Goal: Task Accomplishment & Management: Use online tool/utility

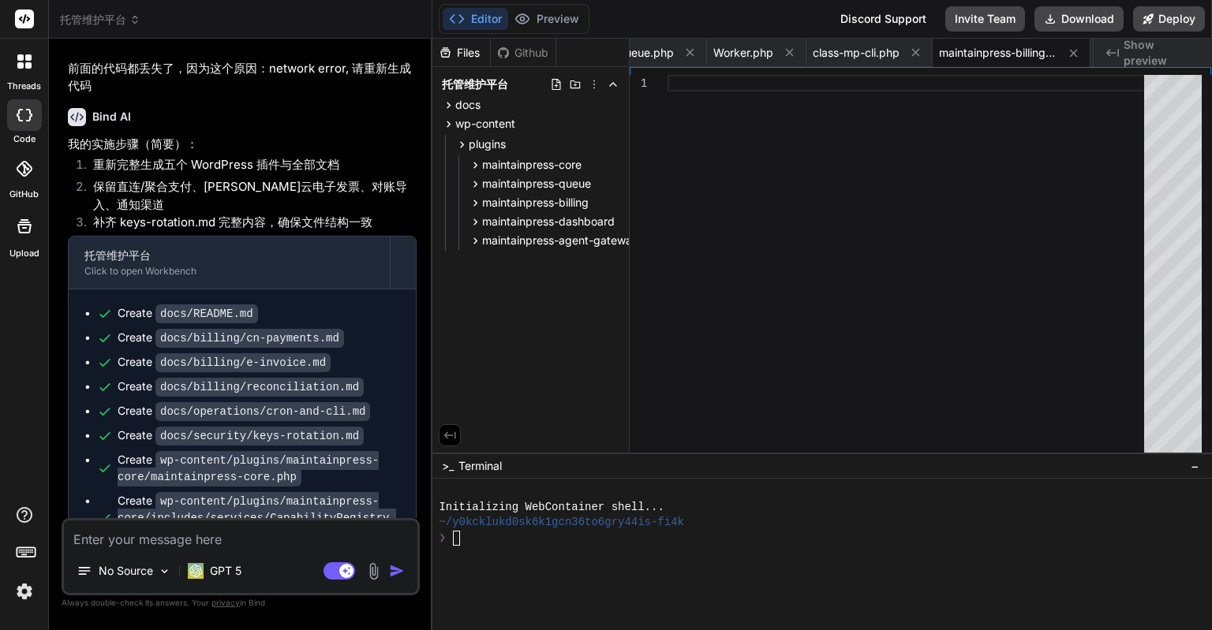
scroll to position [15034, 0]
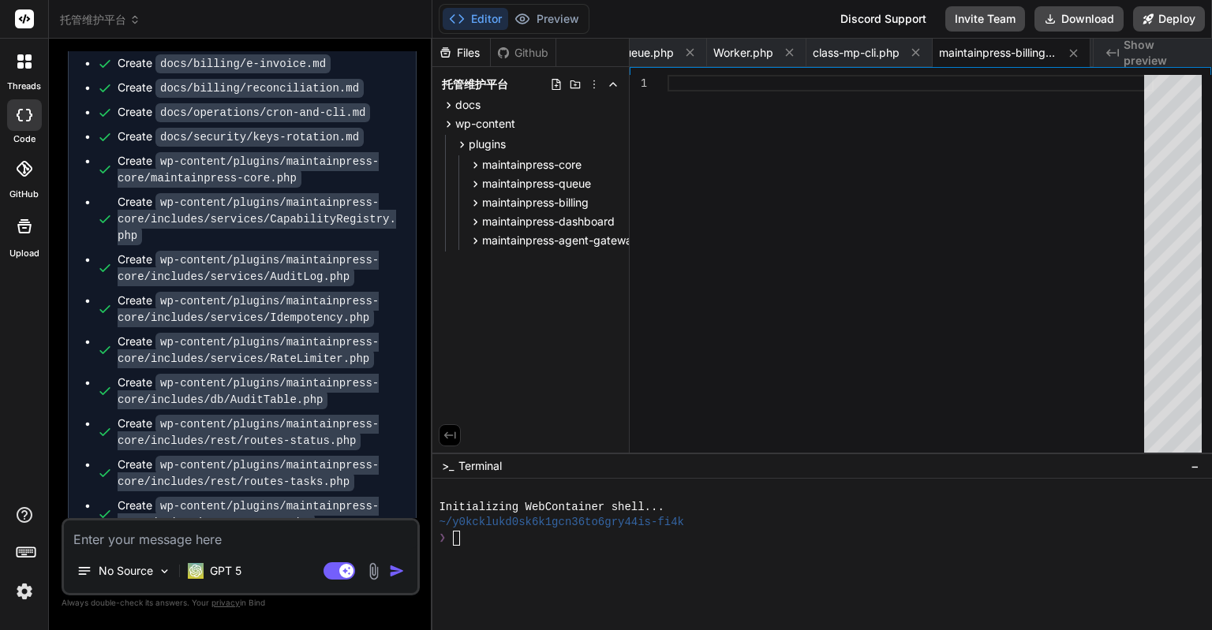
drag, startPoint x: 217, startPoint y: 495, endPoint x: 98, endPoint y: 469, distance: 121.9
copy span "This message appears to be truncated. The response may be incomplete."
click at [232, 568] on p "GPT 5" at bounding box center [226, 571] width 32 height 16
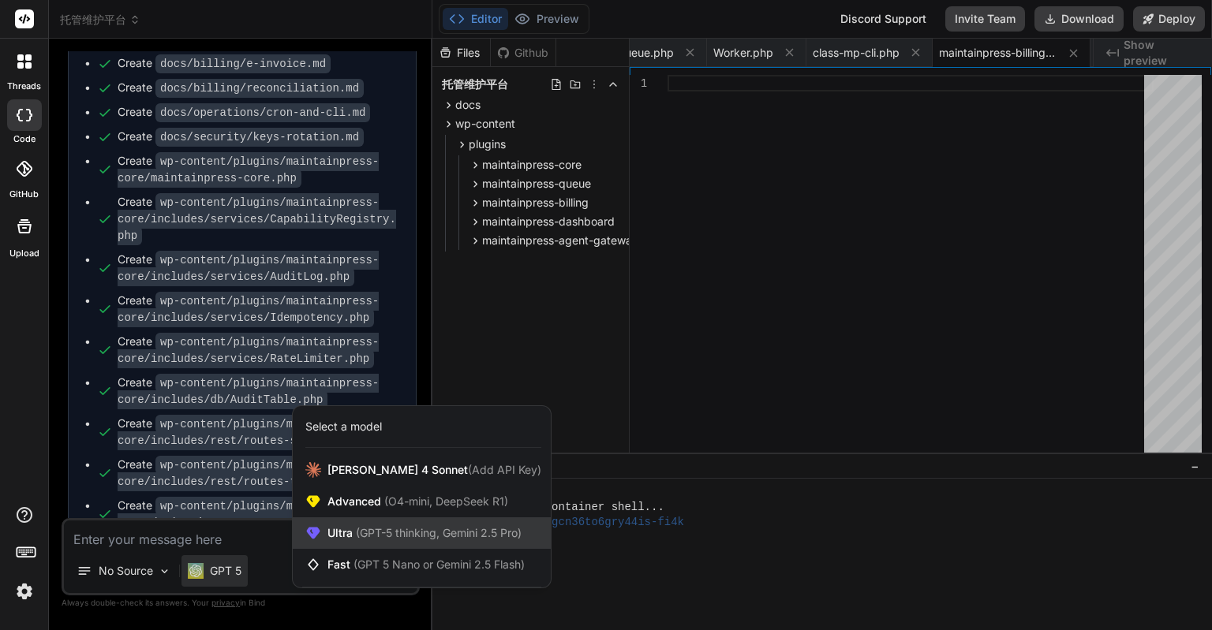
click at [368, 528] on span "(GPT-5 thinking, Gemini 2.5 Pro)" at bounding box center [437, 532] width 169 height 13
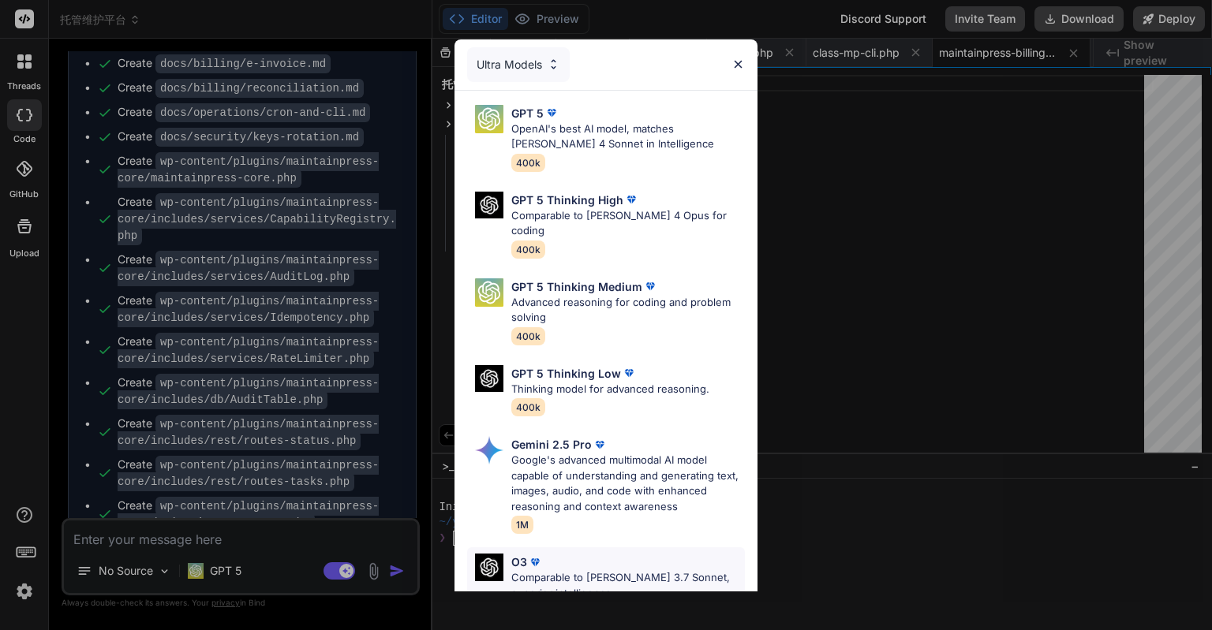
scroll to position [174, 0]
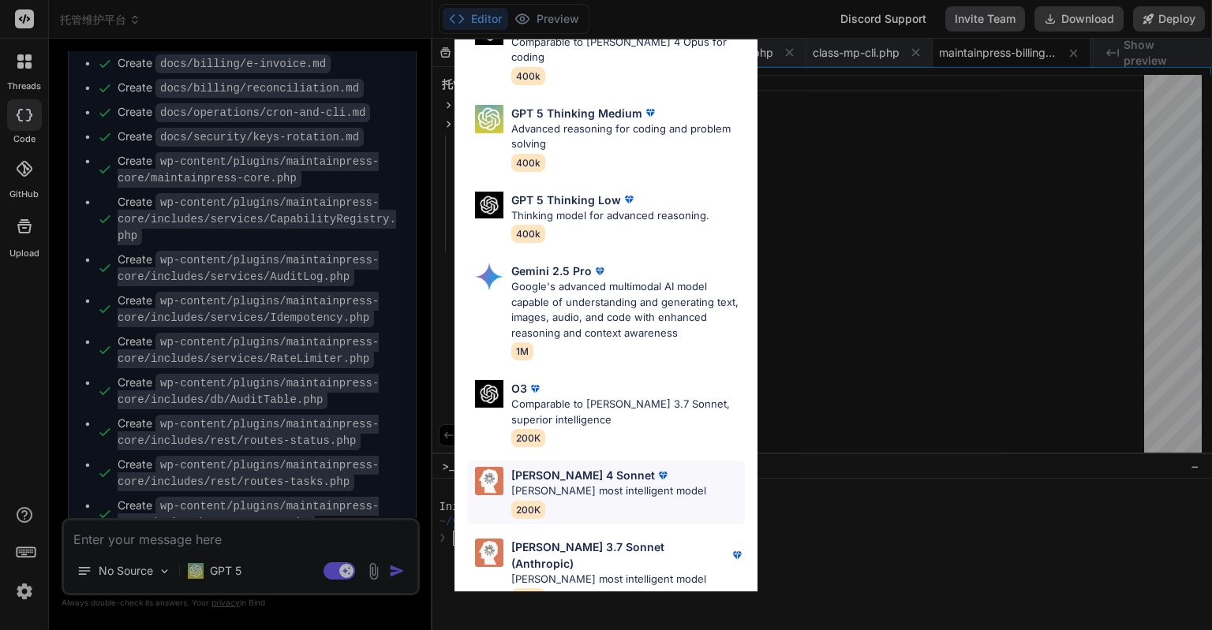
click at [589, 467] on p "[PERSON_NAME] 4 Sonnet" at bounding box center [583, 475] width 144 height 17
type textarea "x"
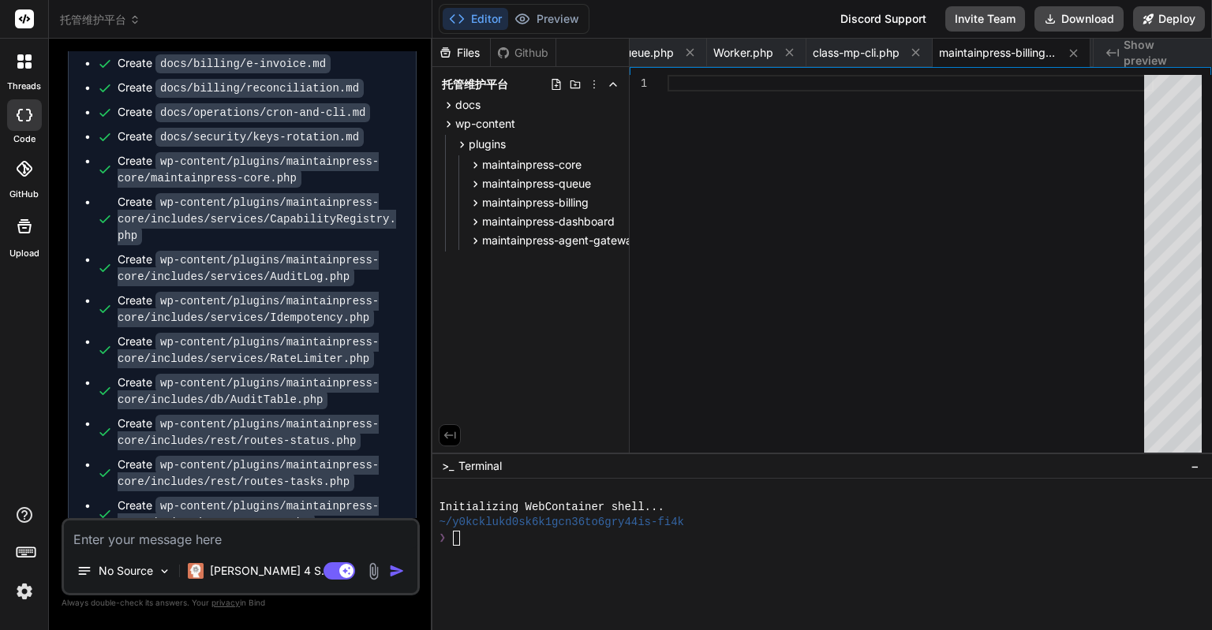
click at [264, 543] on textarea at bounding box center [240, 535] width 353 height 28
type textarea "t"
type textarea "x"
type textarea "ti"
type textarea "x"
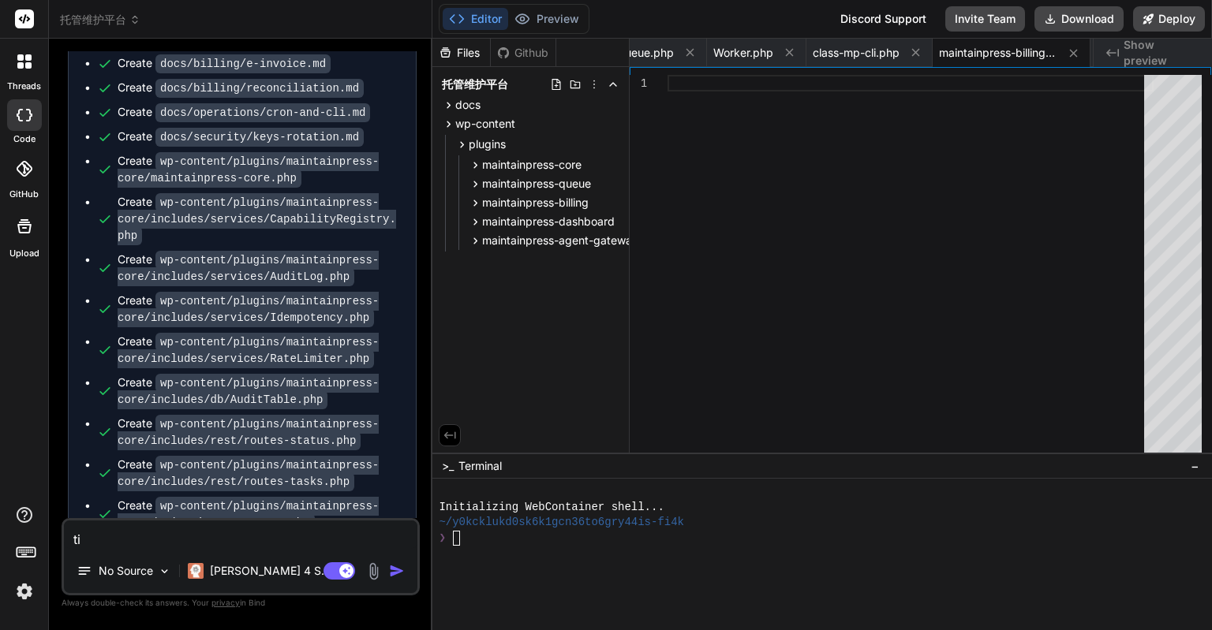
type textarea "ti's"
type textarea "x"
type textarea "ti'sh"
type textarea "x"
type textarea "ti'shi"
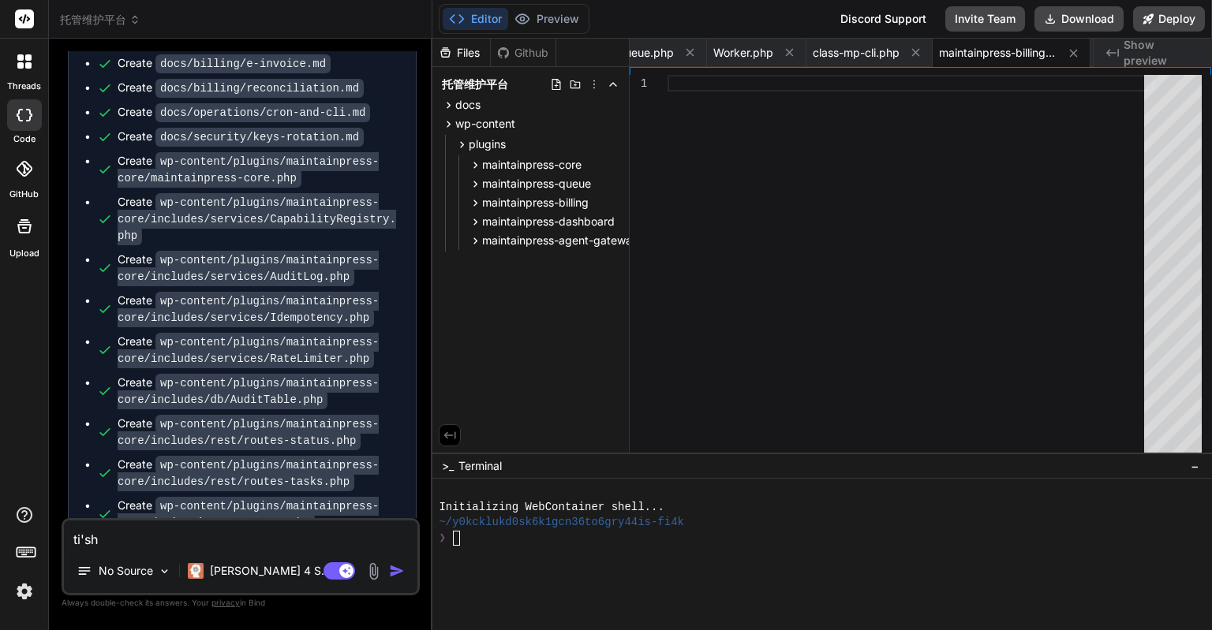
type textarea "x"
type textarea "ti'shi'c"
type textarea "x"
type textarea "ti'shi'cu"
type textarea "x"
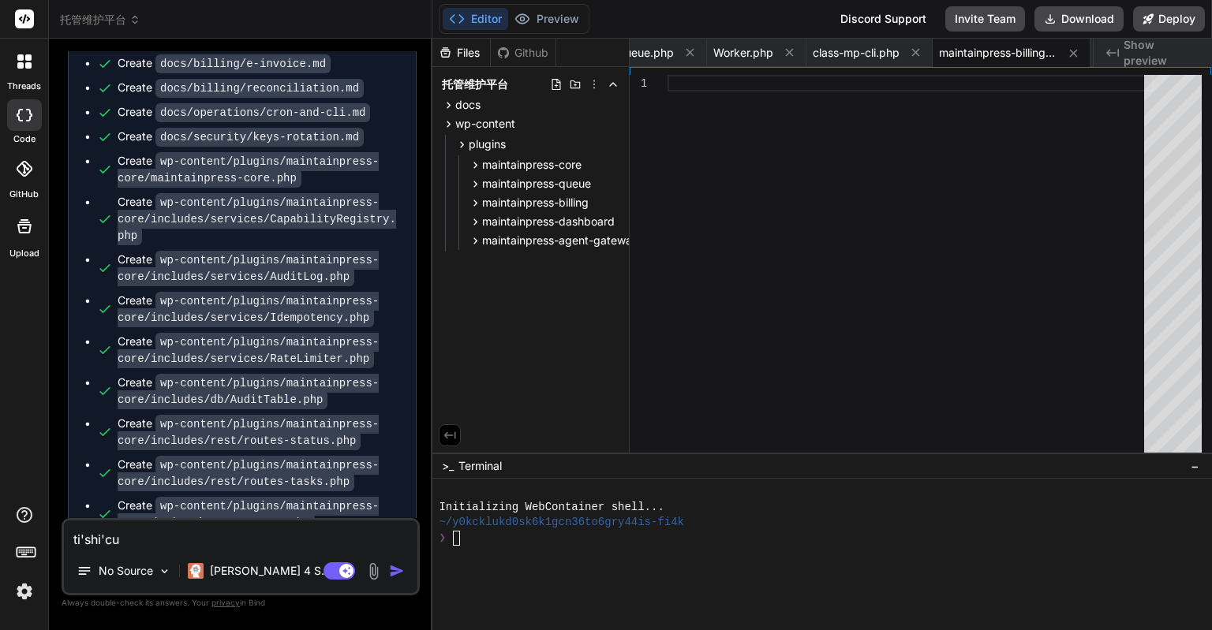
type textarea "ti'shi'cuo"
type textarea "x"
type textarea "ti'shi'cuo'w"
type textarea "x"
type textarea "ti'shi'cuo'[PERSON_NAME]"
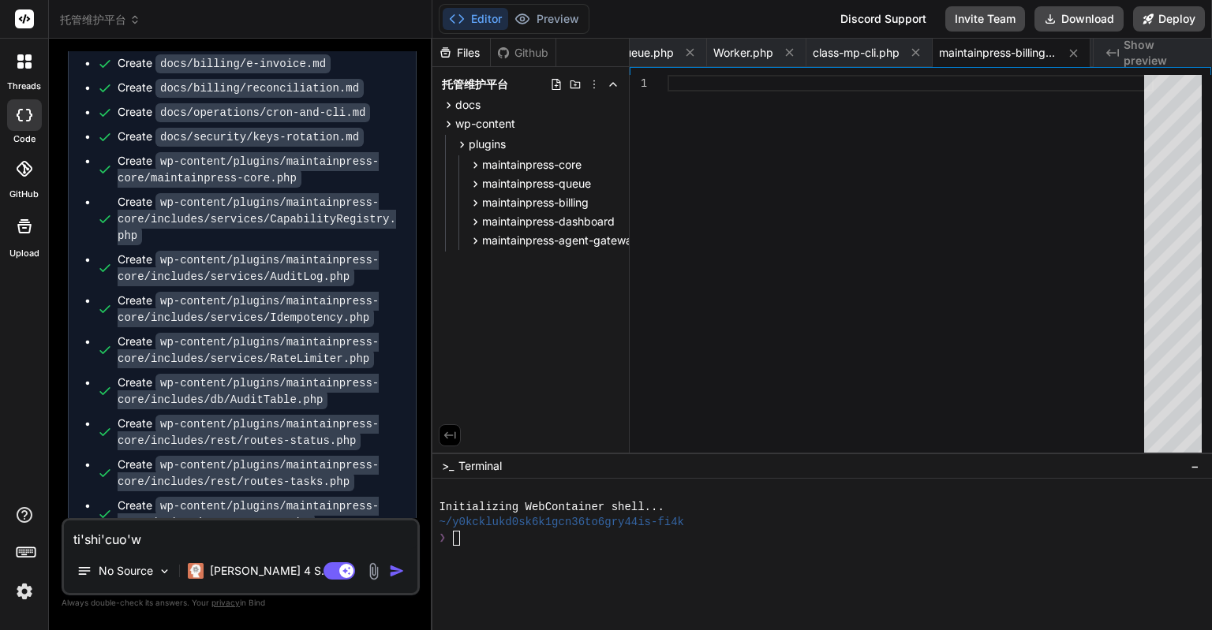
type textarea "x"
type textarea "提示错误"
type textarea "x"
type textarea "提示错误："
type textarea "x"
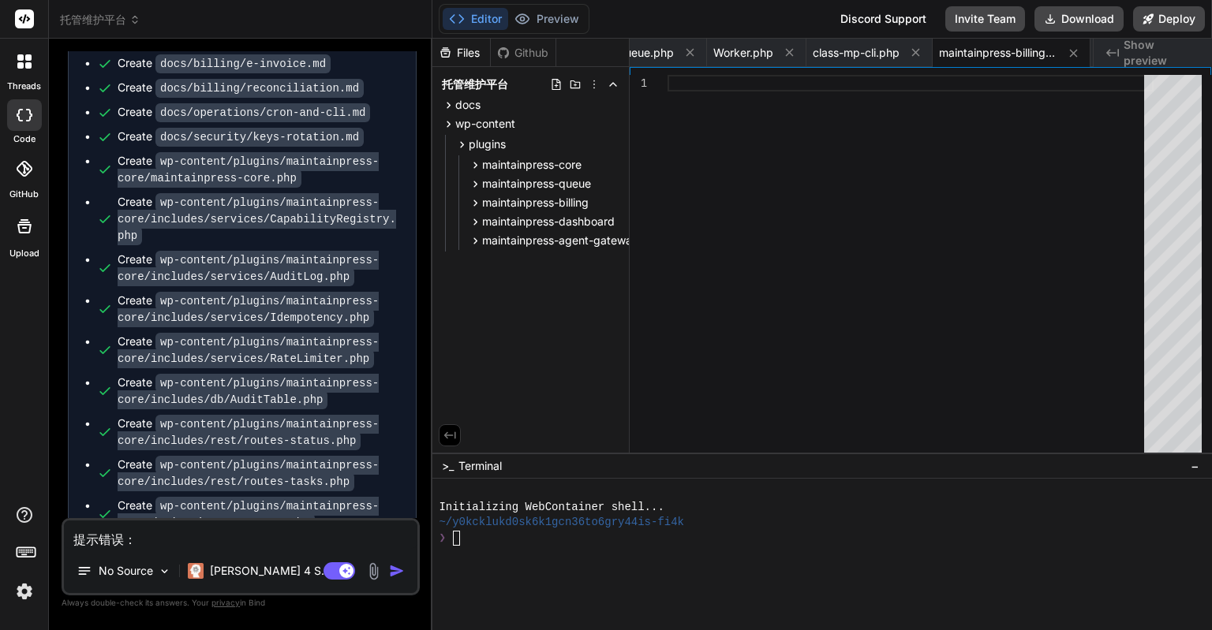
paste textarea "This message appears to be truncated. The response may be incomplete."
type textarea "提示错误：This message appears to be truncated. The response may be incomplete."
type textarea "x"
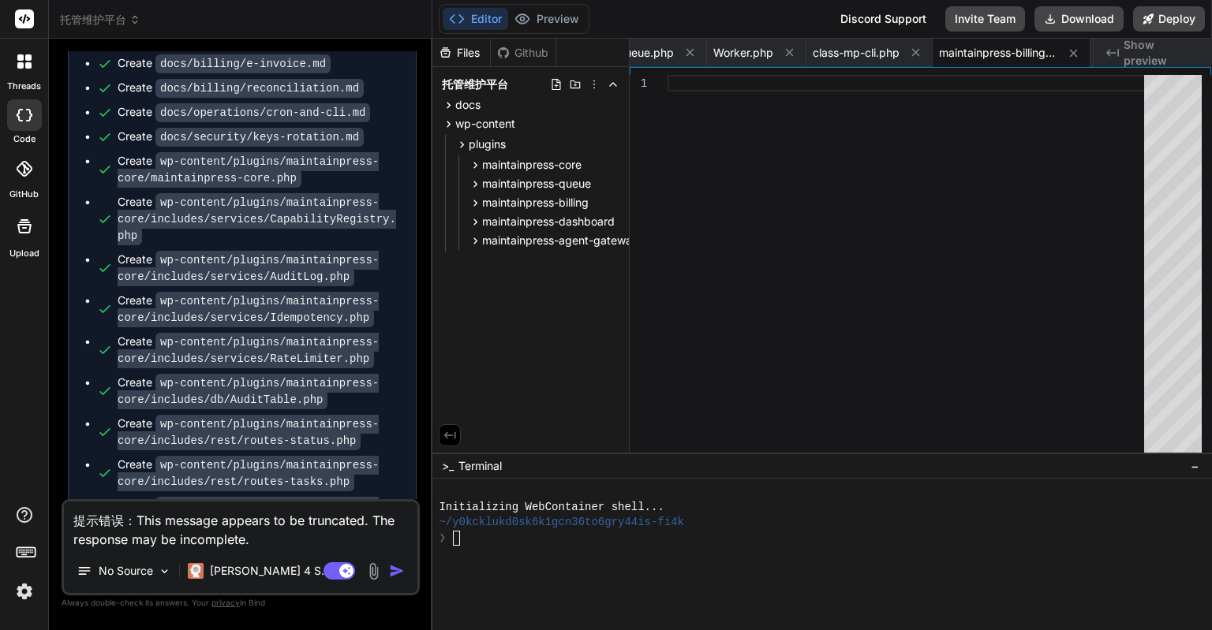
type textarea "n提示错误：This message appears to be truncated. The response may be incomplete."
type textarea "x"
type textarea "ni提示错误：This message appears to be truncated. The response may be incomplete."
type textarea "x"
type textarea "nin提示错误：This message appears to be truncated. The response may be incomplete."
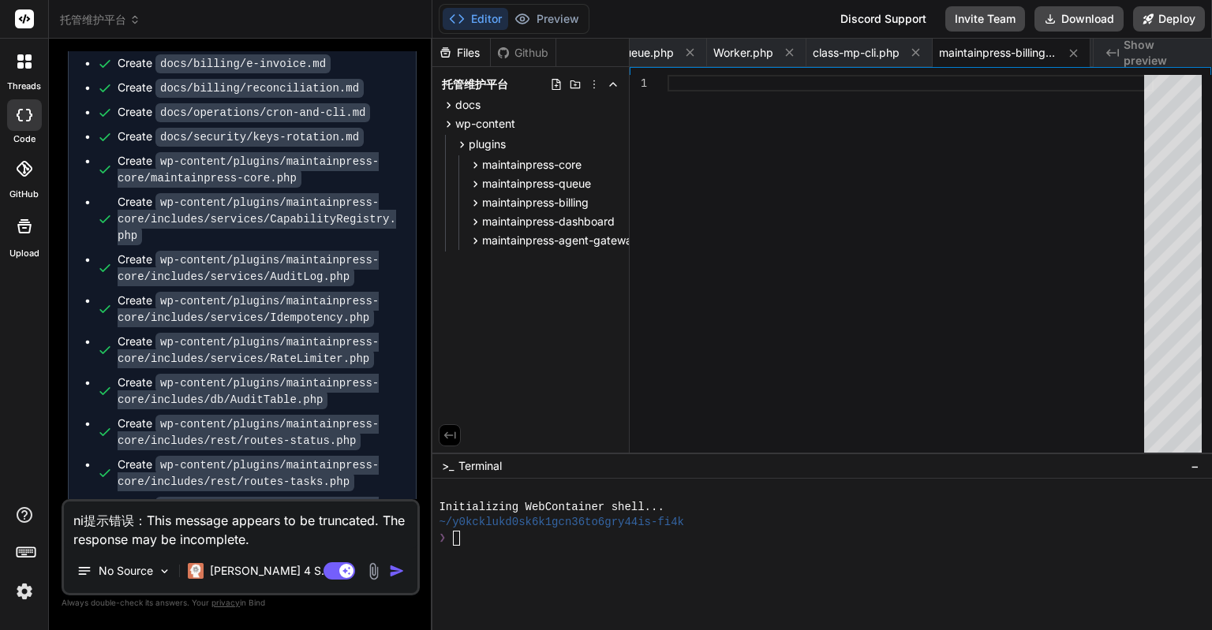
type textarea "x"
type textarea "nin'm提示错误：This message appears to be truncated. The response may be incomplete."
type textarea "x"
type textarea "nin'me提示错误：This message appears to be truncated. The response may be incomplete."
type textarea "x"
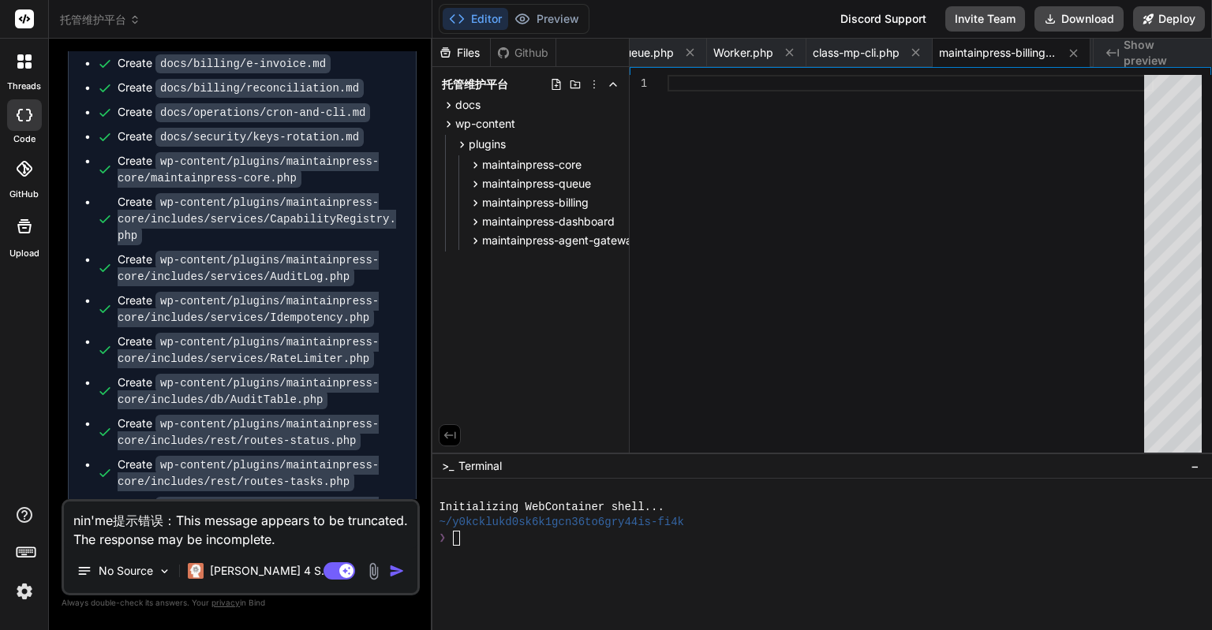
type textarea "nin'mei提示错误：This message appears to be truncated. The response may be incomplet…"
type textarea "x"
type textarea "您没提示错误：This message appears to be truncated. The response may be incomplete."
type textarea "x"
type textarea "您没w提示错误：This message appears to be truncated. The response may be incomplete."
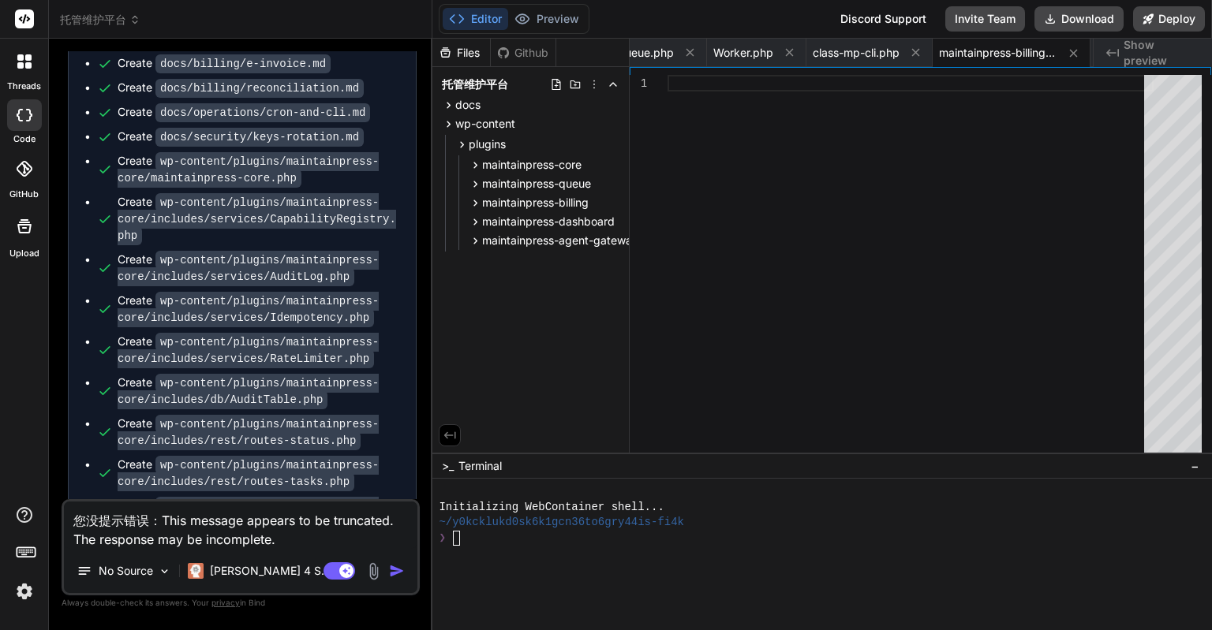
type textarea "x"
type textarea "您没wa提示错误：This message appears to be truncated. The response may be incomplete."
type textarea "x"
type textarea "您没wan提示错误：This message appears to be truncated. The response may be incomplete."
type textarea "x"
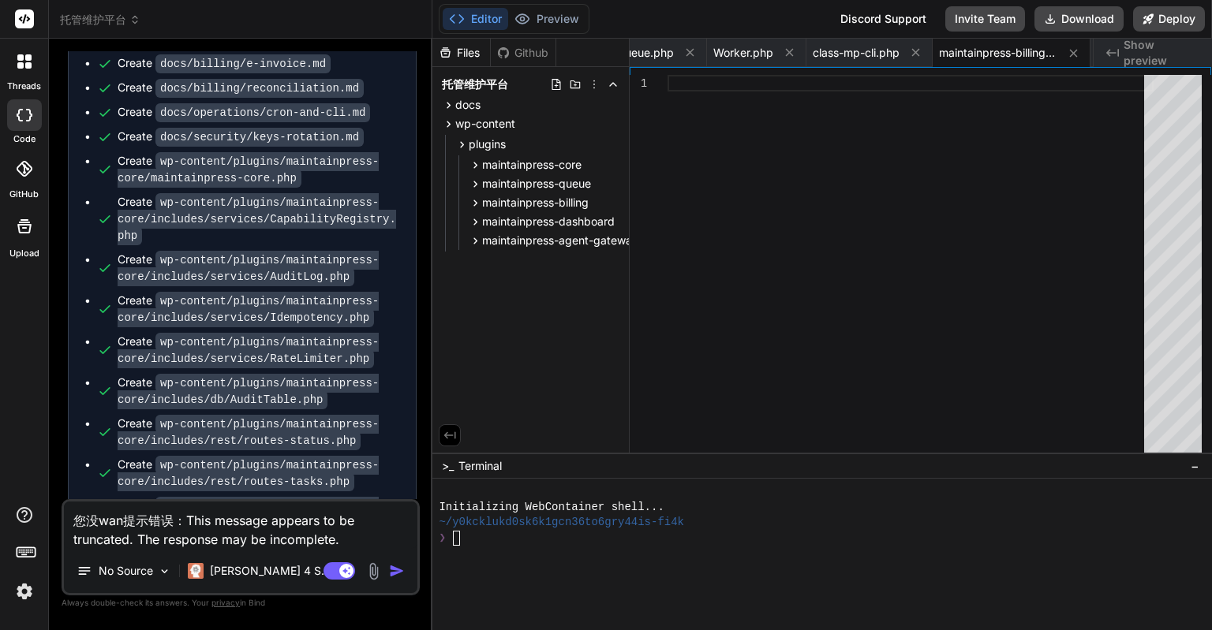
type textarea "您没wan'c提示错误：This message appears to be truncated. The response may be incomplet…"
type textarea "x"
type textarea "您没完成提示错误：This message appears to be truncated. The response may be incomplete."
type textarea "x"
type textarea "您没完成s提示错误：This message appears to be truncated. The response may be incomplete."
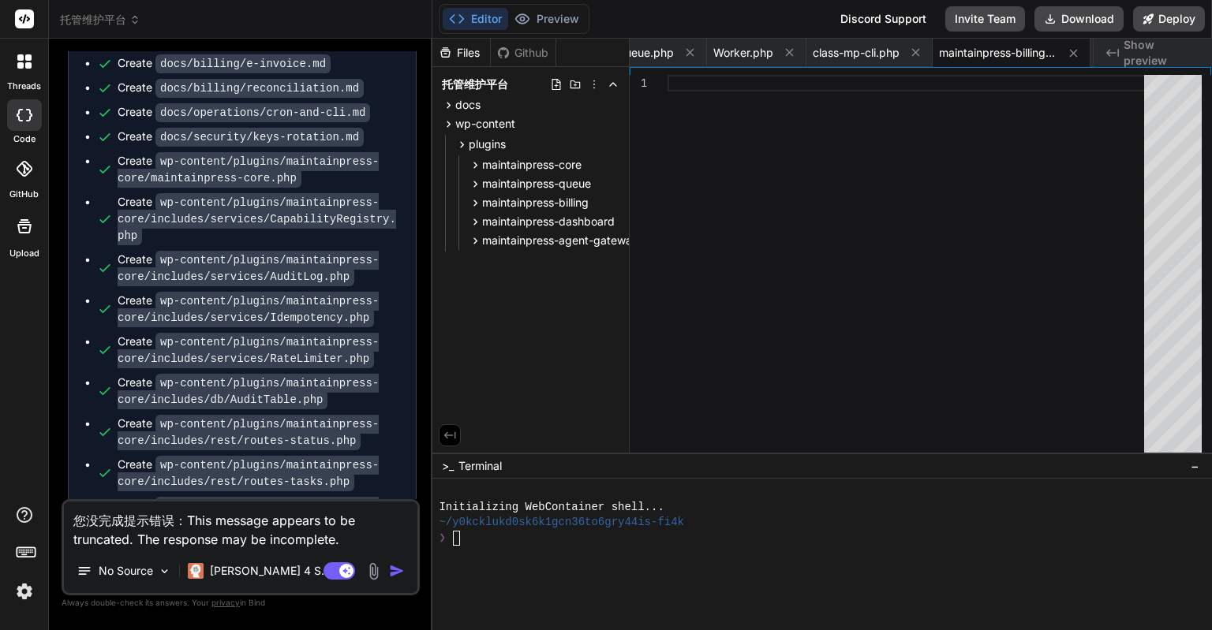
type textarea "x"
type textarea "您没完成sh提示错误：This message appears to be truncated. The response may be incomplete."
type textarea "x"
type textarea "您没完成she提示错误：This message appears to be truncated. The response may be incomplet…"
type textarea "x"
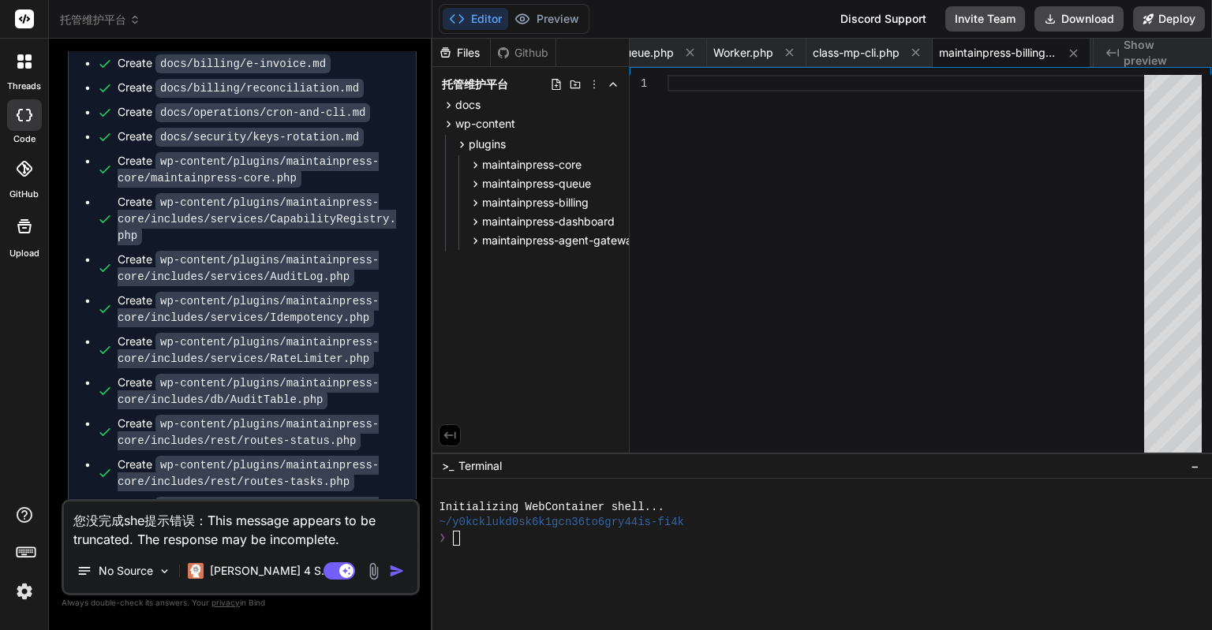
type textarea "您没完成[PERSON_NAME]提示错误：This message appears to be truncated. The response may be…"
type textarea "x"
type textarea "您没完成[PERSON_NAME]提示错误：This message appears to be truncated. The response may be…"
type textarea "x"
type textarea "您没完成sheng'c提示错误：This message appears to be truncated. The response may be incom…"
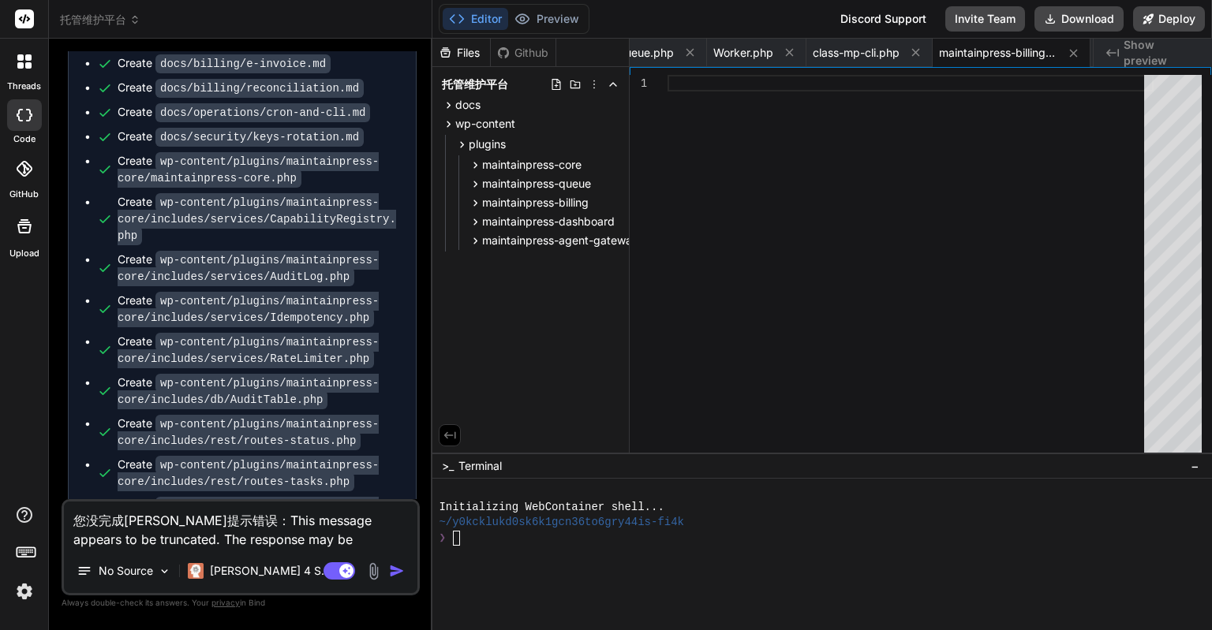
type textarea "x"
type textarea "您没完成生成提示错误：This message appears to be truncated. The response may be incomplete."
type textarea "x"
type textarea "您没完成生成，提示错误：This message appears to be truncated. The response may be incomplet…"
type textarea "x"
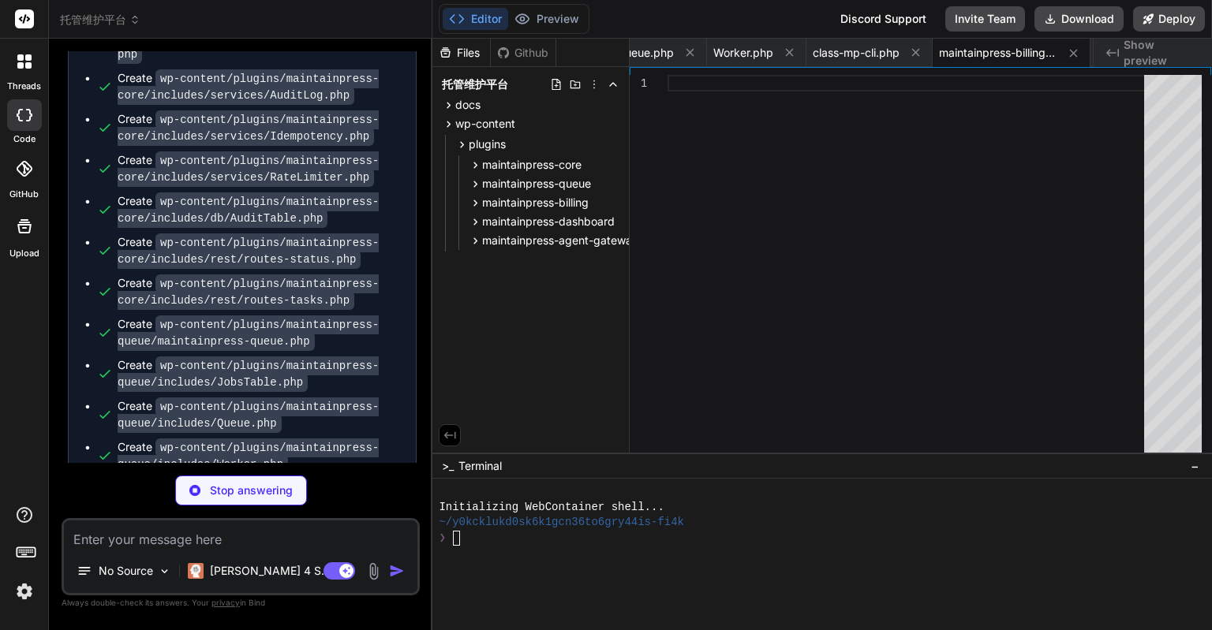
scroll to position [15339, 0]
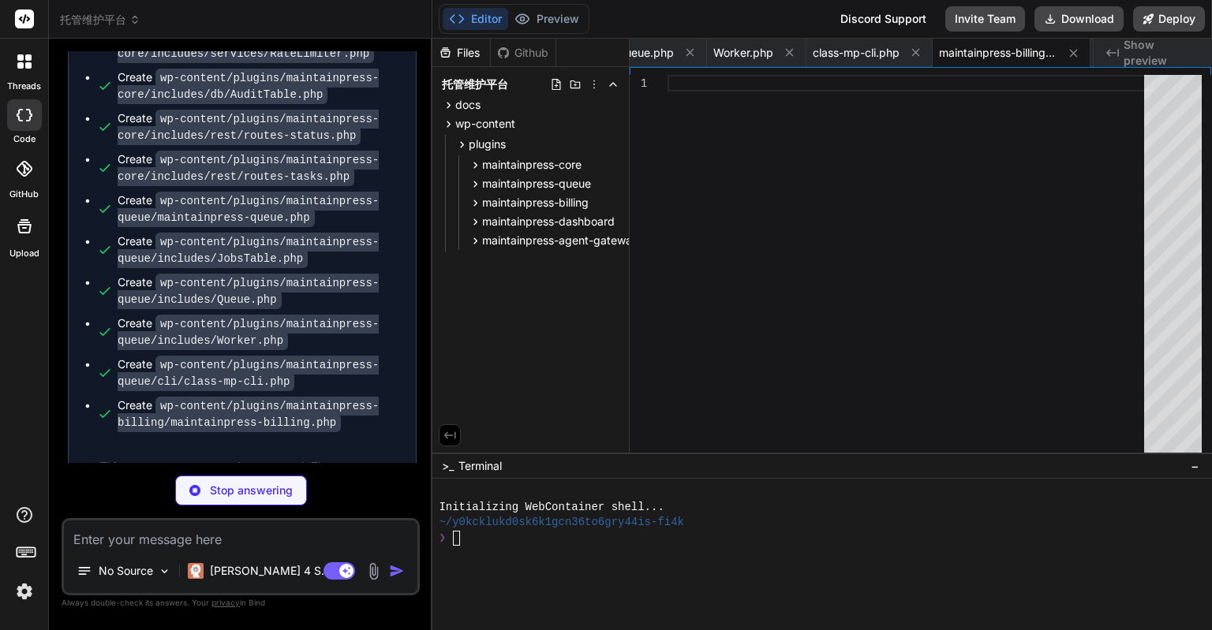
type textarea "x"
type textarea "MaintainPress_Billing_CLI::register(); } MaintainPress_Billing_Admin::boot(); }…"
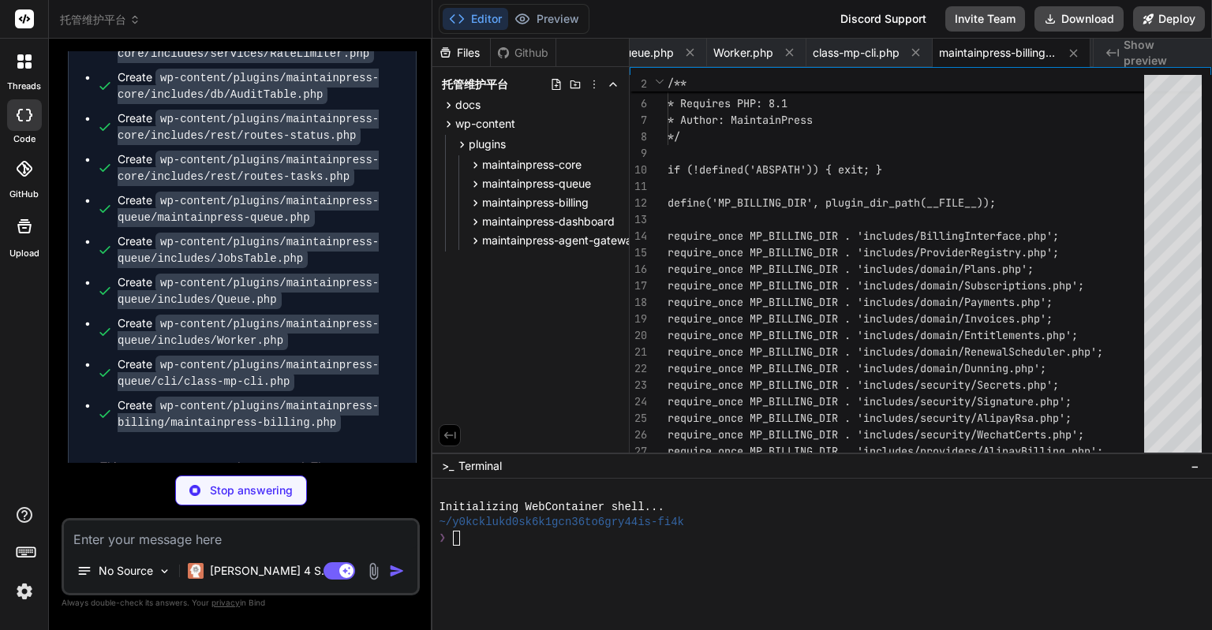
type textarea "x"
type textarea "<?php if (!defined('ABSPATH')) { exit; } interface MaintainPress_BillingInterfa…"
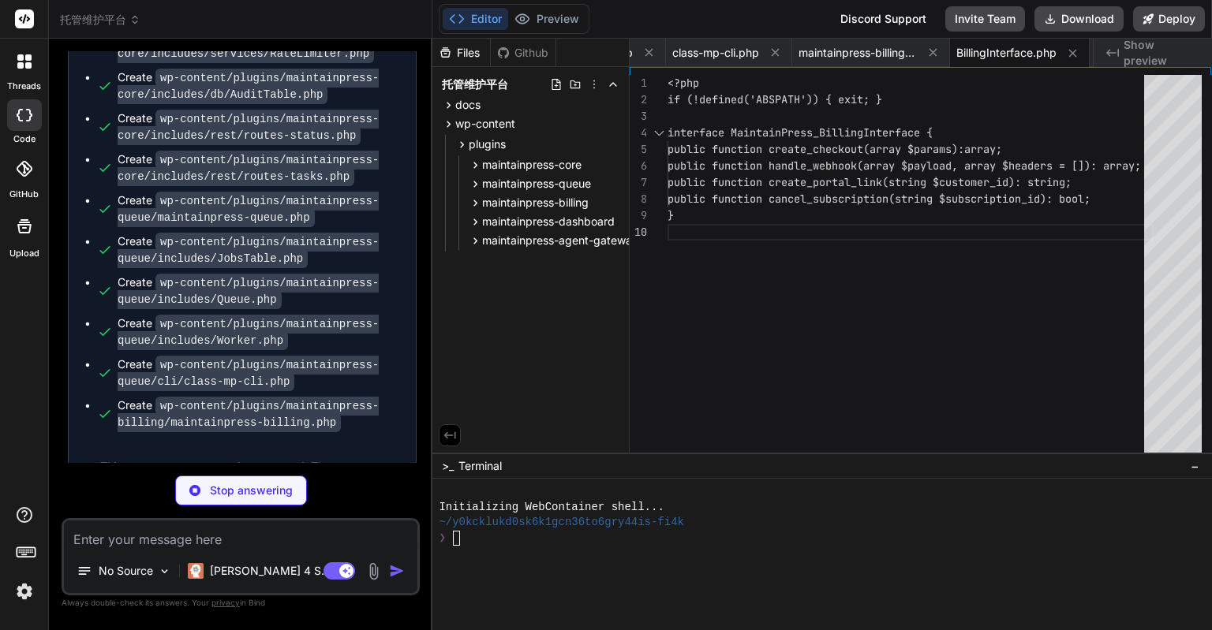
scroll to position [15421, 0]
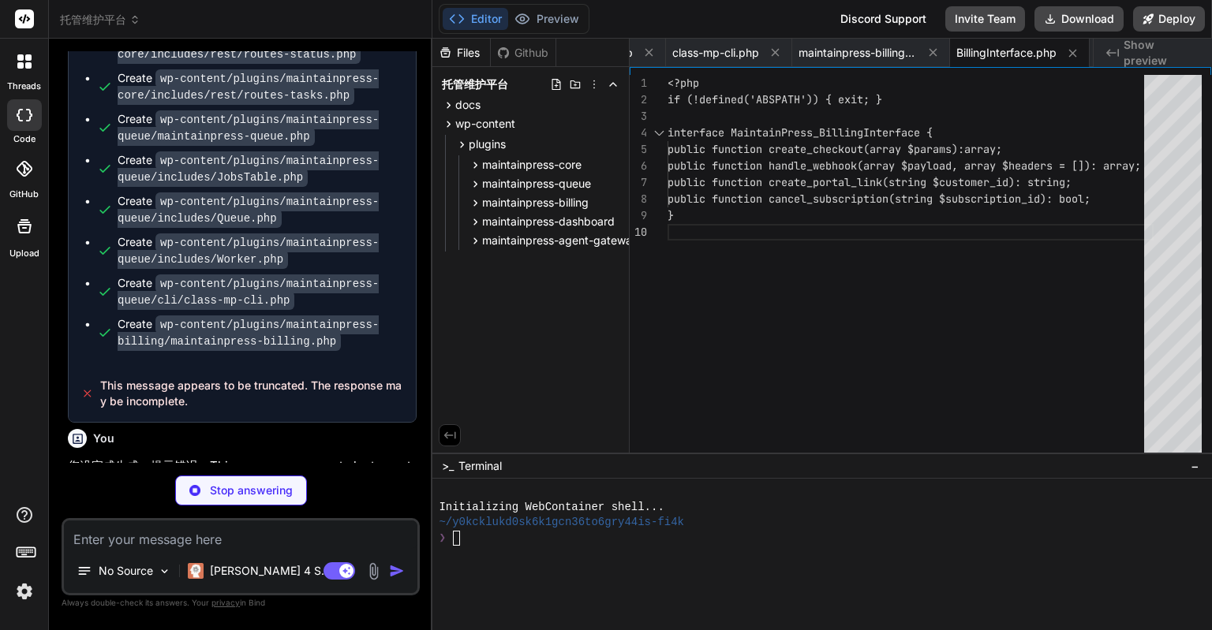
type textarea "x"
type textarea "MaintainPress_Billing_WechatPay()); MaintainPress_Billing_ProviderRegistry::reg…"
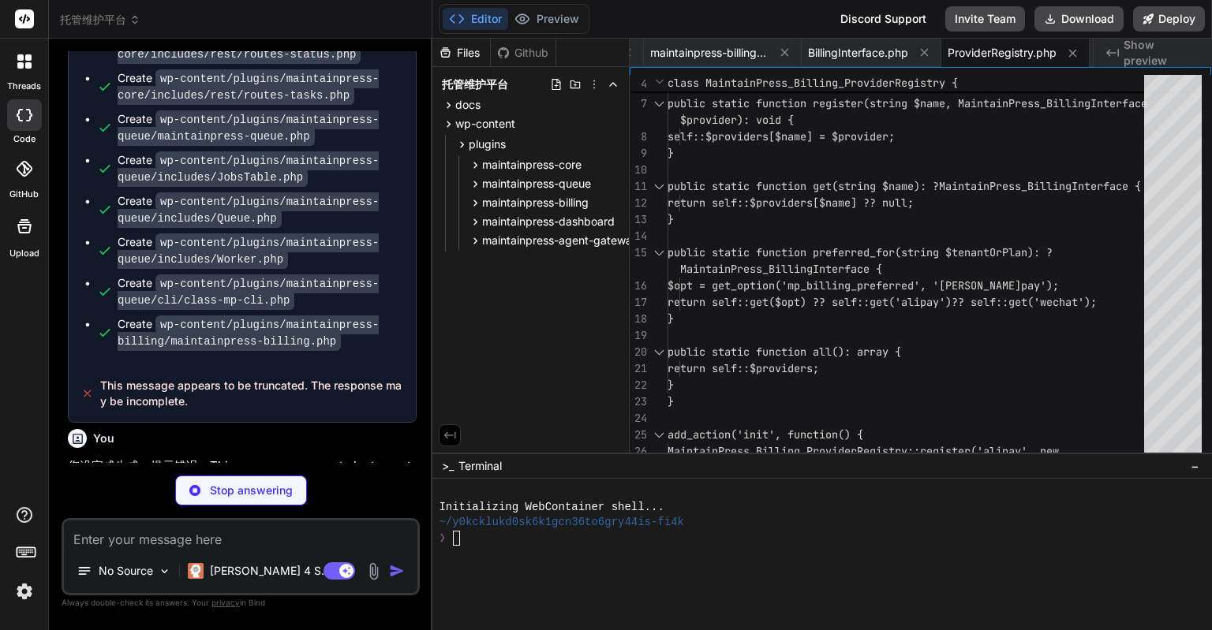
type textarea "x"
type textarea "=> 'CNY', 'interval' => 'month', 'entitlements' => ['view:site.status','trigger…"
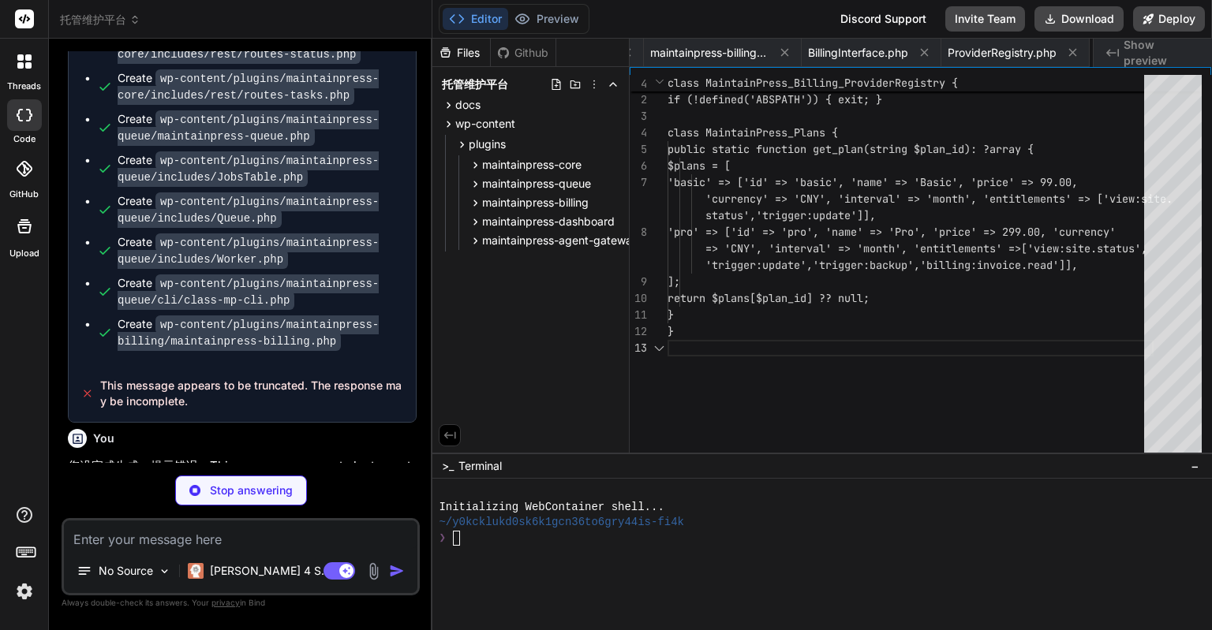
scroll to position [0, 2448]
type textarea "x"
type textarea "public static function by_payment(string $payment_id): ?array { global $wpdb; $…"
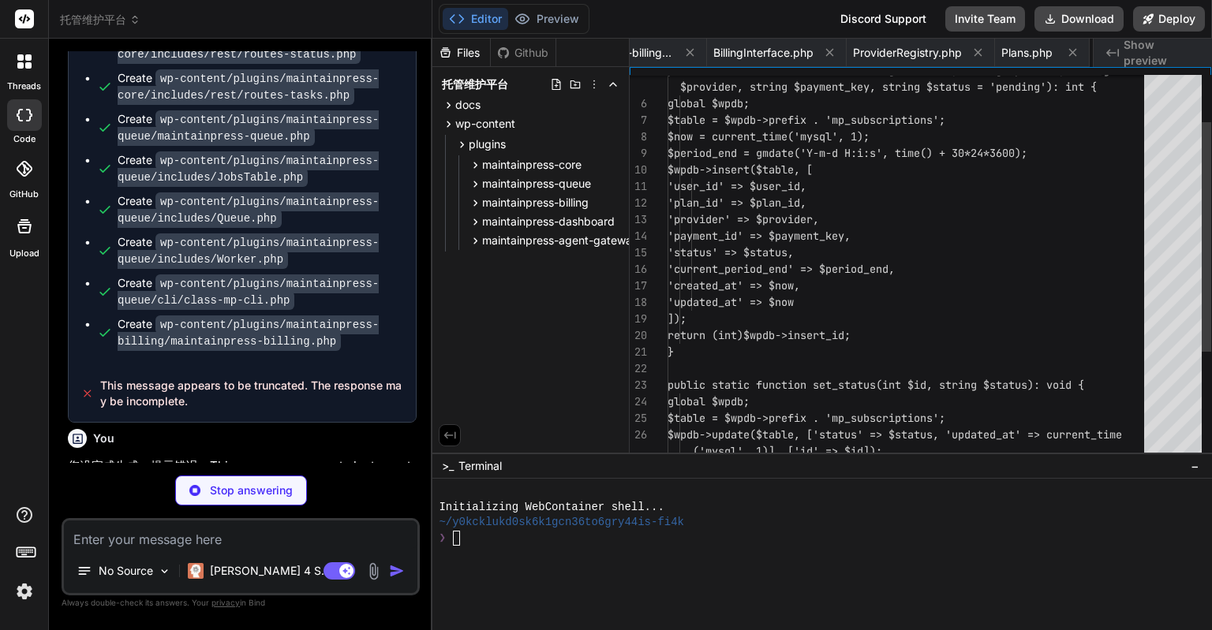
scroll to position [0, 2583]
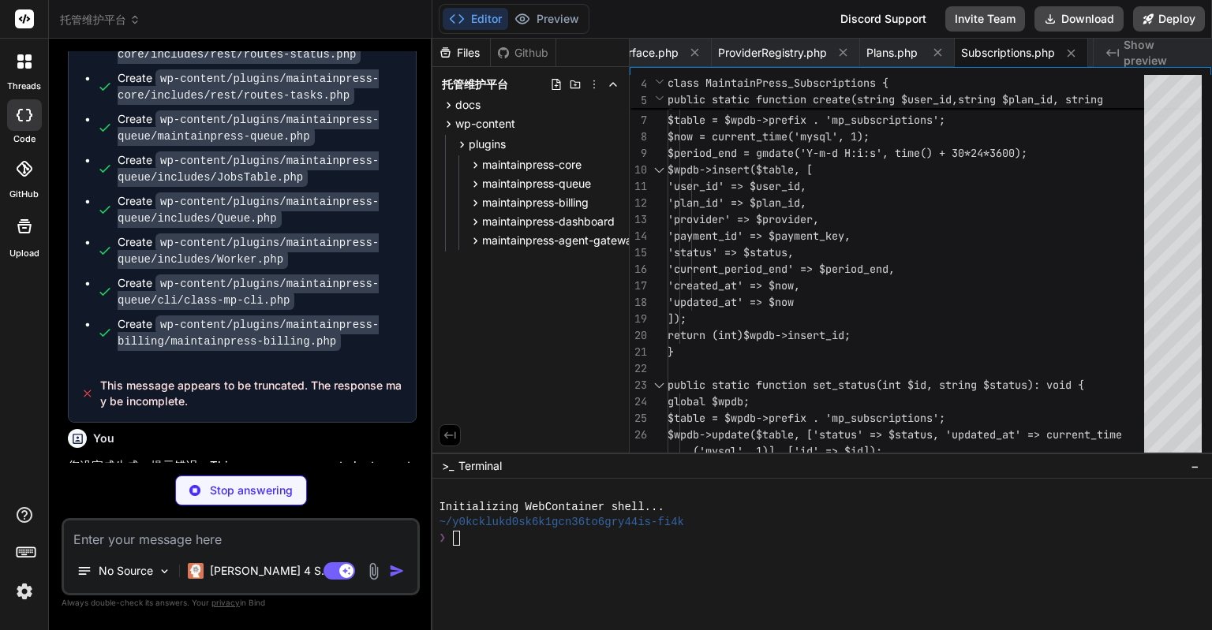
type textarea "x"
type textarea "public static function find_by_order(string $order_no): ?array { global $wpdb; …"
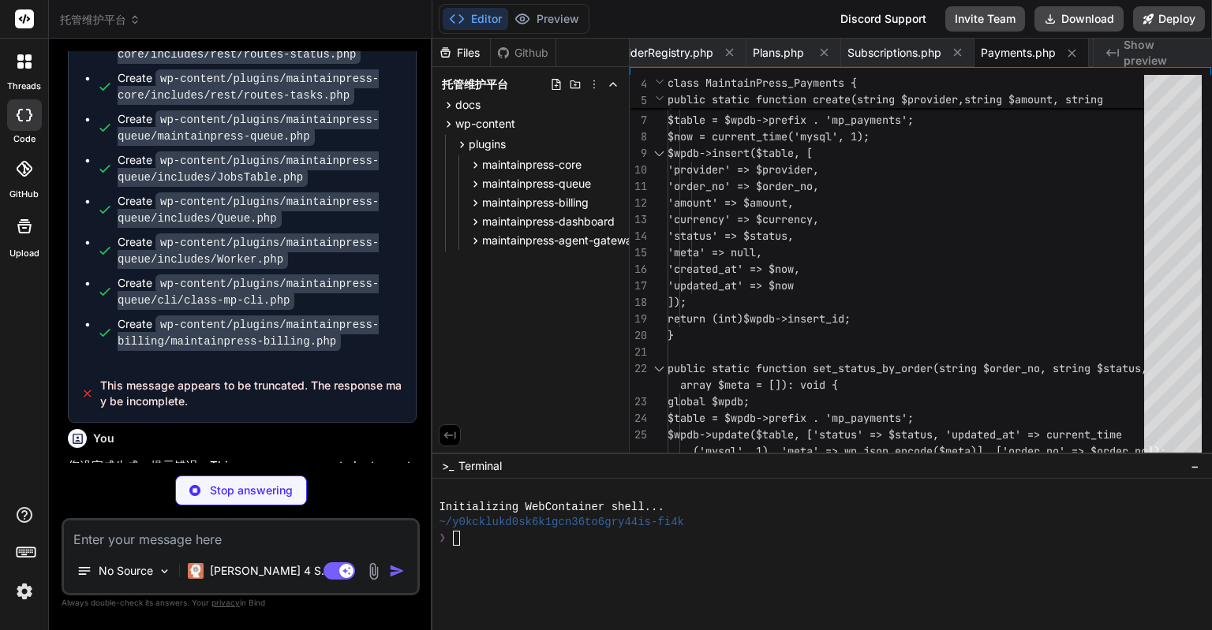
type textarea "x"
type textarea "public static function set_issued(int $invoice_id, string $file_url): void { gl…"
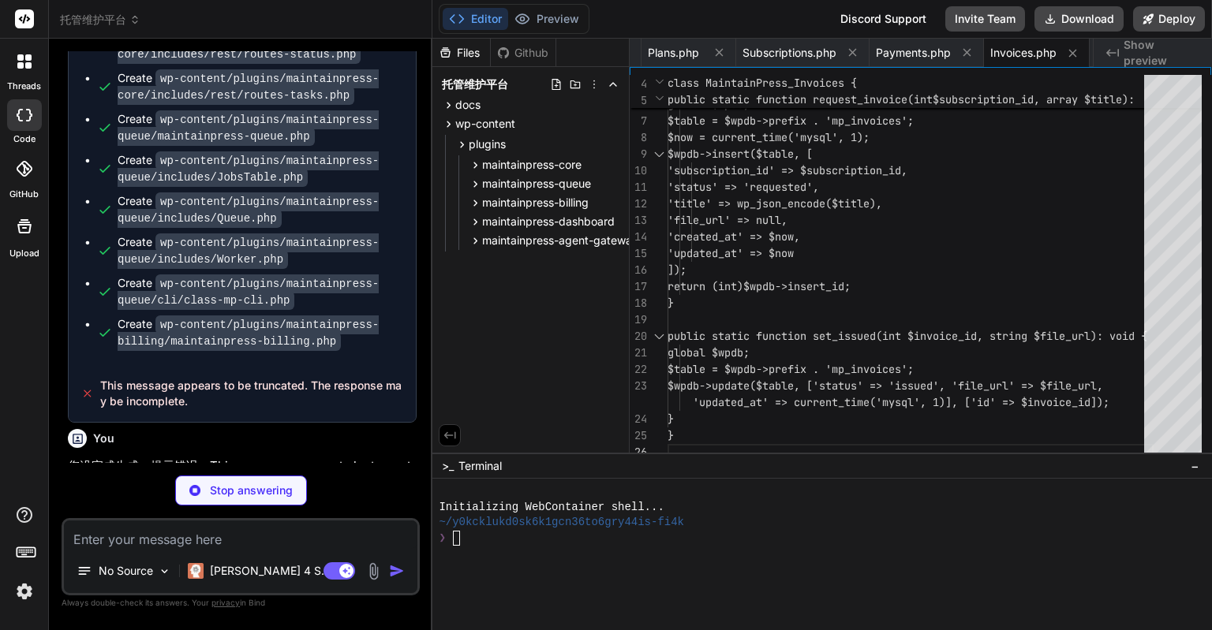
type textarea "x"
type textarea "<?php if (!defined('ABSPATH')) { exit; } class MaintainPress_Entitlements { pub…"
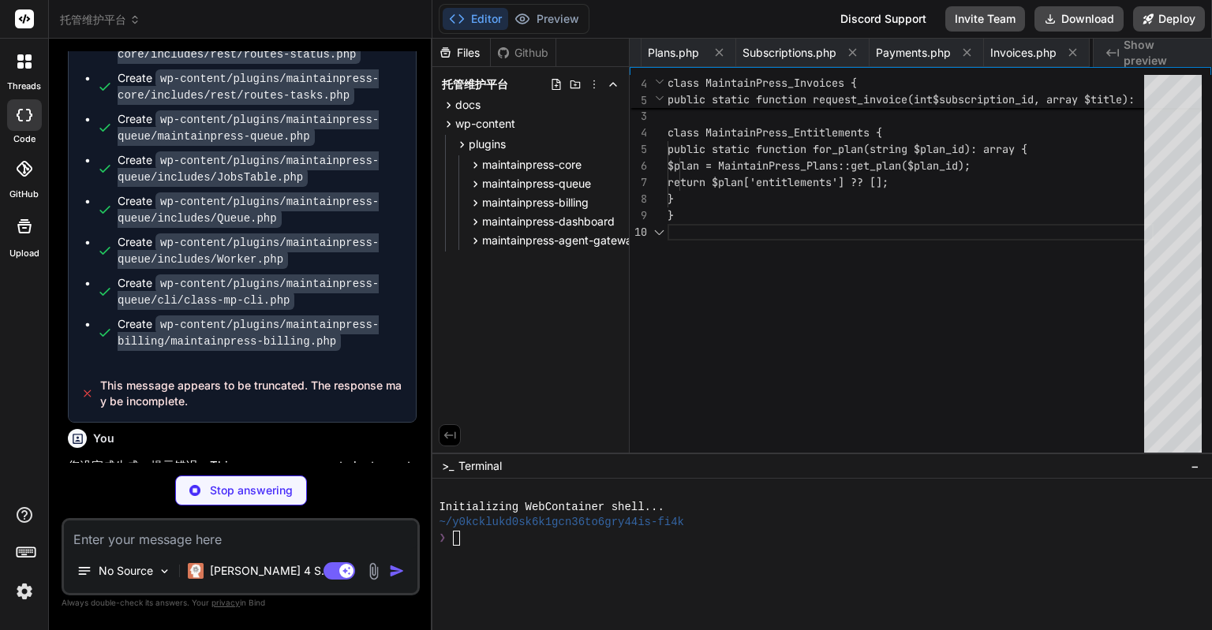
scroll to position [0, 2929]
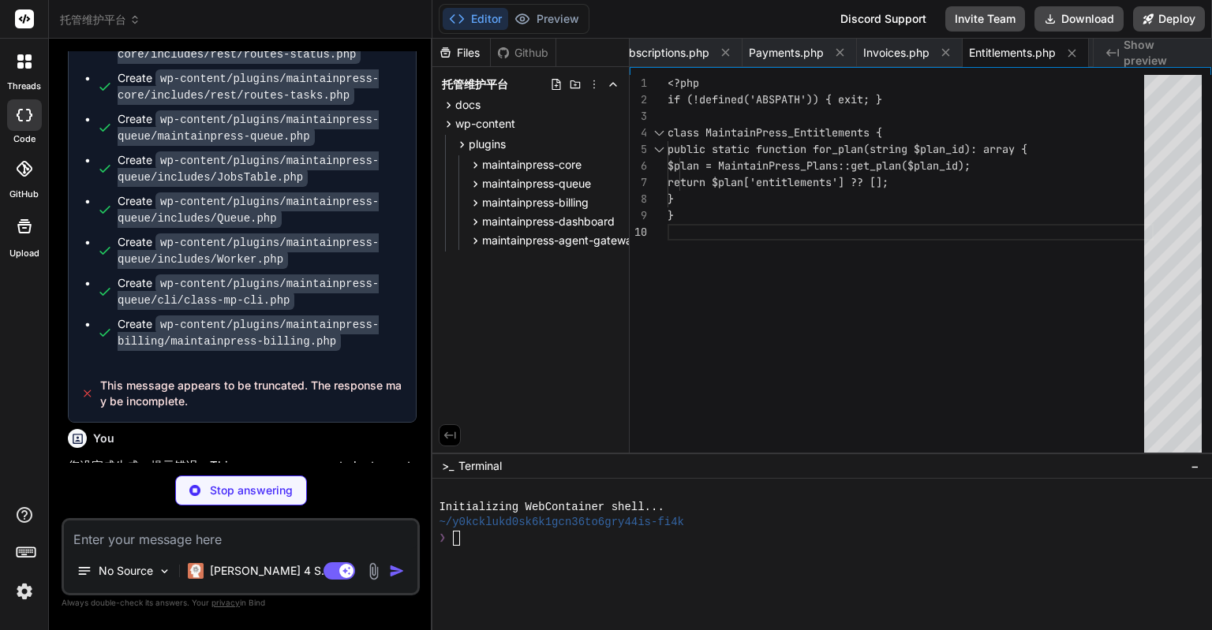
type textarea "x"
type textarea "add_action('init', ['MaintainPress_RenewalScheduler', 'schedule']);"
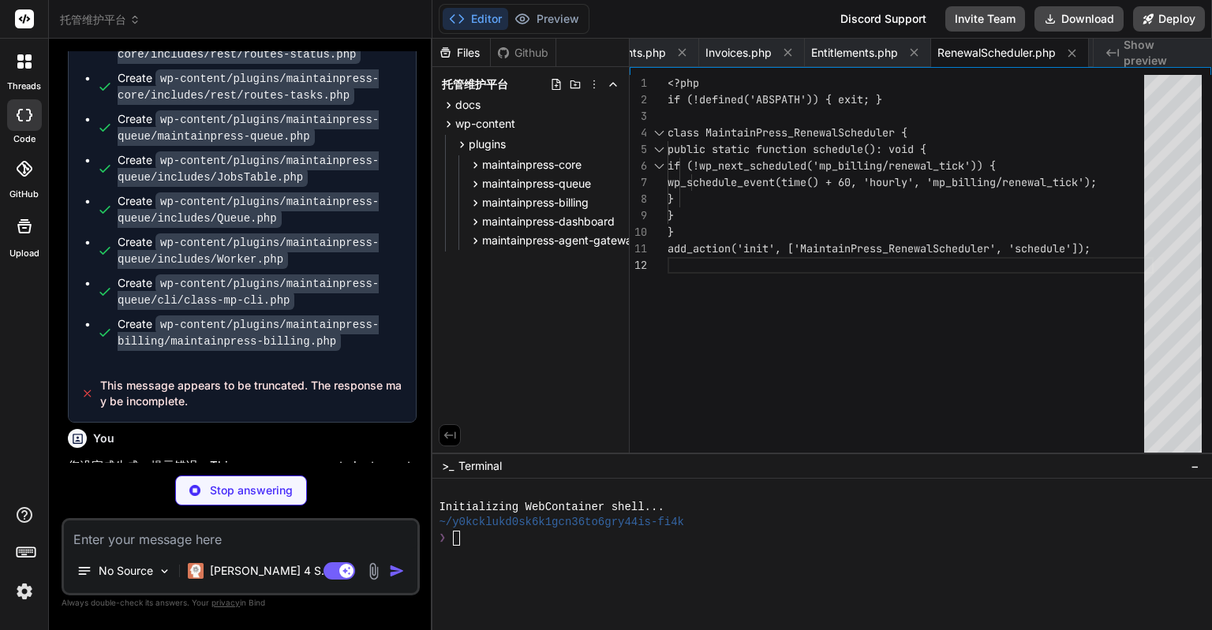
type textarea "x"
type textarea "}"
type textarea "x"
type textarea "public static function set(string $key, string $value): void { update_option('m…"
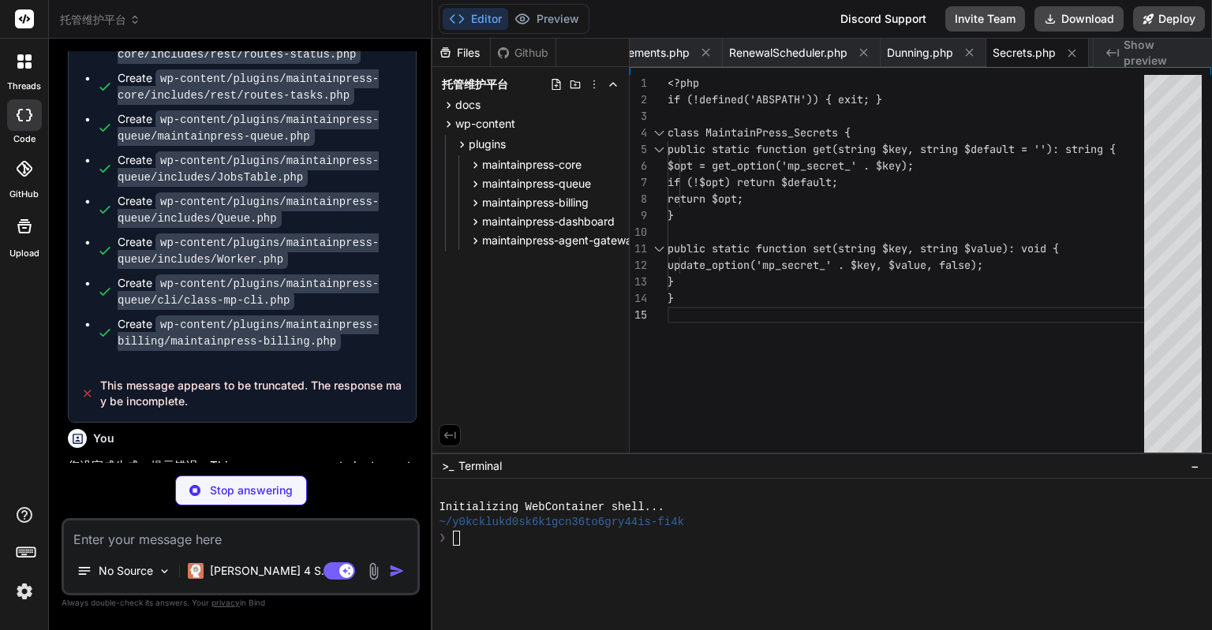
type textarea "x"
type textarea "<?php if (!defined('ABSPATH')) { exit; } class MaintainPress_Signature { public…"
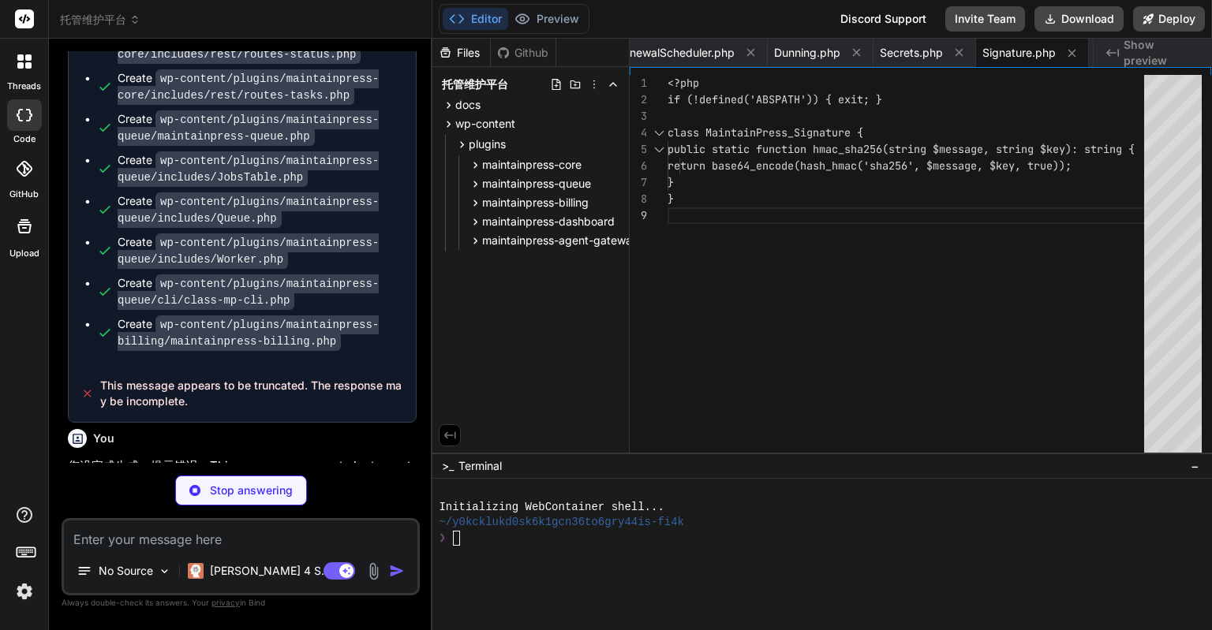
scroll to position [15828, 0]
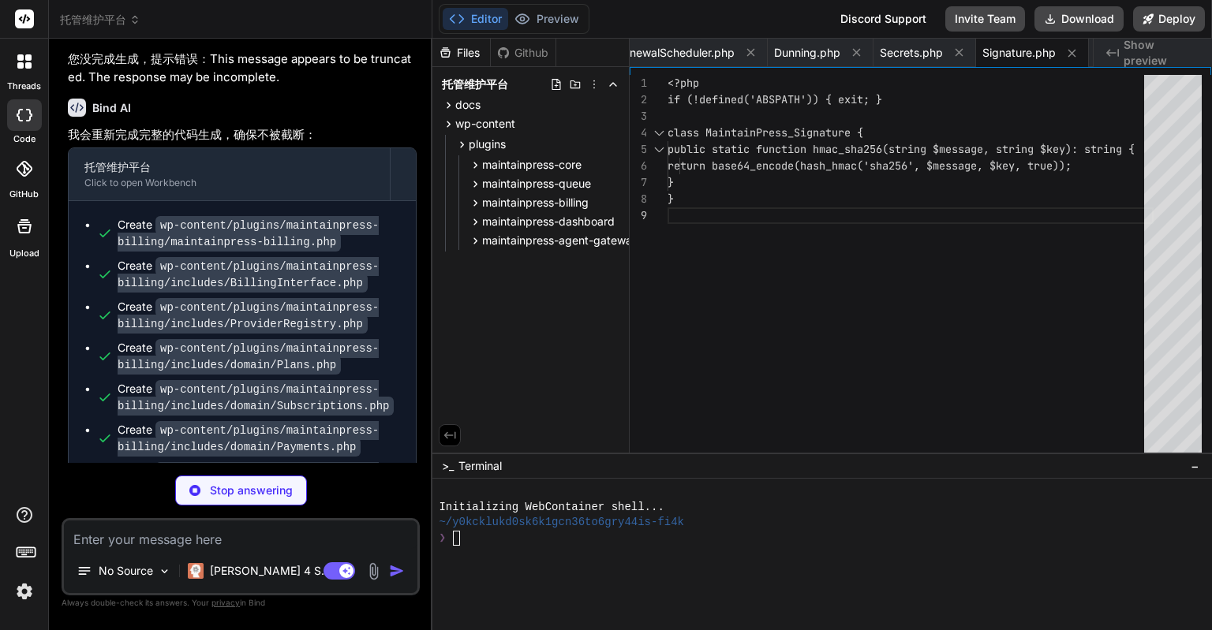
type textarea "x"
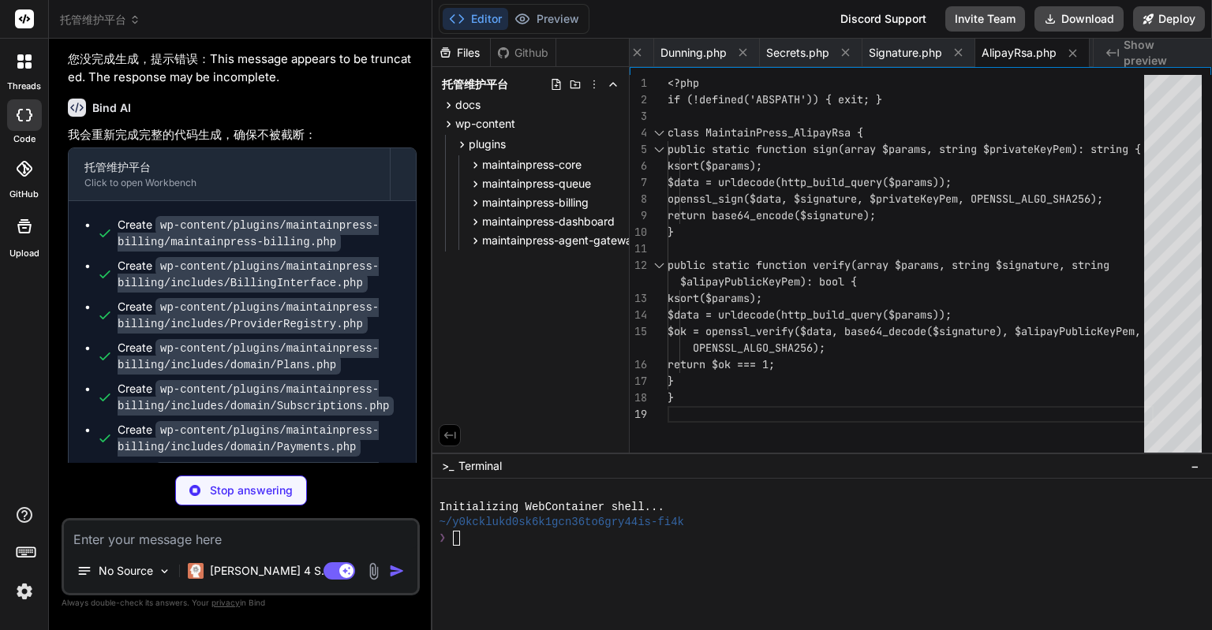
scroll to position [15868, 0]
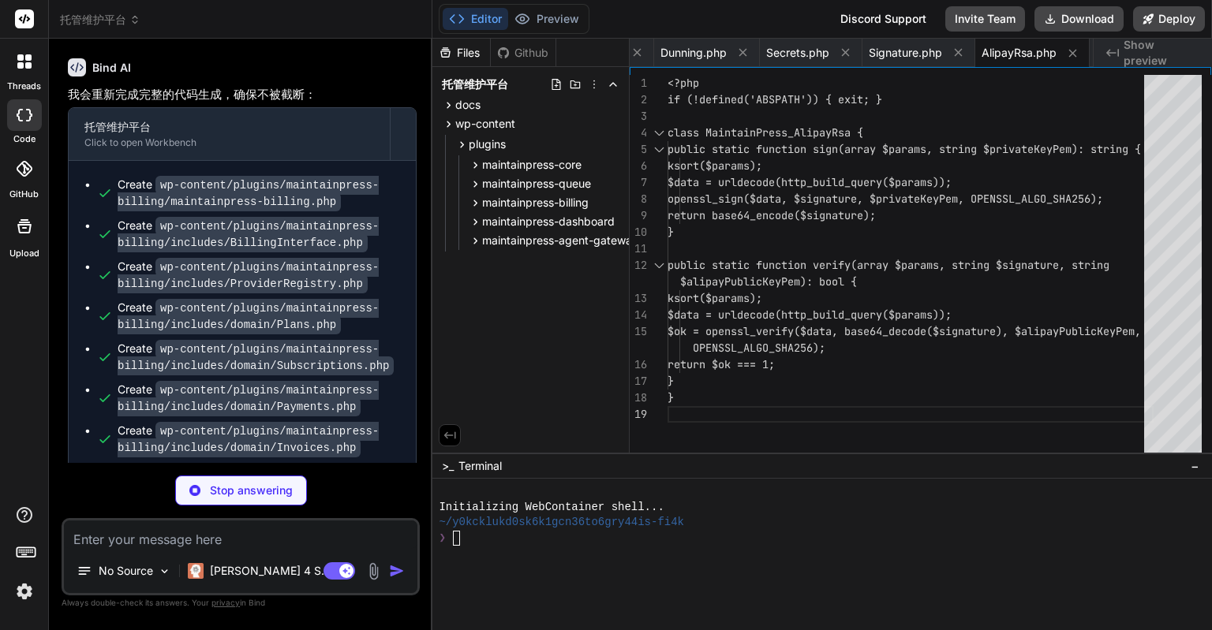
type textarea "x"
type textarea "$data = substr($ciphertext, 0, -16); $plaintext = openssl_decrypt($data, 'aes-2…"
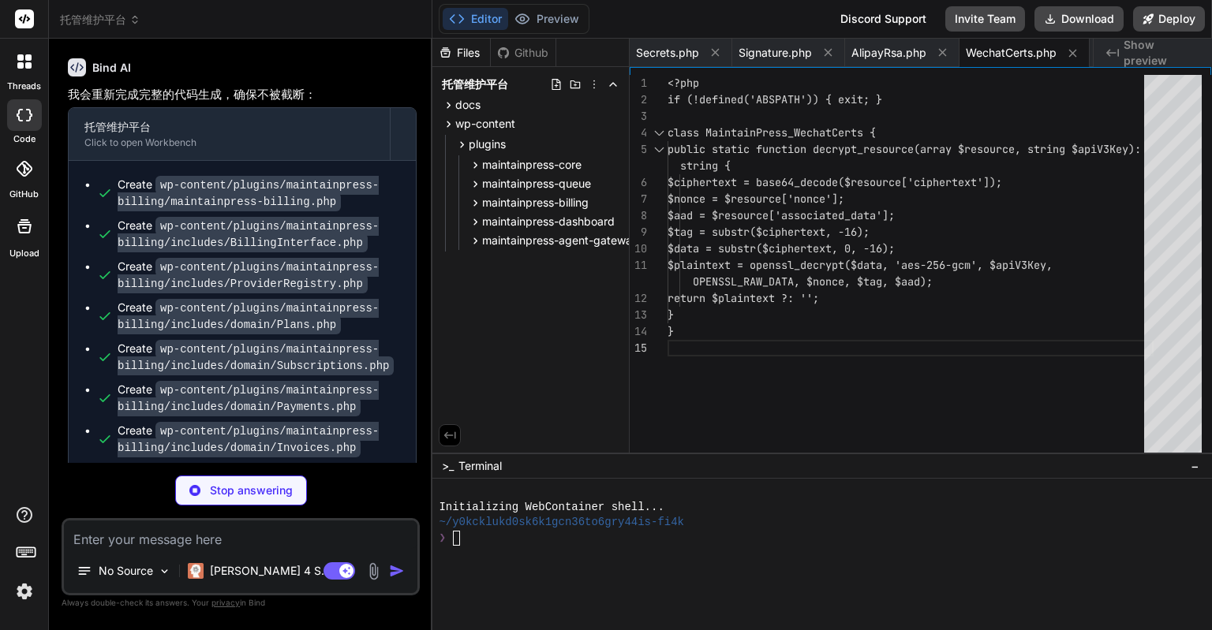
type textarea "x"
type textarea "}"
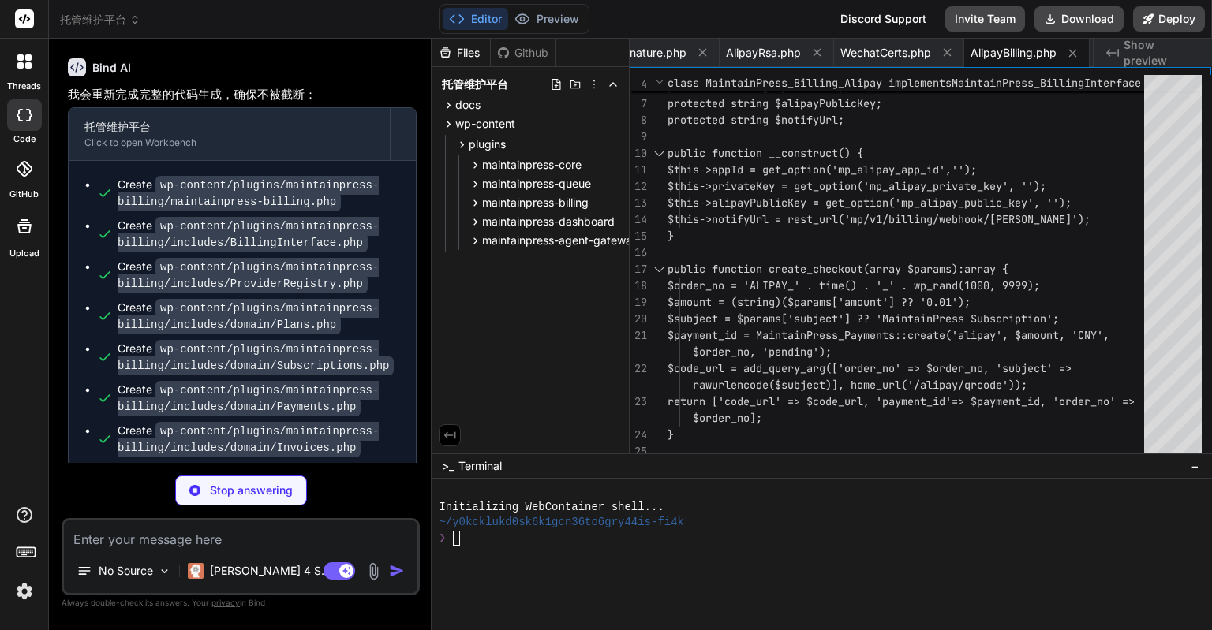
type textarea "x"
type textarea "public function cancel_subscription(string $subscription_id): bool { return tru…"
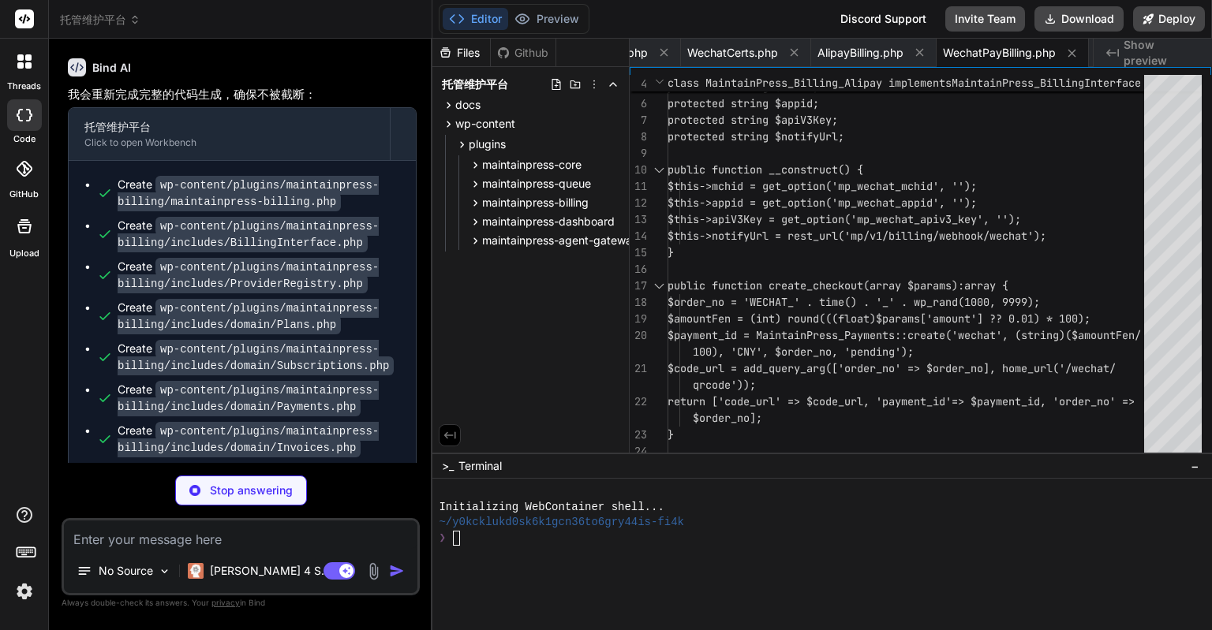
type textarea "x"
type textarea "'lianlian']; } public function create_portal_link(string $customer_id): string …"
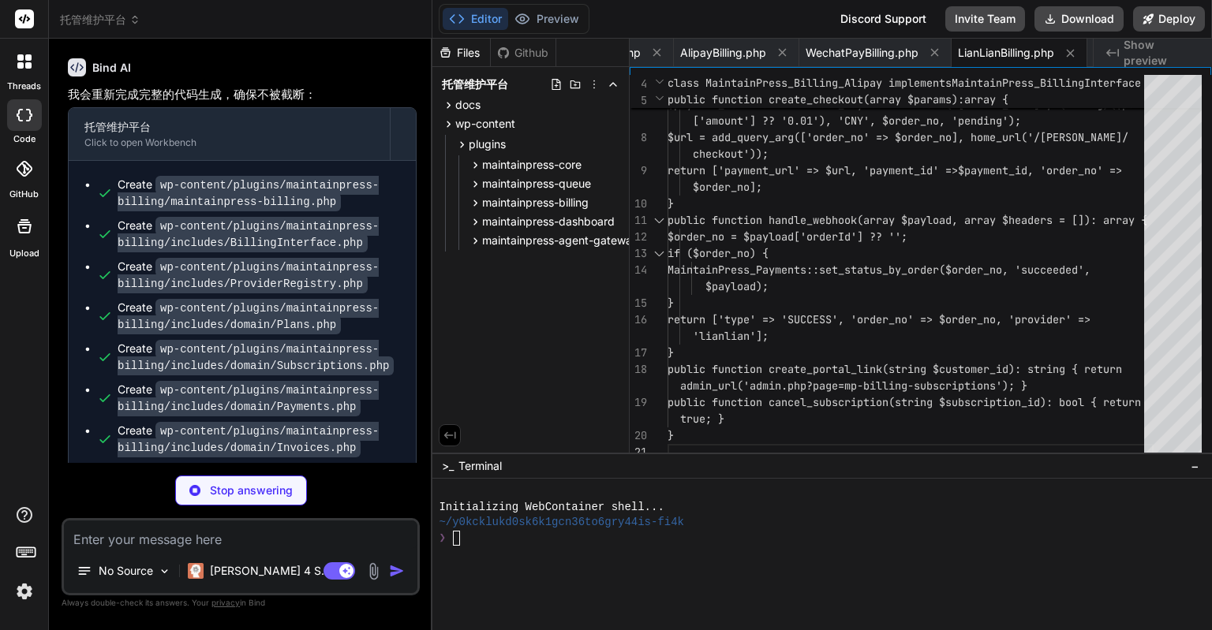
scroll to position [0, 4199]
type textarea "x"
type textarea "<?php if (!defined('ABSPATH')) { exit; } interface MaintainPress_EInvoiceInterf…"
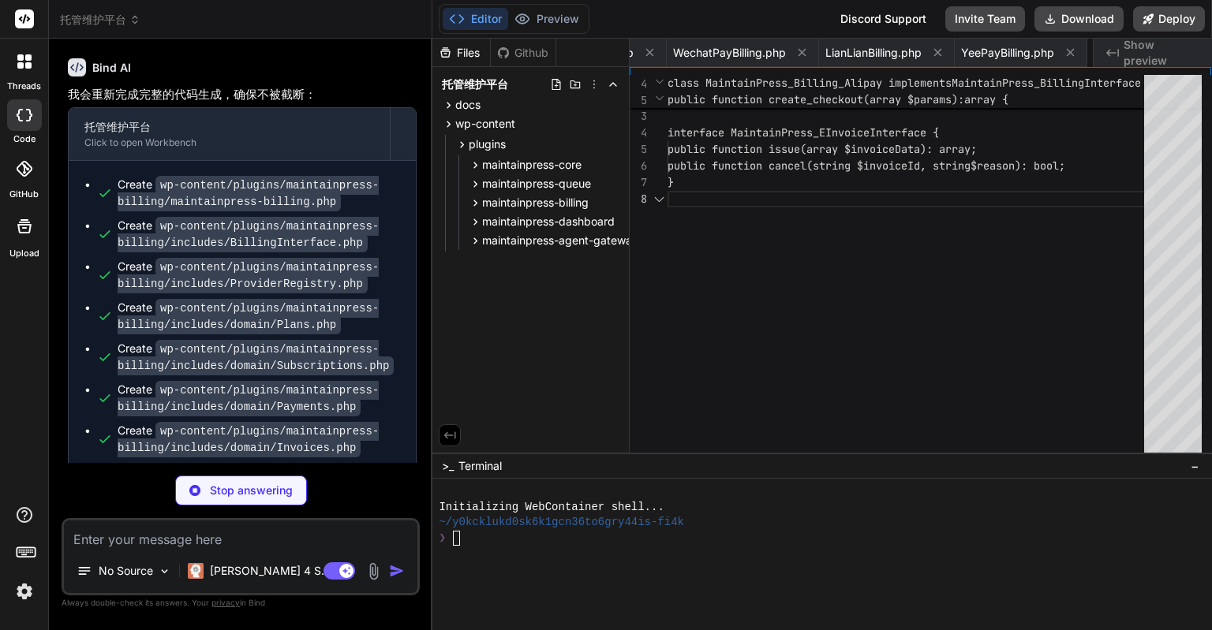
scroll to position [0, 4352]
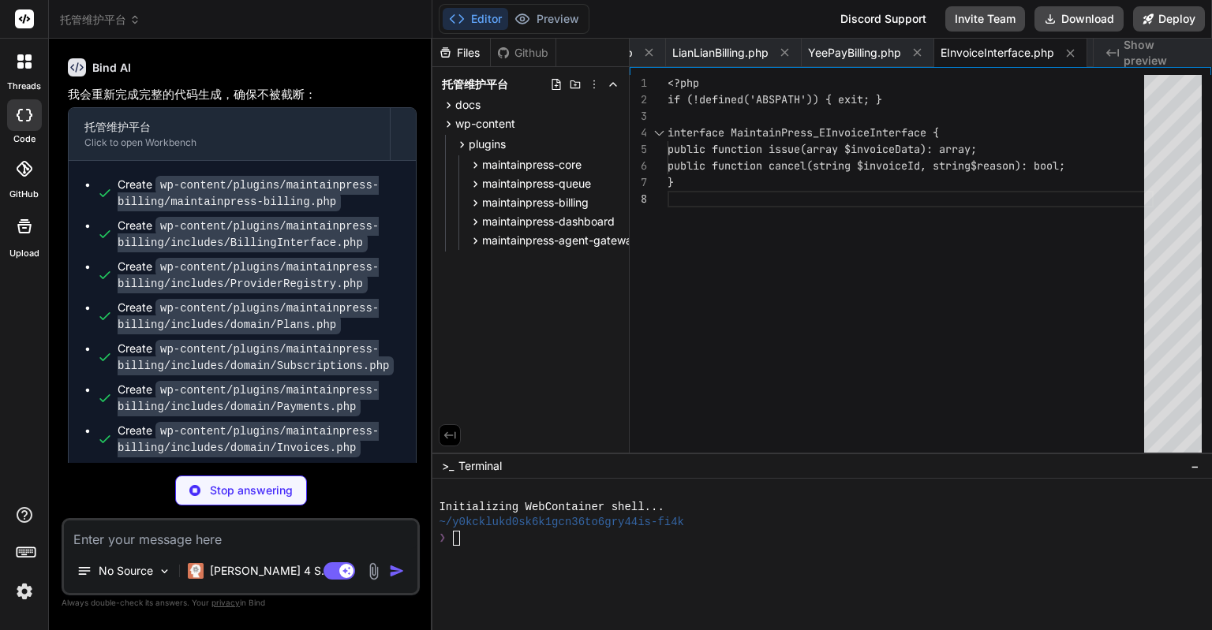
type textarea "x"
type textarea "public function cancel(string $invoiceId, string $reason): bool { return true; …"
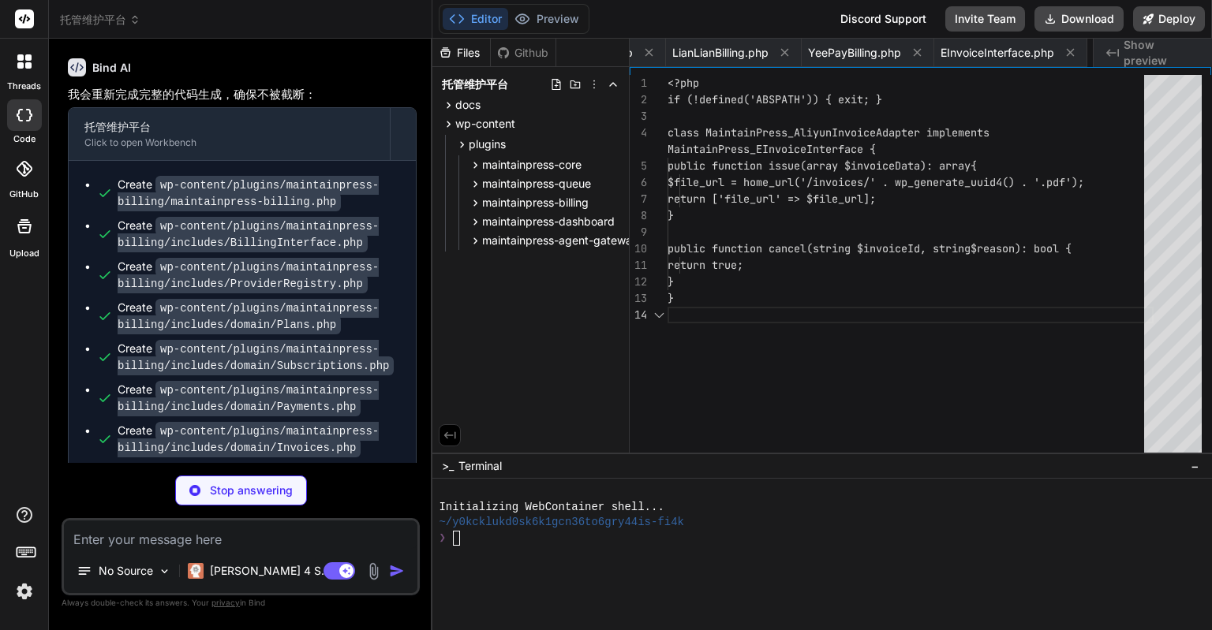
scroll to position [0, 4510]
type textarea "x"
type textarea "true; } }"
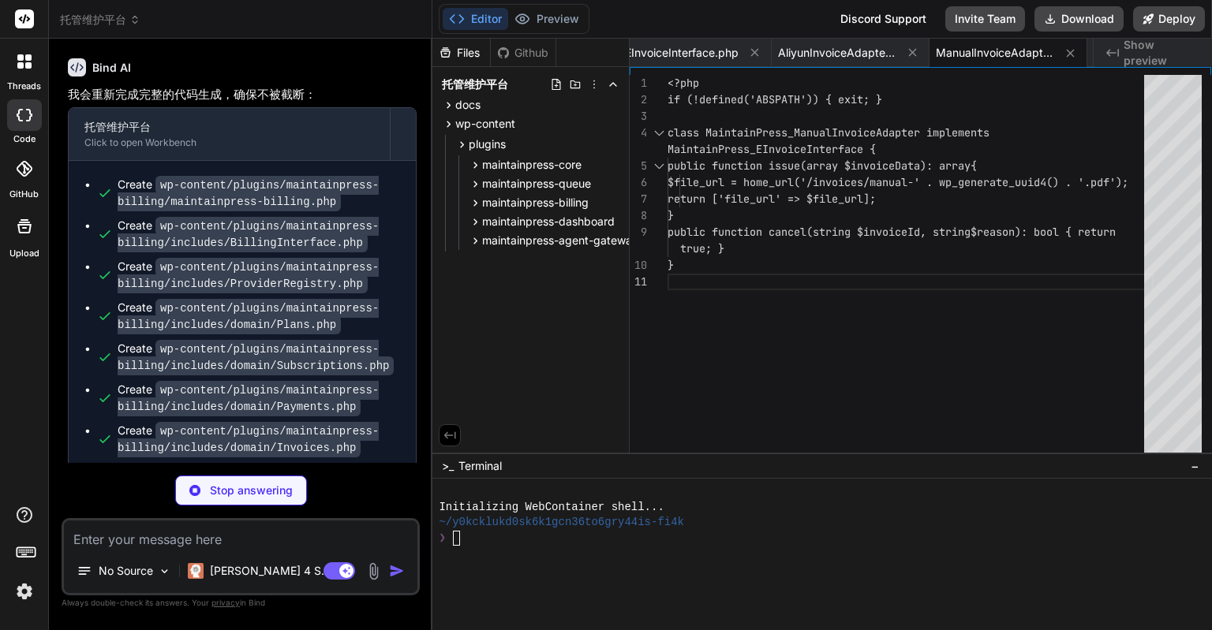
type textarea "x"
type textarea "'order_no' => $data['order_no'] ?? '', 'amount' => $data['amount'] ?? '0', 'cur…"
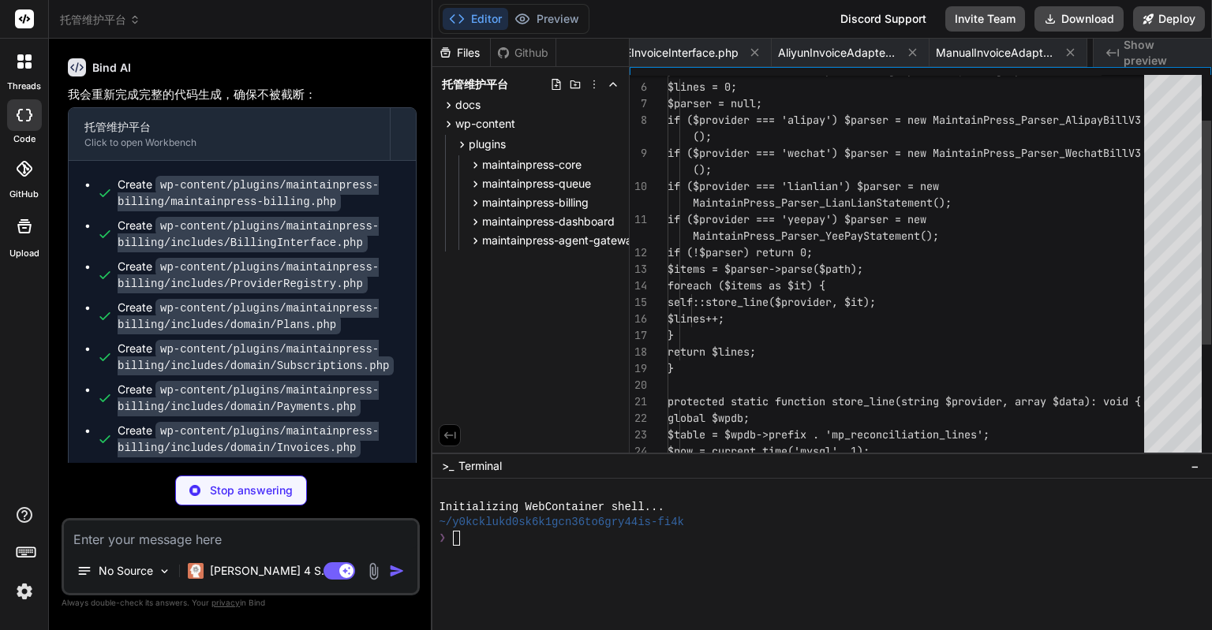
scroll to position [0, 4826]
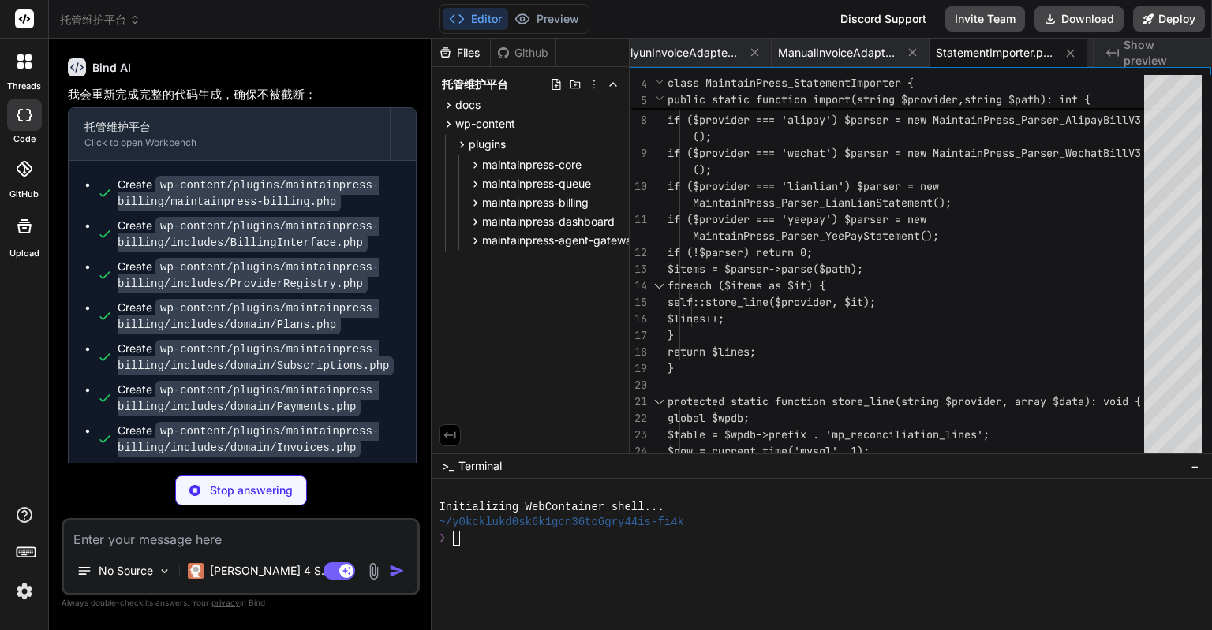
type textarea "x"
type textarea "return $matched; } }"
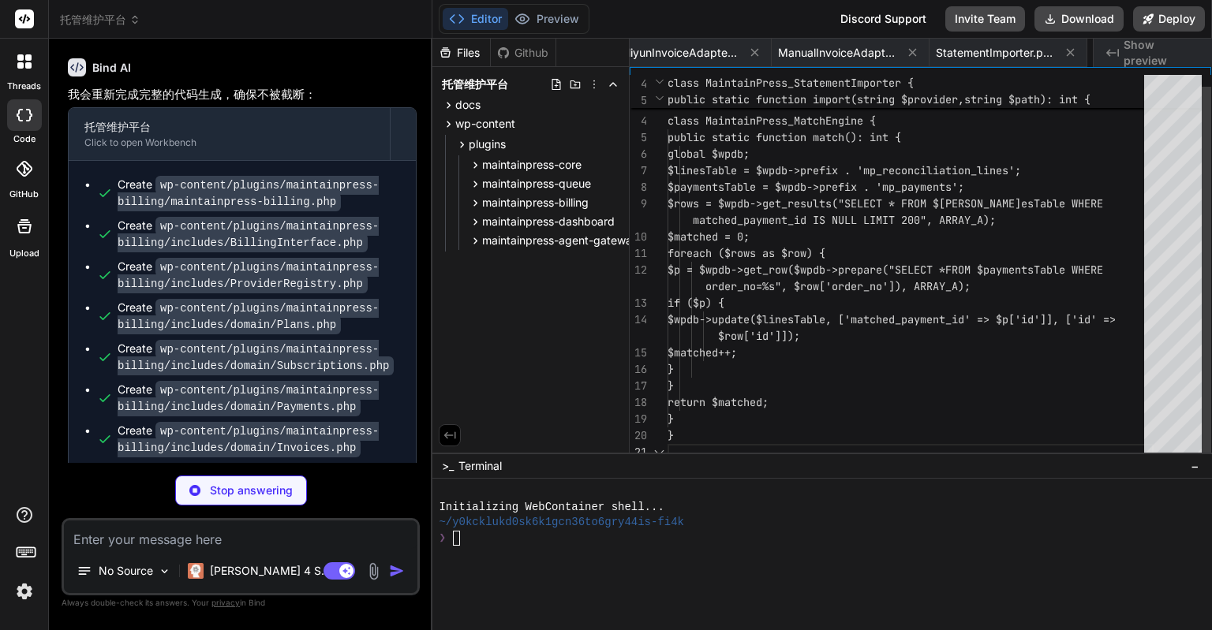
scroll to position [0, 4956]
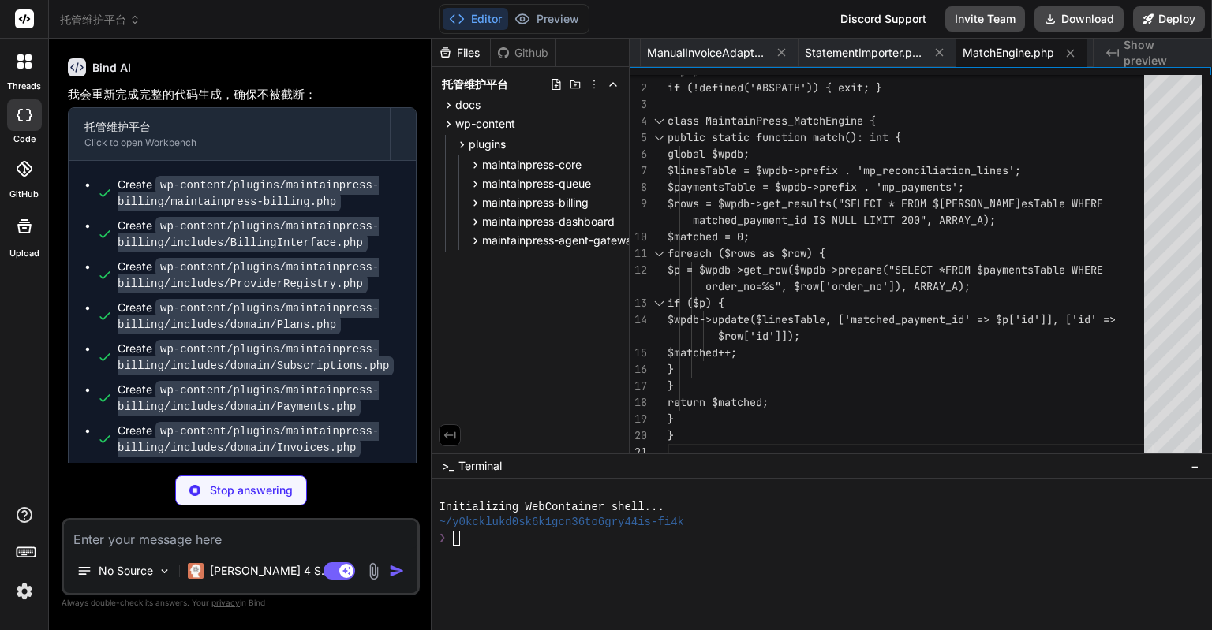
type textarea "x"
type textarea "fclose($fh); return $rows; } }"
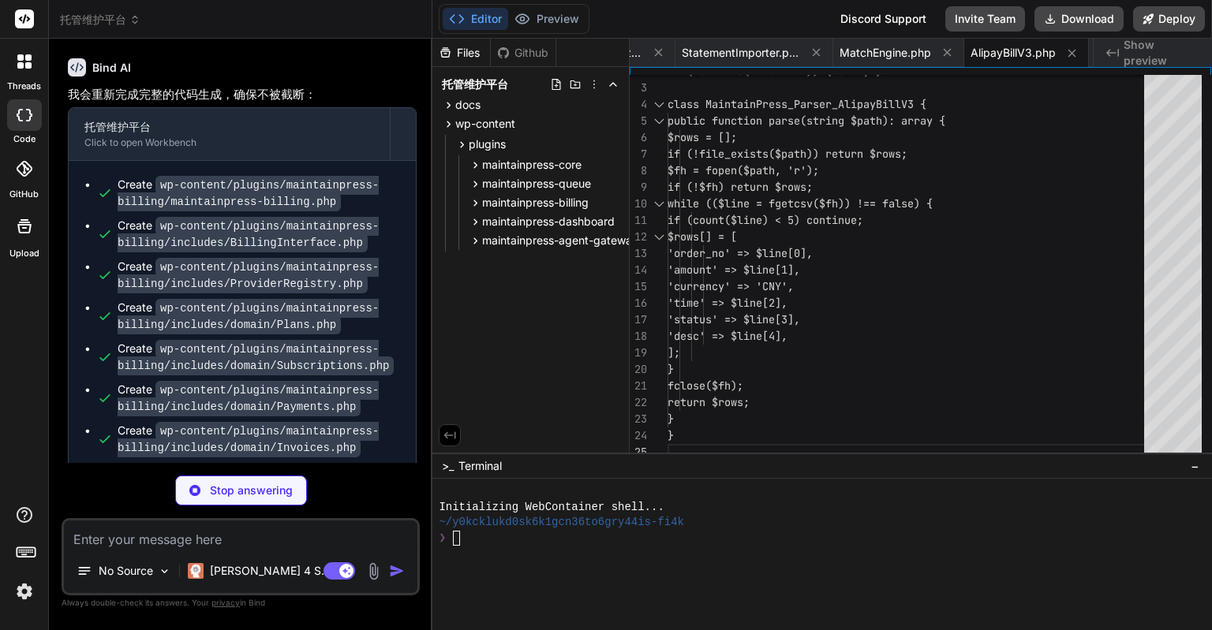
type textarea "x"
type textarea "return $rows; } }"
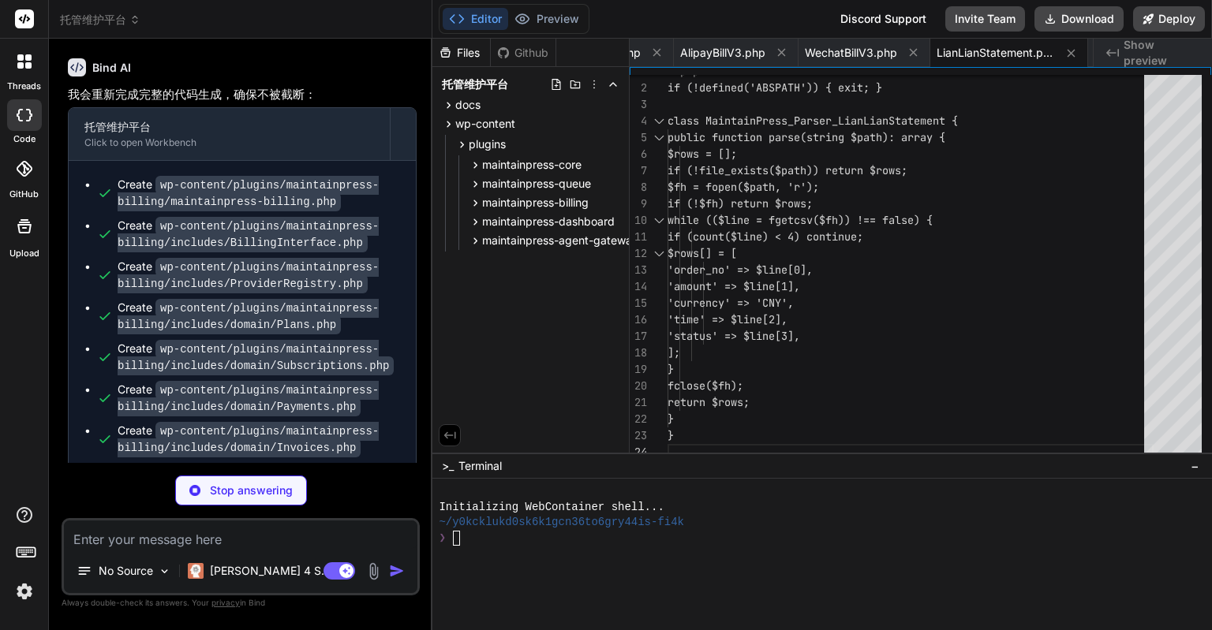
scroll to position [0, 5524]
type textarea "x"
type textarea "<?php if (!defined('ABSPATH')) { exit; } interface MaintainPress_NotifierInterf…"
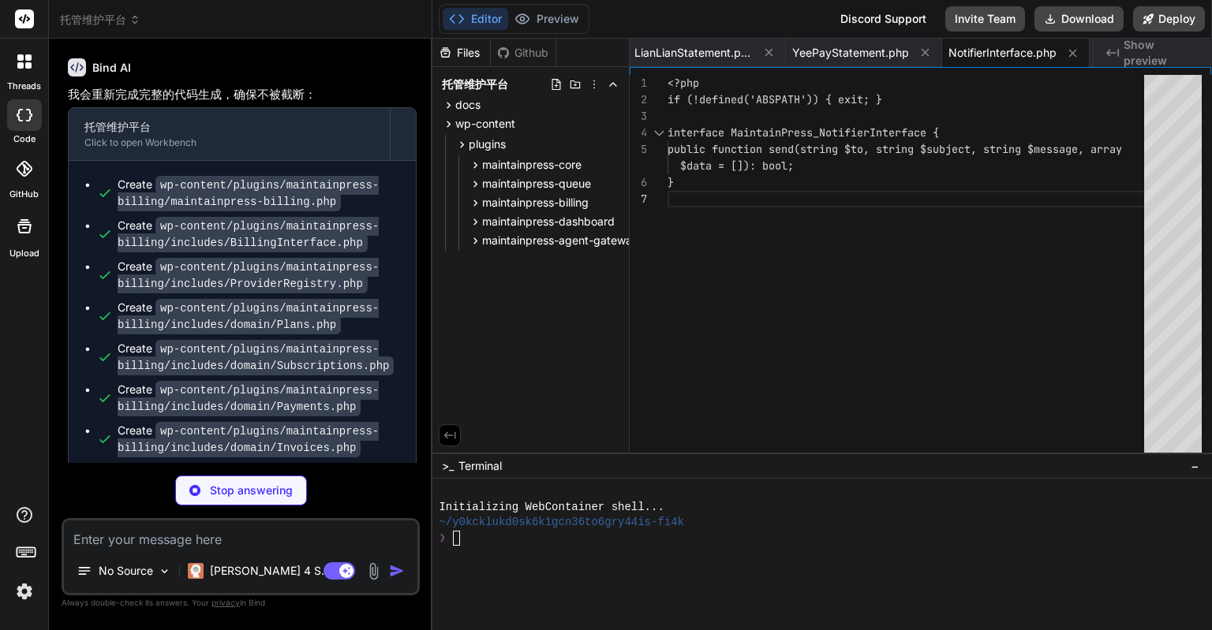
type textarea "x"
type textarea "} public function send_template(string $to, string $templateCode, array $params…"
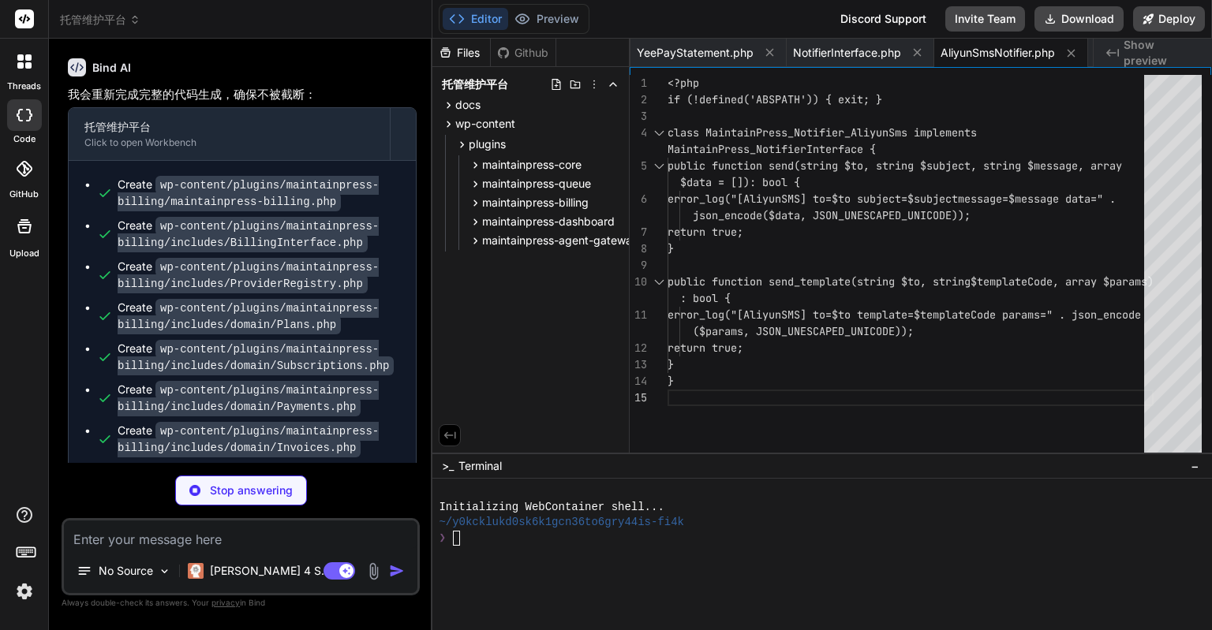
type textarea "x"
type textarea "<?php if (!defined('ABSPATH')) { exit; } class MaintainPress_Notifier_Email imp…"
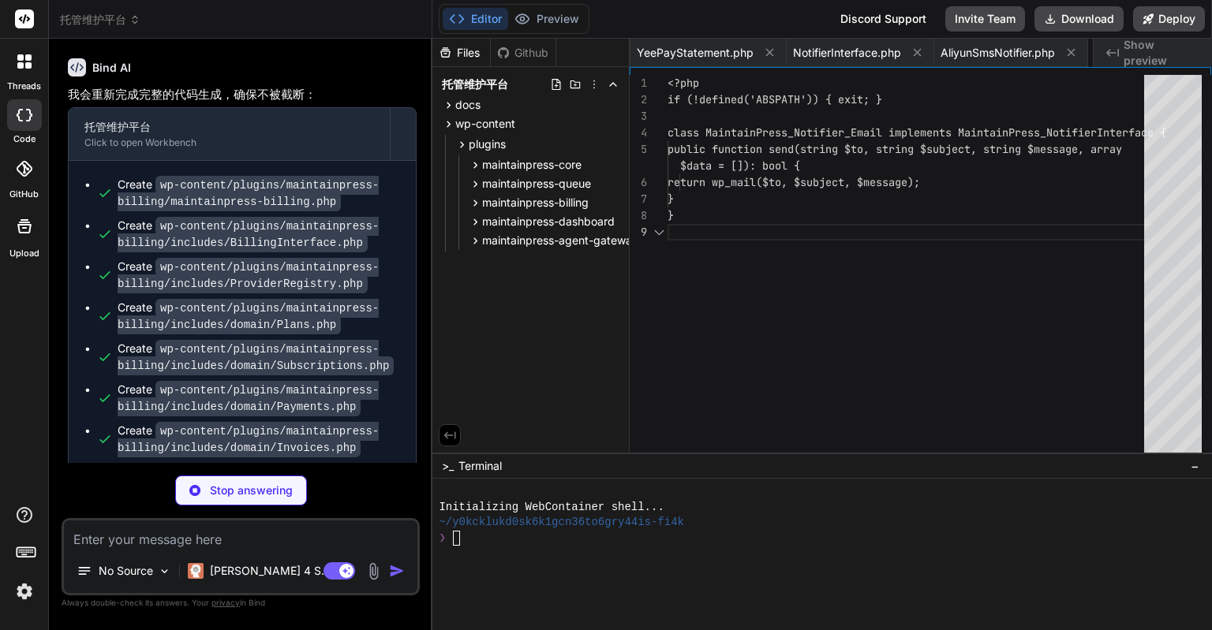
scroll to position [0, 5955]
type textarea "x"
type textarea "} public function send_to_openid(string $openid, string $subject, array $data):…"
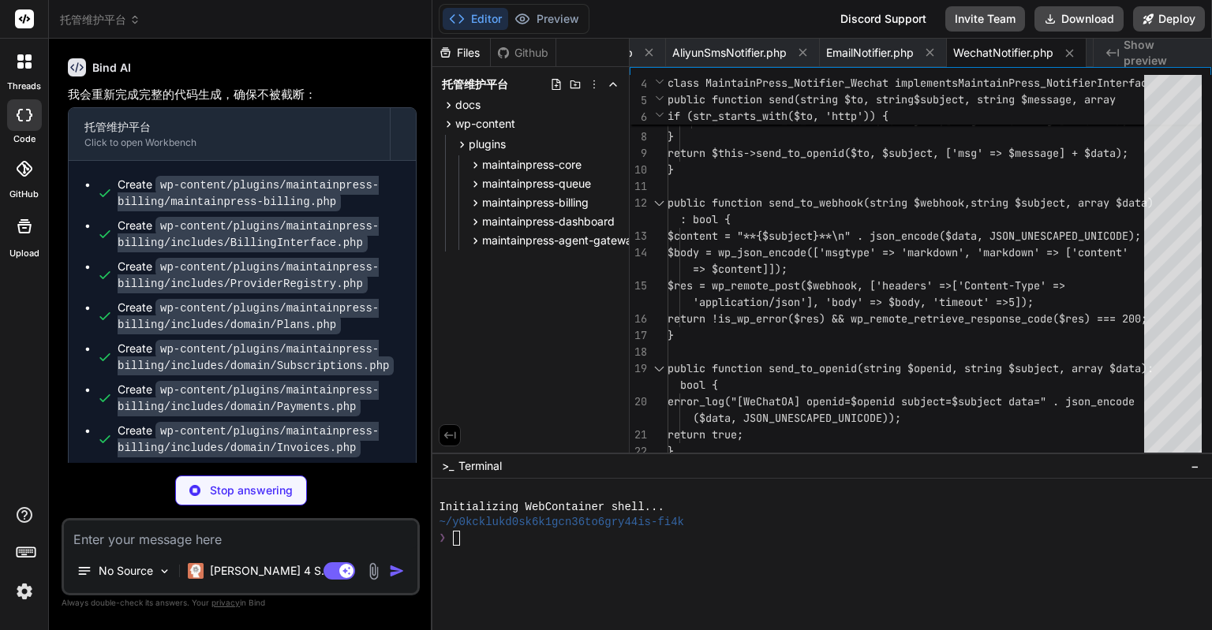
type textarea "x"
type textarea "echo '<div class="wrap"><h1>Reconcile</h1><p>Upload statements and run auto-mat…"
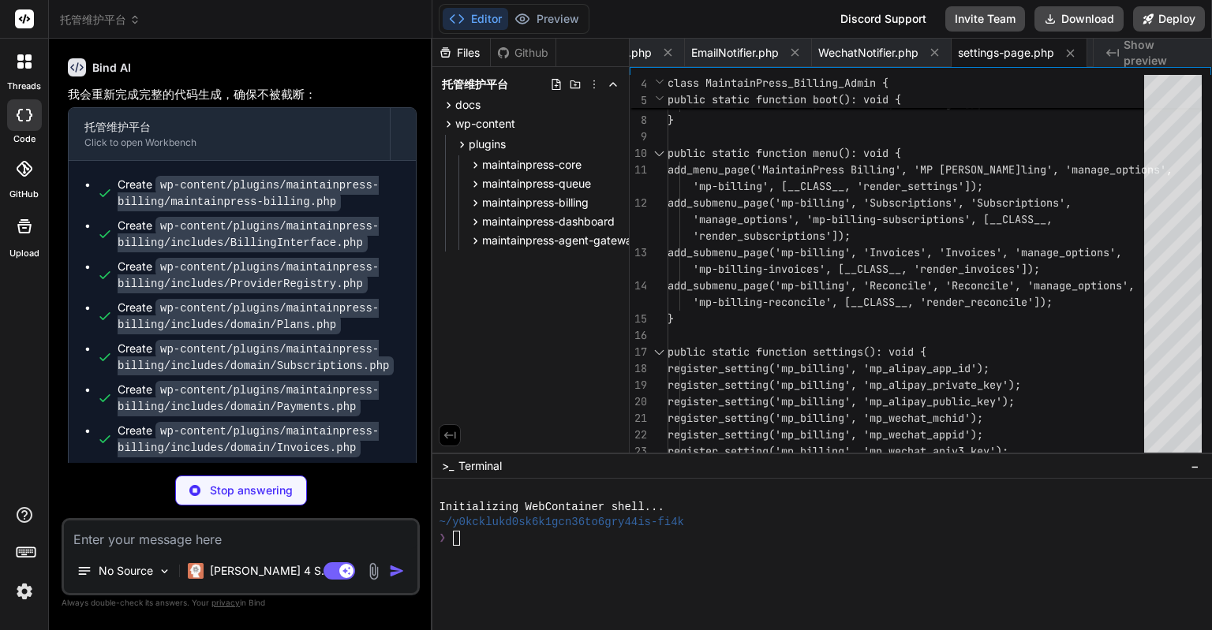
type textarea "x"
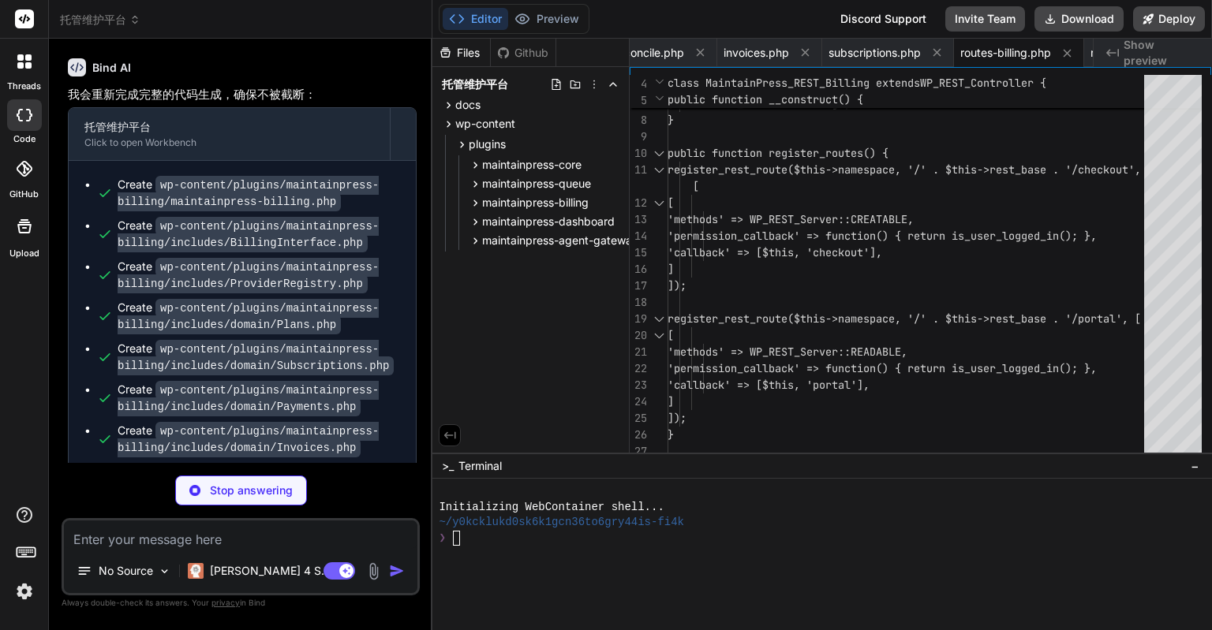
type textarea "x"
type textarea "} public function yeepay(WP_REST_Request $req) { $provider = MaintainPress_Bill…"
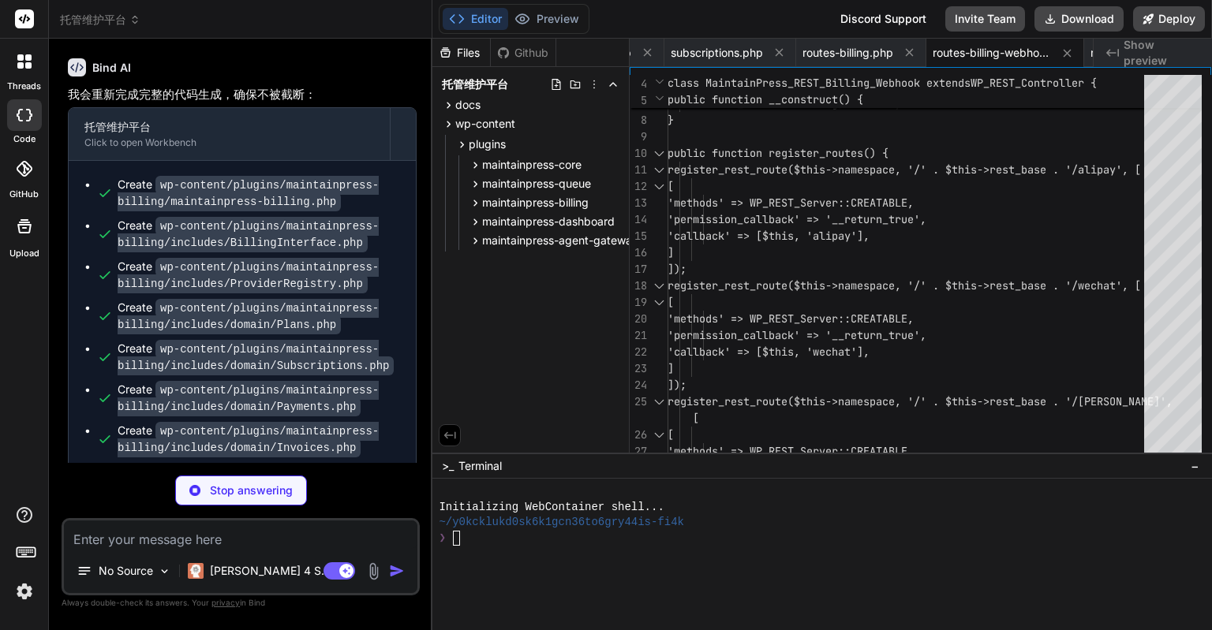
type textarea "x"
type textarea "} }"
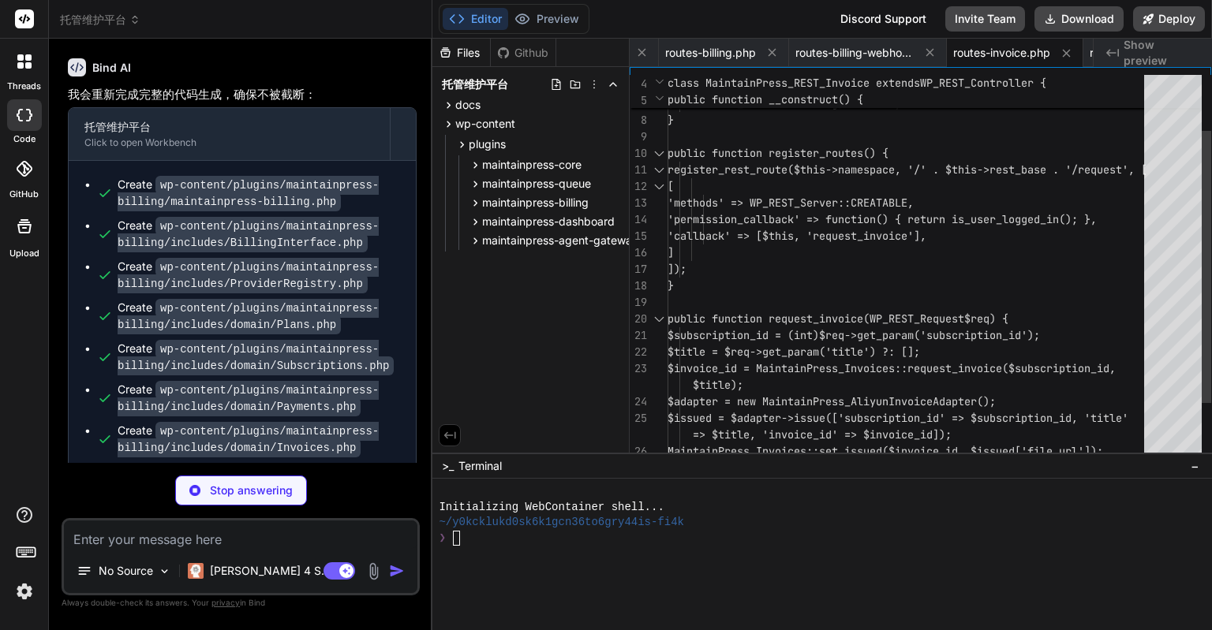
type textarea "x"
type textarea "register_rest_route($this->namespace, '/' . $this->rest_base . '/request', [ [ …"
click at [818, 292] on div "public function __construct() { $this->namespace = 'mp/v1'; $this->rest_base = …" at bounding box center [910, 269] width 486 height 547
type textarea "x"
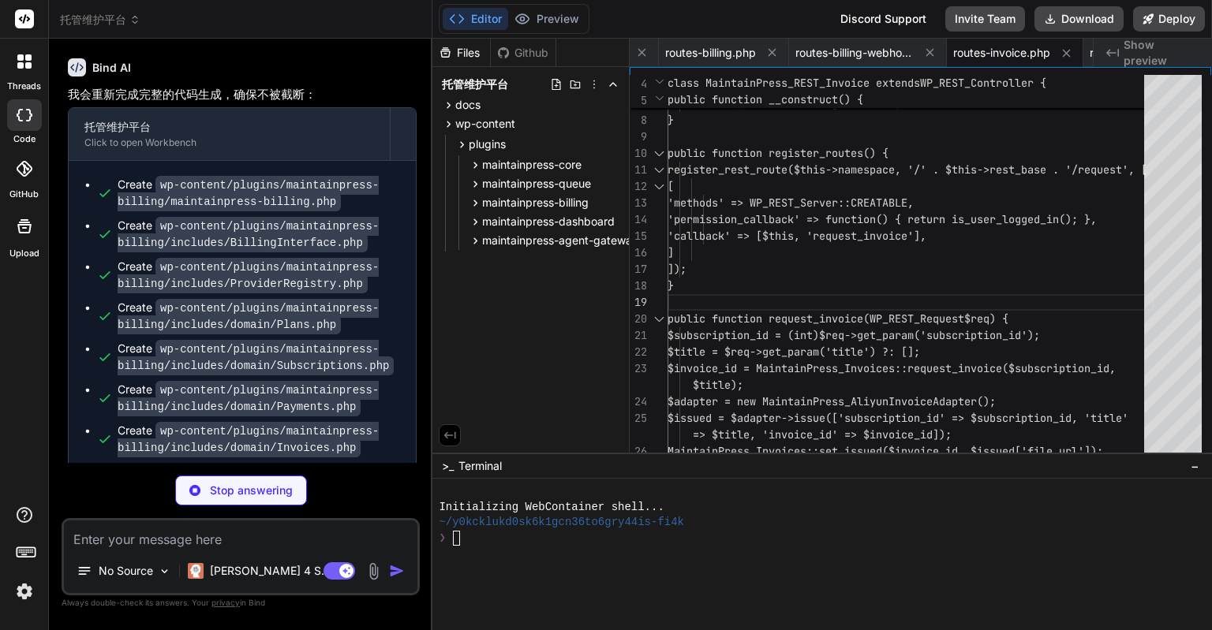
type textarea "public function match(WP_REST_Request $req) { $count = MaintainPress_MatchEngin…"
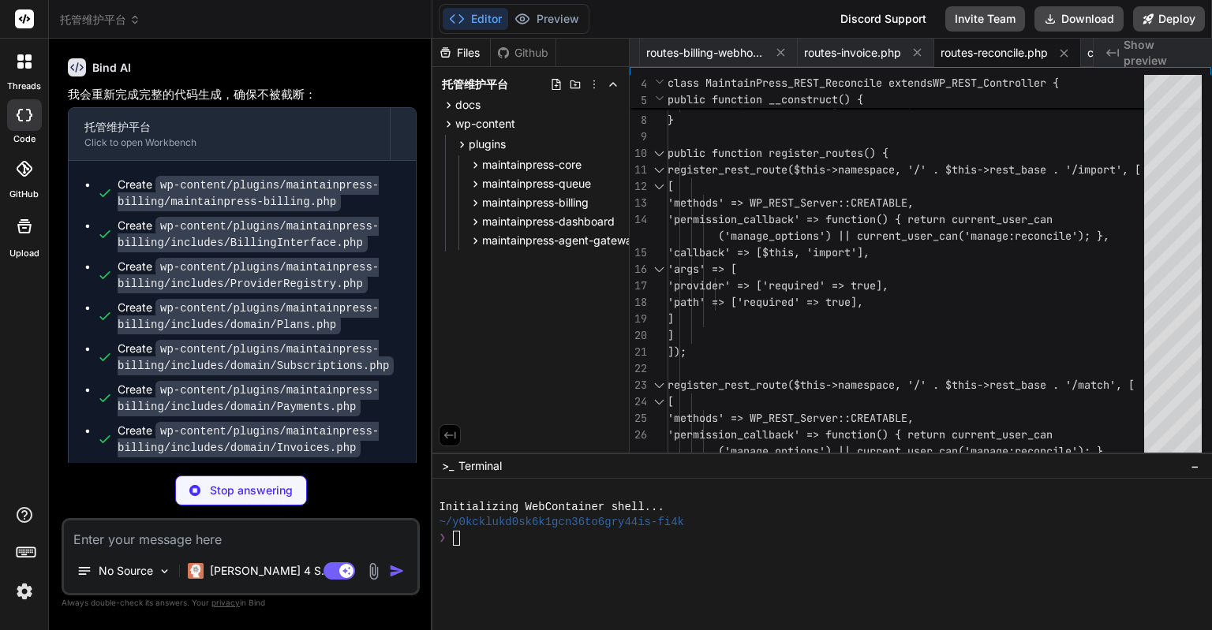
type textarea "x"
type textarea "$count = MaintainPress_MatchEngine::match(); WP_CLI::success("Matched $count re…"
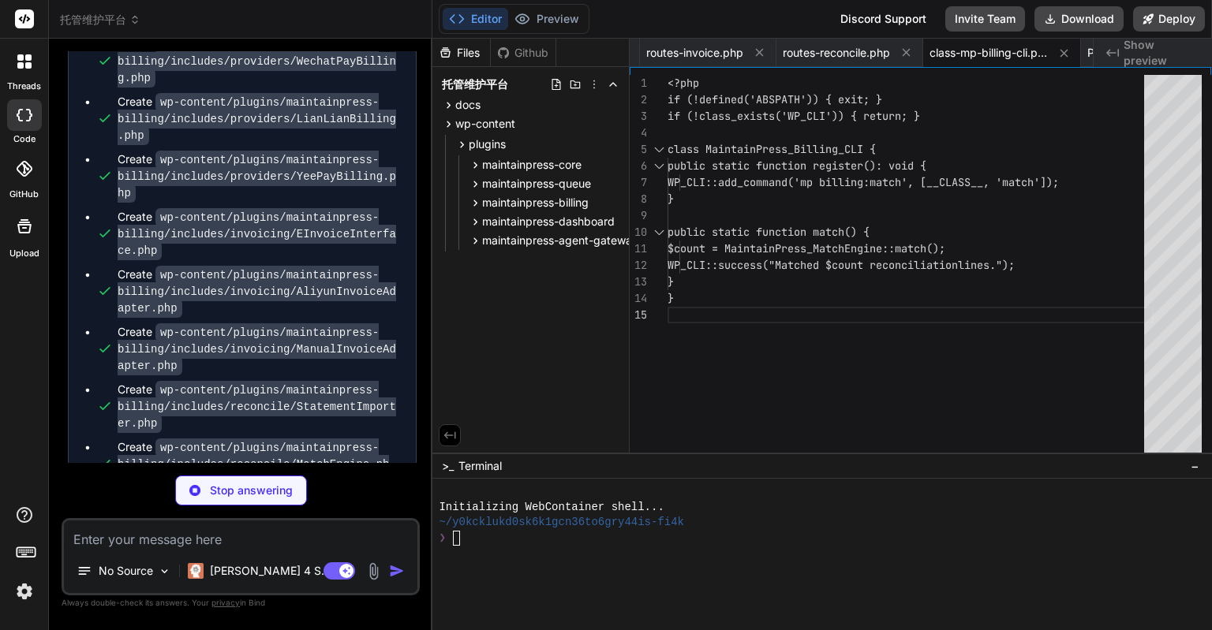
scroll to position [17025, 0]
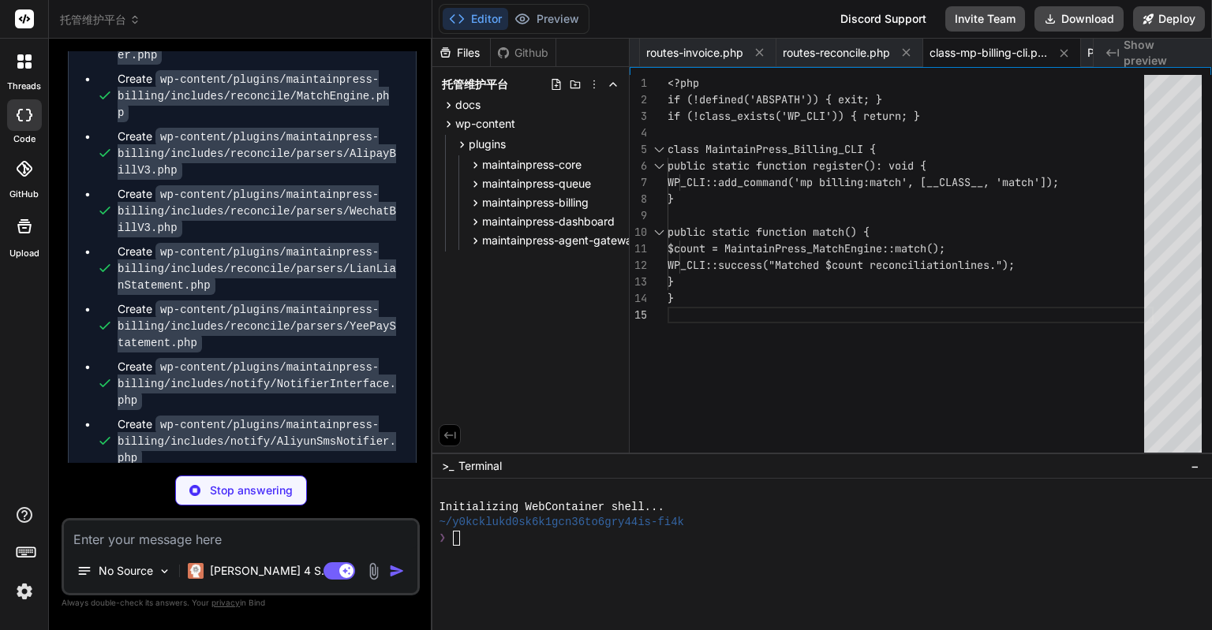
type textarea "x"
type textarea ") $charset;"; require_once ABSPATH . 'wp-admin/includes/upgrade.php'; dbDelta($…"
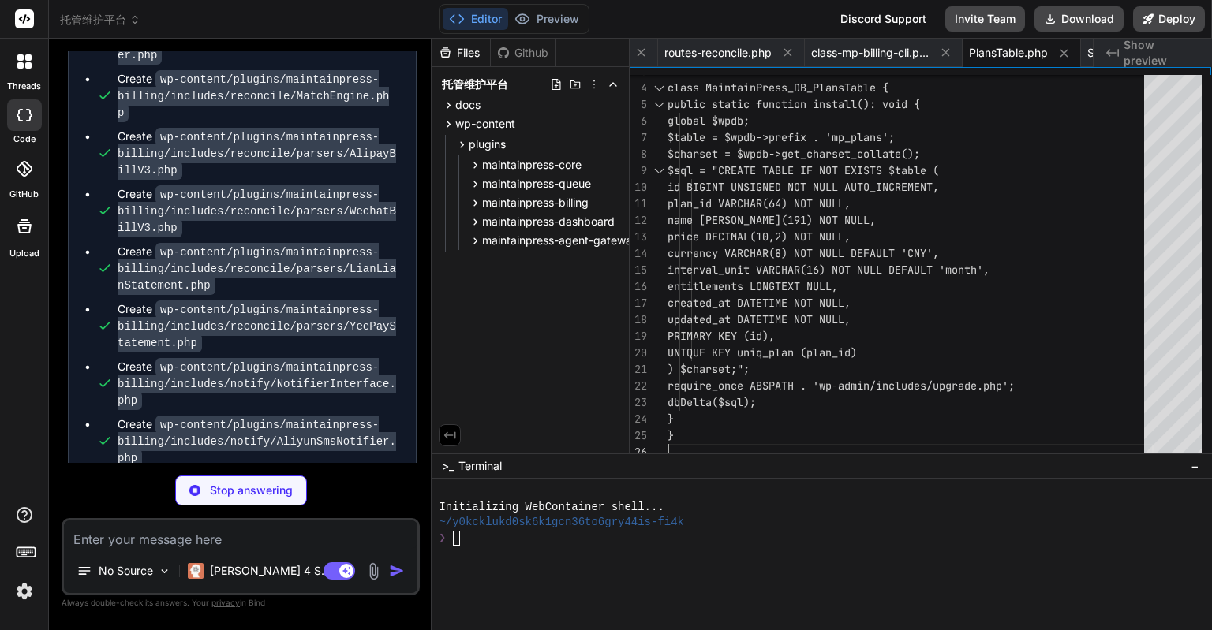
scroll to position [17066, 0]
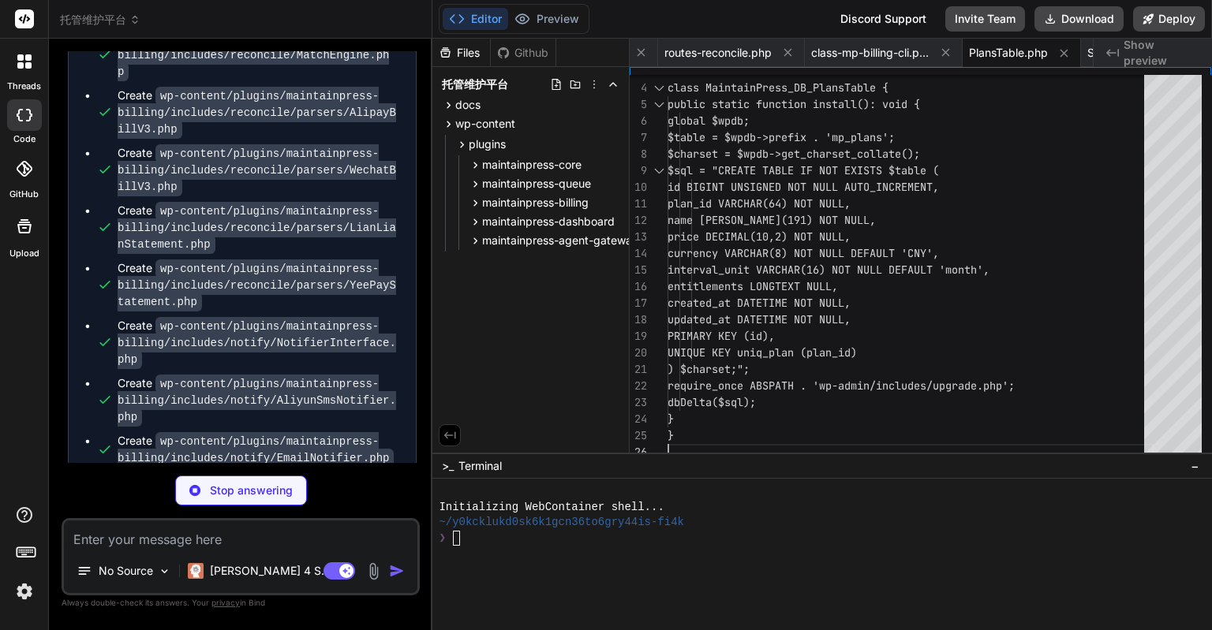
type textarea "x"
type textarea "KEY idx_payment (payment_id) ) $charset;"; require_once ABSPATH . 'wp-admin/inc…"
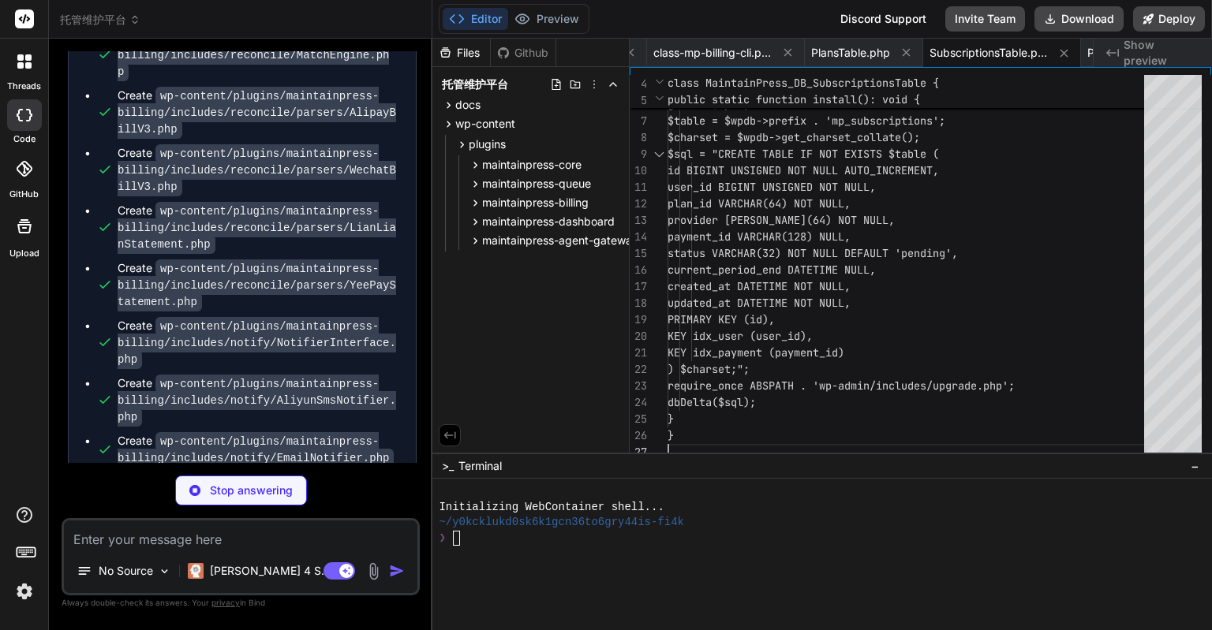
scroll to position [17106, 0]
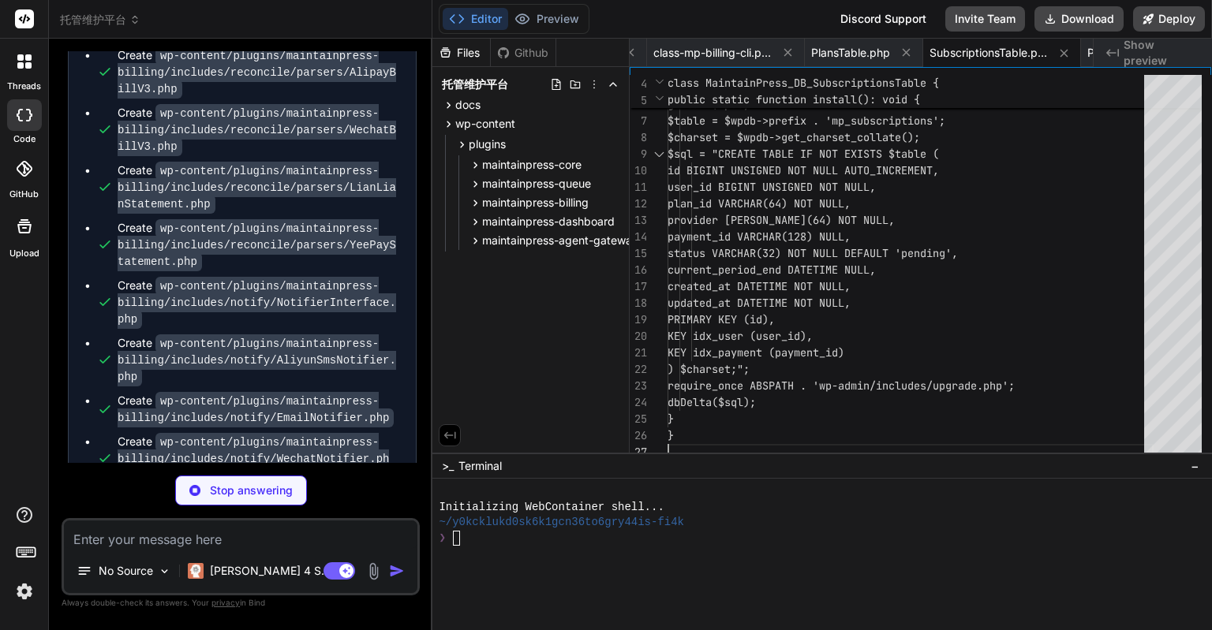
type textarea "x"
type textarea ") $charset;"; require_once ABSPATH . 'wp-admin/includes/upgrade.php'; dbDelta($…"
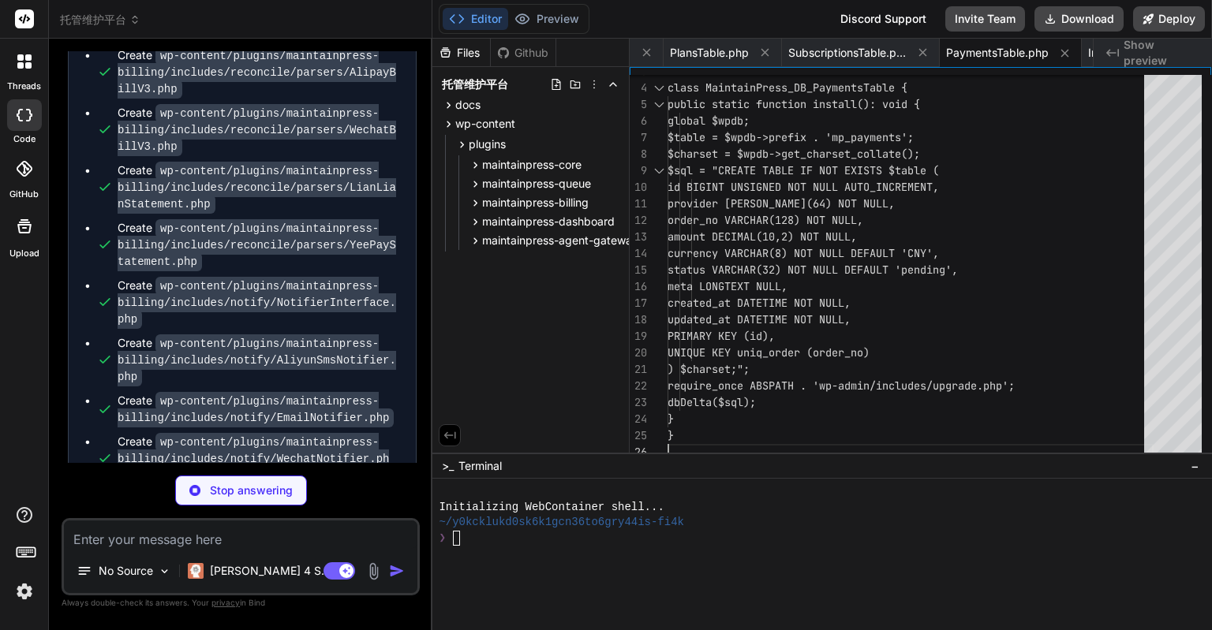
scroll to position [17147, 0]
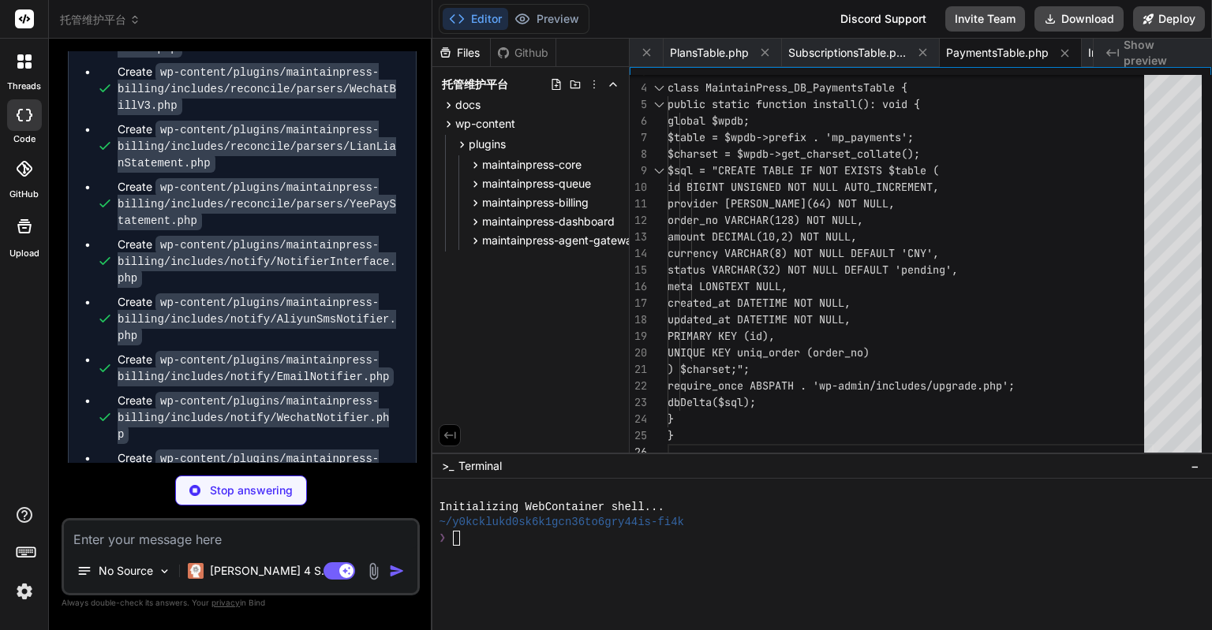
type textarea "x"
type textarea "dbDelta($sql); } }"
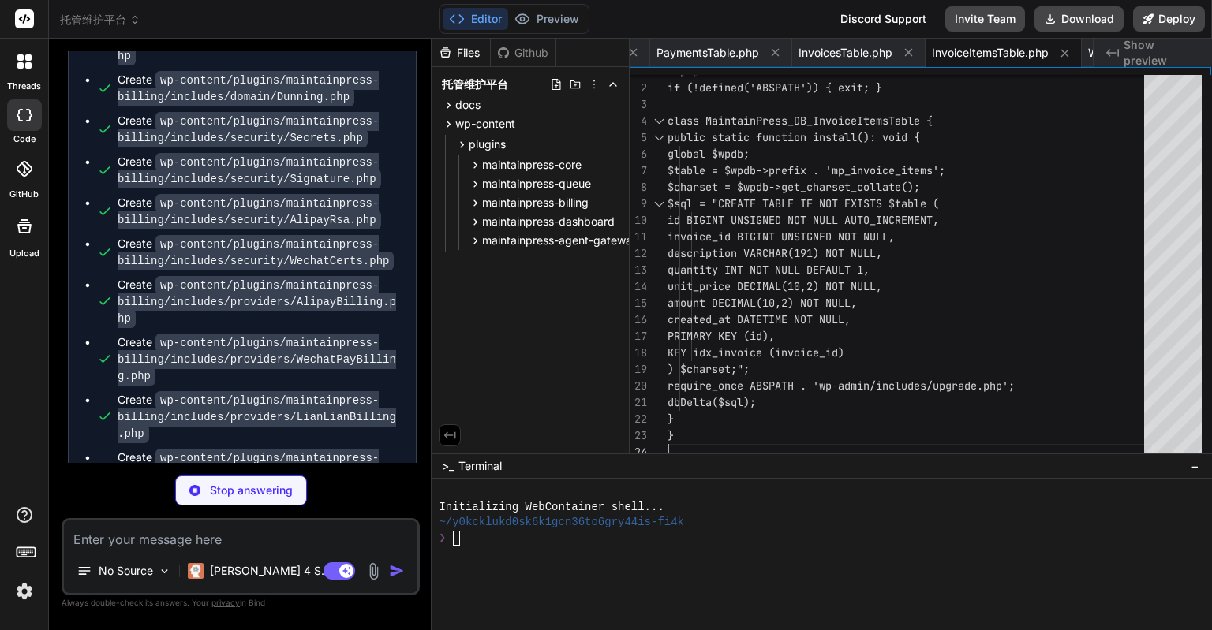
scroll to position [17226, 0]
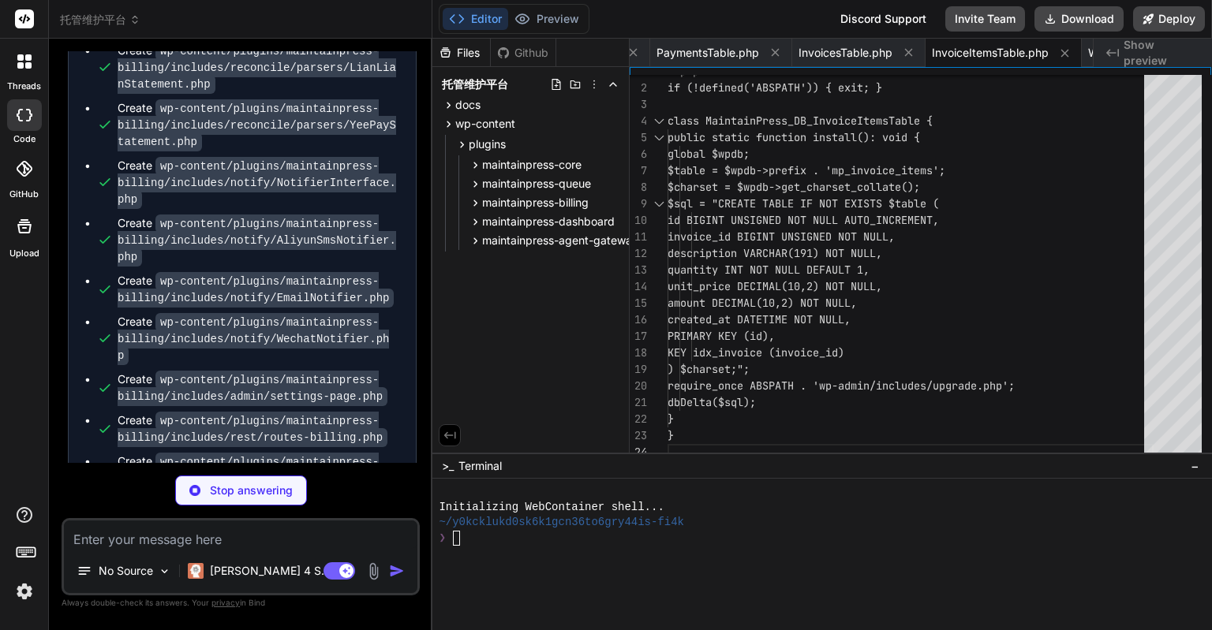
type textarea "x"
type textarea "}"
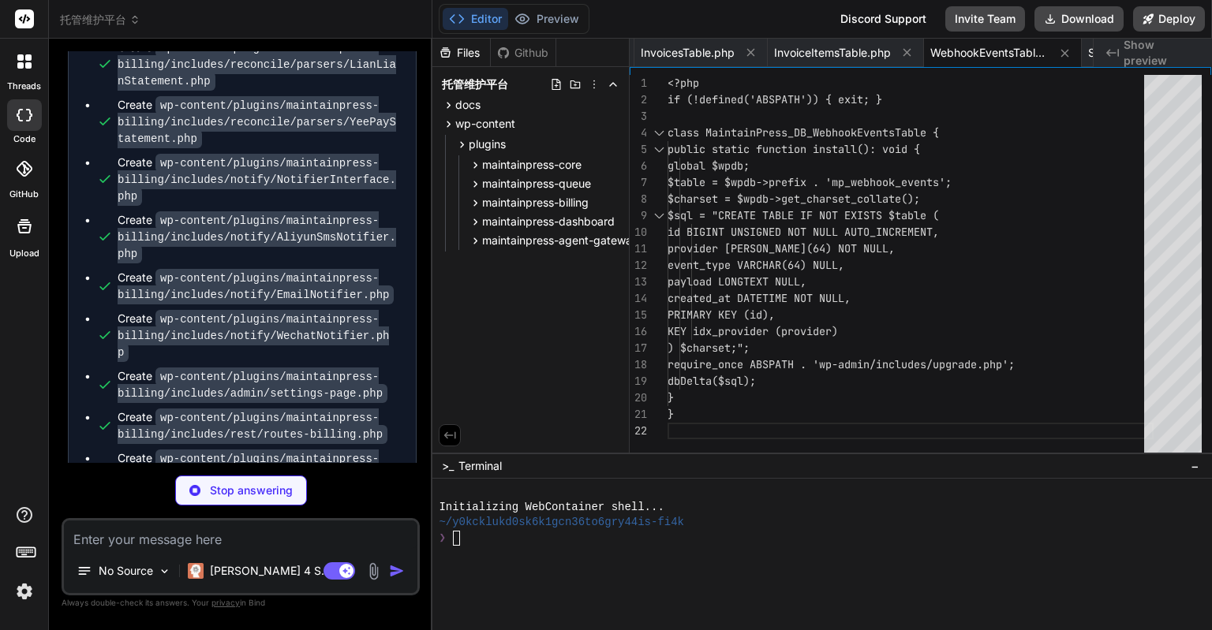
click at [14, 591] on img at bounding box center [24, 591] width 27 height 27
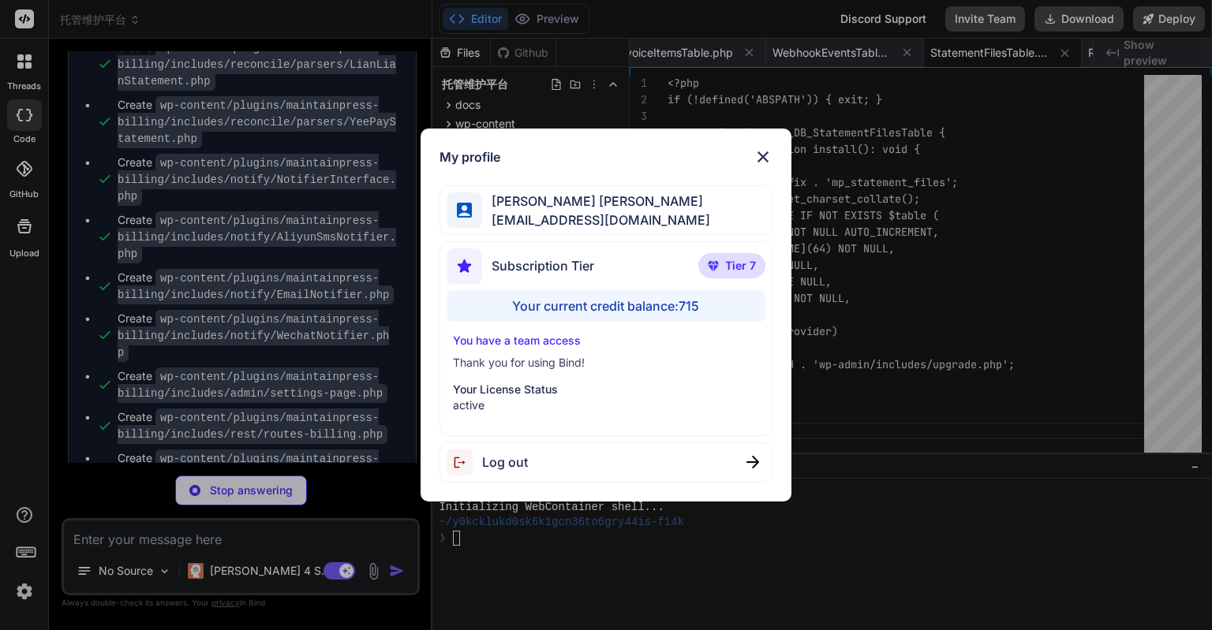
type textarea "x"
type textarea "KEY idx_matched (matched_payment_id) ) $charset;"; require_once ABSPATH . 'wp-a…"
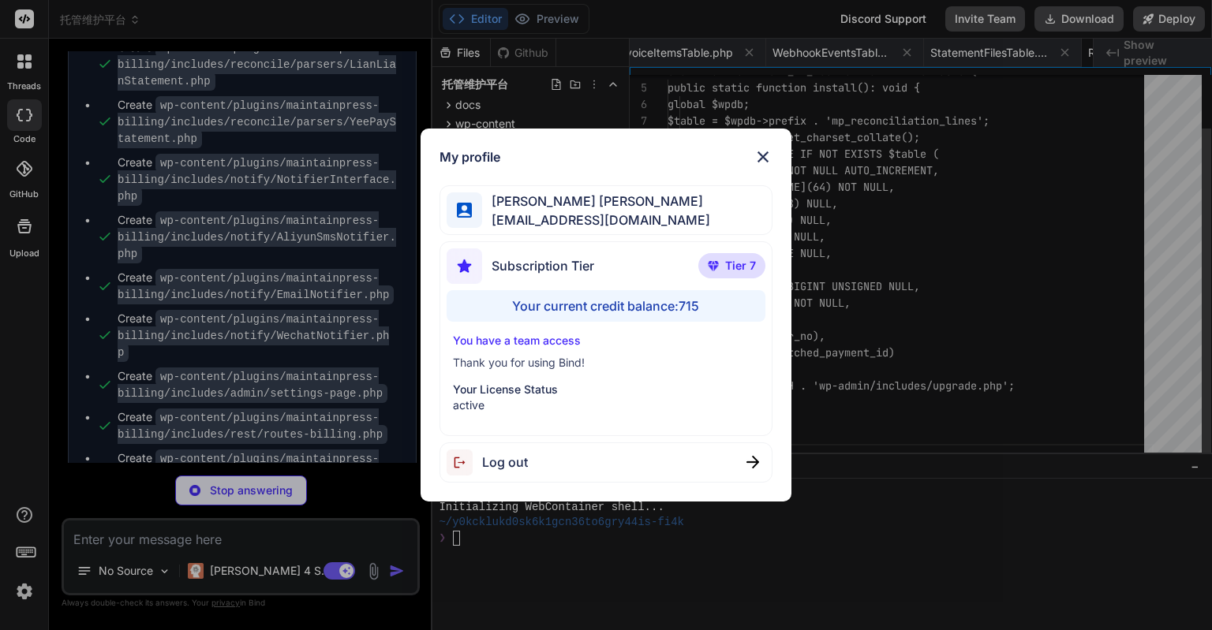
scroll to position [0, 8492]
click at [767, 148] on img at bounding box center [762, 156] width 19 height 19
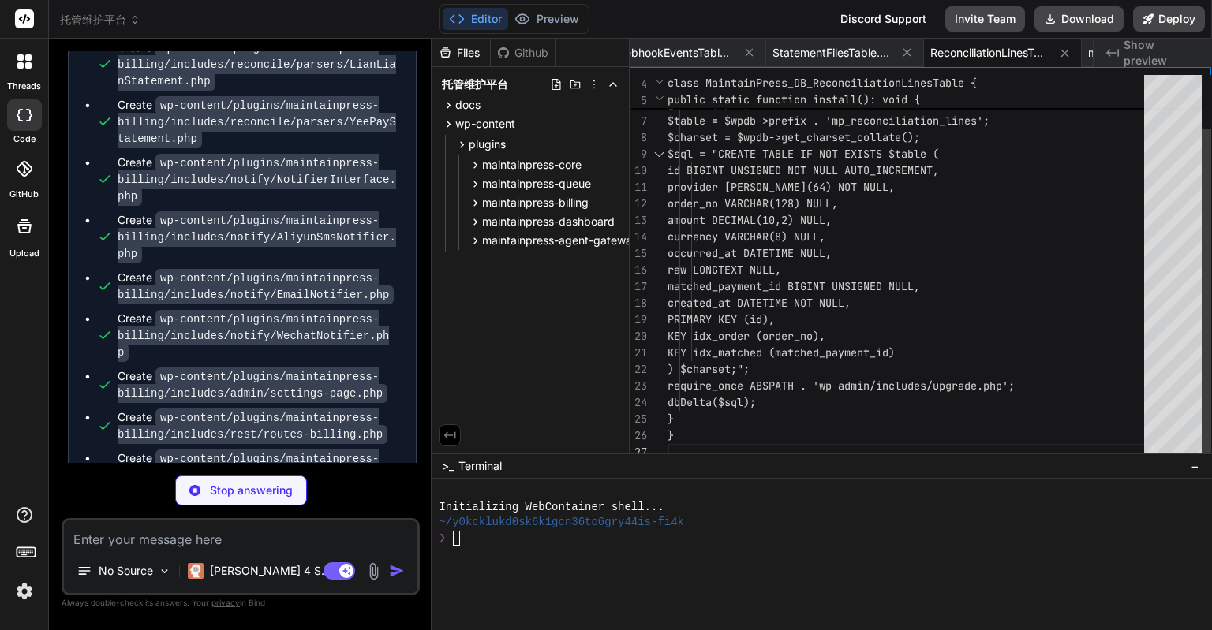
type textarea "x"
type textarea "['wp-api'], '0.1.0', true); });"
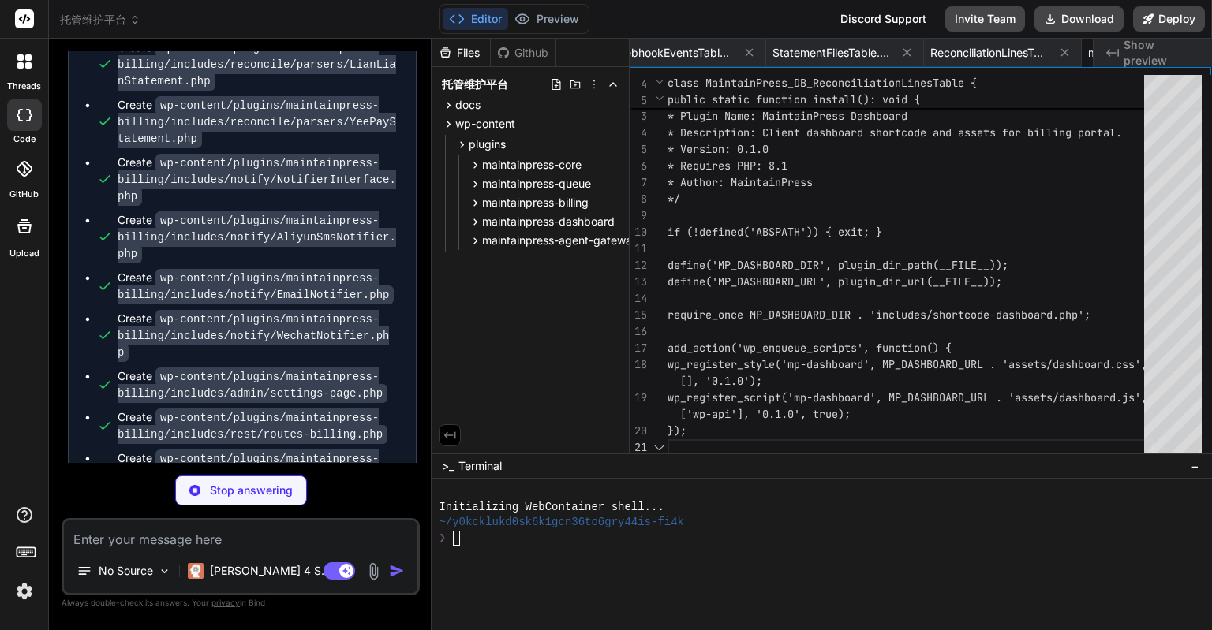
scroll to position [0, 8649]
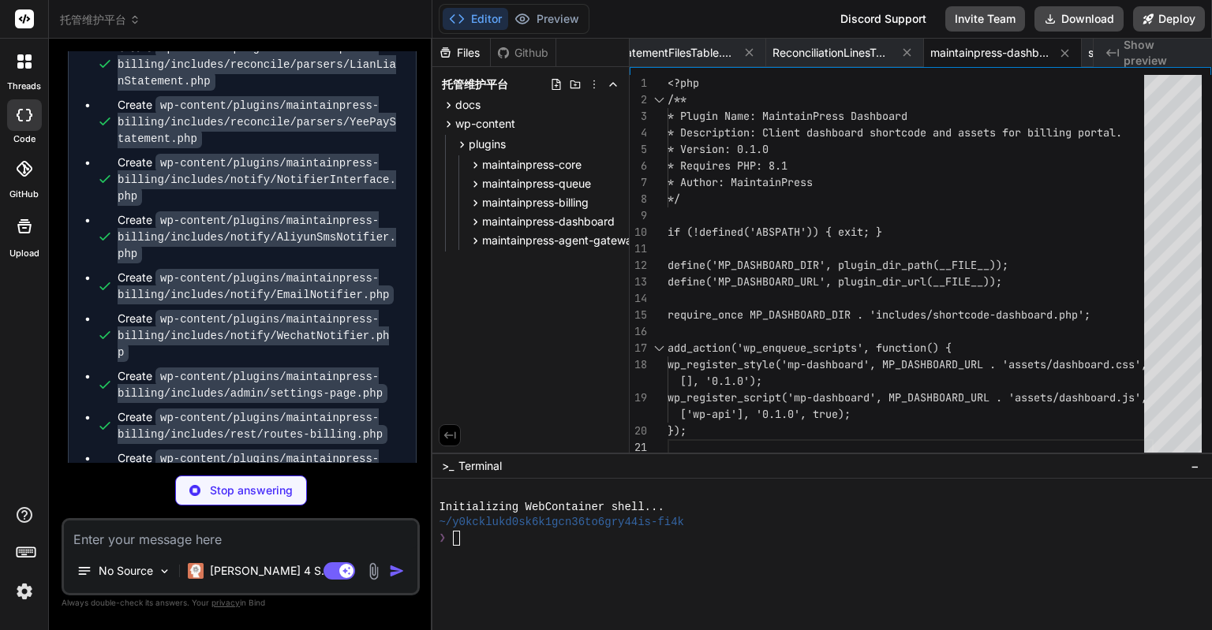
type textarea "x"
type textarea "add_shortcode('maintainpress_dashboard', 'maintainpress_dashboard_shortcode');"
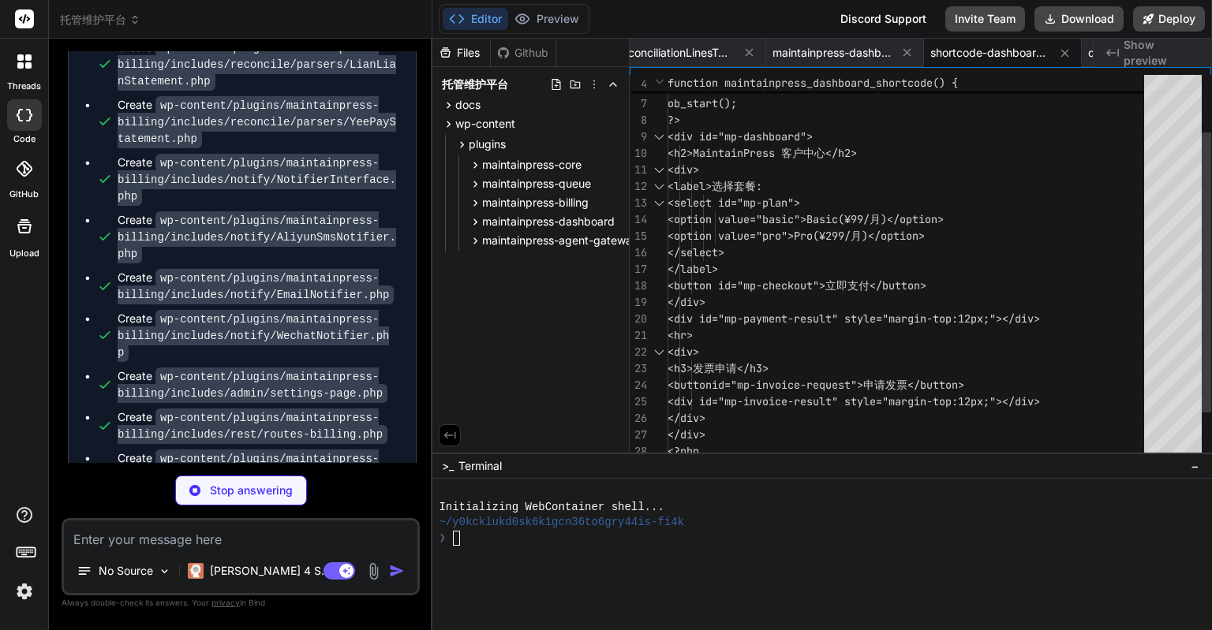
type textarea "x"
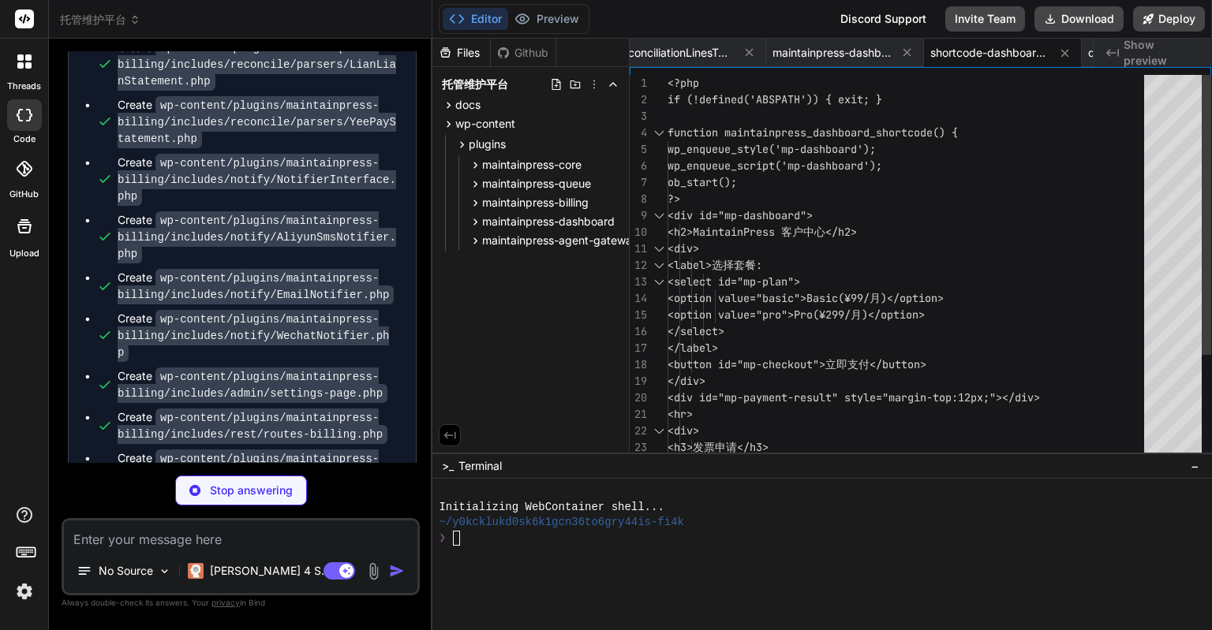
type textarea "border: none; border-radius: 6px; cursor: pointer; } #mp-dashboard button:hover…"
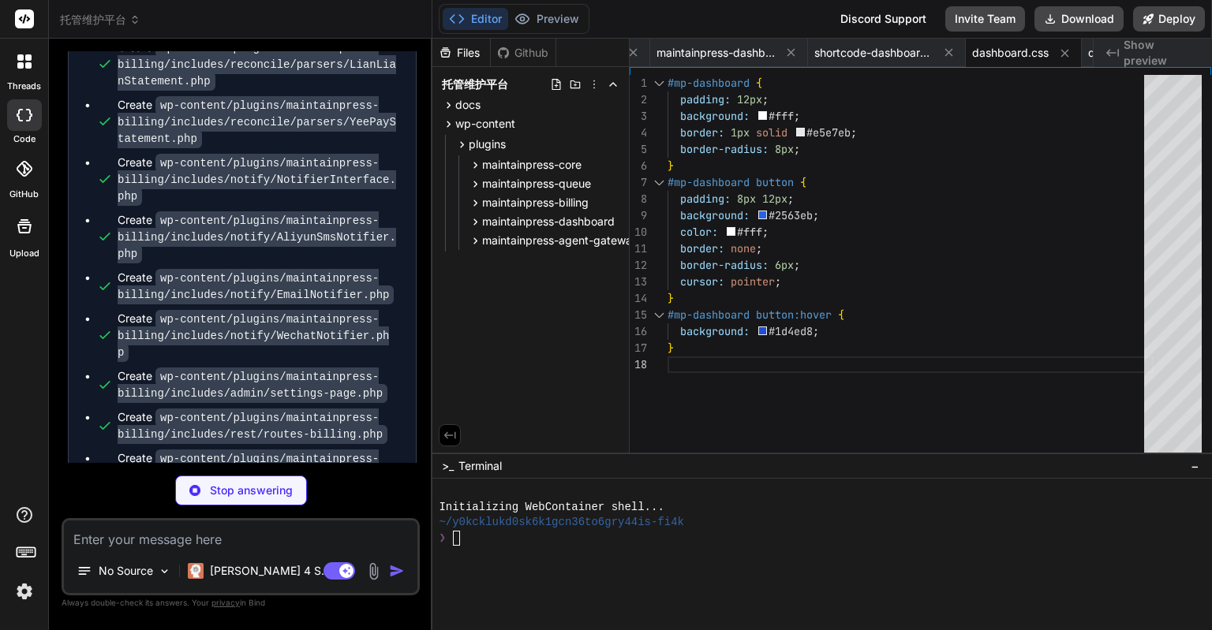
scroll to position [17490, 0]
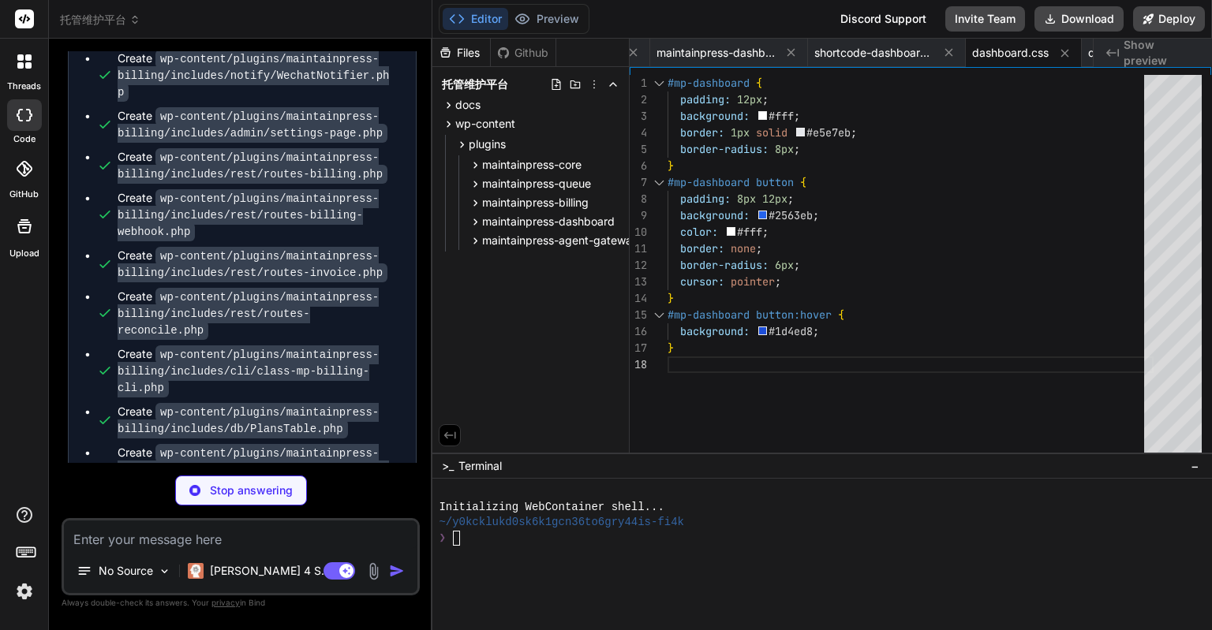
type textarea "x"
type textarea "})();"
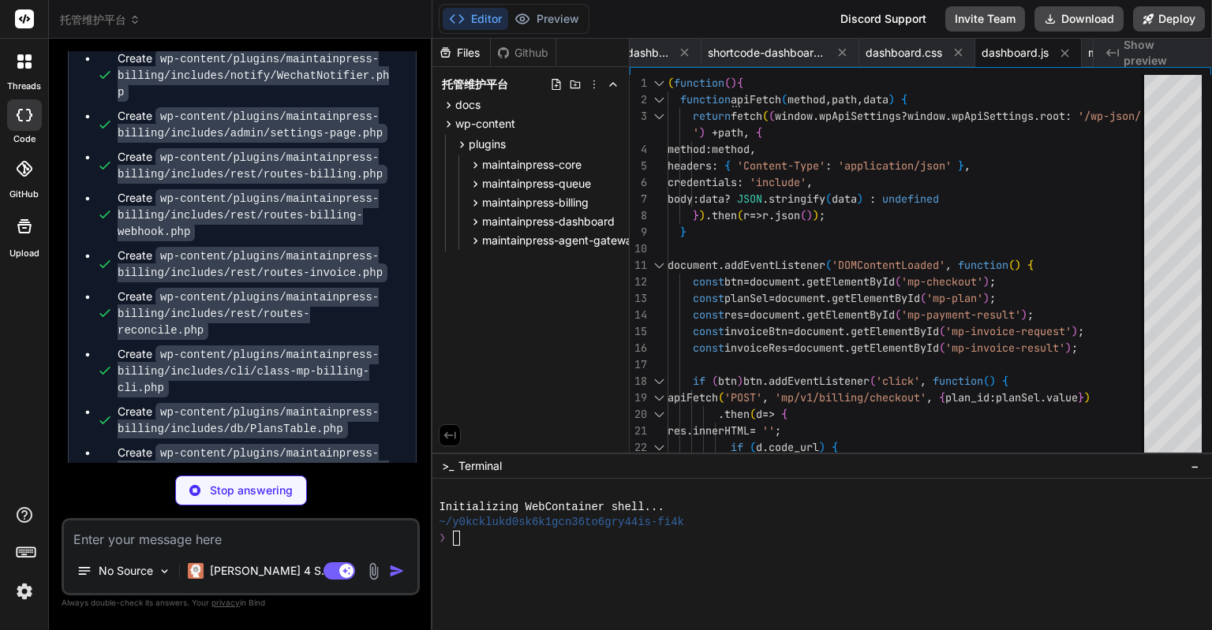
scroll to position [17530, 0]
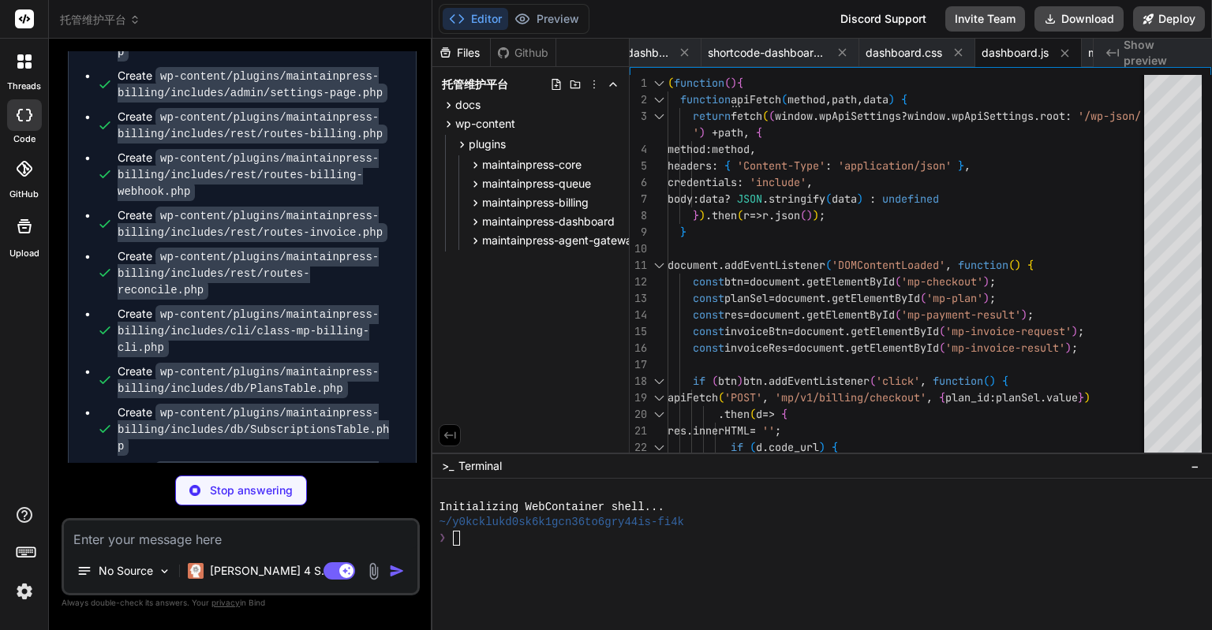
type textarea "x"
type textarea "define('MP_AGENT_DIR', plugin_dir_path(__FILE__)); require_once MP_AGENT_DIR . …"
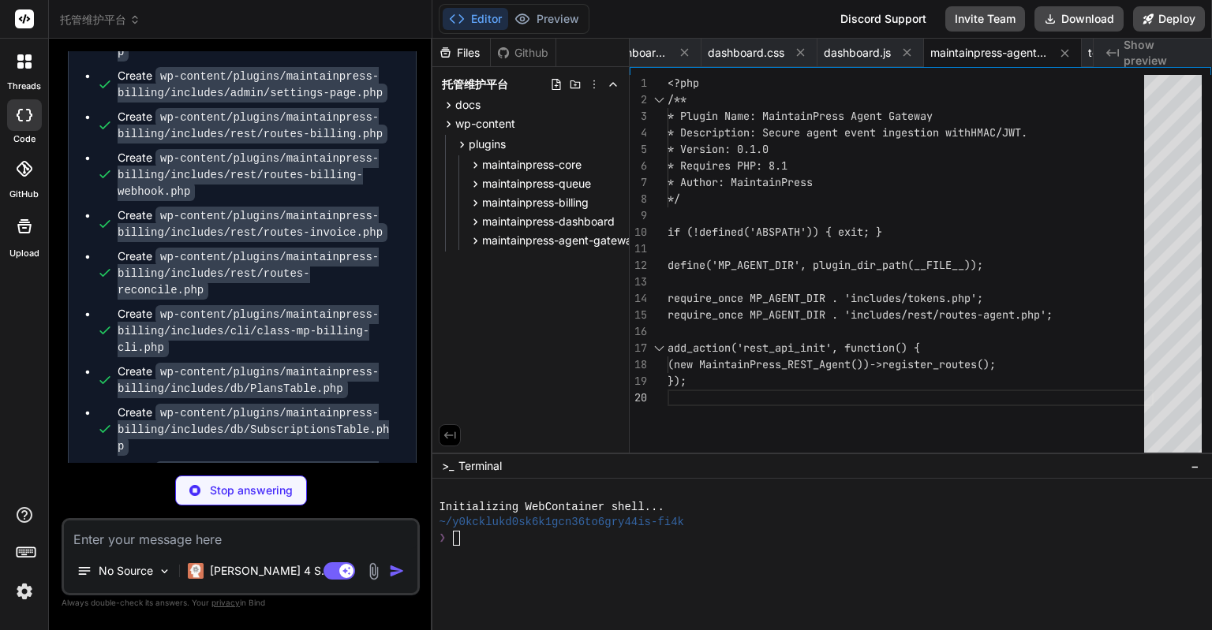
scroll to position [17571, 0]
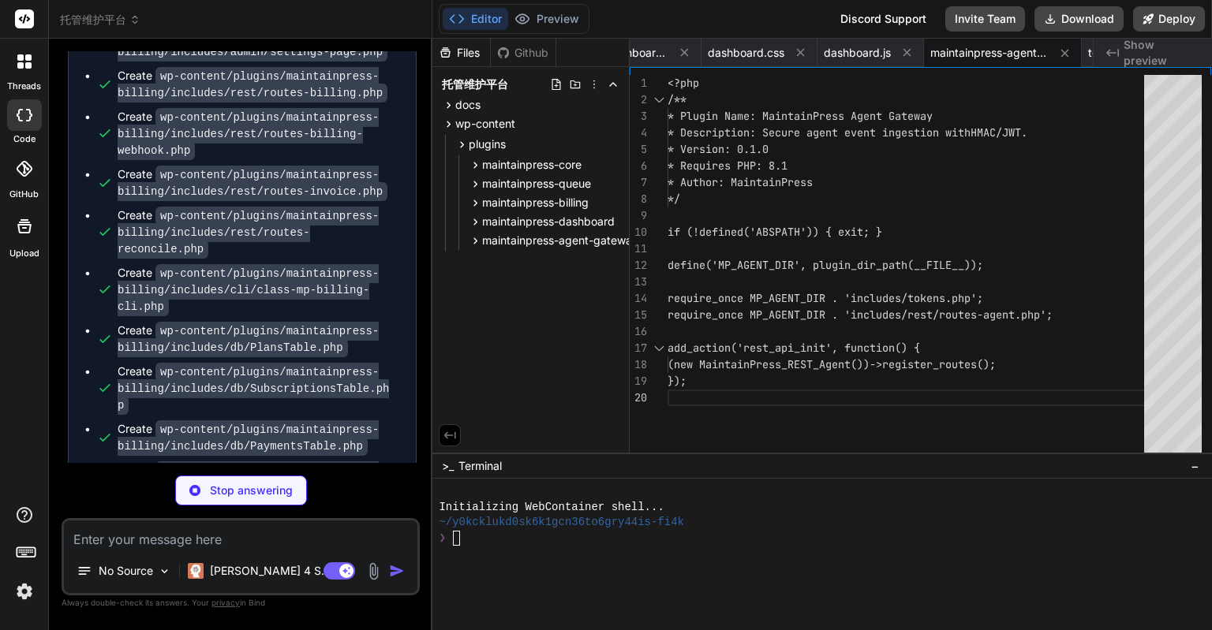
type textarea "x"
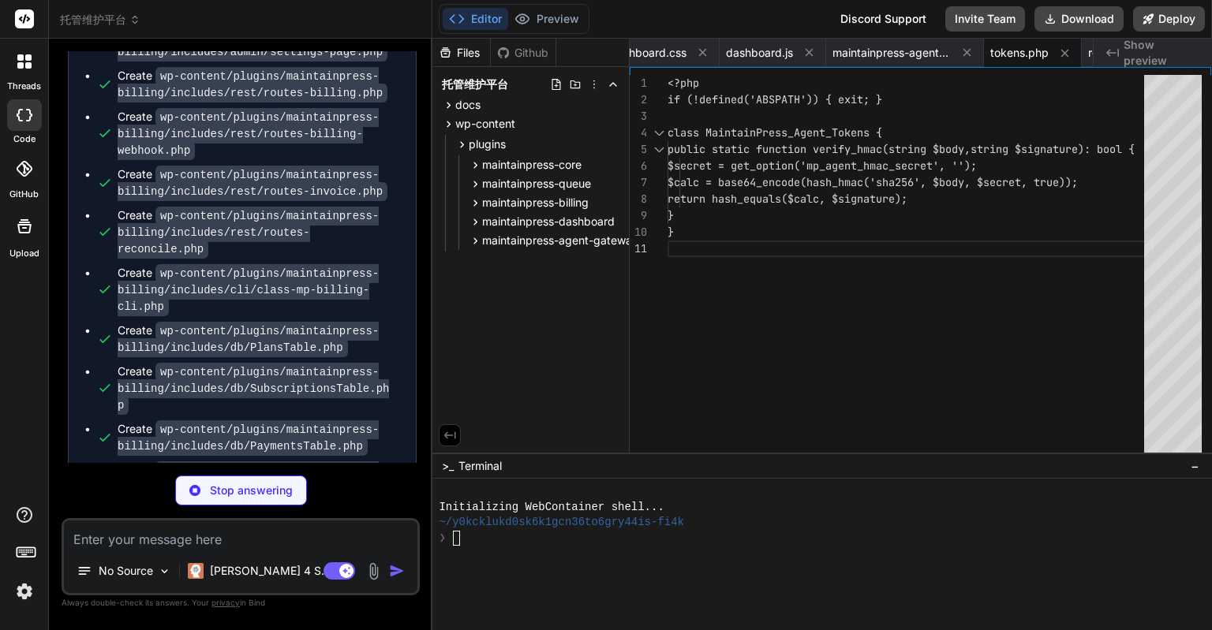
scroll to position [17611, 0]
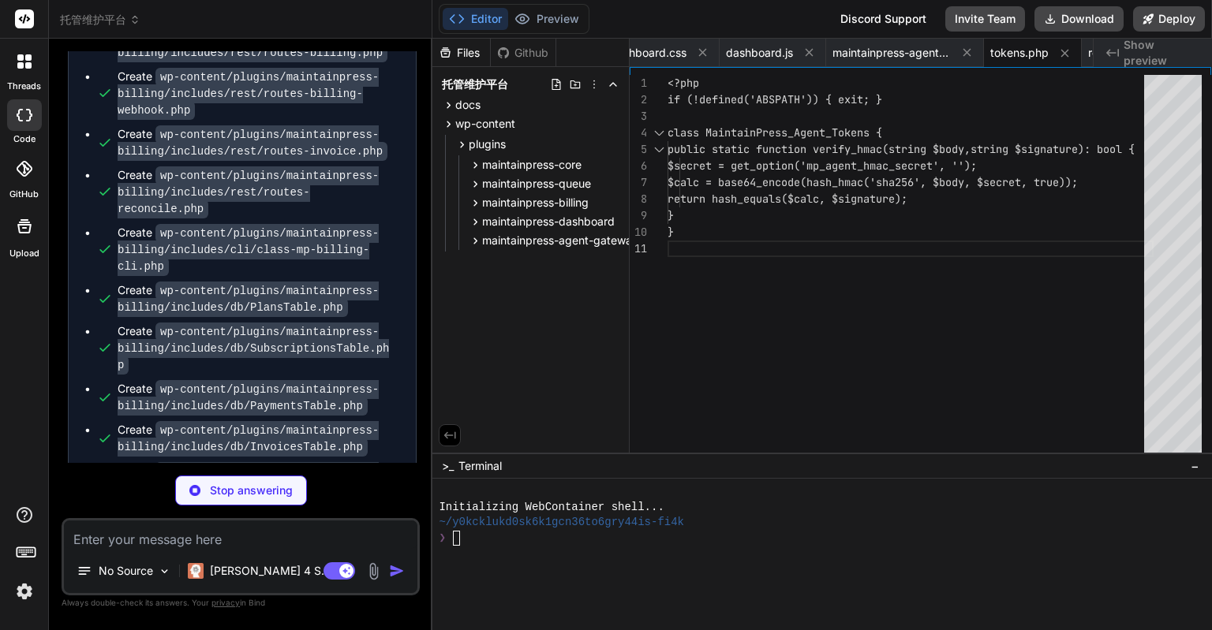
type textarea "x"
type textarea "}"
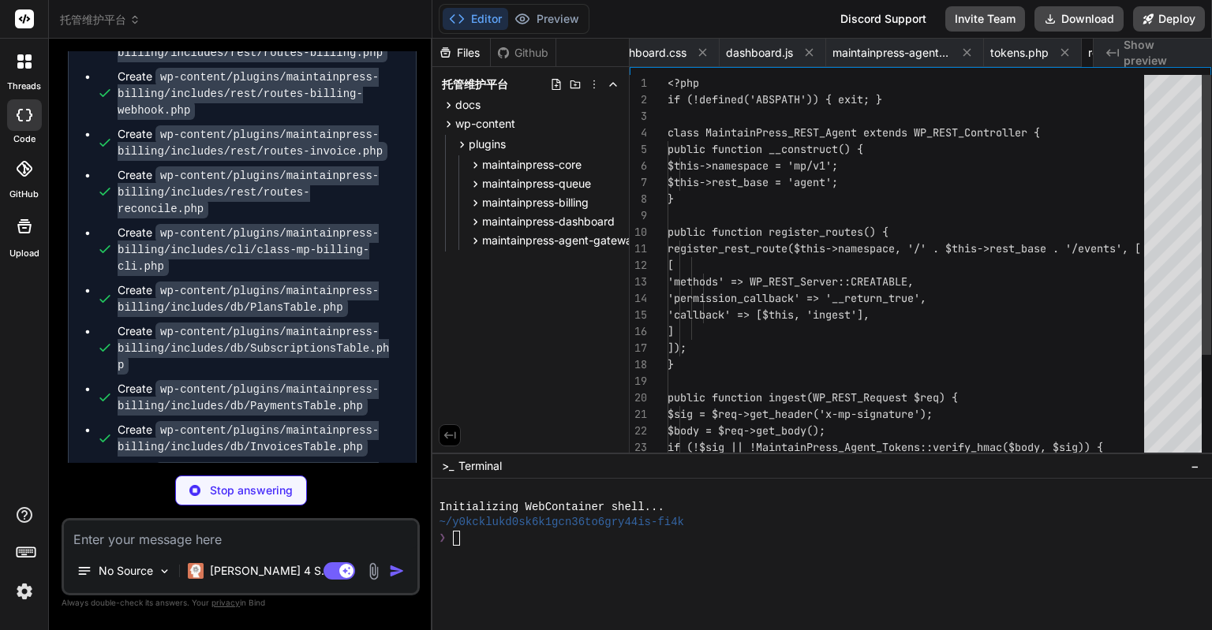
scroll to position [0, 0]
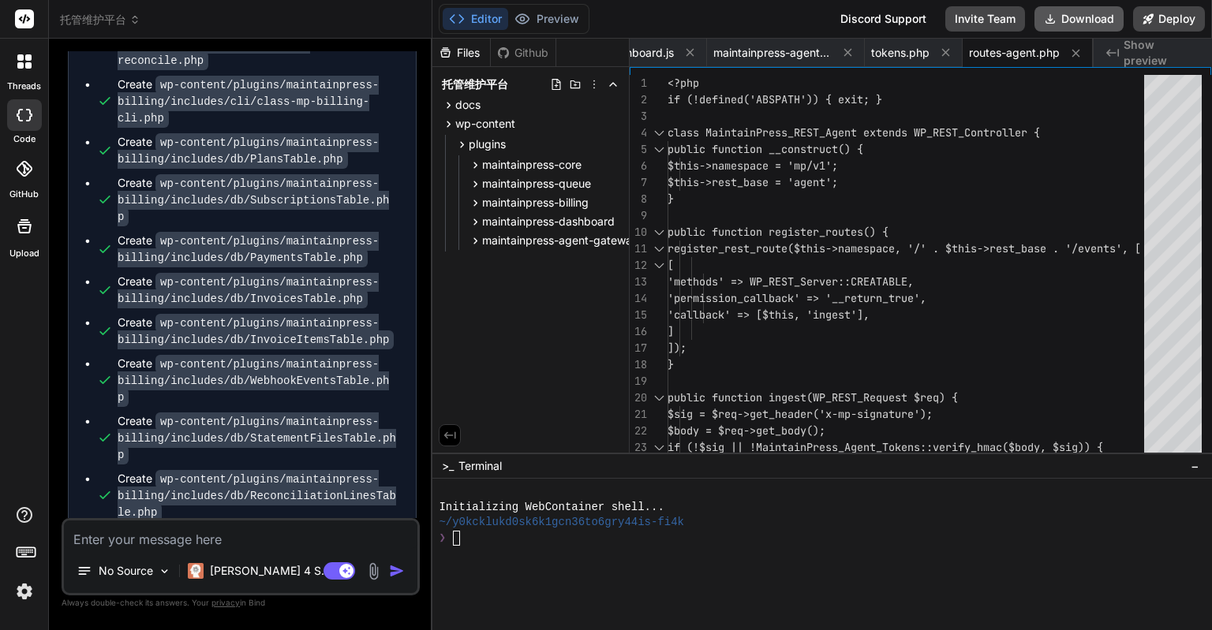
click at [1077, 26] on button "Download" at bounding box center [1078, 18] width 89 height 25
type textarea "x"
click at [455, 108] on span "docs" at bounding box center [467, 105] width 25 height 16
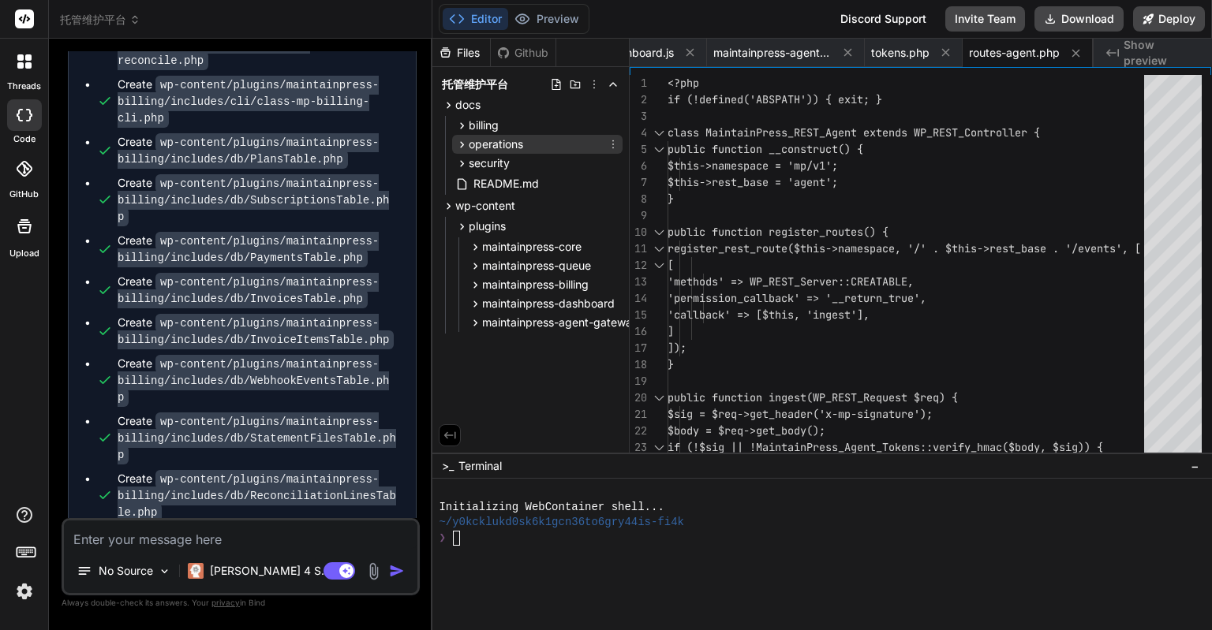
click at [461, 148] on icon at bounding box center [461, 144] width 13 height 13
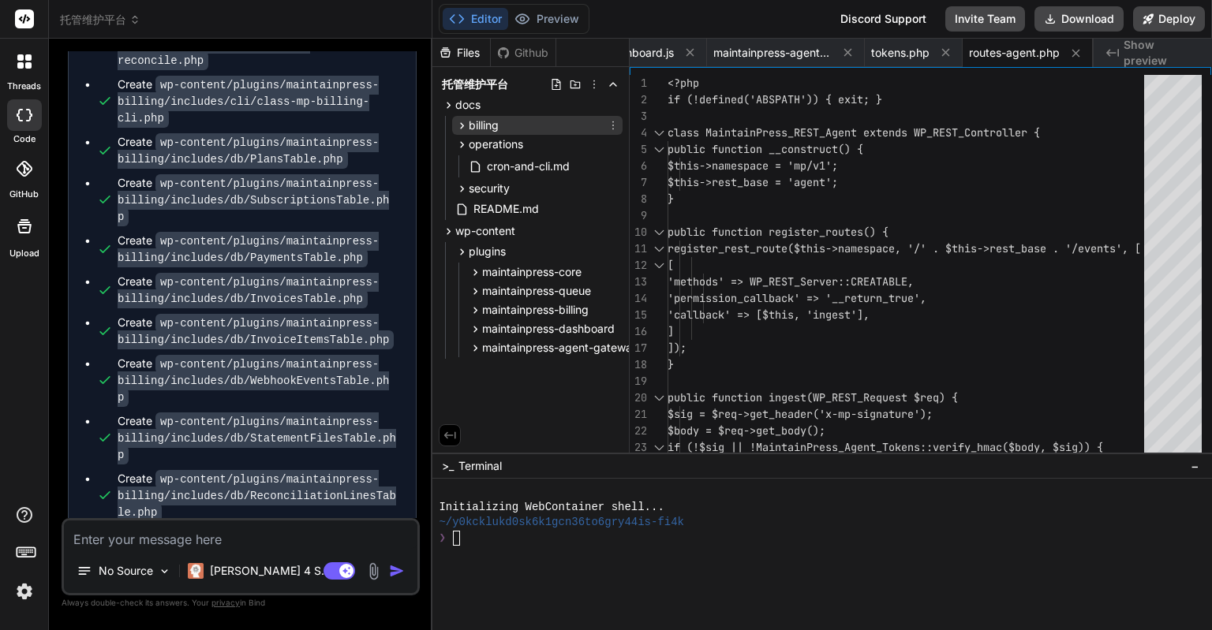
click at [457, 123] on icon at bounding box center [461, 125] width 13 height 13
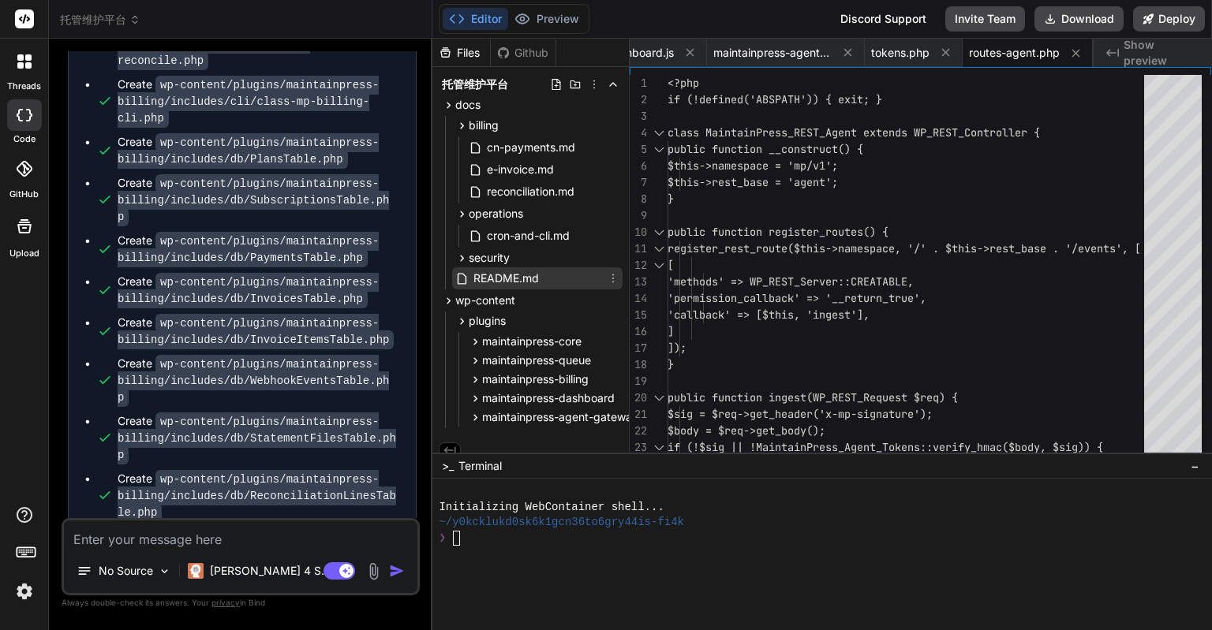
click at [490, 280] on span "README.md" at bounding box center [506, 278] width 69 height 19
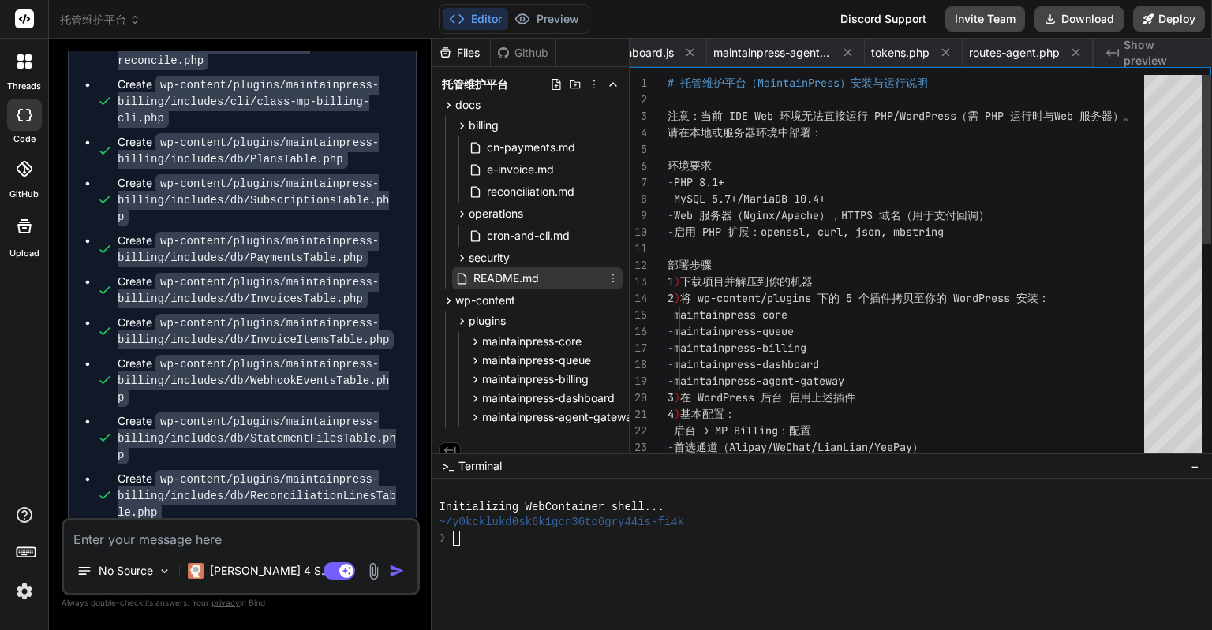
scroll to position [0, 615]
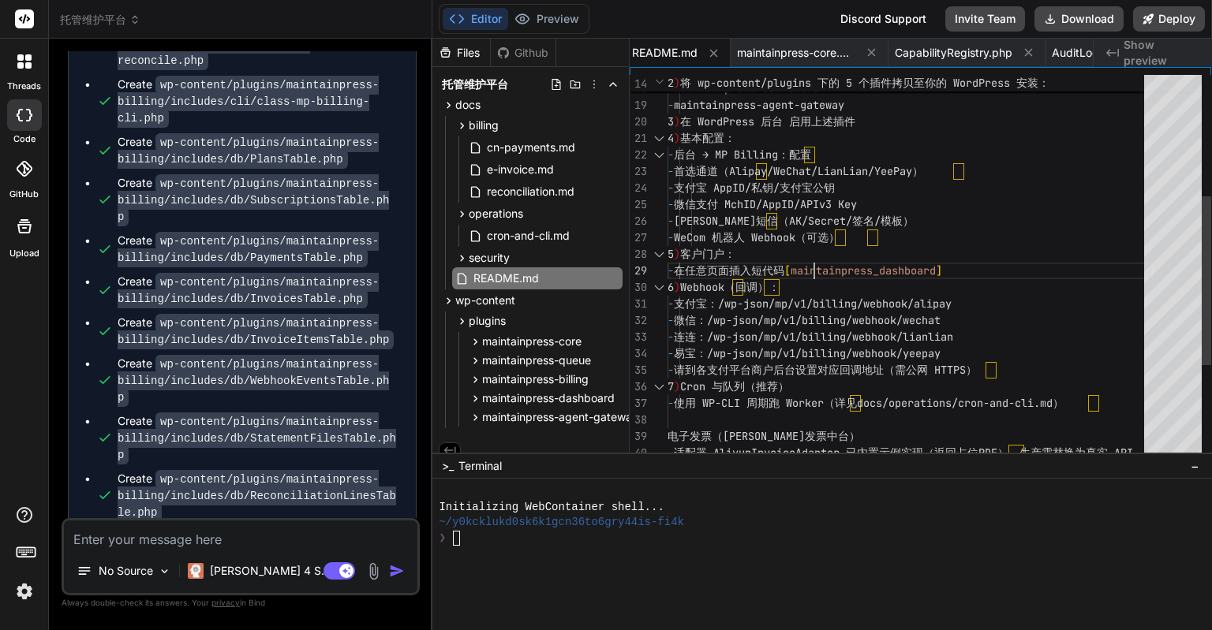
type textarea "4) 基本配置： - 后台 → MP Billing：配置 - 首选通道（Alipay/WeChat/LianLian/YeePay） - 支付宝 AppID…"
drag, startPoint x: 814, startPoint y: 268, endPoint x: 978, endPoint y: 272, distance: 164.1
click at [978, 272] on div "- maintainpress-billing - maintainpress-dashboard - maintainpress-agent-gateway…" at bounding box center [910, 238] width 486 height 878
click at [960, 271] on div "- maintainpress-billing - maintainpress-dashboard - maintainpress-agent-gateway…" at bounding box center [910, 238] width 486 height 878
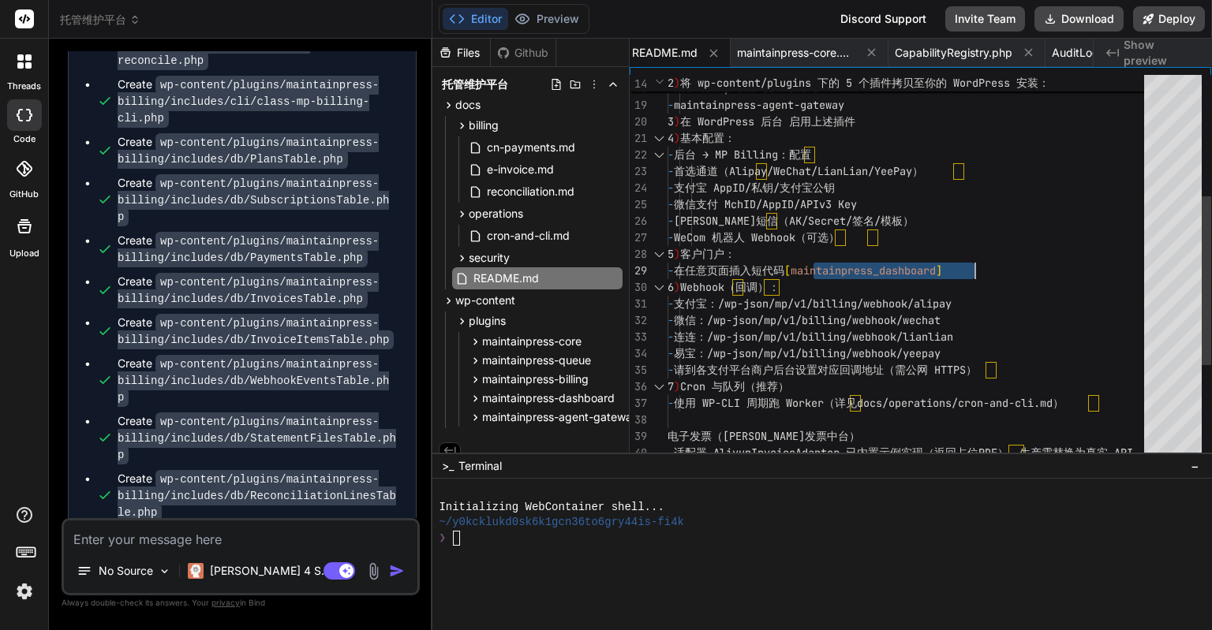
drag, startPoint x: 811, startPoint y: 268, endPoint x: 973, endPoint y: 271, distance: 161.7
click at [973, 271] on div "- maintainpress-billing - maintainpress-dashboard - maintainpress-agent-gateway…" at bounding box center [910, 238] width 486 height 878
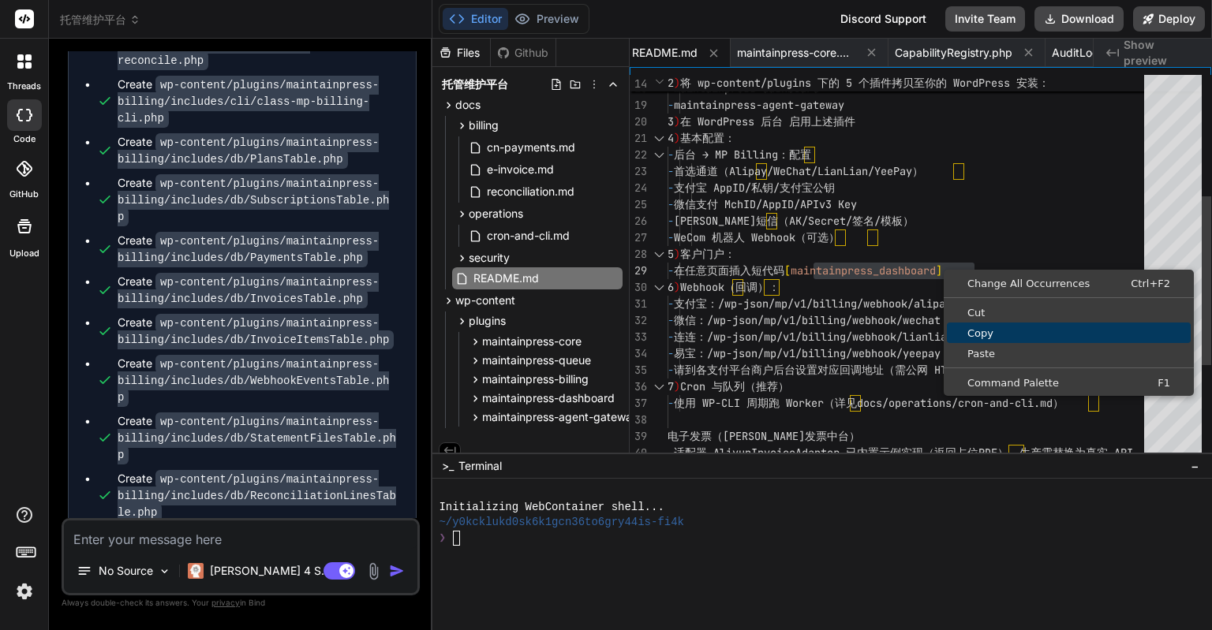
click at [981, 328] on span "Copy" at bounding box center [1068, 333] width 244 height 10
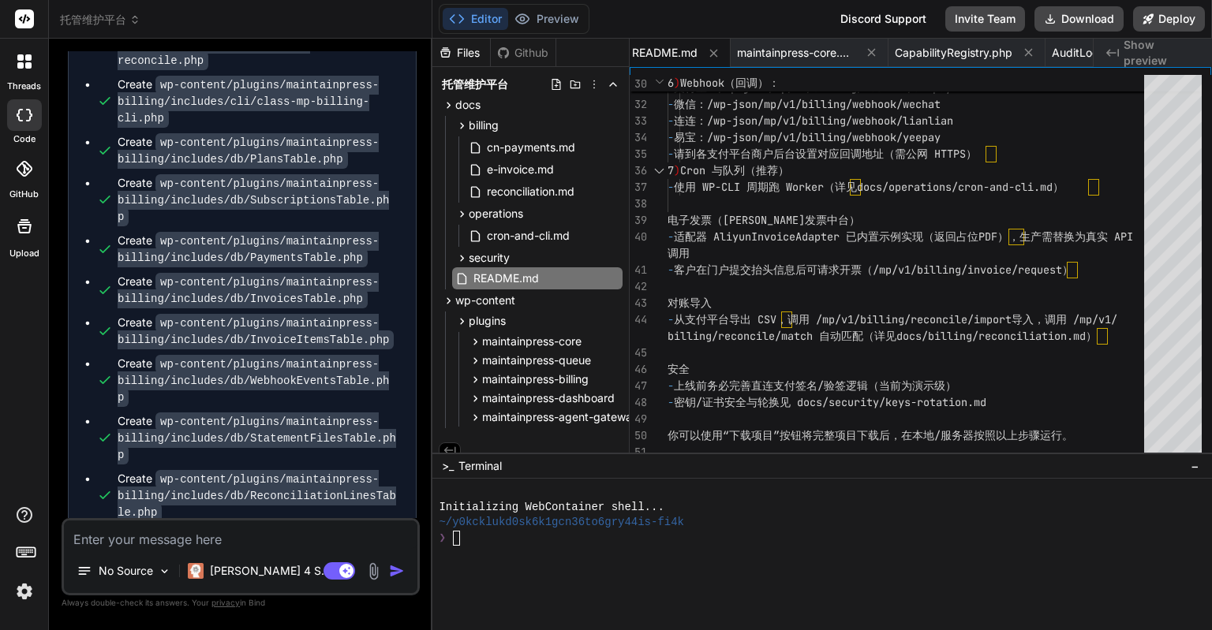
click at [203, 548] on textarea at bounding box center [240, 535] width 353 height 28
click at [238, 566] on p "[PERSON_NAME] 4 S.." at bounding box center [269, 571] width 118 height 16
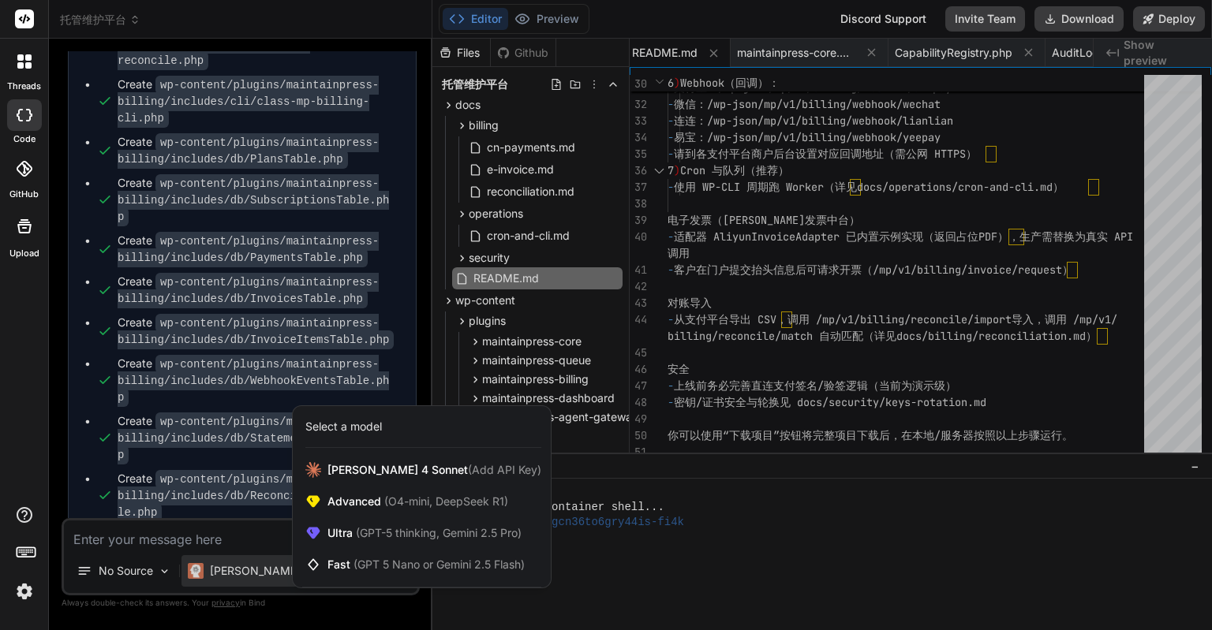
click at [221, 541] on div at bounding box center [606, 315] width 1212 height 630
type textarea "x"
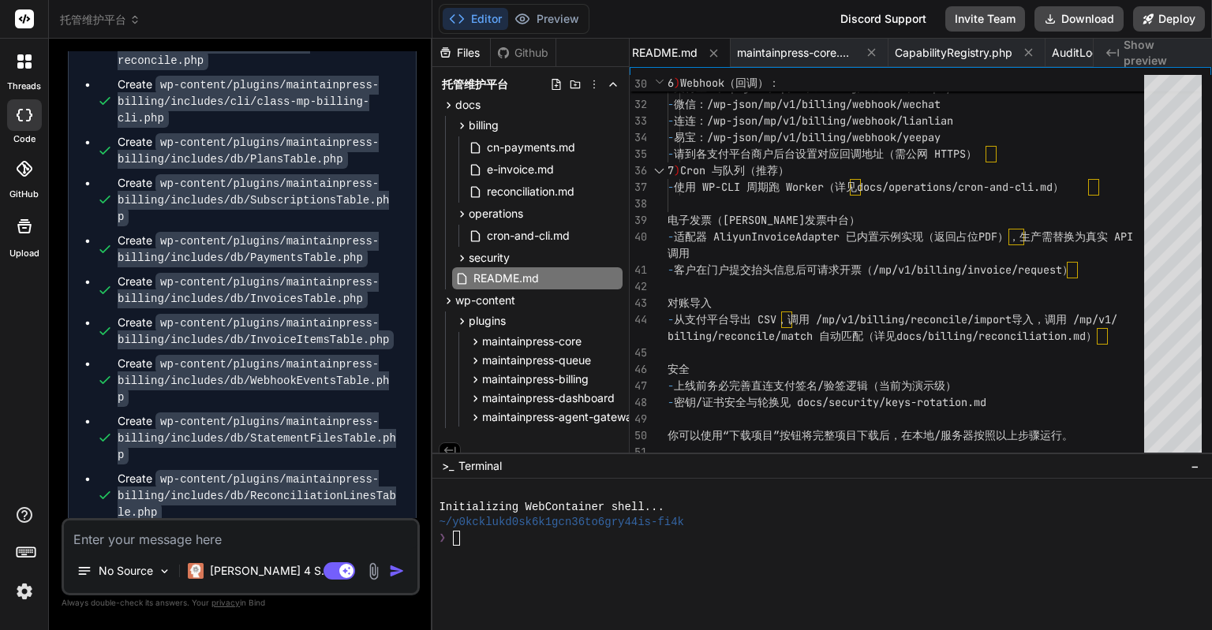
click at [221, 541] on textarea at bounding box center [240, 535] width 353 height 28
type textarea "J"
type textarea "x"
type textarea "JI"
type textarea "x"
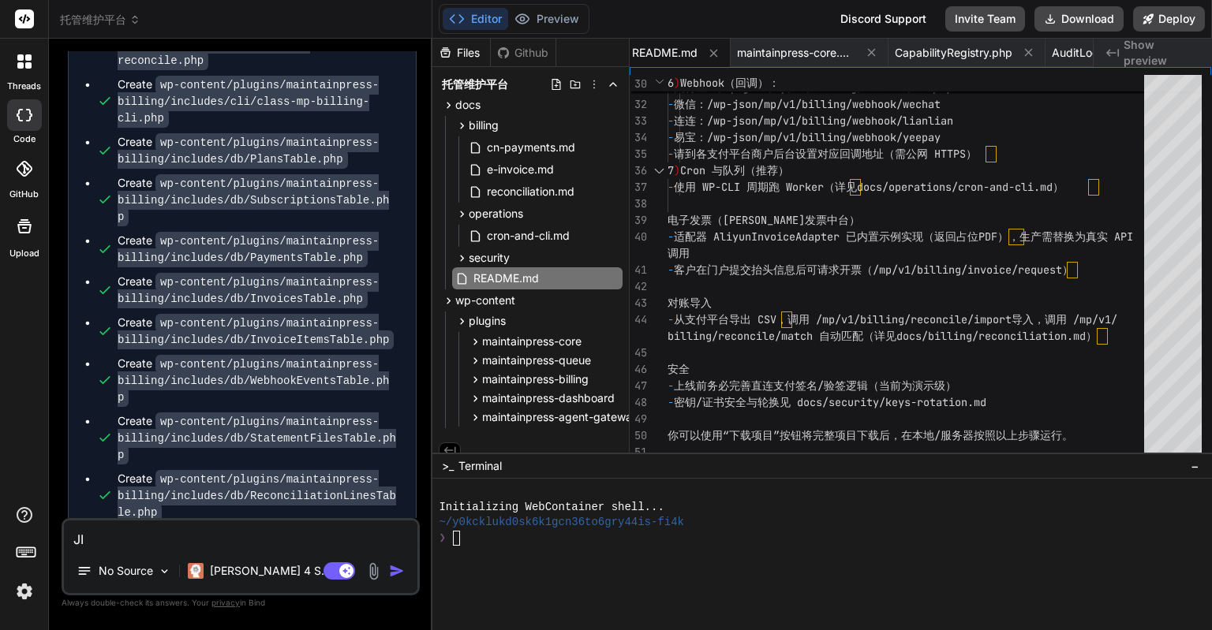
type textarea "JIE"
type textarea "x"
type textarea "JIEM"
type textarea "x"
type textarea "JIE"
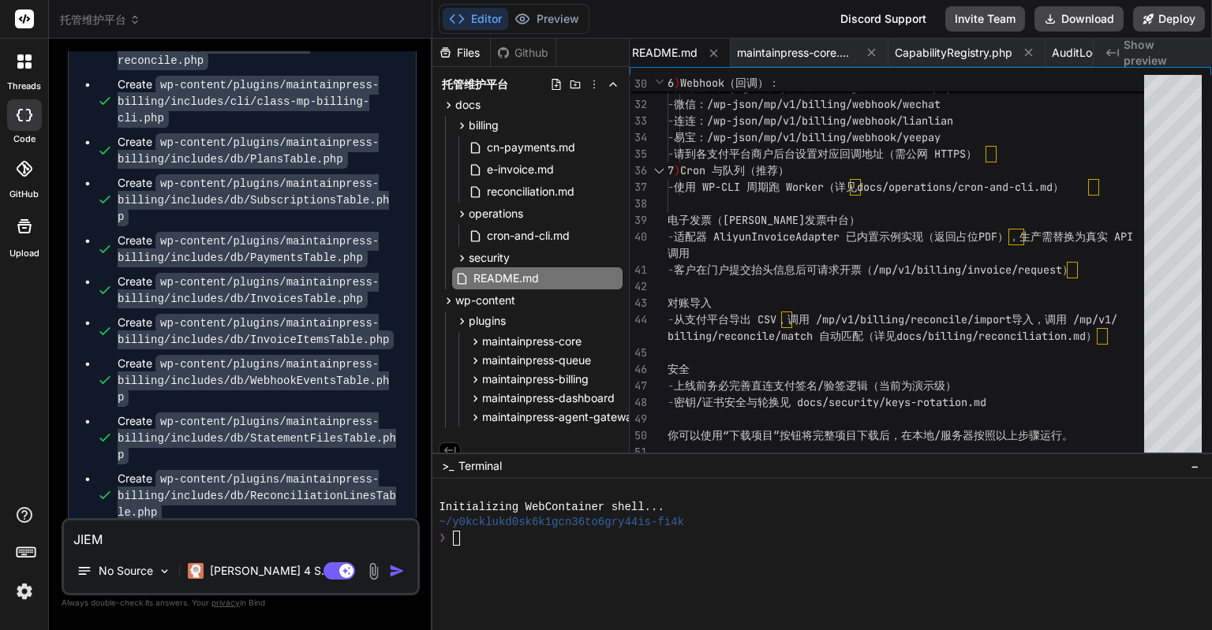
type textarea "x"
type textarea "JI"
type textarea "x"
type textarea "J"
type textarea "x"
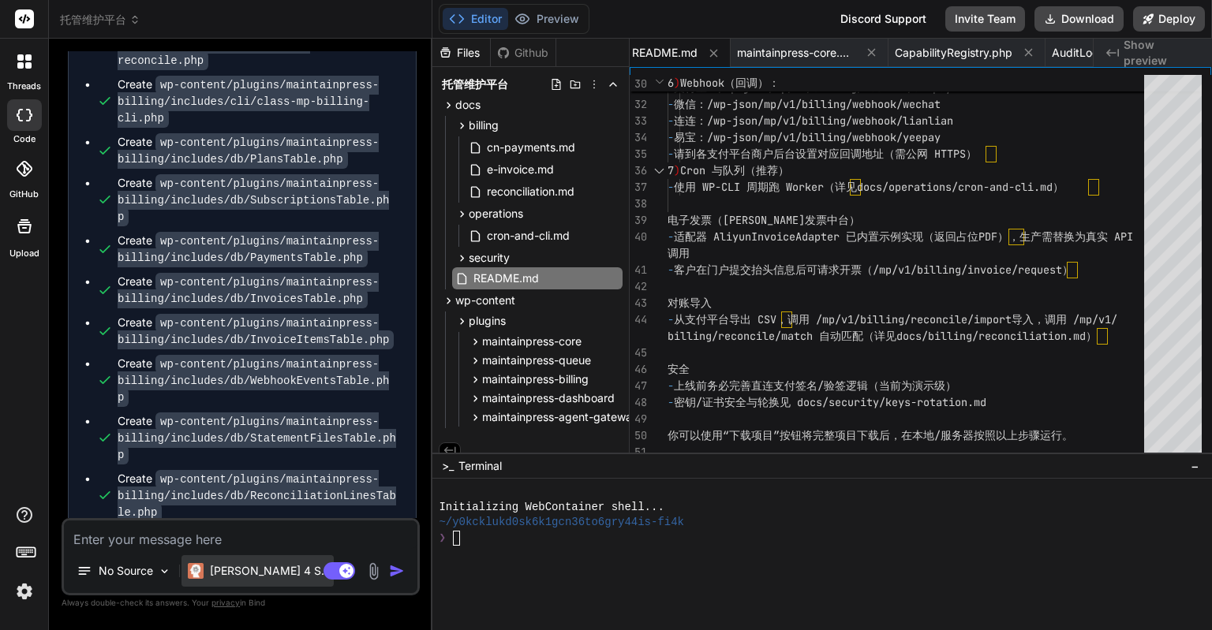
click at [256, 570] on p "[PERSON_NAME] 4 S.." at bounding box center [269, 571] width 118 height 16
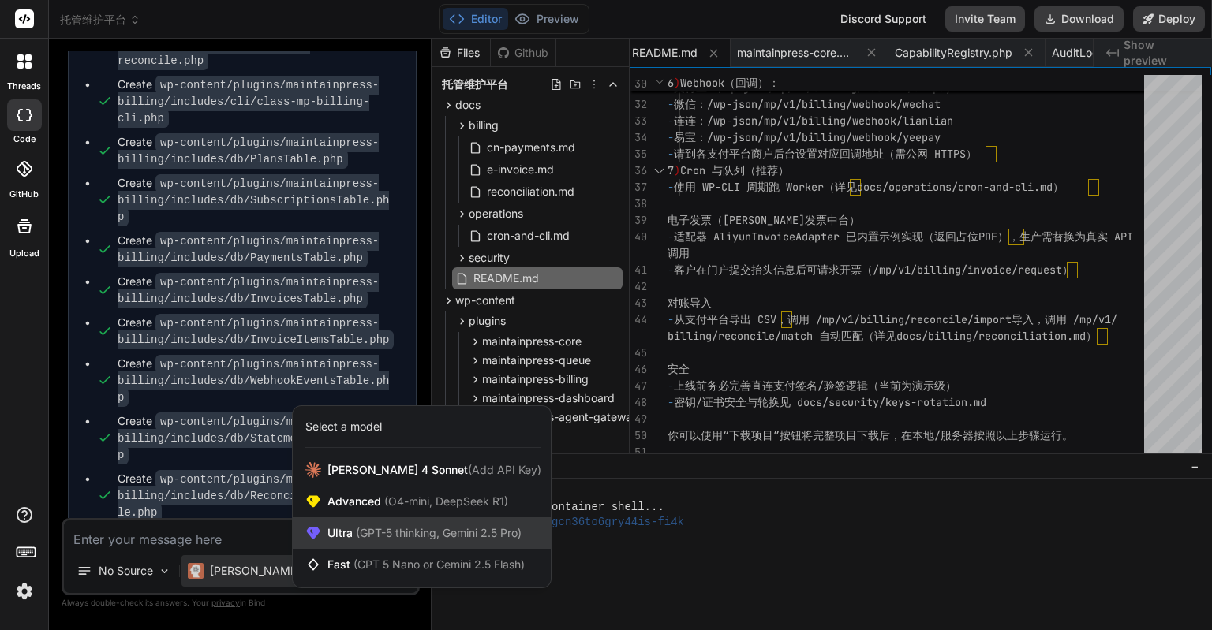
click at [356, 543] on div "Ultra (GPT-5 thinking, Gemini 2.5 Pro)" at bounding box center [422, 533] width 258 height 32
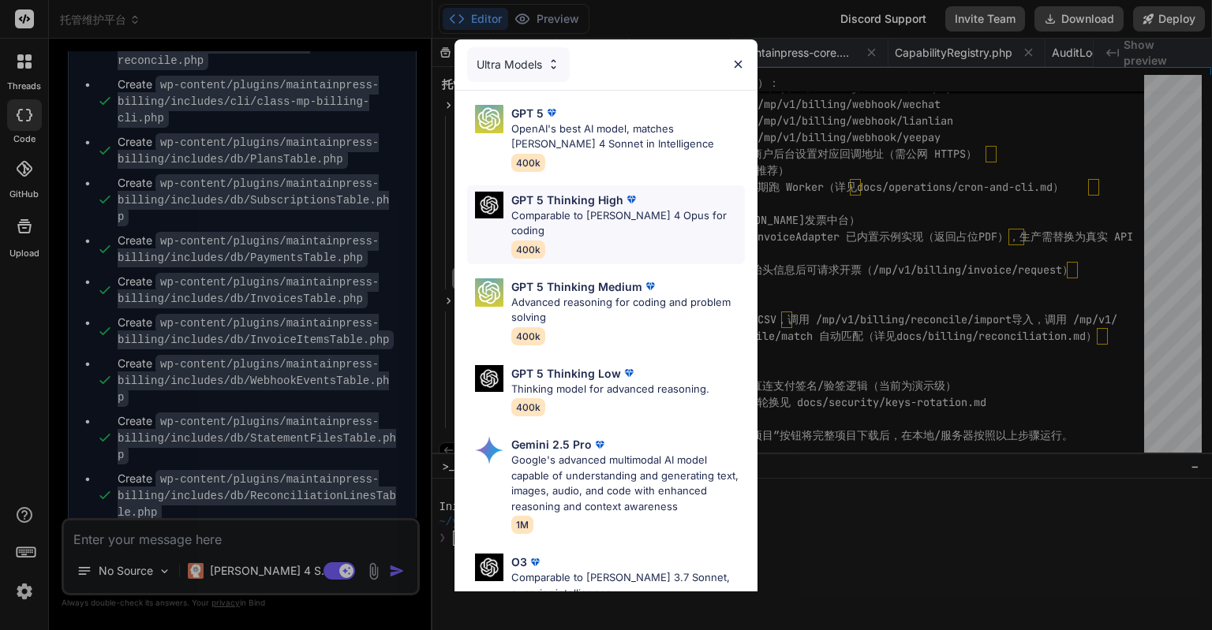
click at [567, 196] on p "GPT 5 Thinking High" at bounding box center [567, 200] width 112 height 17
type textarea "x"
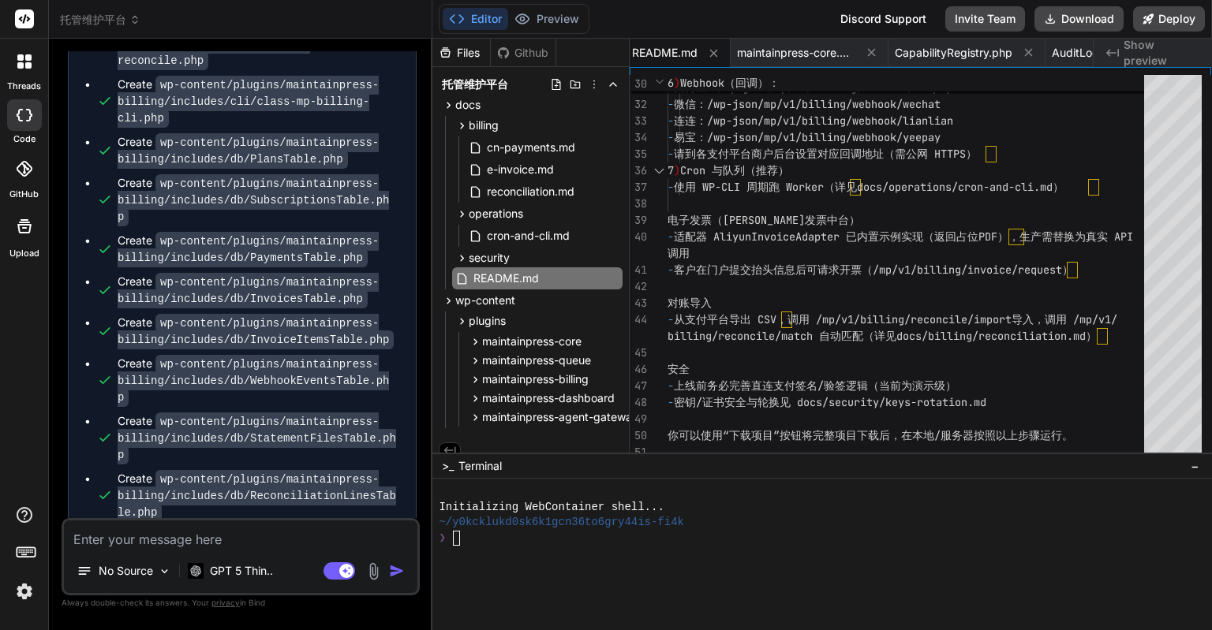
click at [223, 539] on textarea at bounding box center [240, 535] width 353 height 28
type textarea "j"
type textarea "x"
type textarea "ji"
type textarea "x"
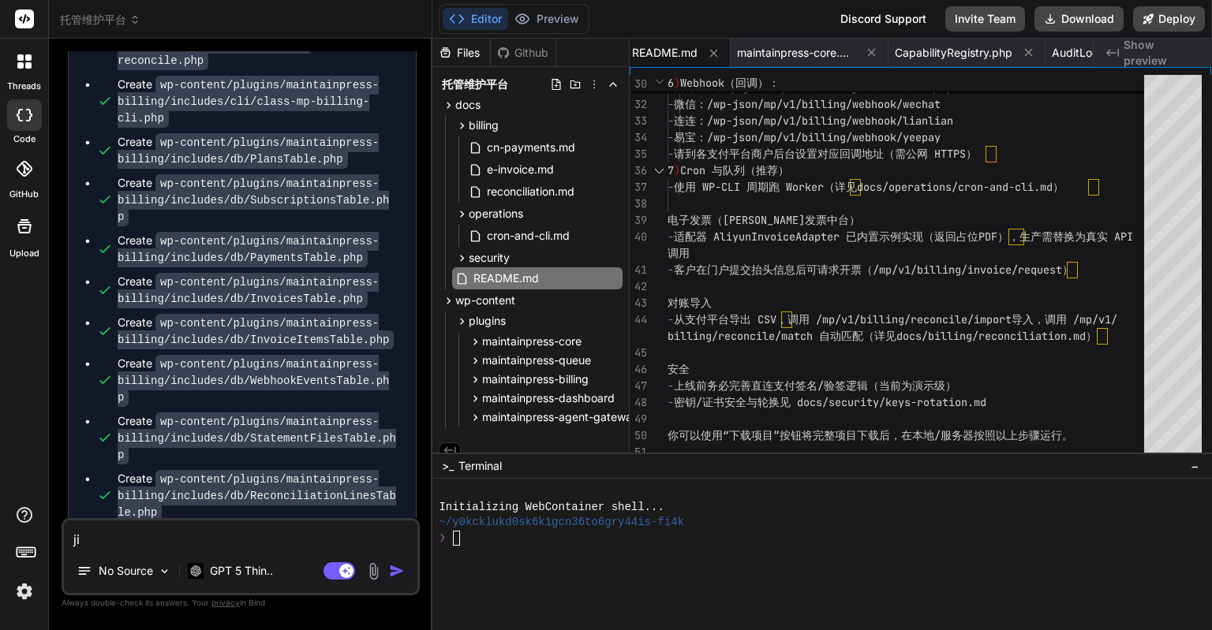
type textarea "jie"
type textarea "x"
type textarea "jiem"
type textarea "x"
type textarea "jie"
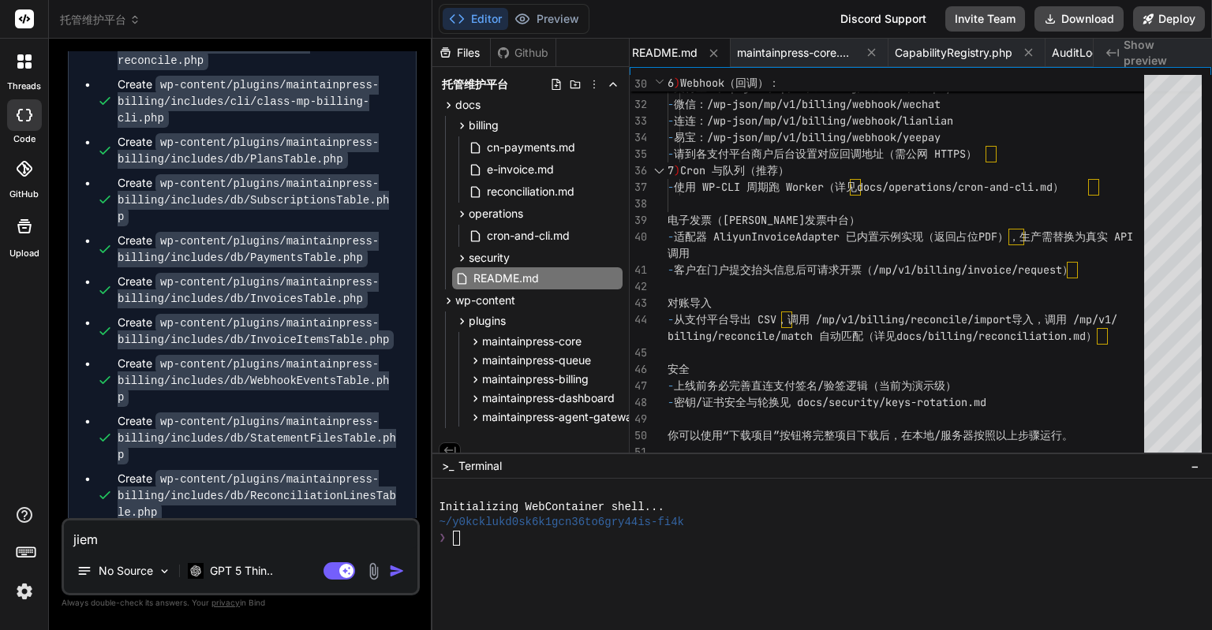
type textarea "x"
type textarea "ji"
type textarea "x"
type textarea "j"
type textarea "x"
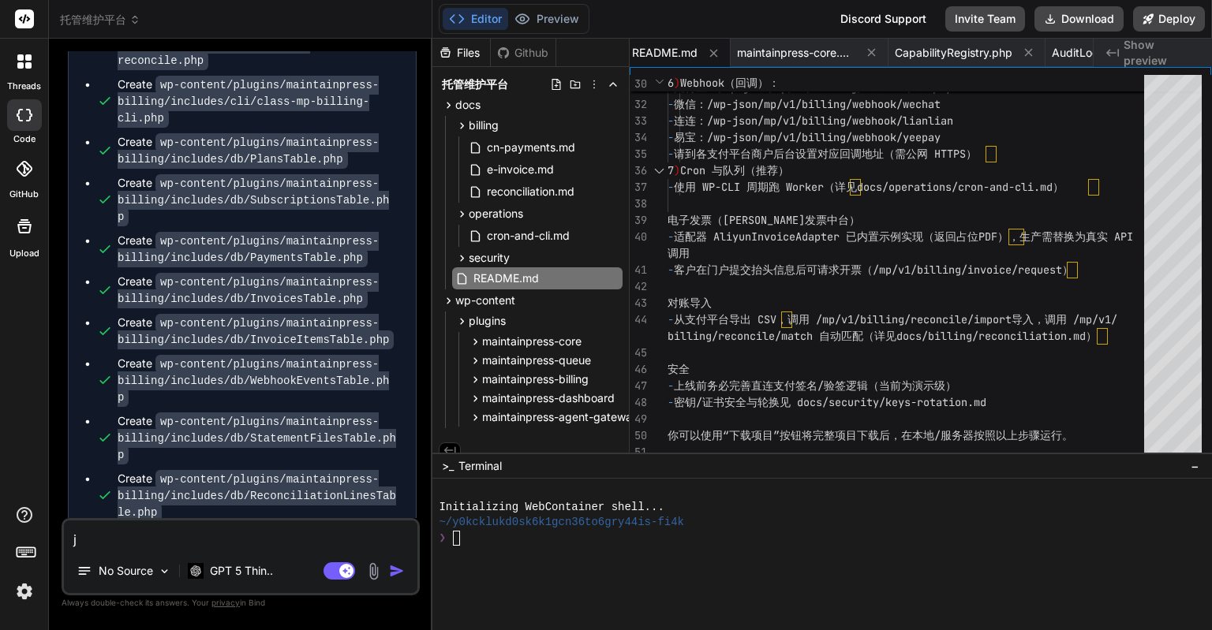
type textarea "x"
type textarea "j"
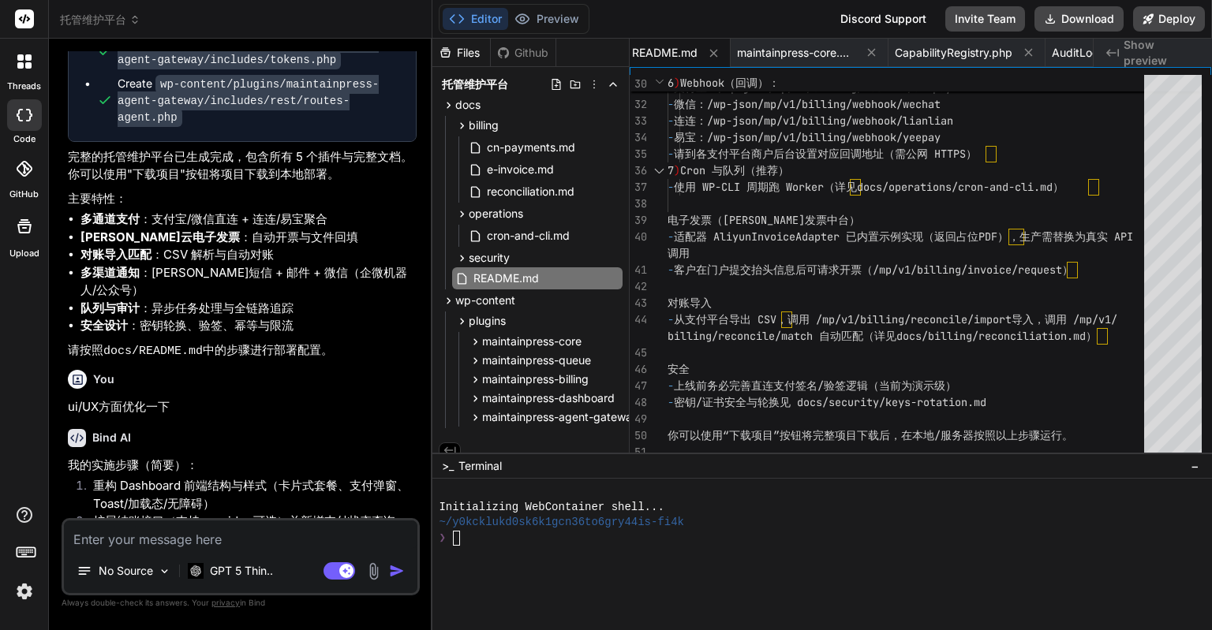
scroll to position [18545, 0]
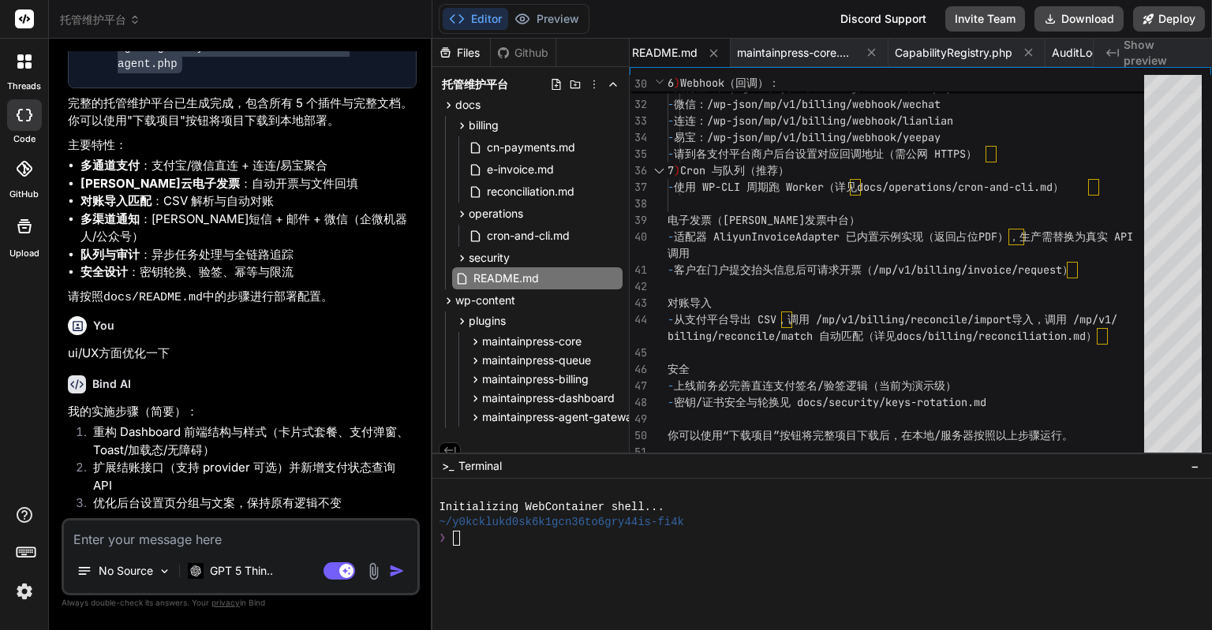
click at [212, 536] on textarea at bounding box center [240, 535] width 353 height 28
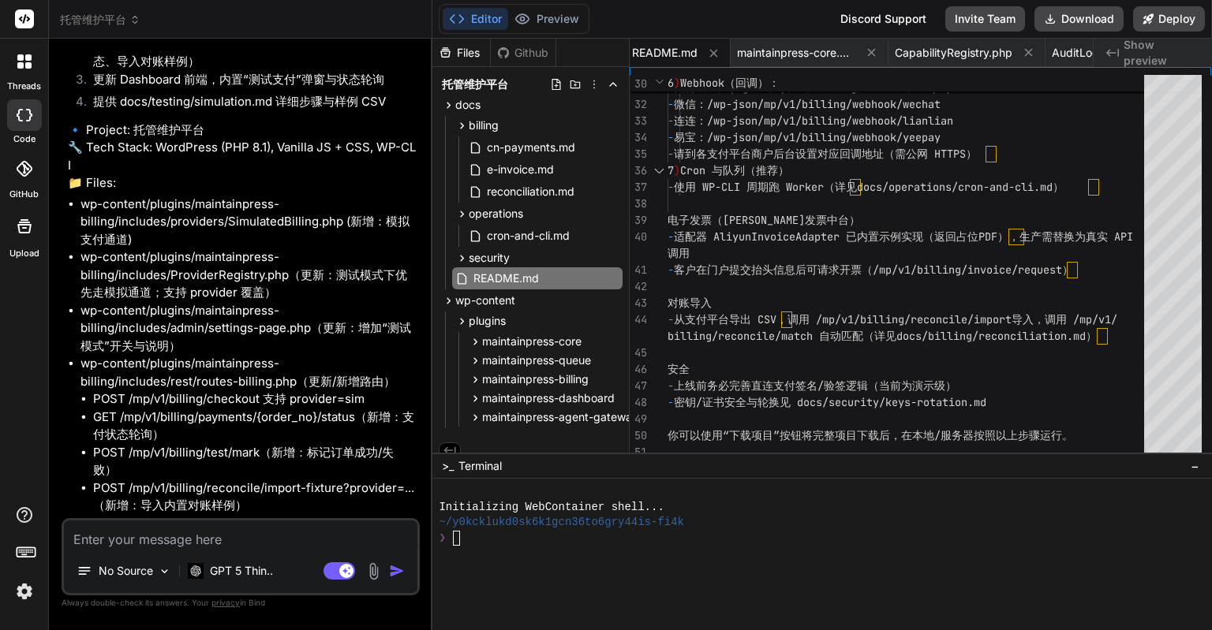
scroll to position [19813, 0]
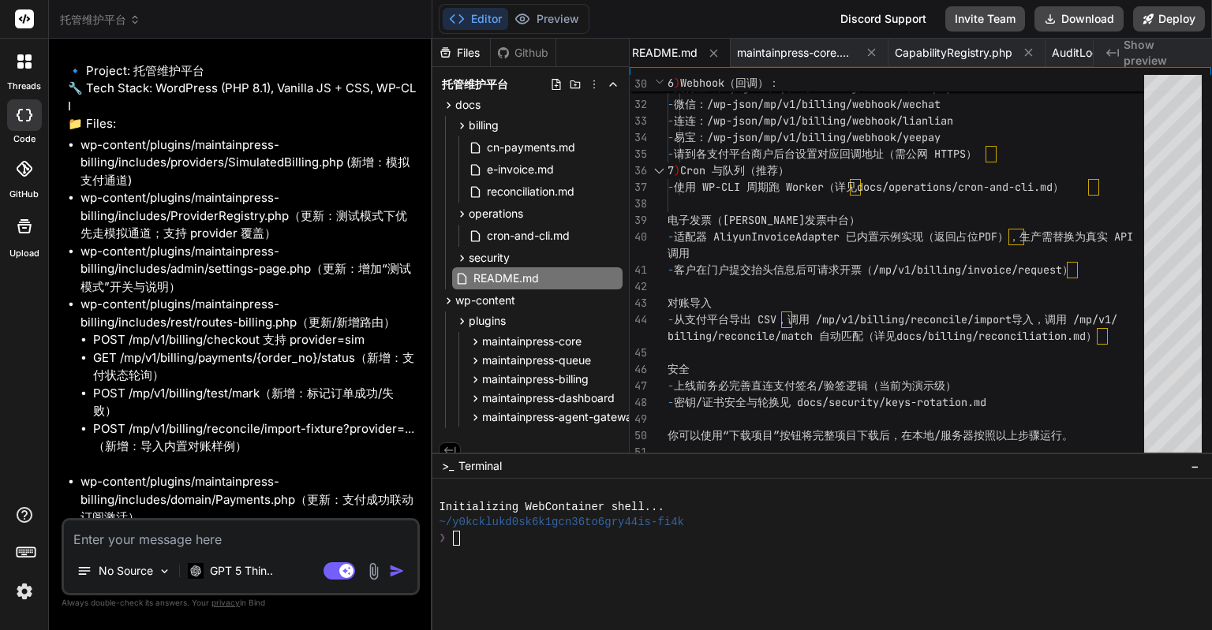
click at [319, 535] on textarea at bounding box center [240, 535] width 353 height 28
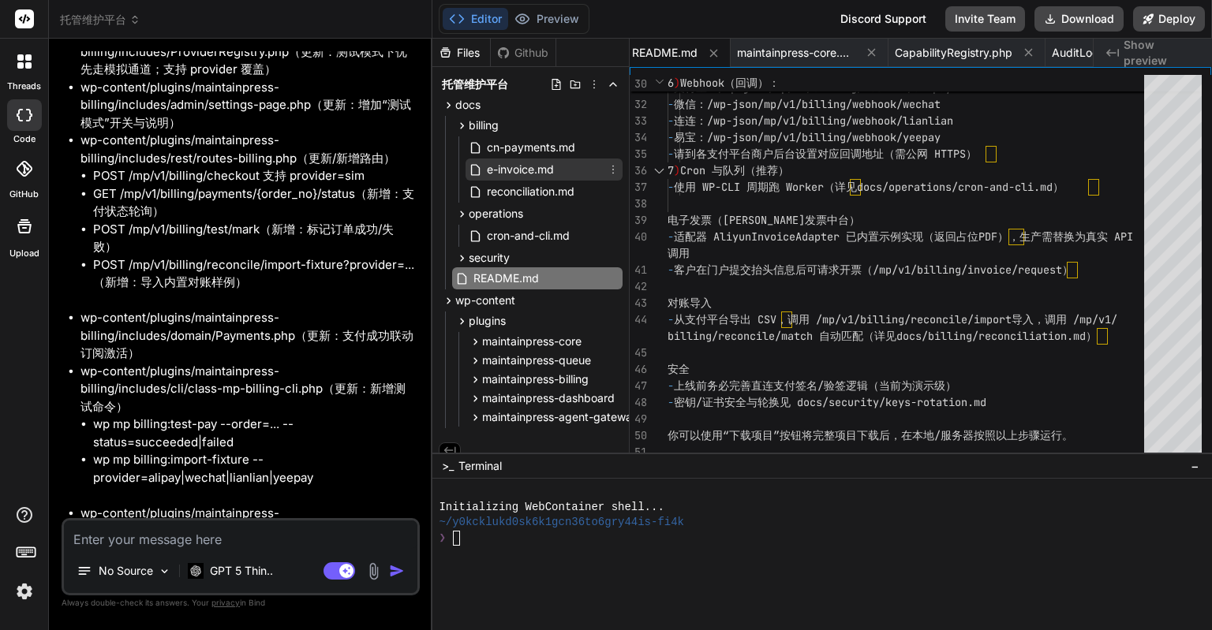
click at [550, 164] on span "e-invoice.md" at bounding box center [520, 169] width 70 height 19
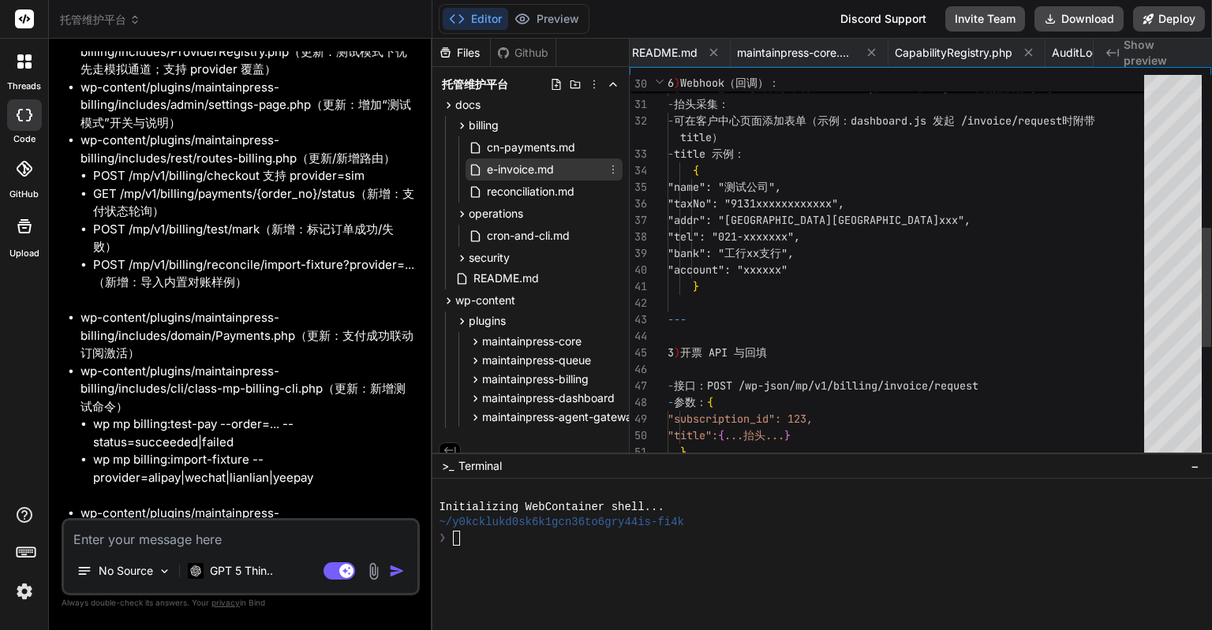
scroll to position [0, 128]
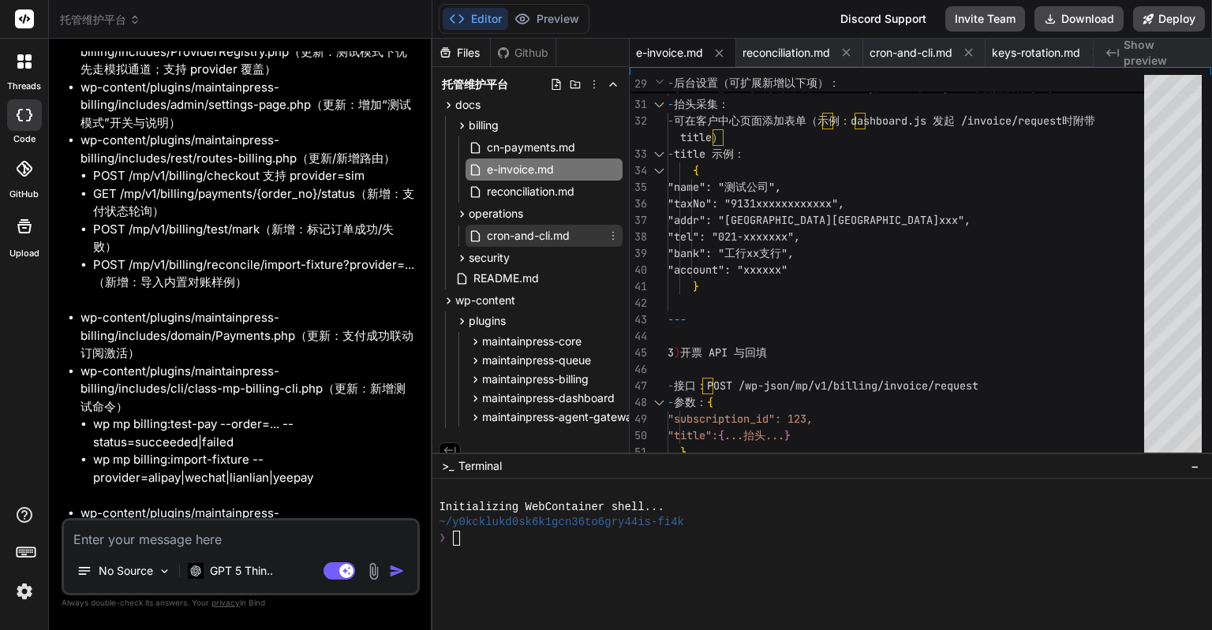
click at [543, 227] on span "cron-and-cli.md" at bounding box center [528, 235] width 86 height 19
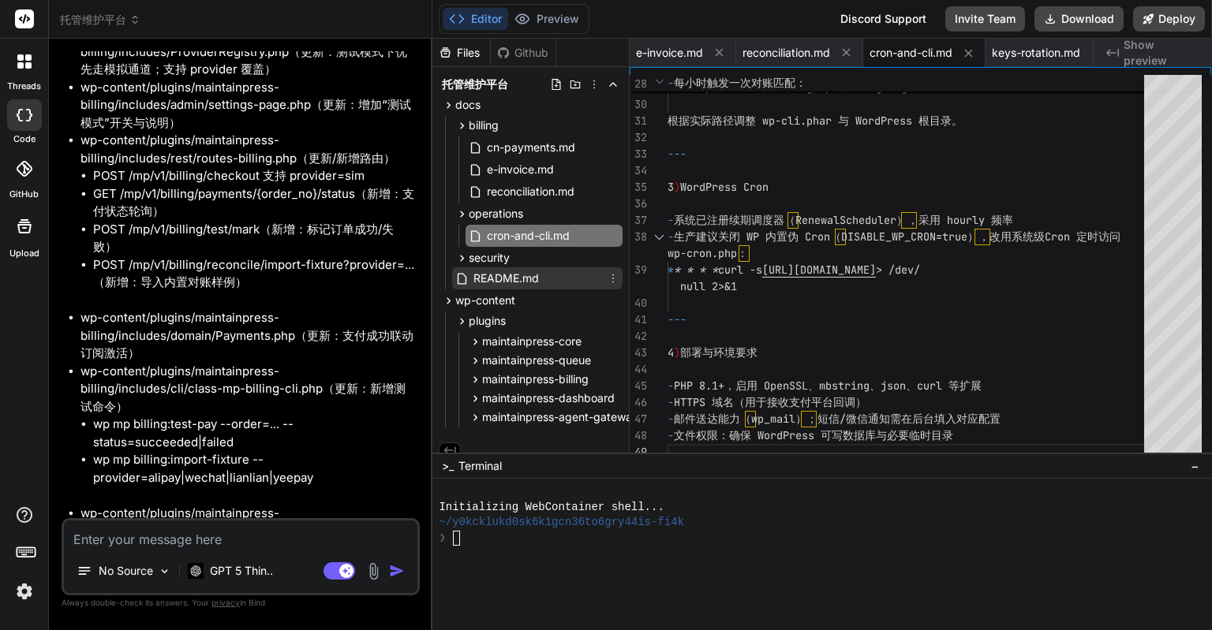
click at [529, 274] on span "README.md" at bounding box center [506, 278] width 69 height 19
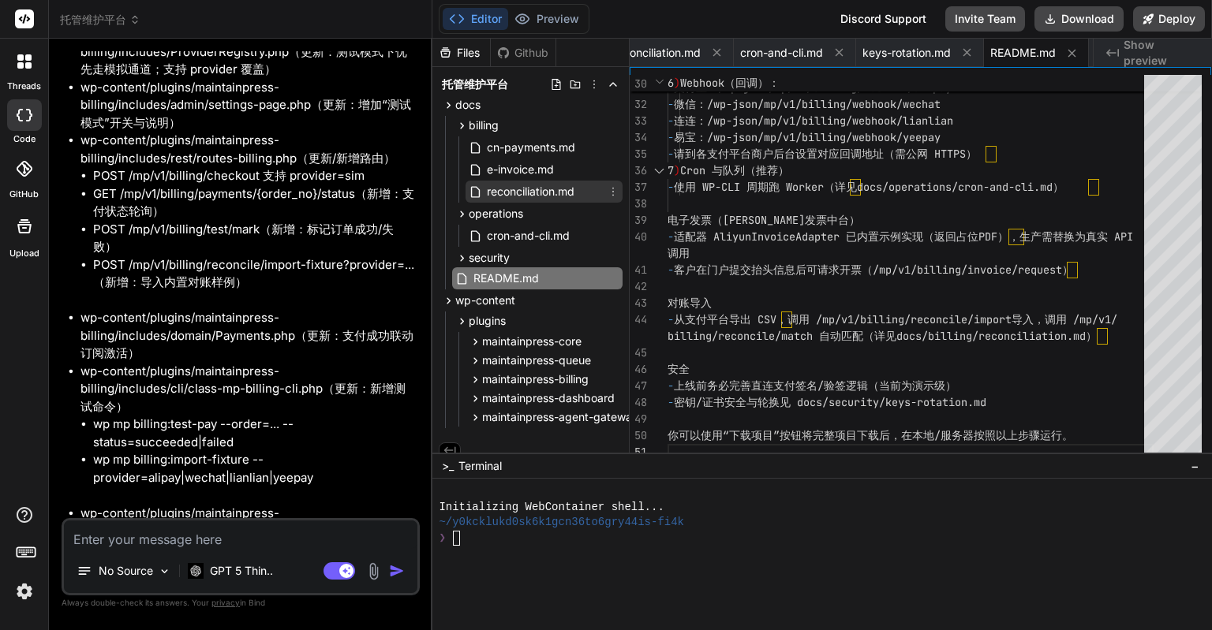
click at [549, 189] on span "reconciliation.md" at bounding box center [530, 191] width 91 height 19
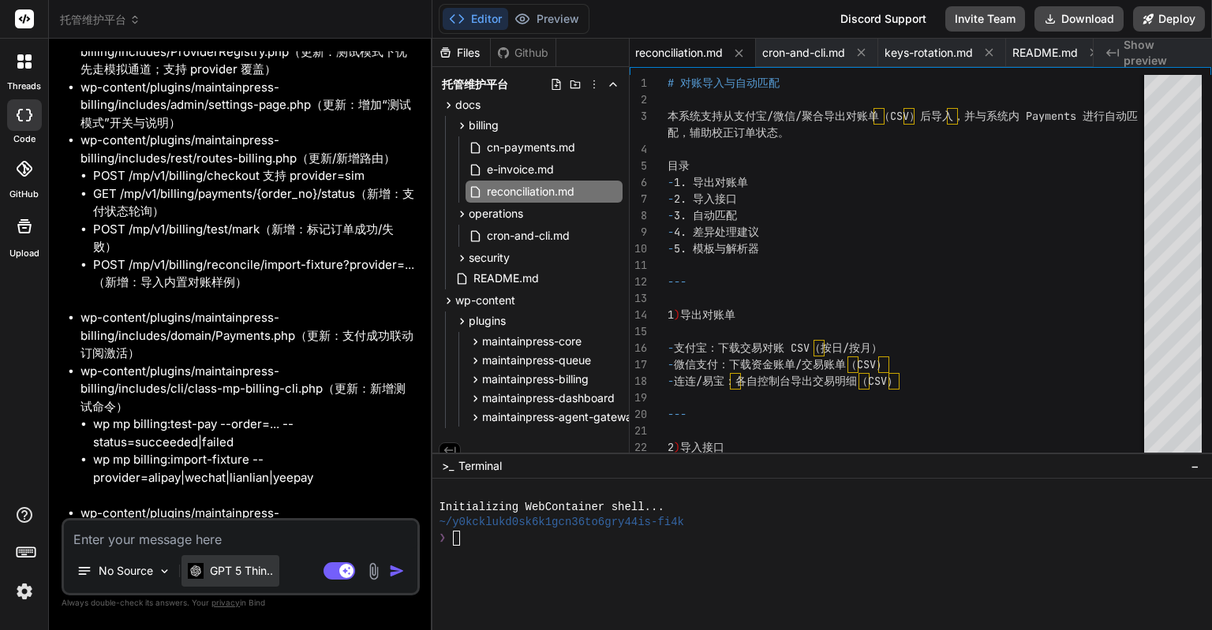
click at [233, 575] on p "GPT 5 Thin.." at bounding box center [241, 571] width 63 height 16
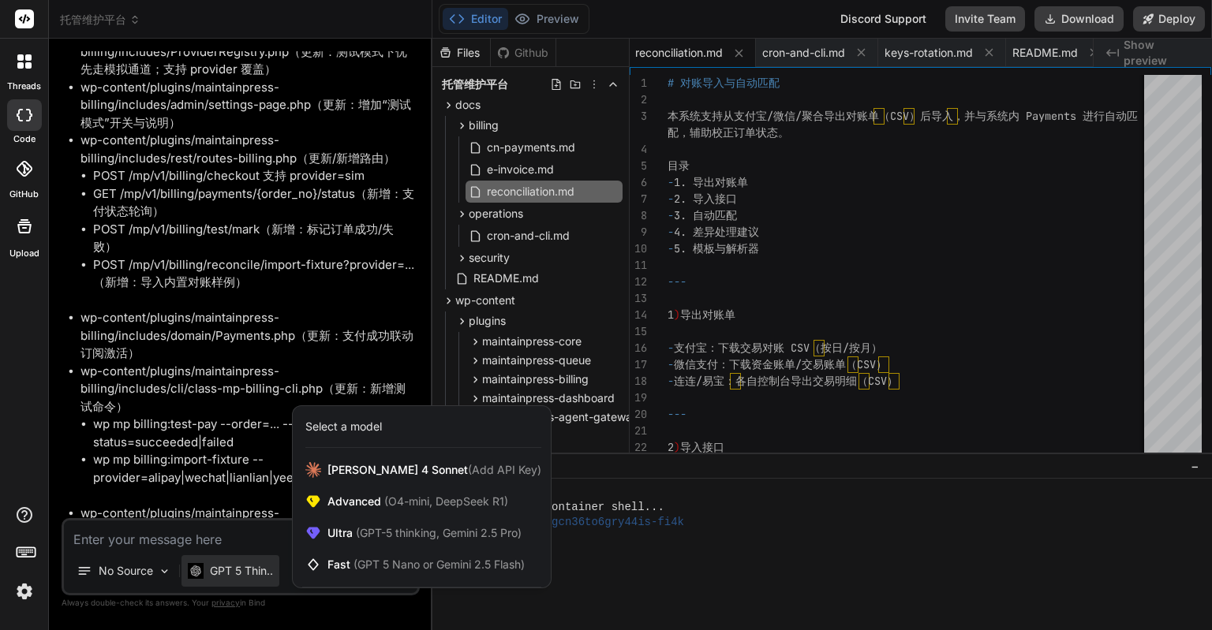
click at [233, 575] on div at bounding box center [606, 315] width 1212 height 630
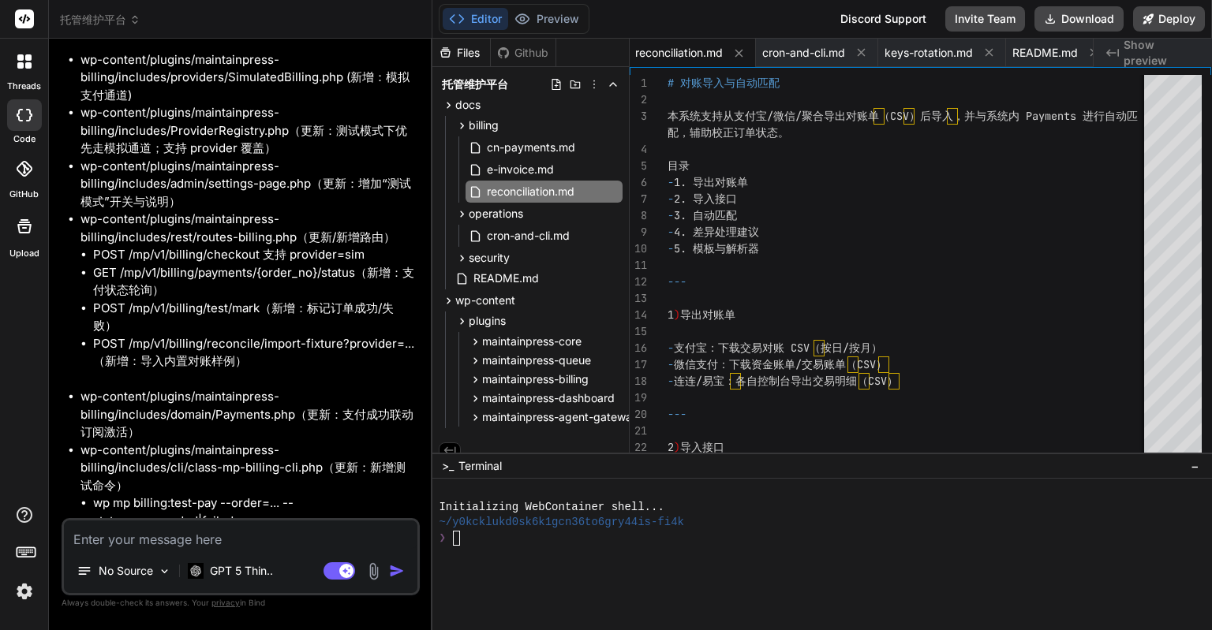
scroll to position [19977, 0]
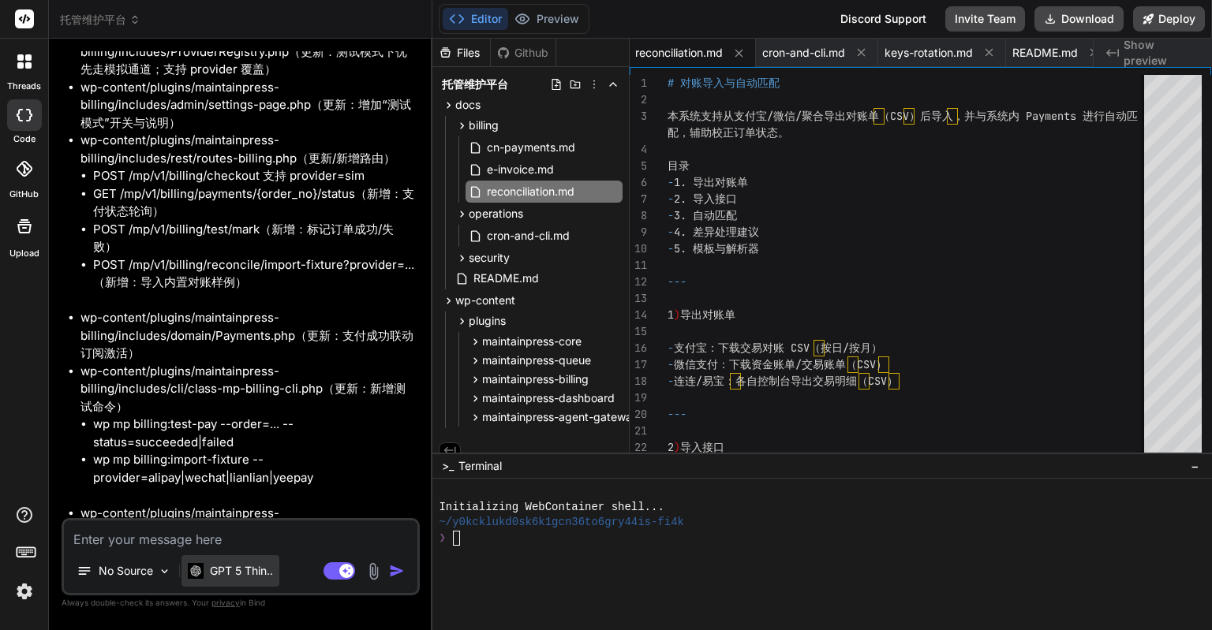
click at [254, 567] on p "GPT 5 Thin.." at bounding box center [241, 571] width 63 height 16
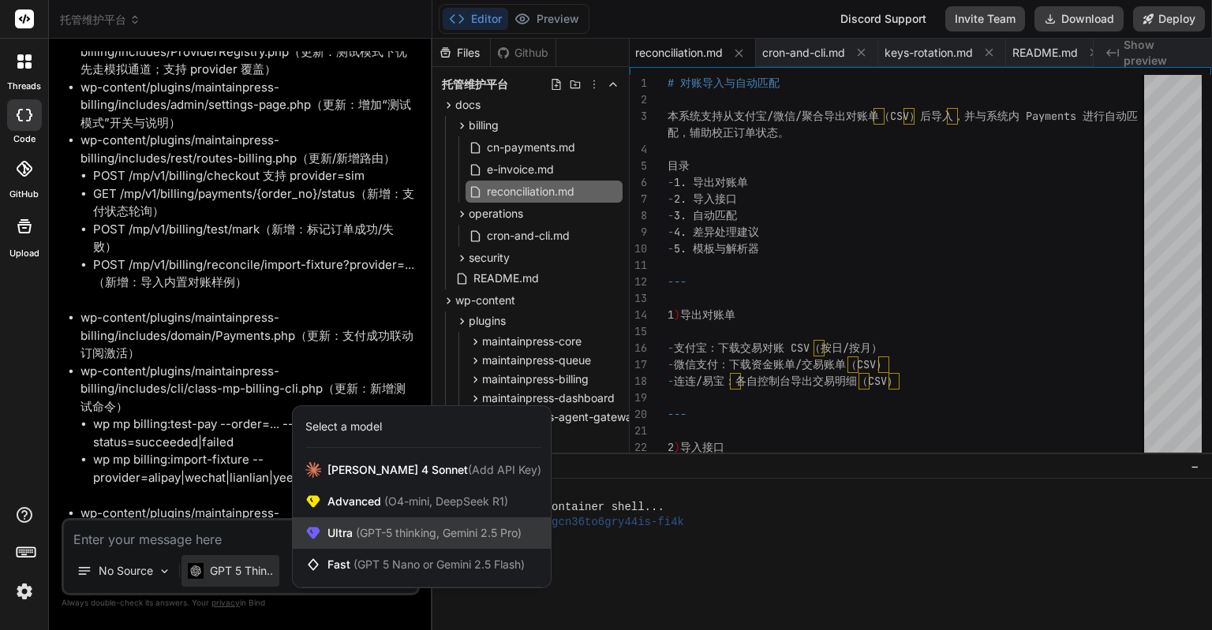
click at [372, 532] on span "(GPT-5 thinking, Gemini 2.5 Pro)" at bounding box center [437, 532] width 169 height 13
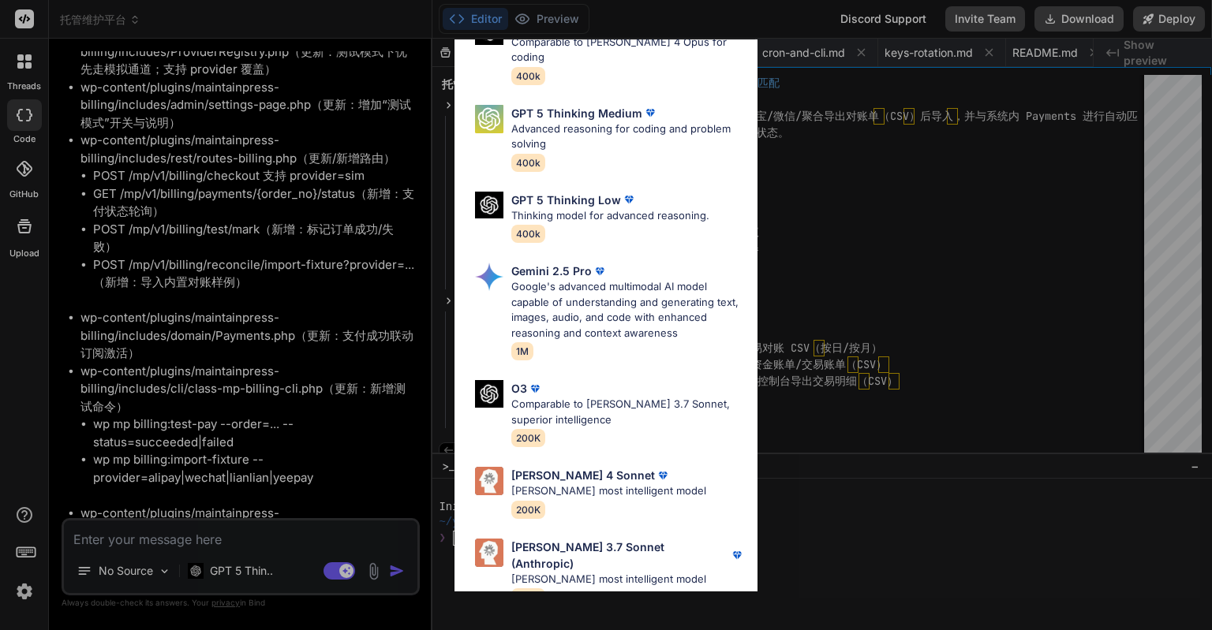
scroll to position [0, 0]
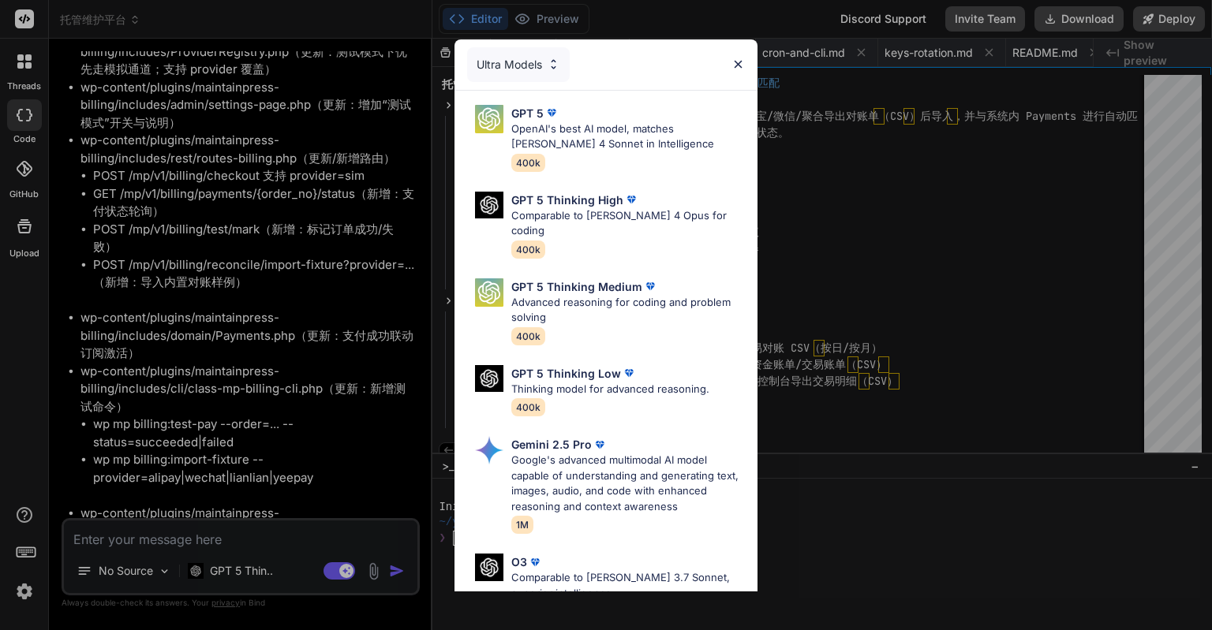
click at [353, 337] on div "Ultra Models GPT 5 OpenAI's best AI model, matches [PERSON_NAME] 4 Sonnet in In…" at bounding box center [606, 315] width 1212 height 630
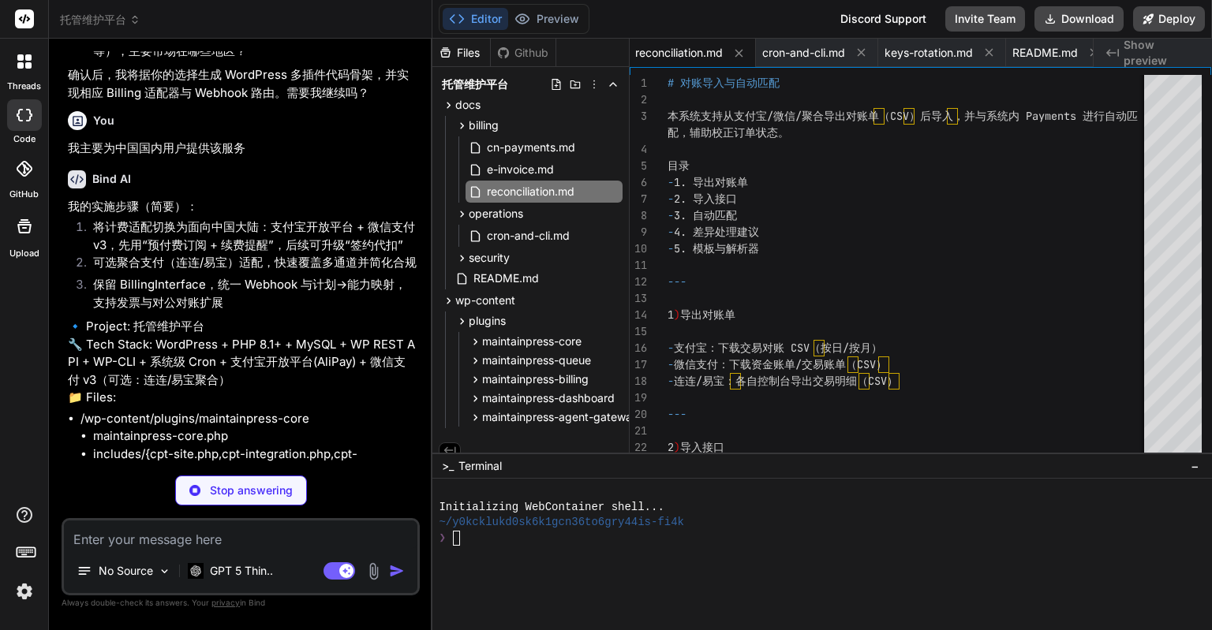
scroll to position [4439, 0]
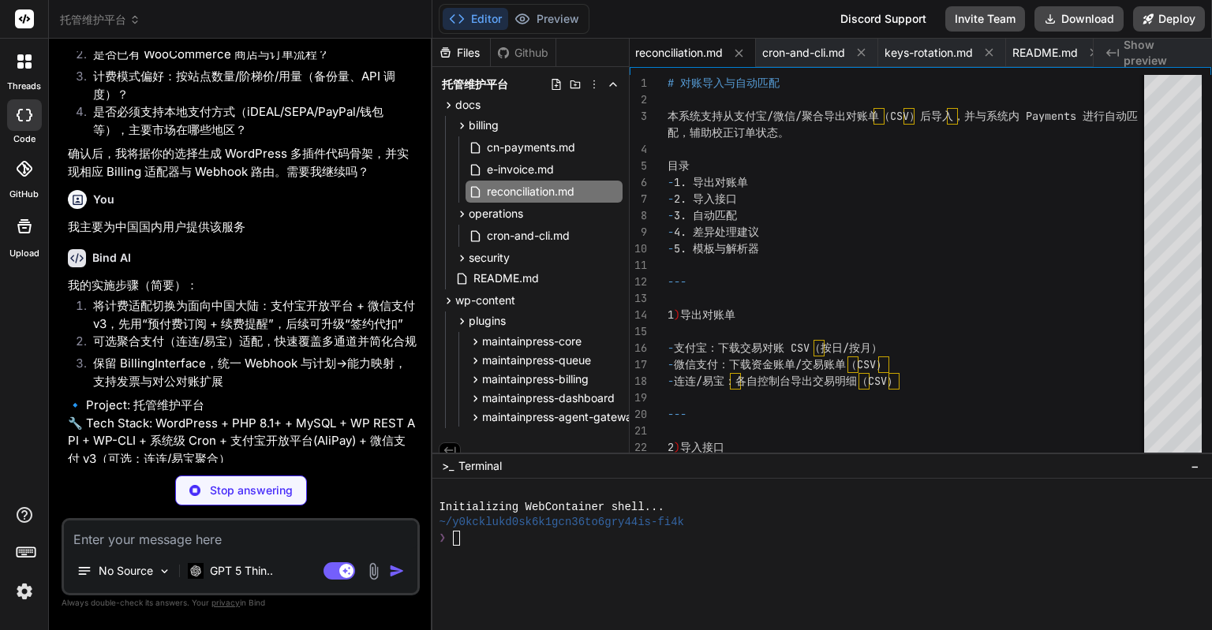
click at [118, 229] on p "我主要为中国国内用户提供该服务" at bounding box center [242, 227] width 349 height 18
copy div "我主要为中国国内用户提供该服务"
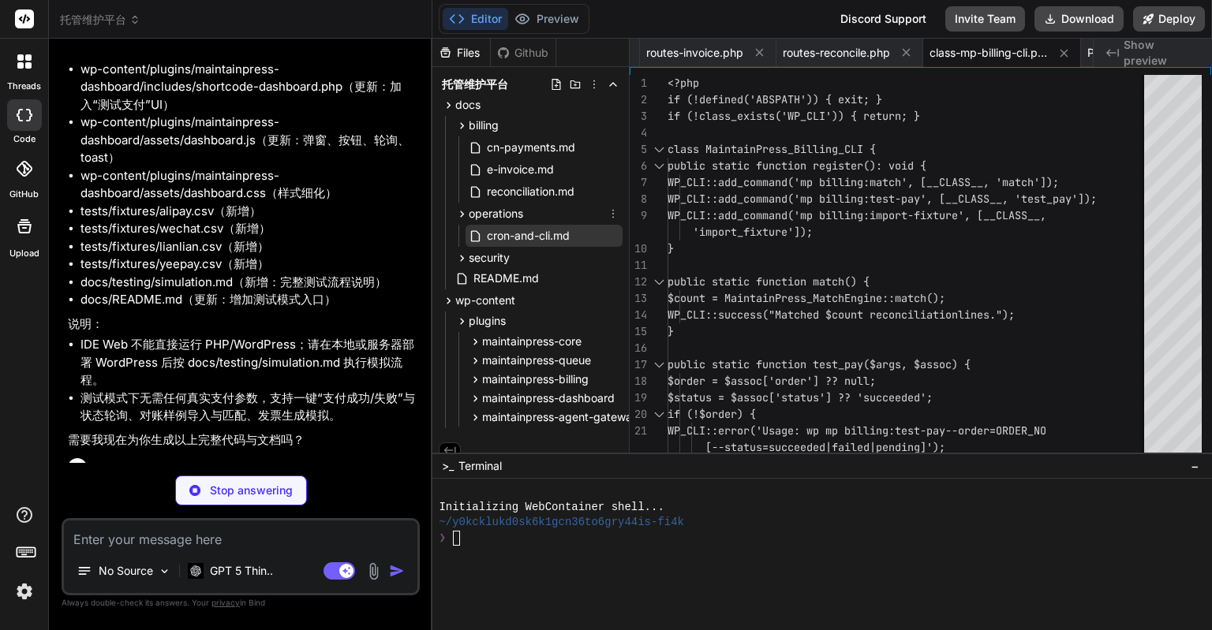
scroll to position [14, 0]
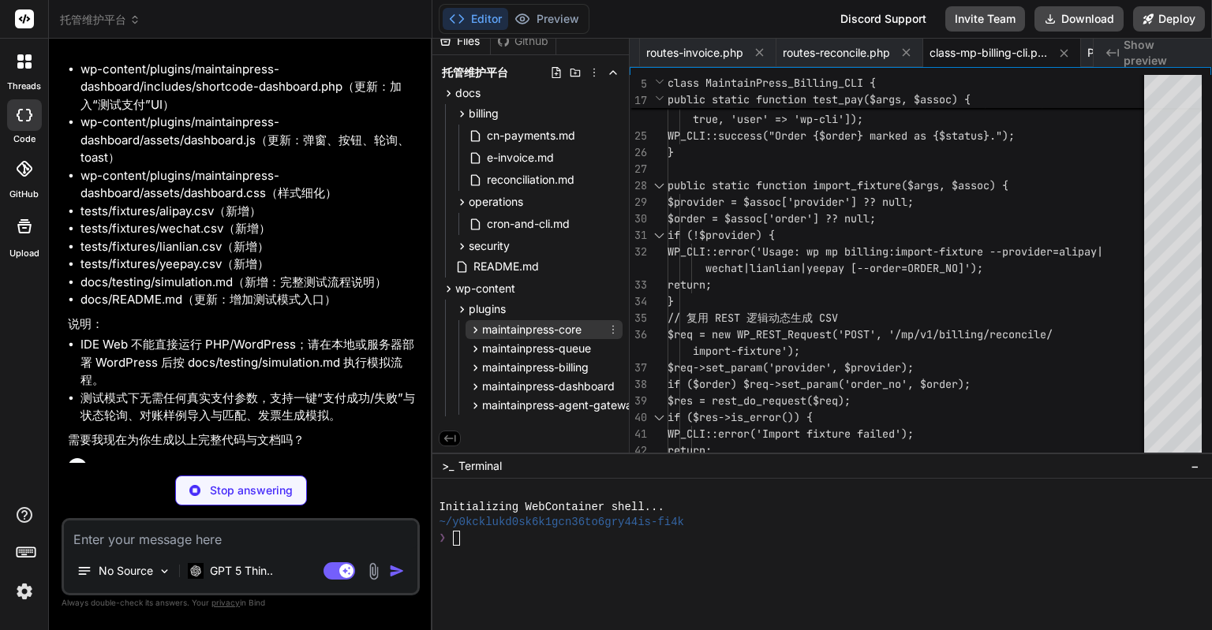
click at [518, 322] on span "maintainpress-core" at bounding box center [531, 330] width 99 height 16
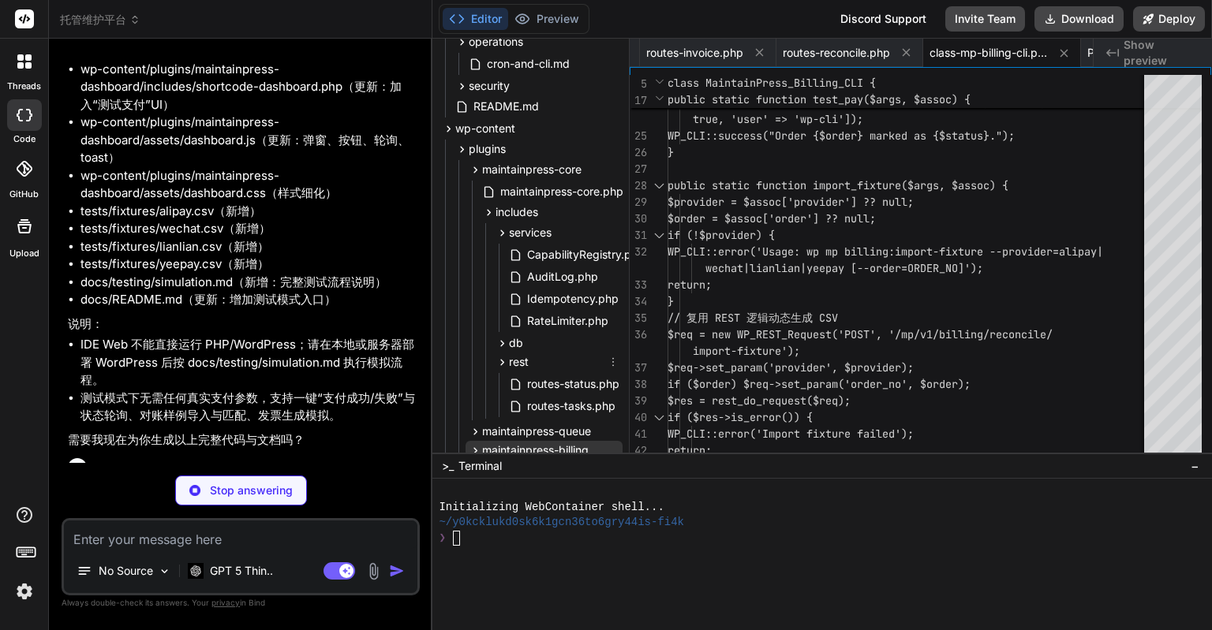
scroll to position [251, 0]
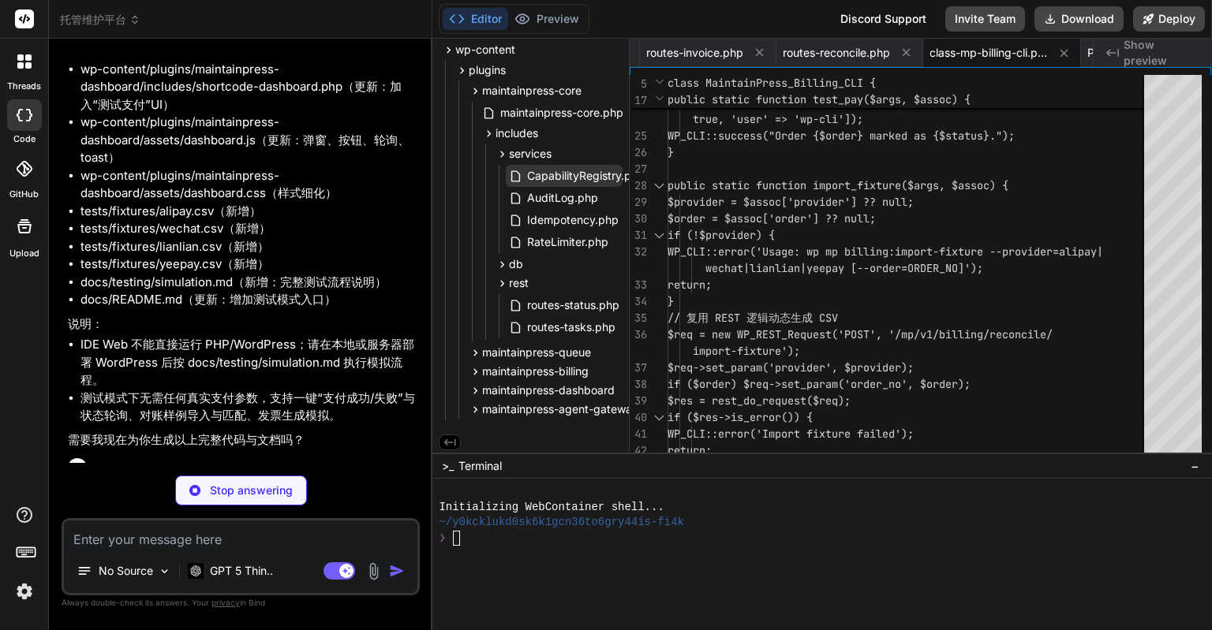
click at [562, 183] on span "CapabilityRegistry.php" at bounding box center [585, 175] width 121 height 19
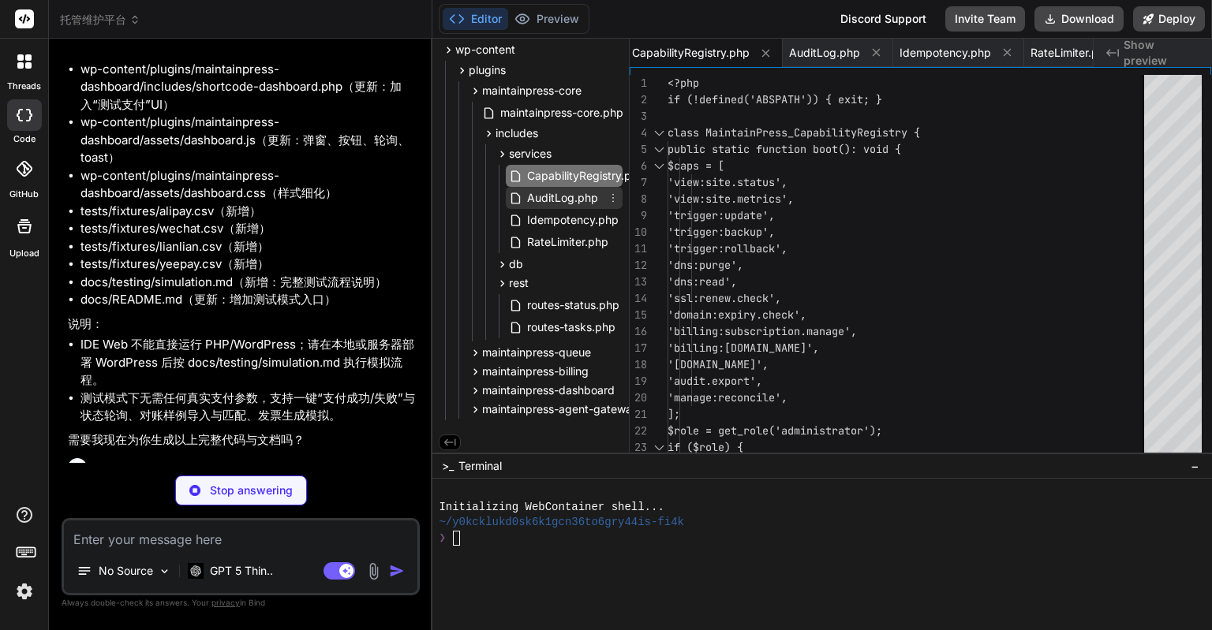
click at [563, 196] on span "AuditLog.php" at bounding box center [562, 198] width 74 height 19
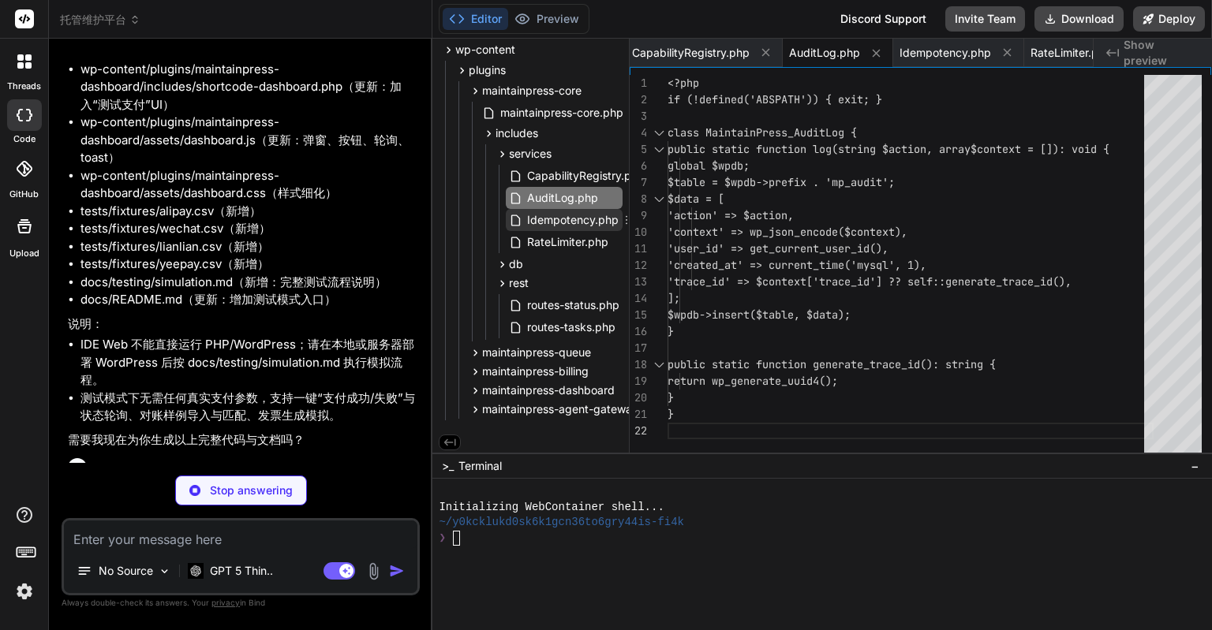
click at [555, 214] on span "Idempotency.php" at bounding box center [572, 220] width 95 height 19
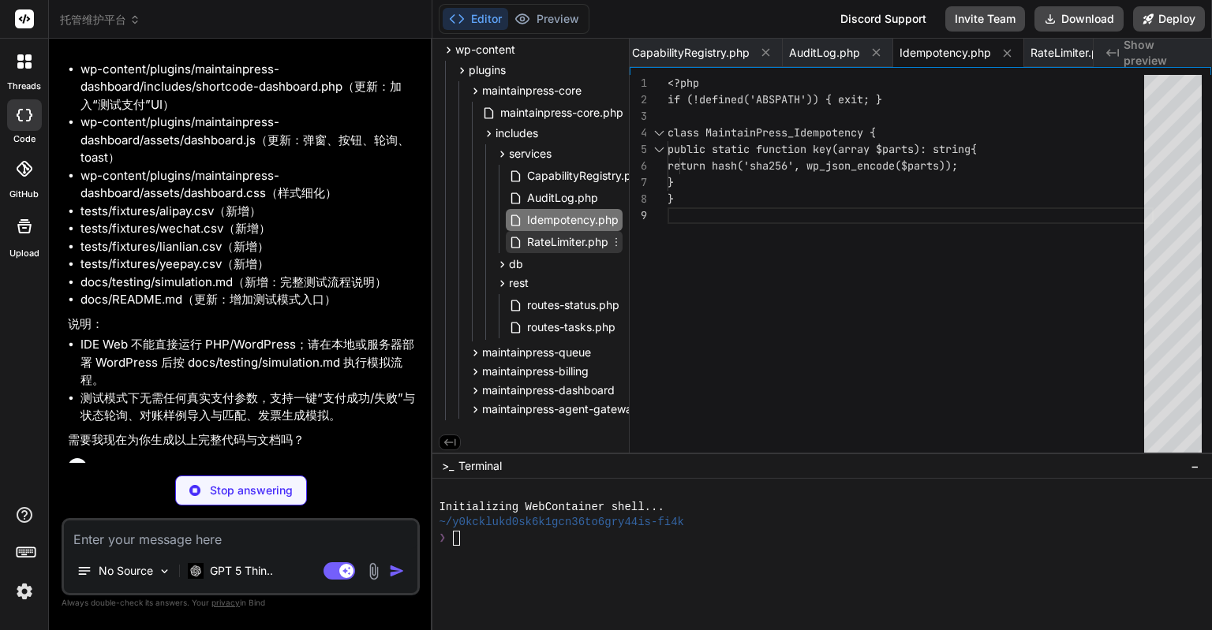
click at [546, 233] on span "RateLimiter.php" at bounding box center [567, 242] width 84 height 19
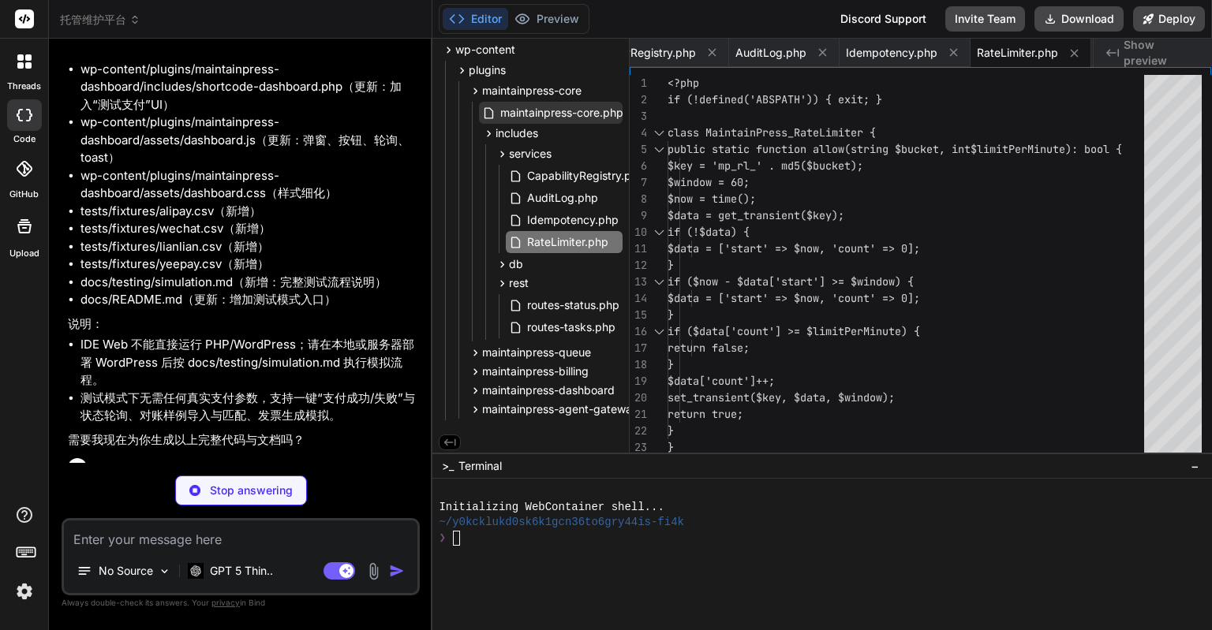
click at [565, 119] on span "maintainpress-core.php" at bounding box center [561, 112] width 126 height 19
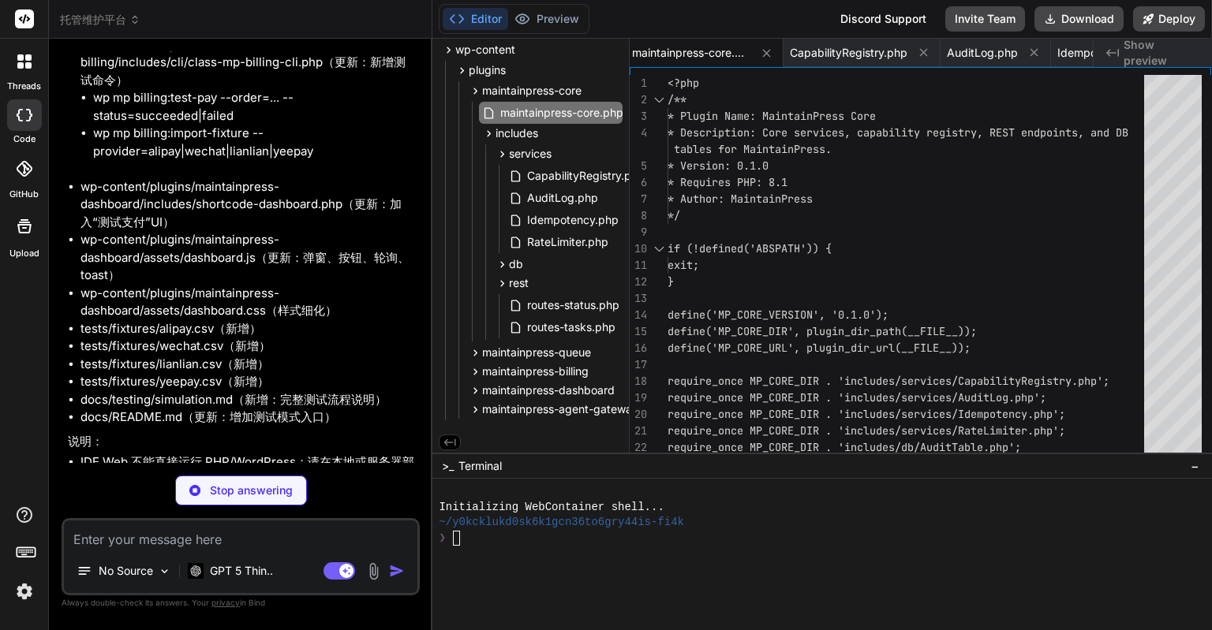
scroll to position [20225, 0]
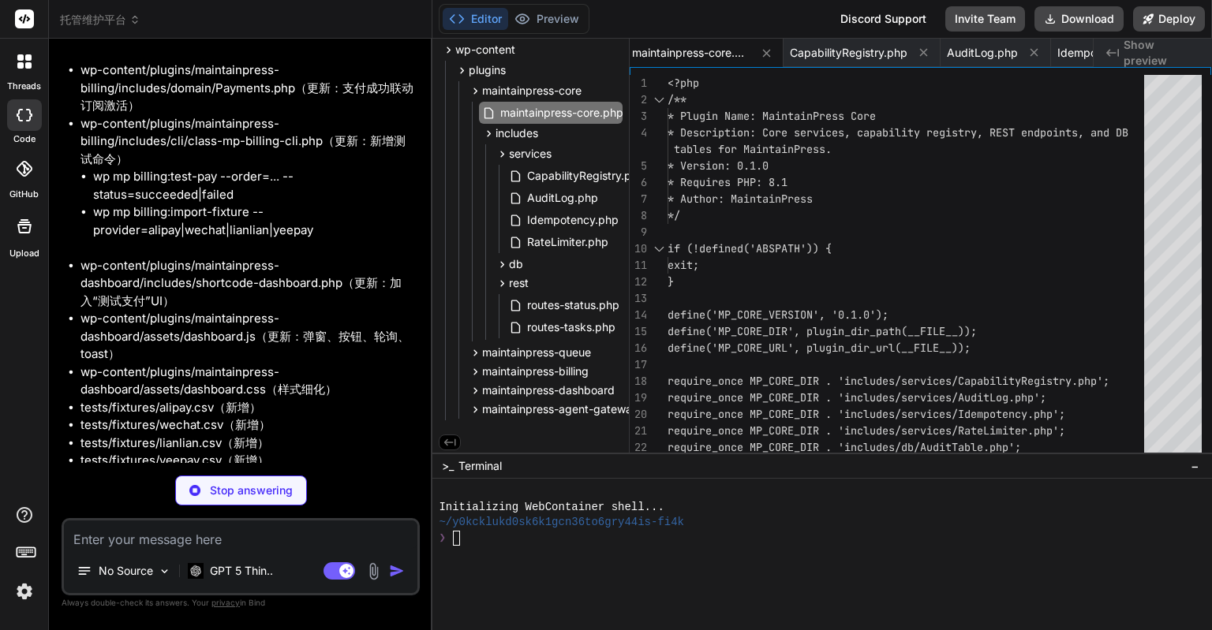
click at [13, 586] on img at bounding box center [24, 591] width 27 height 27
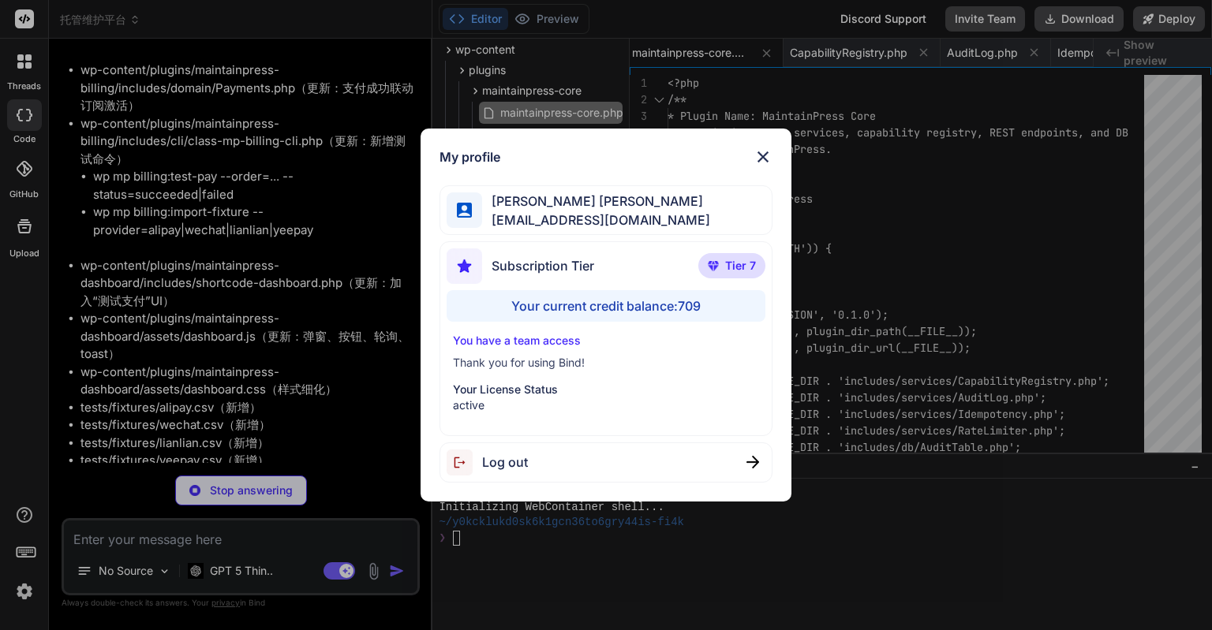
click at [161, 520] on div "My profile [PERSON_NAME] [PERSON_NAME] [PERSON_NAME][EMAIL_ADDRESS][DOMAIN_NAME…" at bounding box center [606, 315] width 1212 height 630
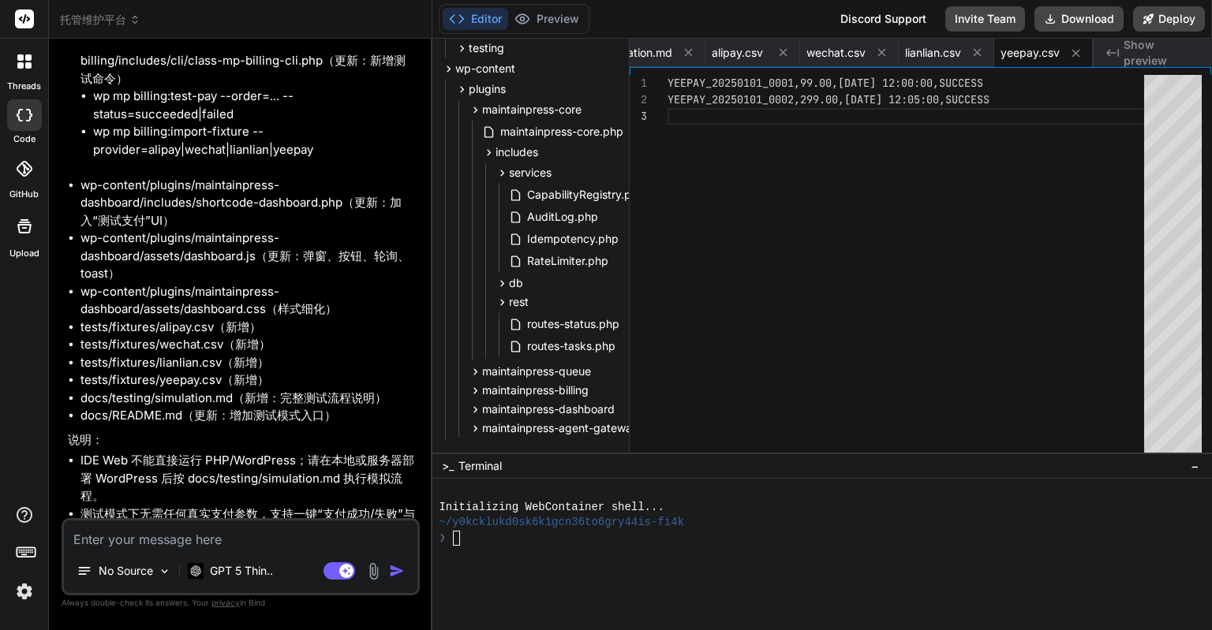
scroll to position [20148, 0]
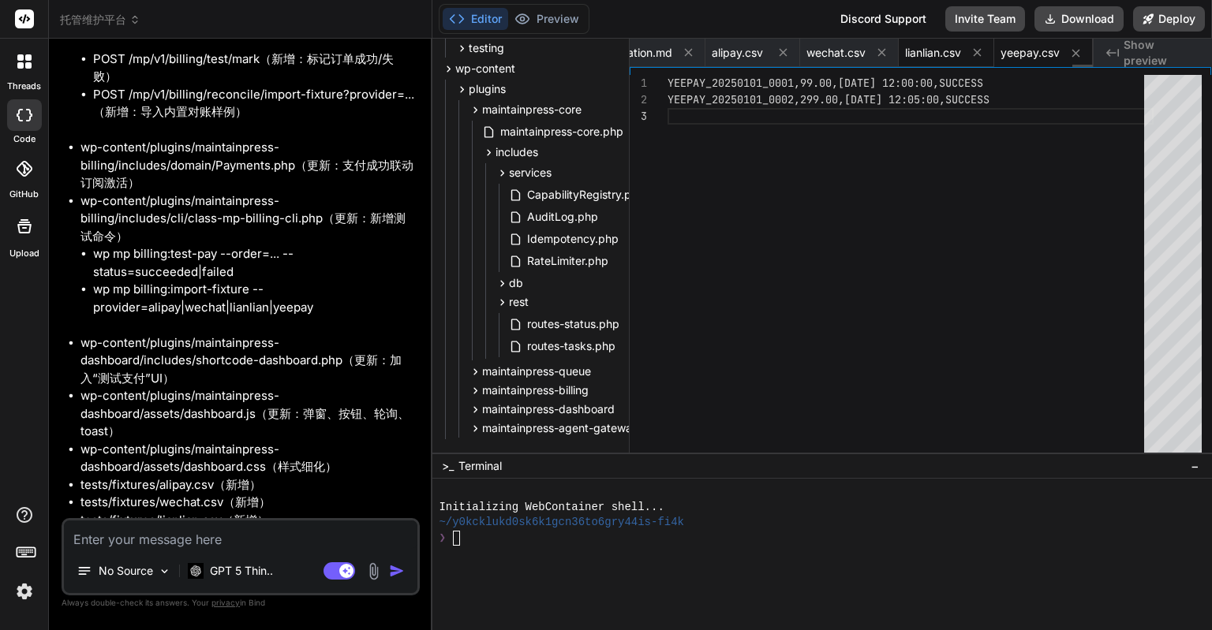
click at [943, 50] on span "lianlian.csv" at bounding box center [933, 53] width 56 height 16
click at [836, 55] on span "wechat.csv" at bounding box center [835, 53] width 59 height 16
click at [743, 53] on span "alipay.csv" at bounding box center [736, 53] width 51 height 16
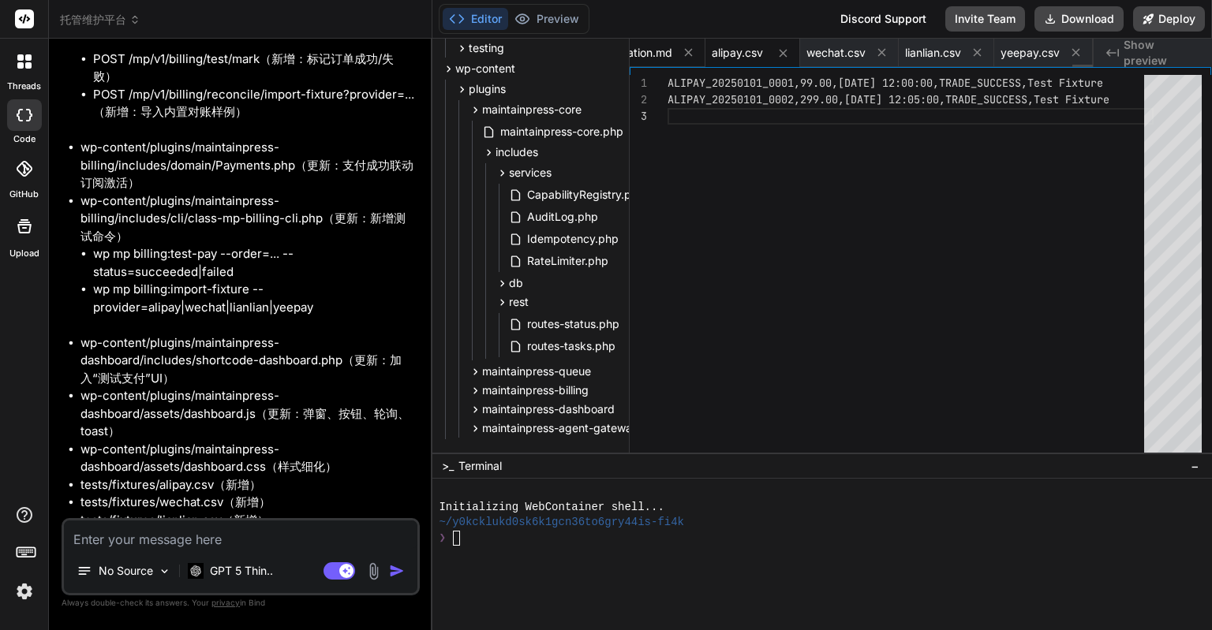
click at [658, 59] on span "simulation.md" at bounding box center [636, 53] width 71 height 16
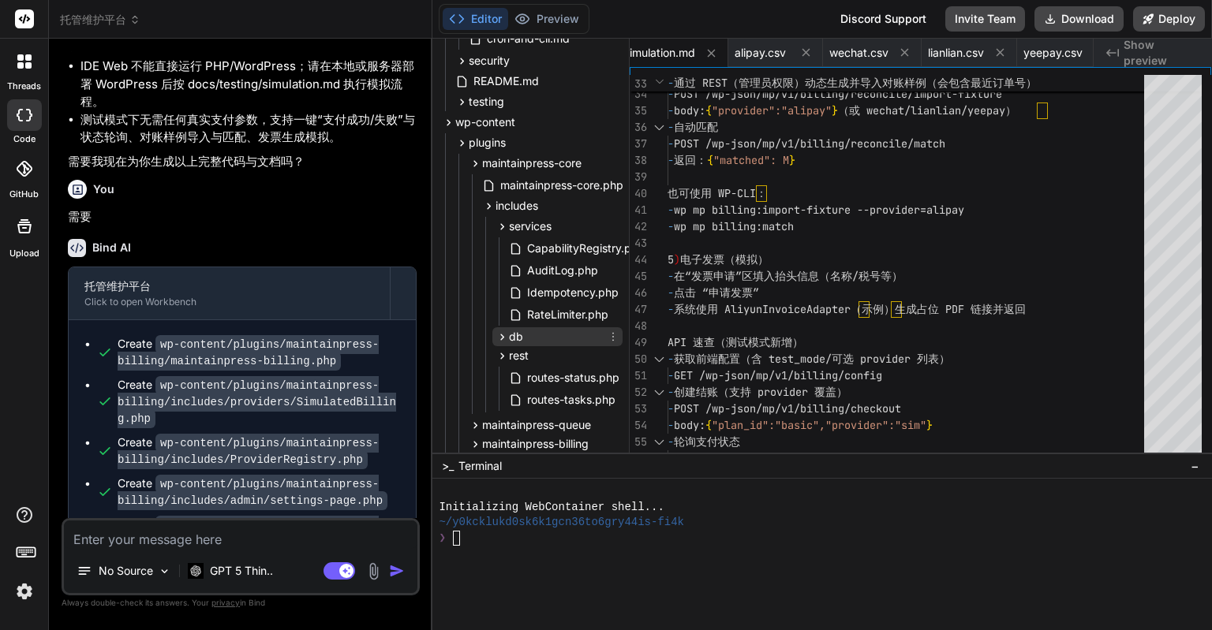
scroll to position [276, 0]
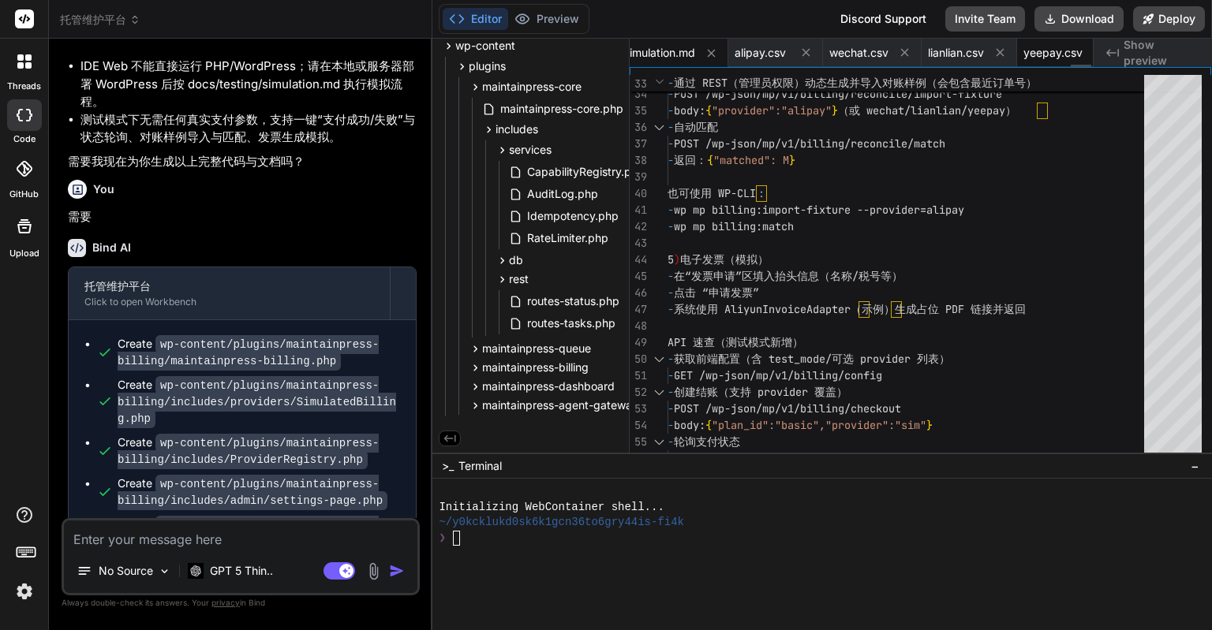
click at [1054, 52] on span "yeepay.csv" at bounding box center [1052, 53] width 59 height 16
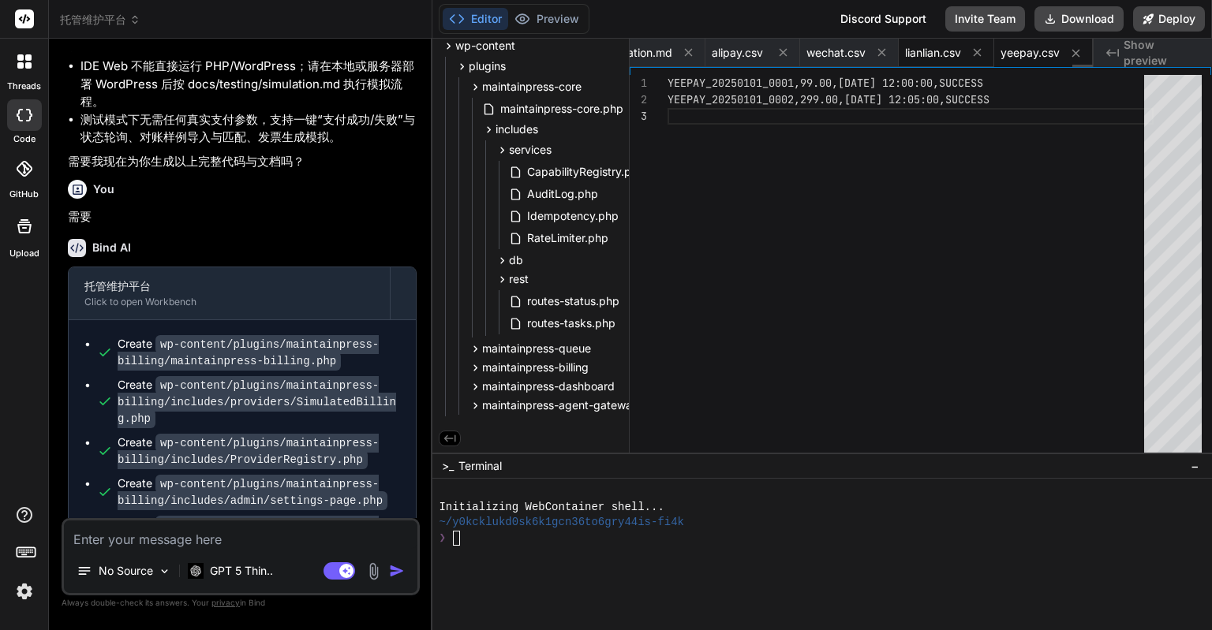
click at [960, 56] on span "lianlian.csv" at bounding box center [933, 53] width 56 height 16
click at [1021, 55] on span "yeepay.csv" at bounding box center [1029, 53] width 59 height 16
click at [1122, 53] on div "Created with Pixso. Show preview" at bounding box center [1152, 53] width 118 height 28
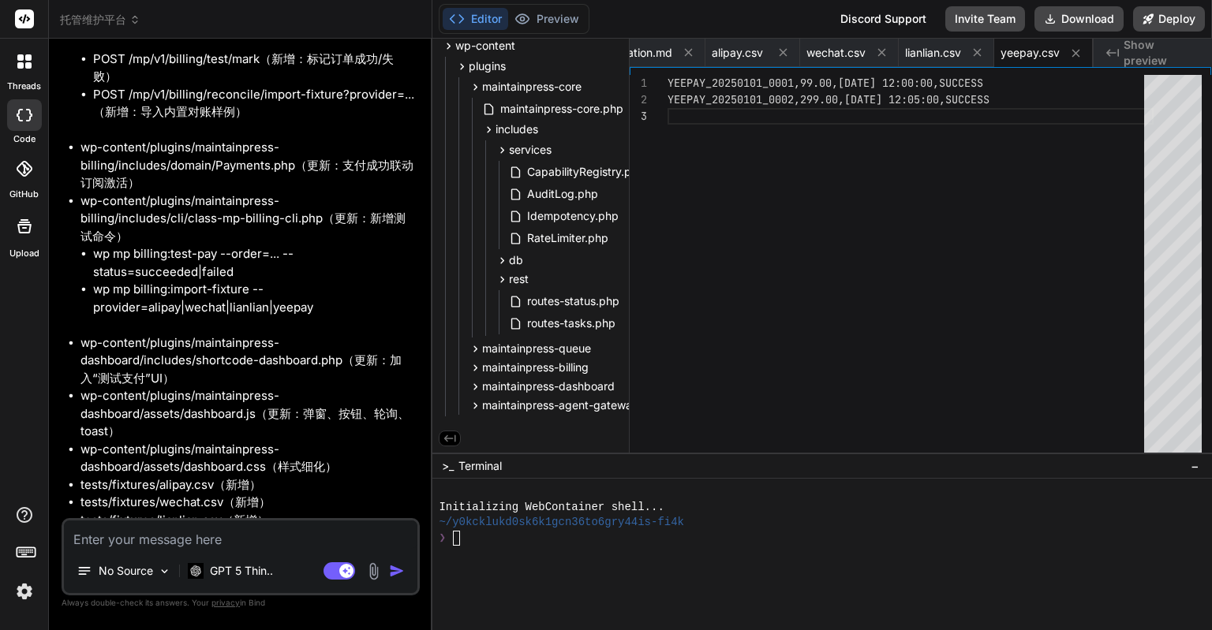
scroll to position [20700, 0]
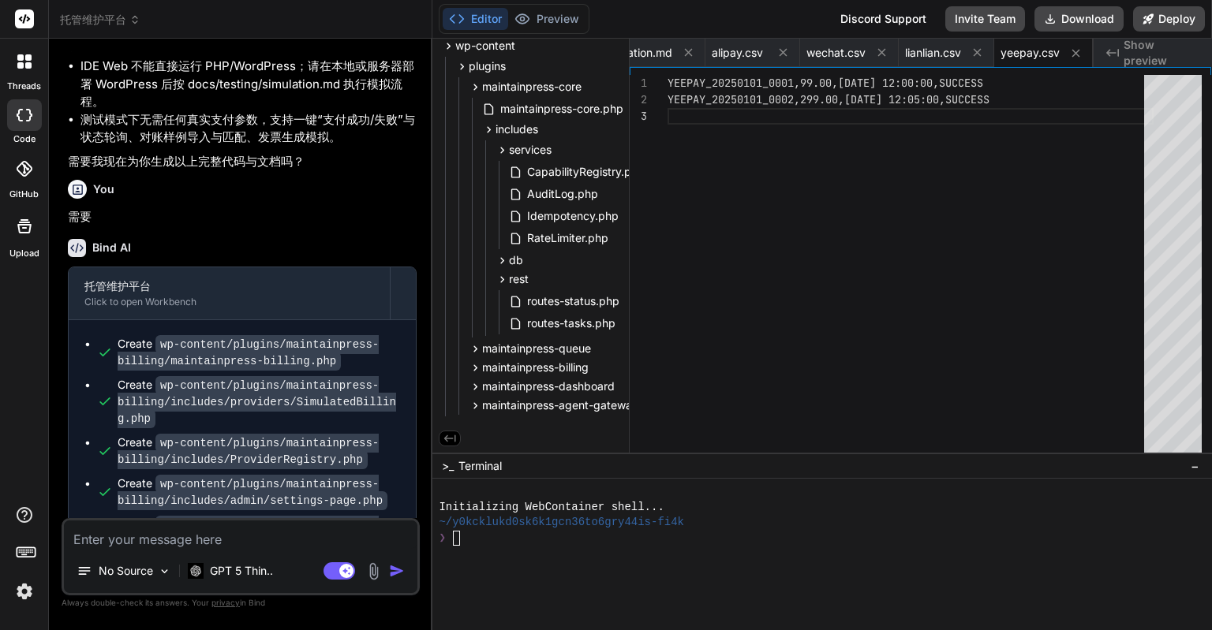
click at [287, 529] on textarea at bounding box center [240, 535] width 353 height 28
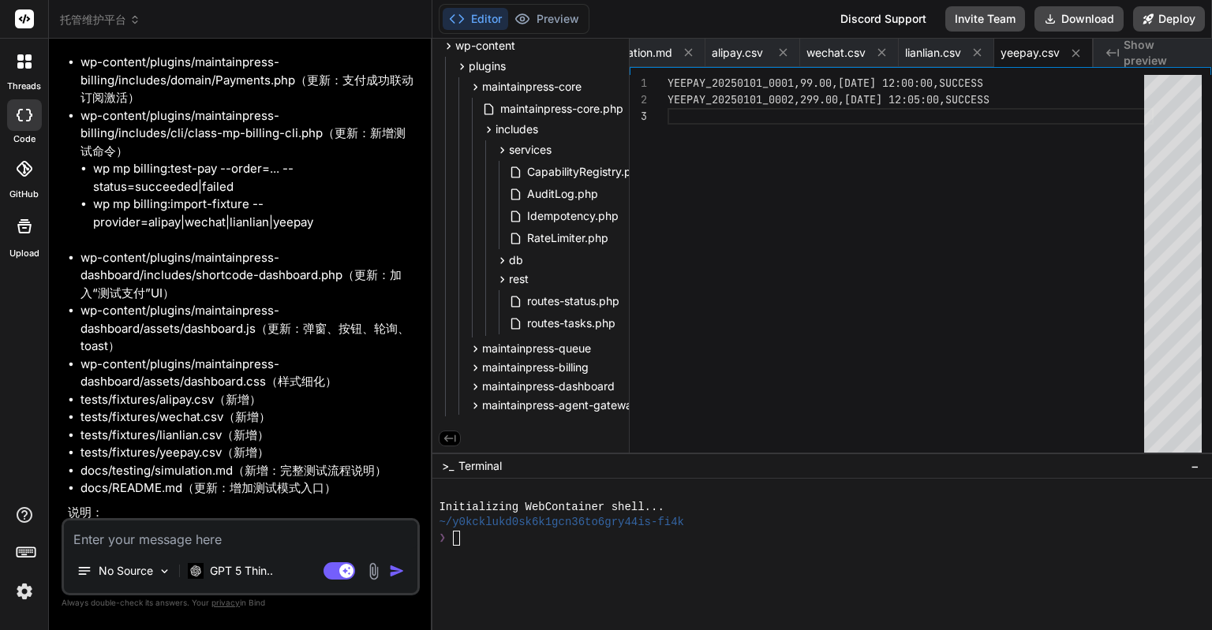
scroll to position [20154, 0]
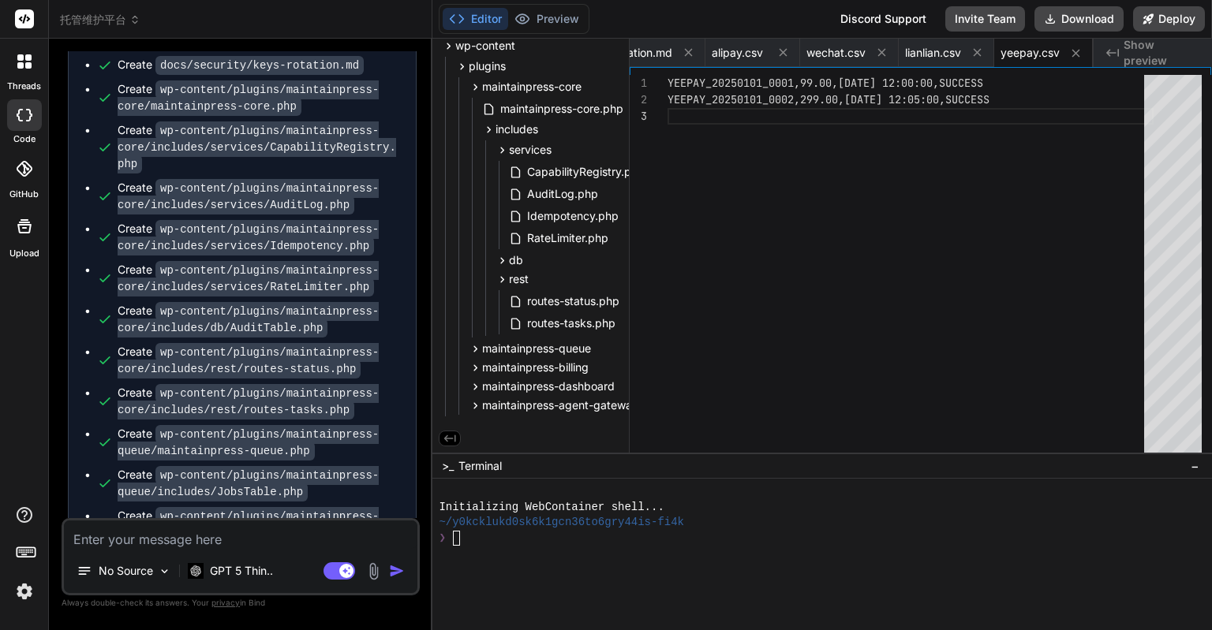
scroll to position [15185, 0]
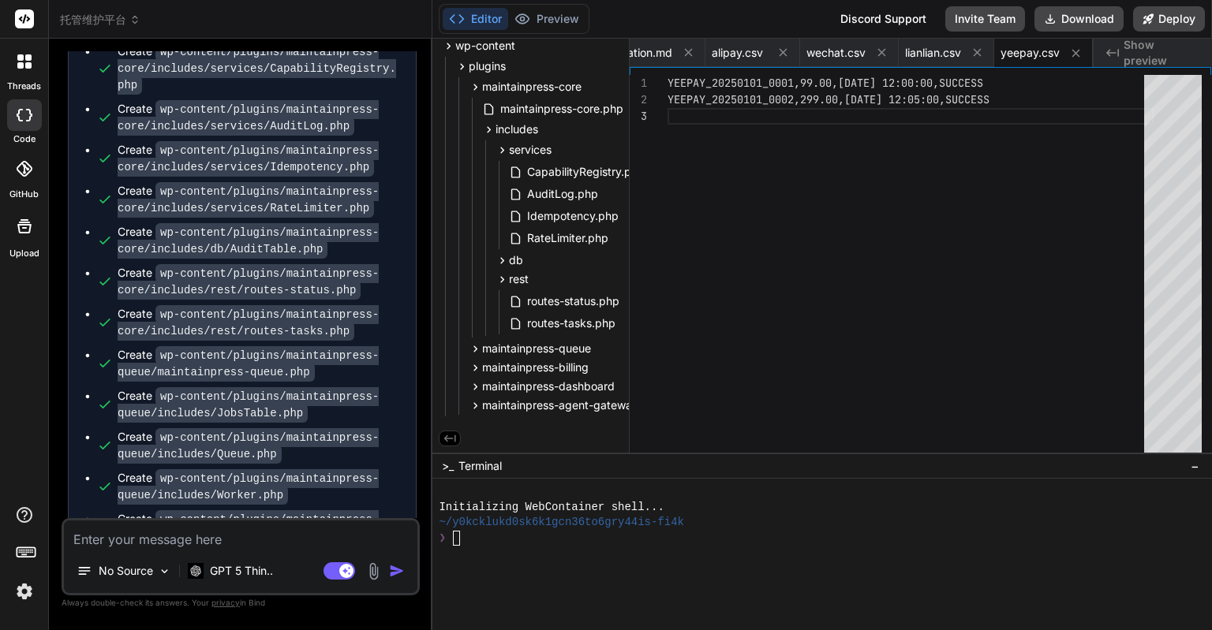
drag, startPoint x: 110, startPoint y: 433, endPoint x: 159, endPoint y: 293, distance: 148.4
click at [159, 293] on div "You 计费选型（Woo Subscriptions vs Stripe 直连） 具备系统级 Cron + WP-CLI（每分钟） 允许安装站点 Agent …" at bounding box center [242, 284] width 355 height 467
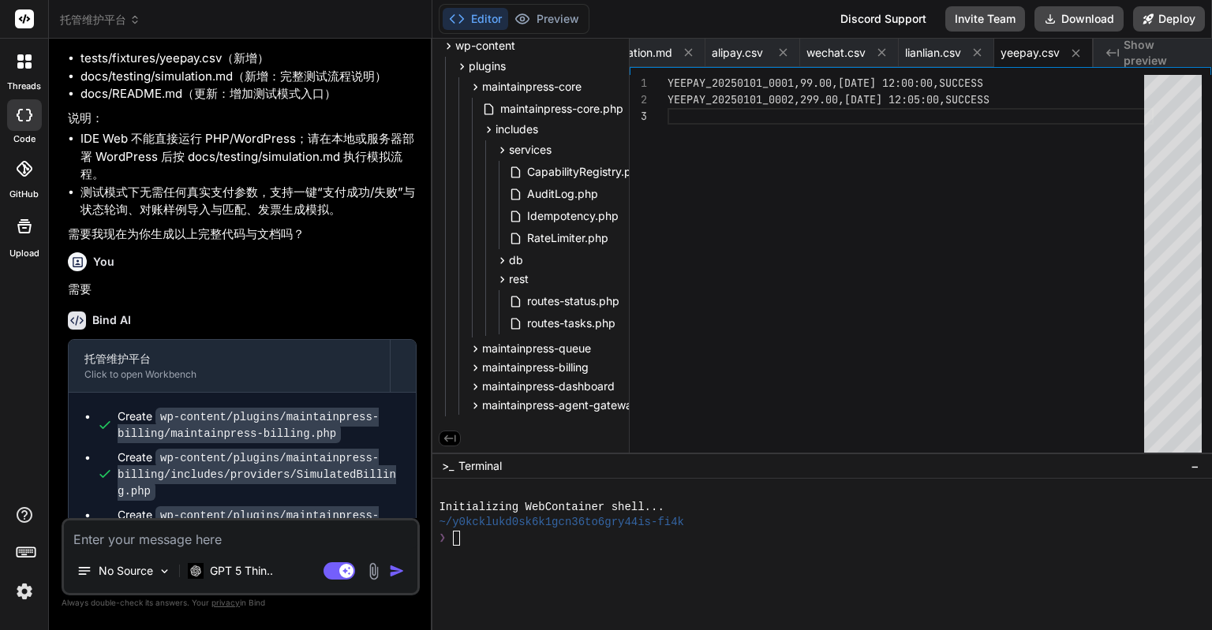
scroll to position [20548, 0]
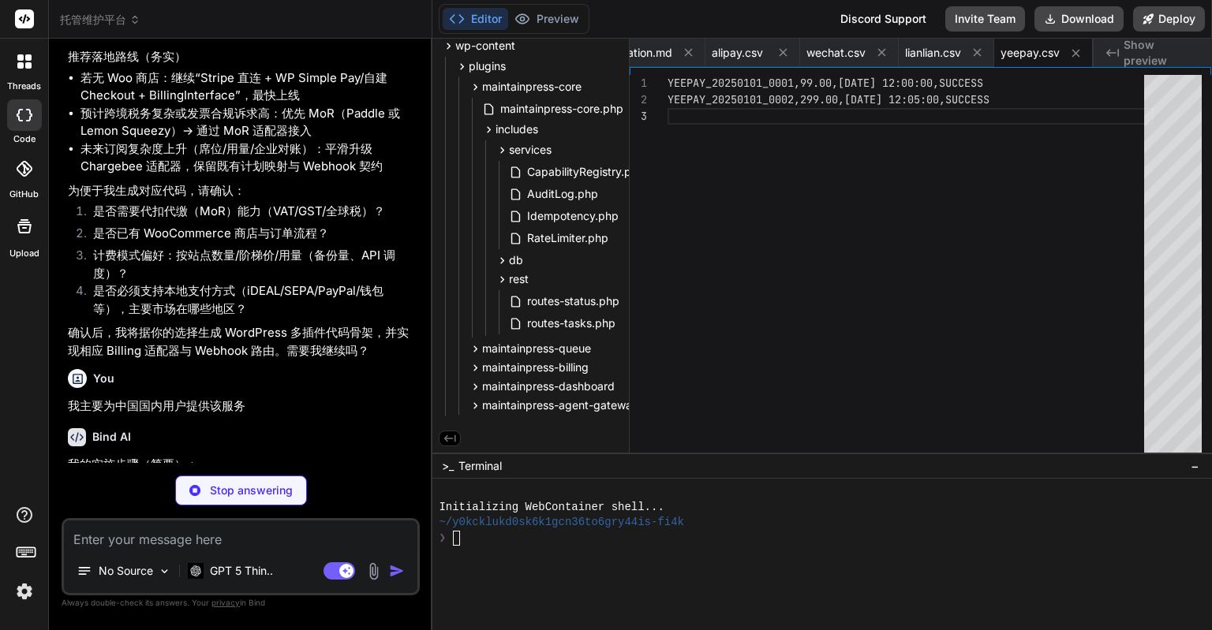
scroll to position [4181, 0]
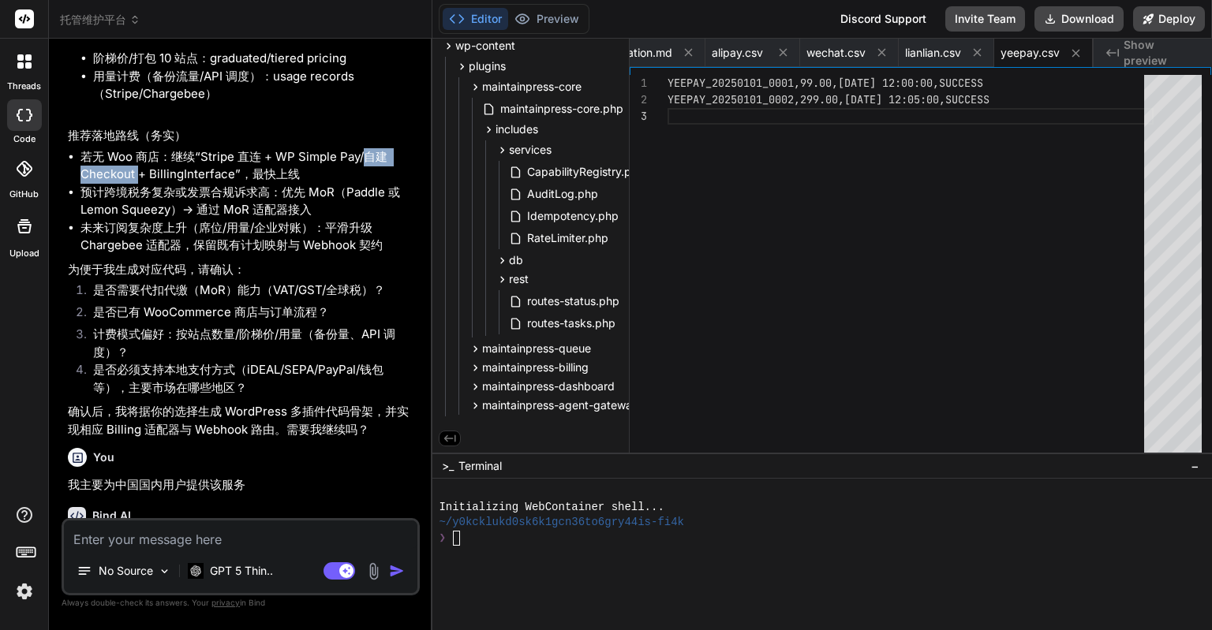
drag, startPoint x: 360, startPoint y: 155, endPoint x: 135, endPoint y: 175, distance: 226.5
click at [135, 175] on li "若无 Woo 商店：继续“Stripe 直连 + WP Simple Pay/自建 Checkout + BillingInterface”，最快上线" at bounding box center [248, 165] width 336 height 35
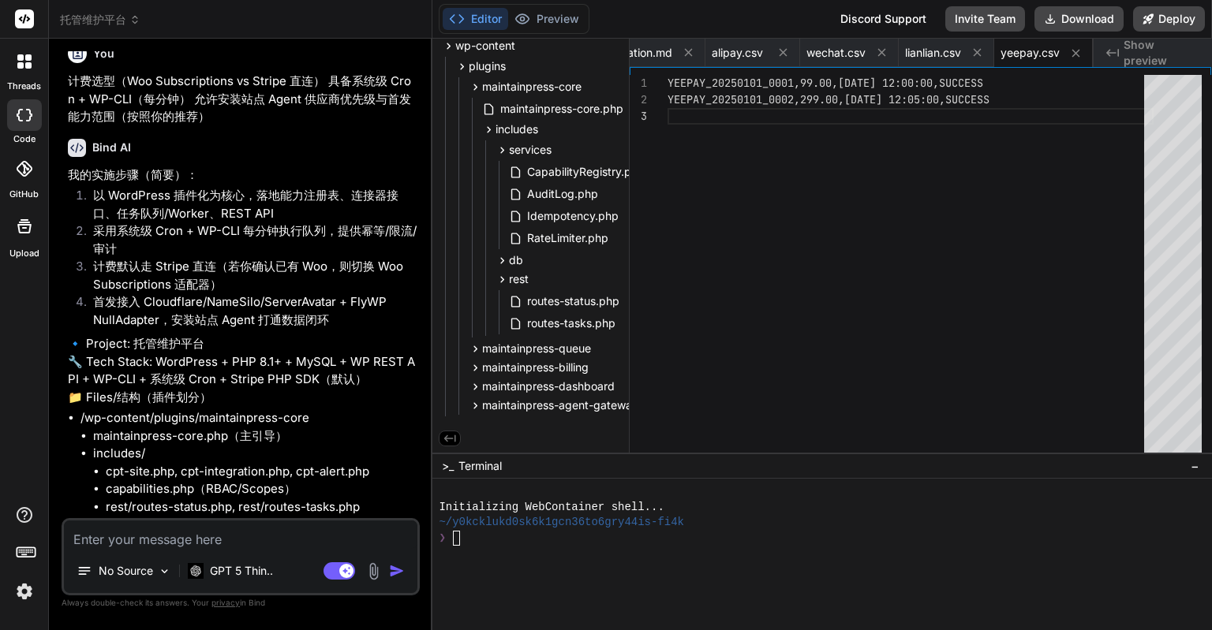
scroll to position [0, 0]
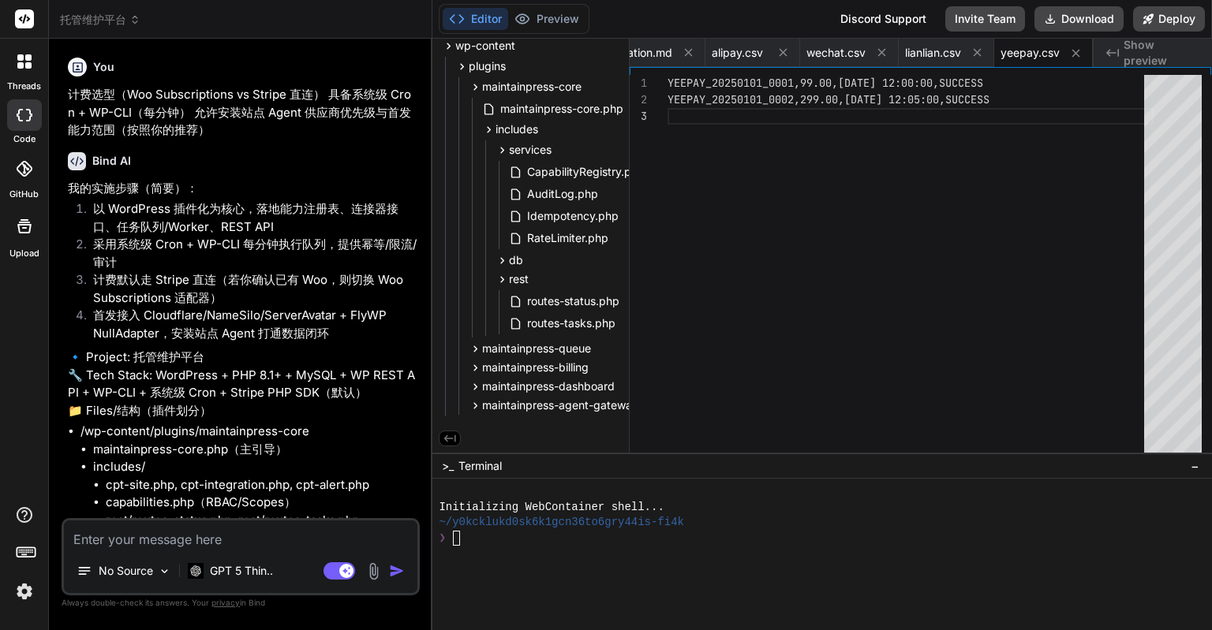
click at [334, 168] on div "Bind AI" at bounding box center [242, 161] width 349 height 18
click at [22, 65] on icon at bounding box center [20, 65] width 6 height 6
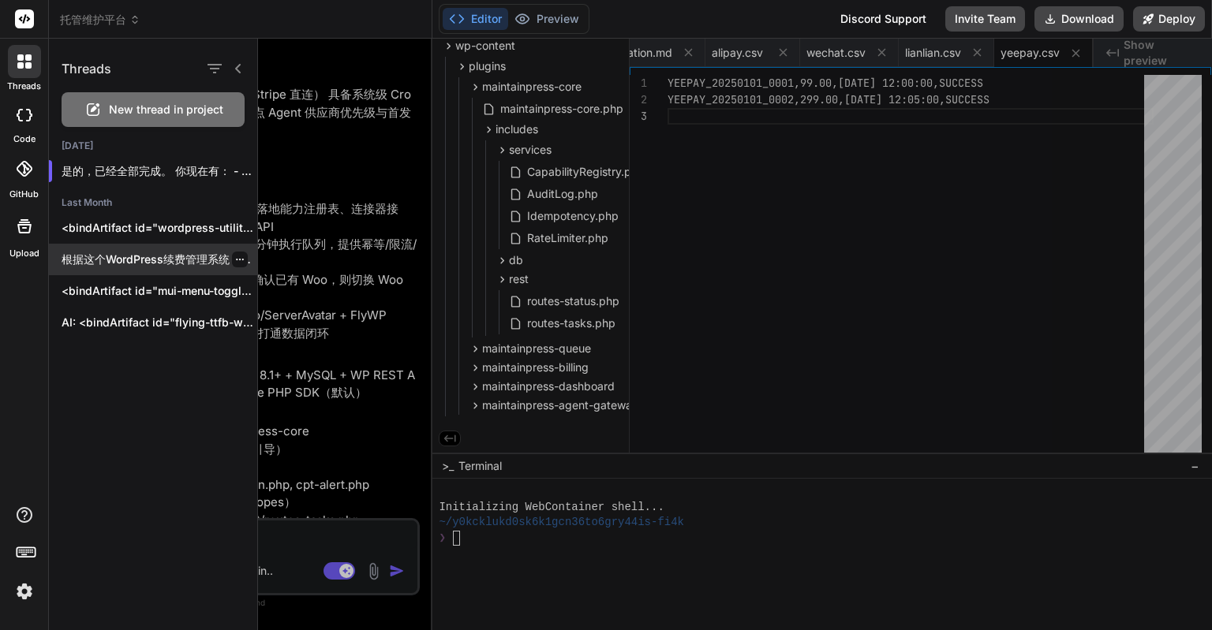
click at [183, 260] on p "根据这个WordPress续费管理系统，您需要安装的是**中央管理插件**： ## 📦 安装的插件 **插件名称**: `wp-renewal-manager…" at bounding box center [160, 260] width 196 height 16
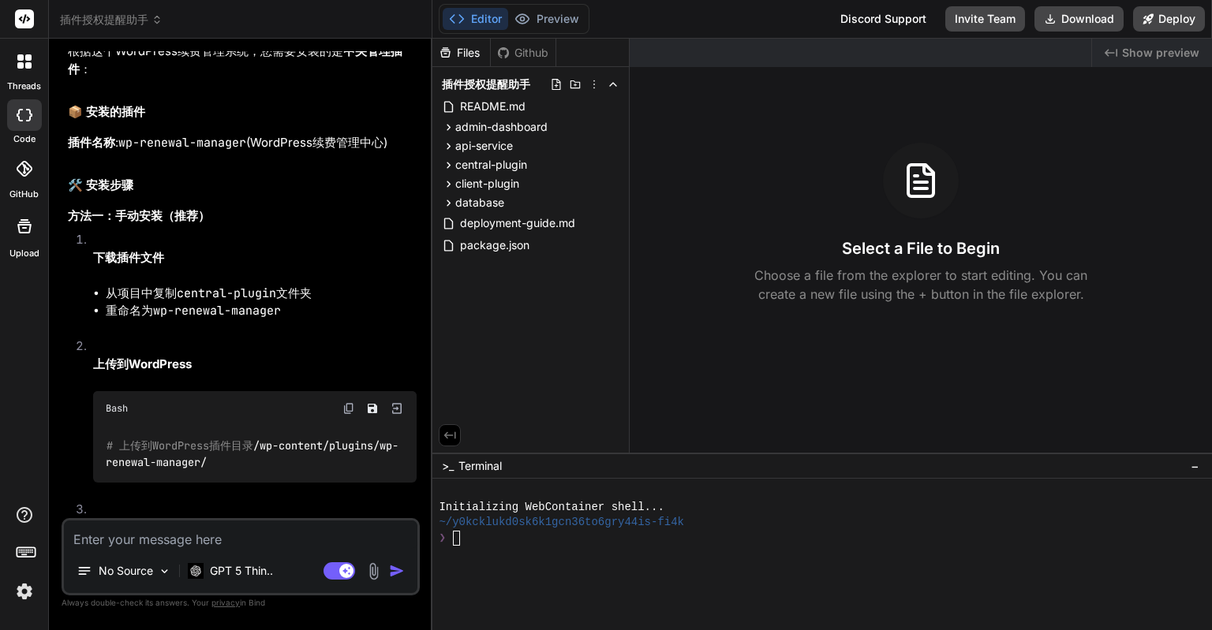
scroll to position [2959, 0]
click at [19, 69] on div at bounding box center [24, 61] width 33 height 33
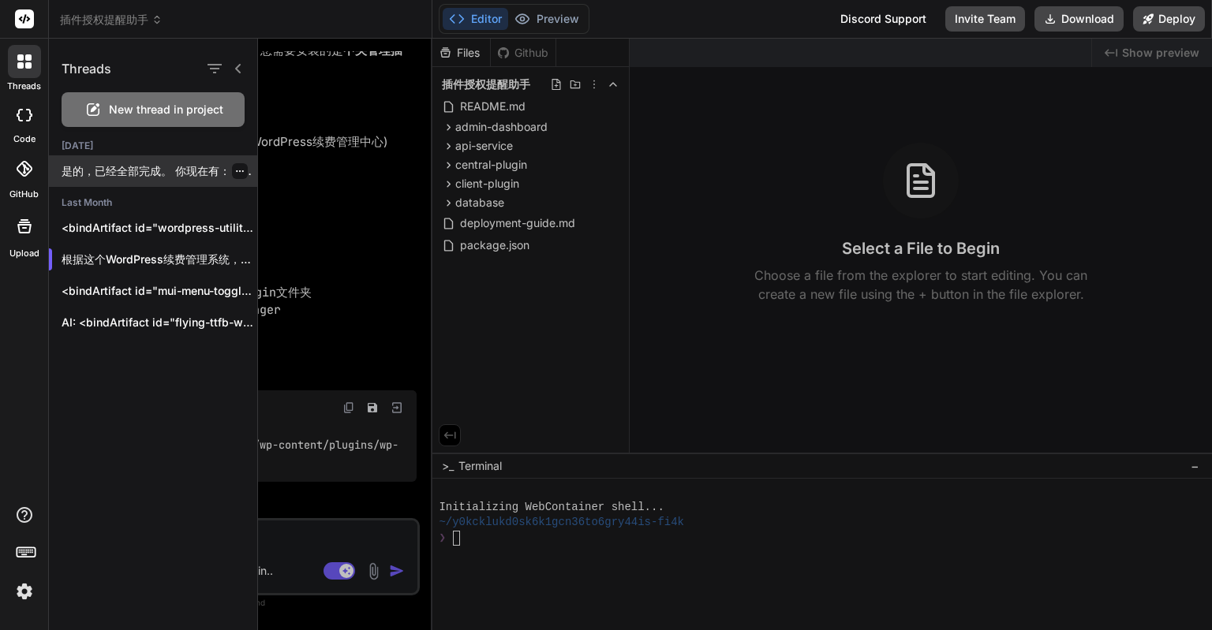
click at [136, 166] on p "是的，已经全部完成。 你现在有： - 模拟支付完整链路（测试模式 + sim ..." at bounding box center [160, 171] width 196 height 16
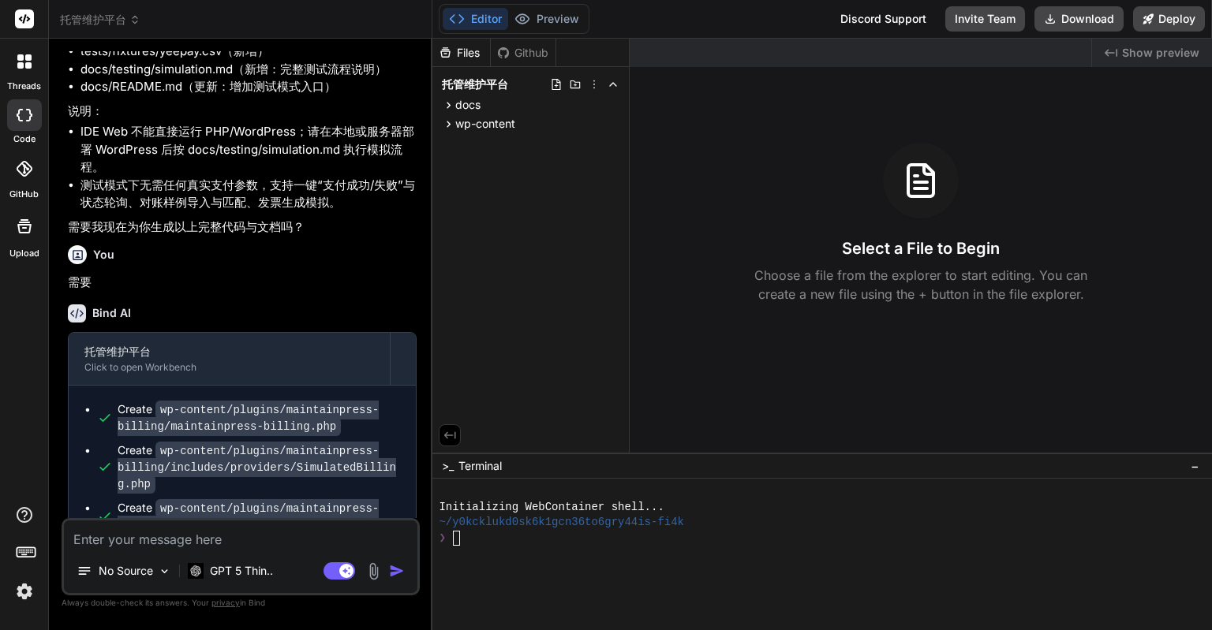
scroll to position [4925, 0]
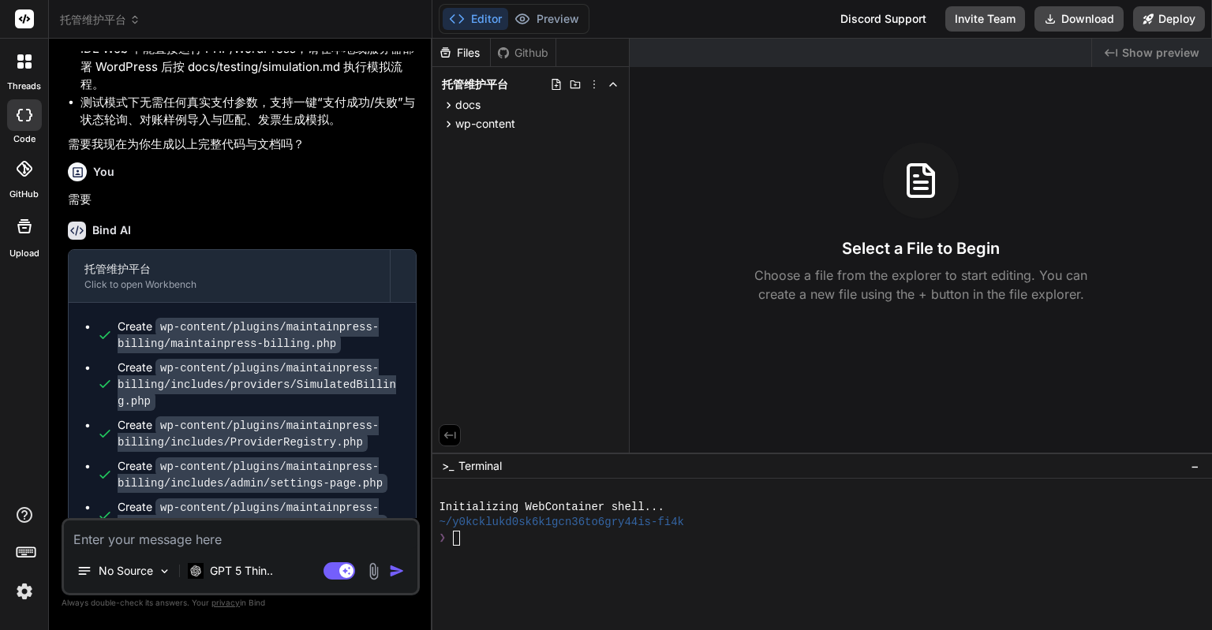
click at [28, 63] on icon at bounding box center [28, 65] width 6 height 6
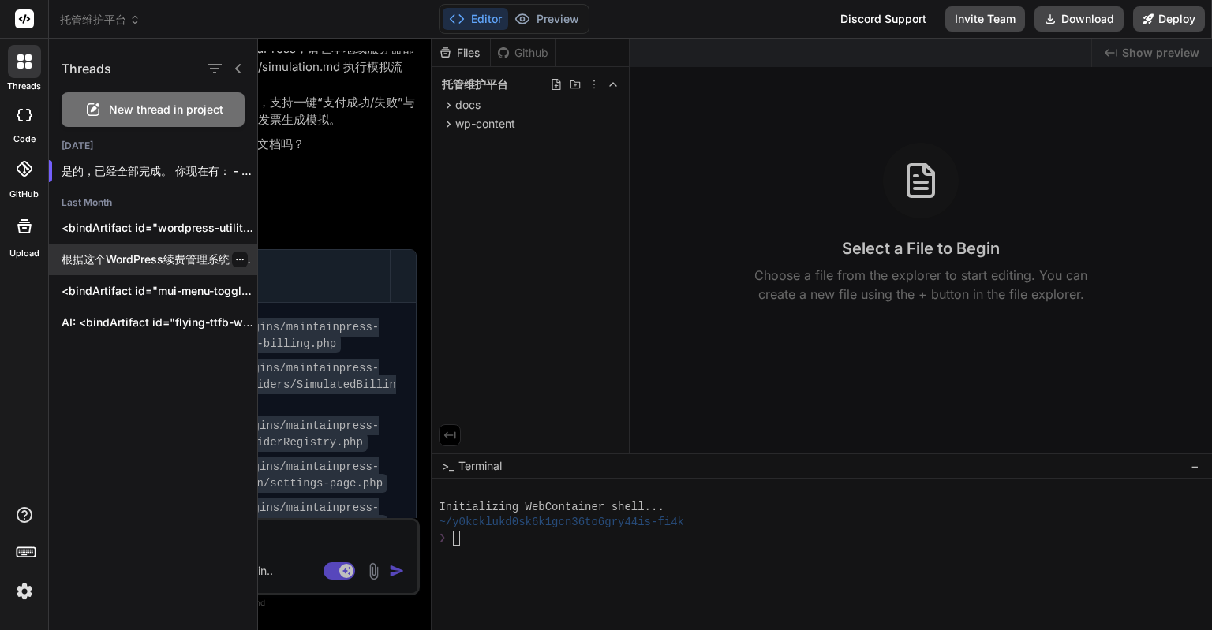
click at [181, 252] on p "根据这个WordPress续费管理系统，您需要安装的是**中央管理插件**： ## 📦 安装的插件 **插件名称**: `wp-renewal-manager…" at bounding box center [160, 260] width 196 height 16
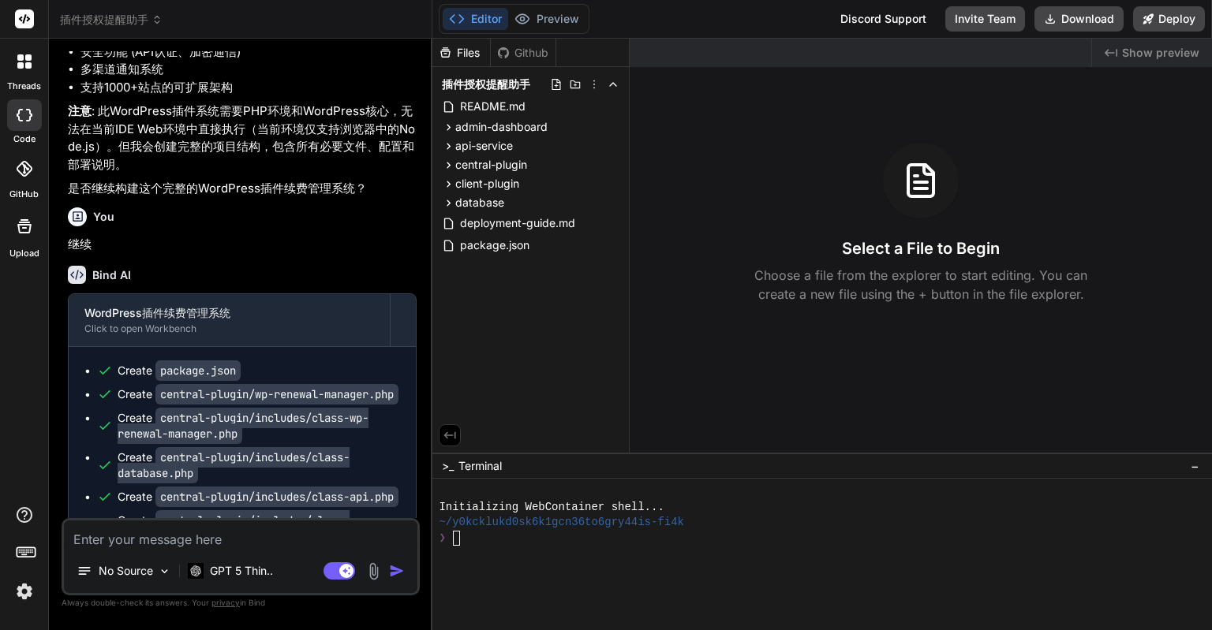
scroll to position [1183, 0]
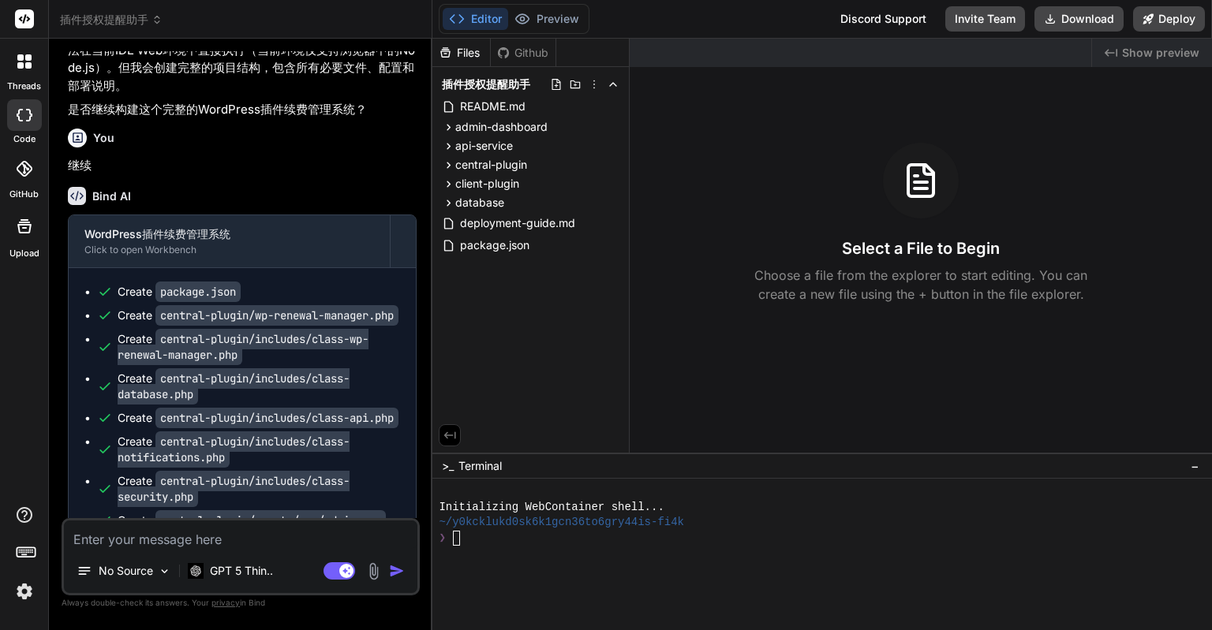
click at [41, 371] on div "threads code GitHub Upload" at bounding box center [24, 315] width 49 height 630
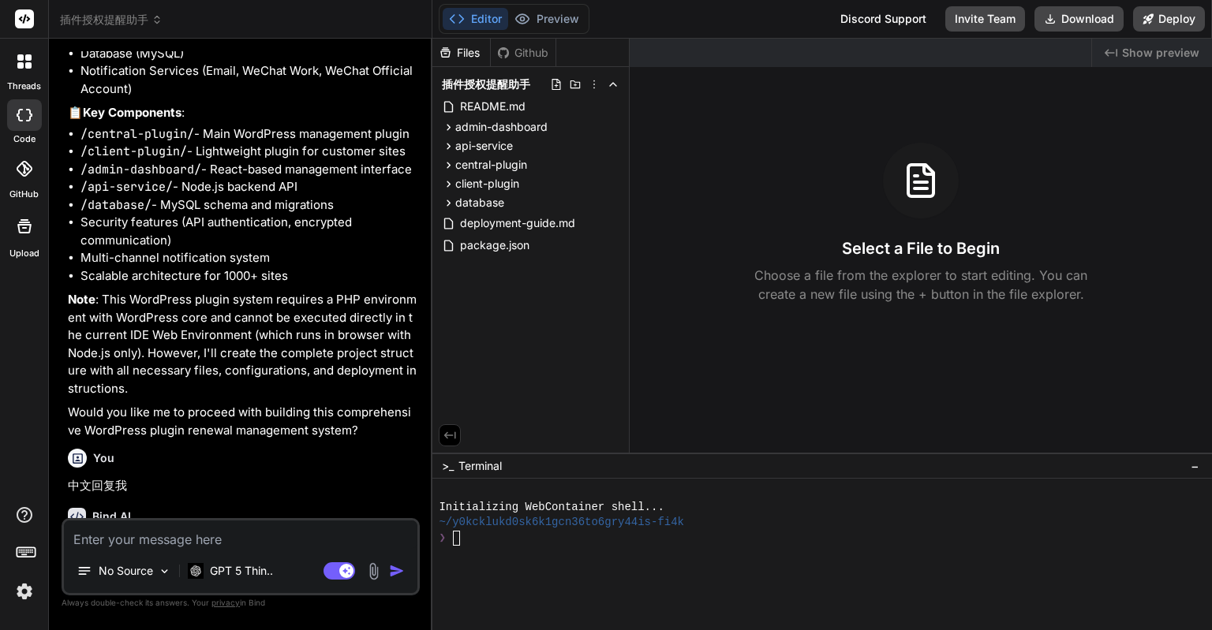
scroll to position [0, 0]
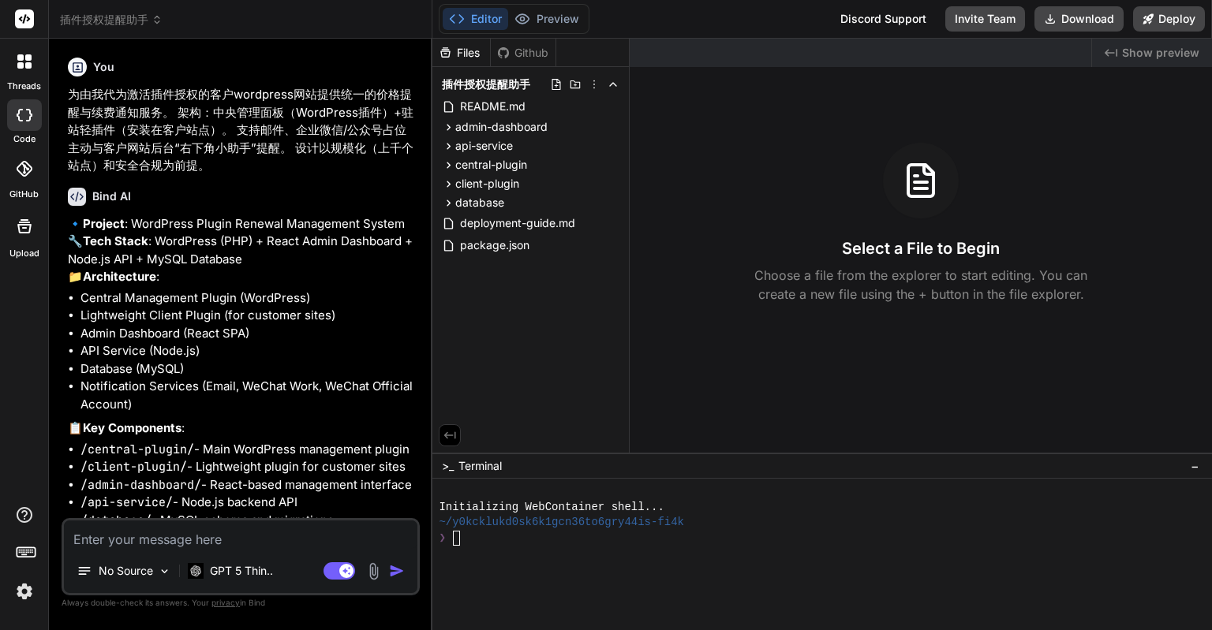
click at [32, 65] on div at bounding box center [24, 61] width 33 height 33
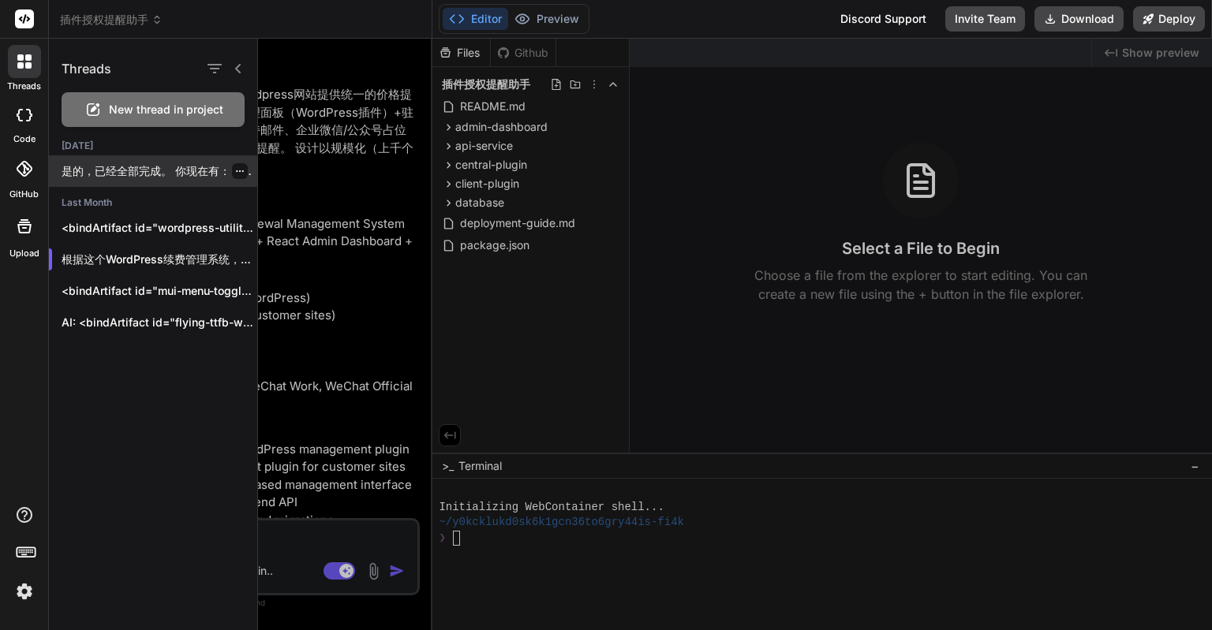
click at [99, 160] on div "是的，已经全部完成。 你现在有： - 模拟支付完整链路（测试模式 + sim ..." at bounding box center [153, 171] width 208 height 32
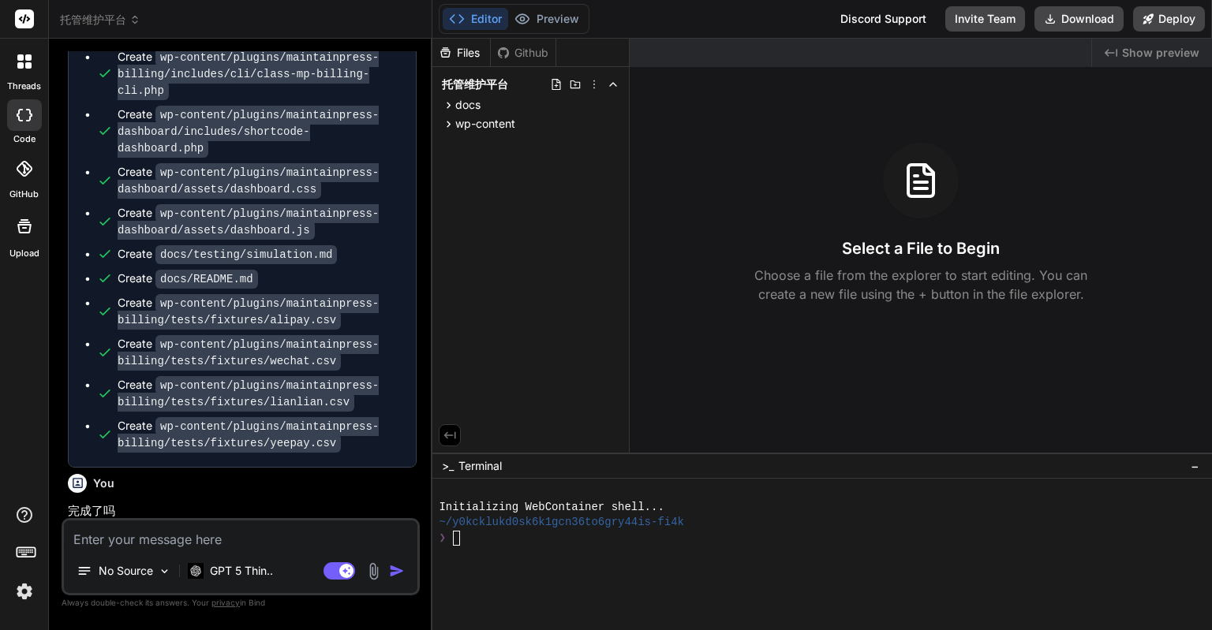
scroll to position [5691, 0]
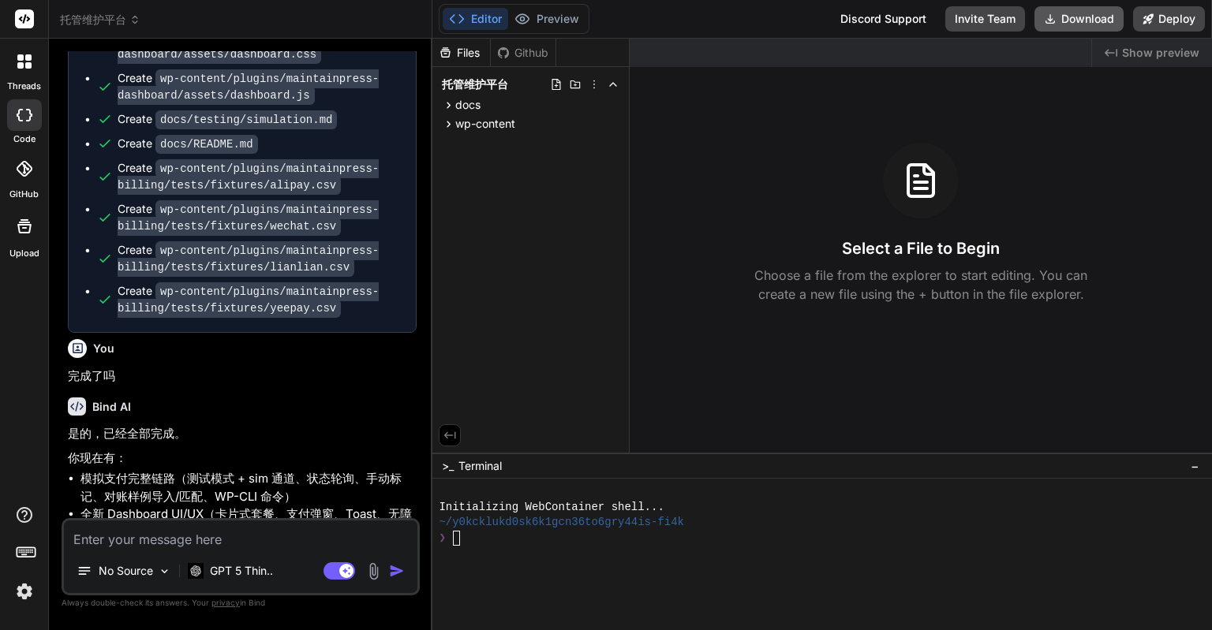
click at [1071, 23] on button "Download" at bounding box center [1078, 18] width 89 height 25
click at [277, 529] on textarea at bounding box center [240, 535] width 353 height 28
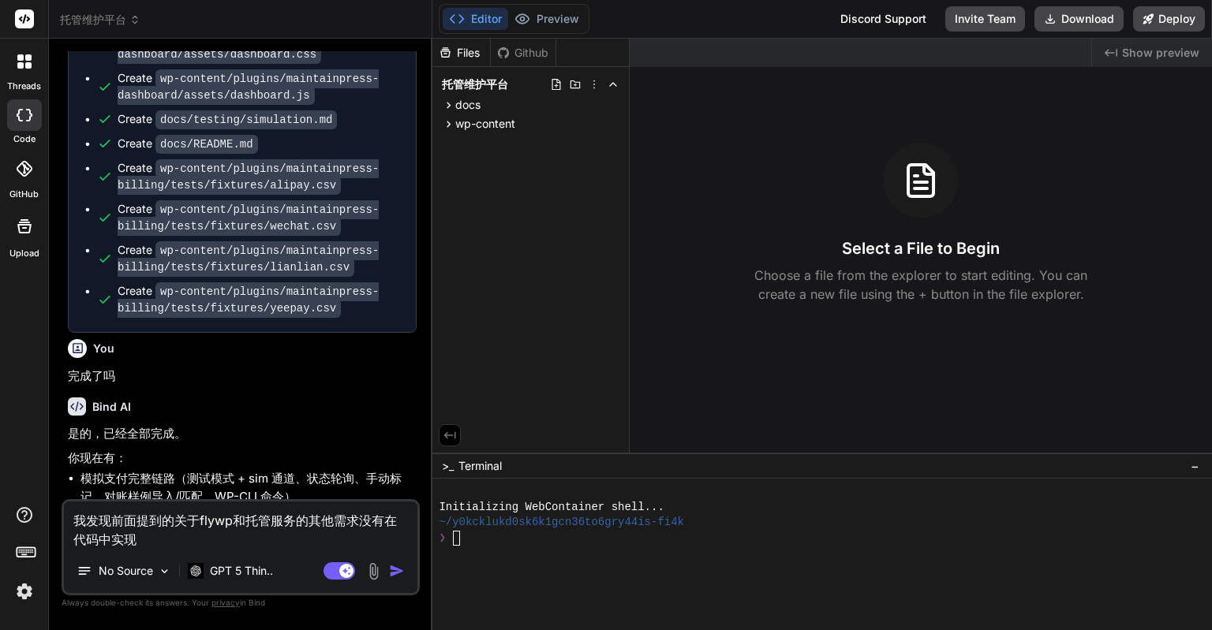
paste textarea "ServerAvatar来托管维护"
drag, startPoint x: 325, startPoint y: 517, endPoint x: 383, endPoint y: 520, distance: 58.5
click at [383, 520] on textarea "我发现前面提到的关于flywp和ServerAvatar来托管维护托管服务的其他需求没有在代码中实现" at bounding box center [240, 525] width 353 height 47
click at [389, 519] on textarea "我发现前面提到的关于flywp和ServerAvatar来托管维护托管服务的其他需求没有在代码中实现" at bounding box center [240, 525] width 353 height 47
drag, startPoint x: 389, startPoint y: 514, endPoint x: 111, endPoint y: 541, distance: 278.9
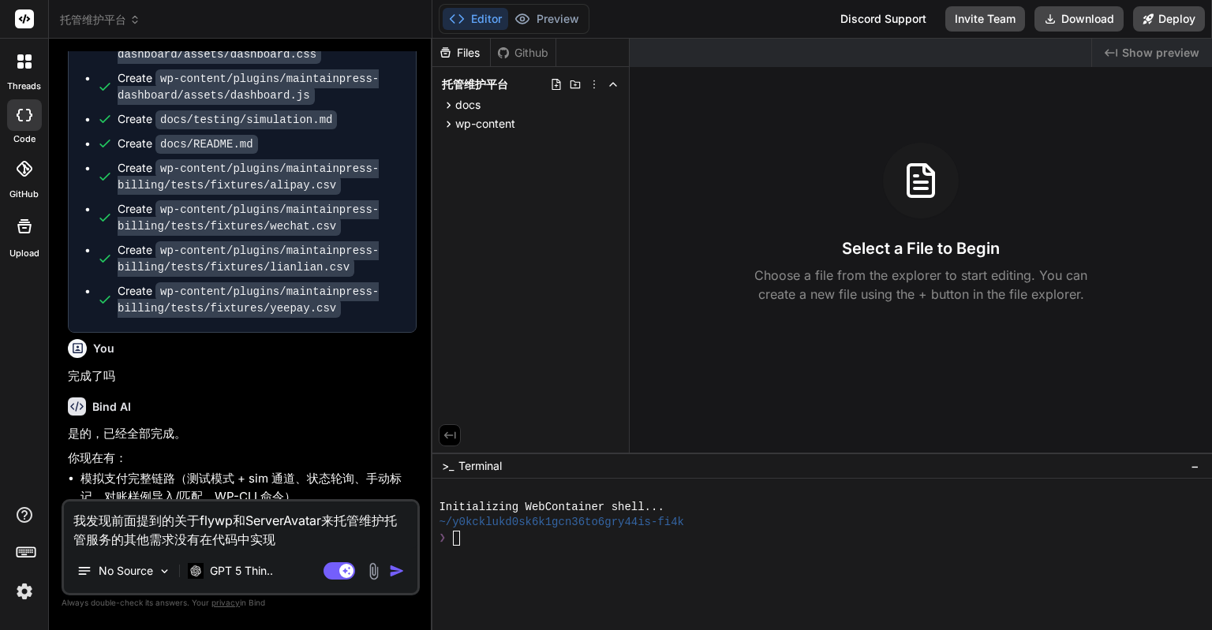
click at [111, 541] on textarea "我发现前面提到的关于flywp和ServerAvatar来托管维护托管服务的其他需求没有在代码中实现" at bounding box center [240, 525] width 353 height 47
click at [378, 520] on textarea "我发现前面提到的关于flywp和ServerAvatar来托管维护，以及的其他需求没有在代码中实现" at bounding box center [240, 525] width 353 height 47
click at [322, 520] on textarea "我发现前面提到的关于flywp和ServerAvatar来托管维护，以及的其他需求没有在代码中实现" at bounding box center [240, 525] width 353 height 47
paste textarea "域名使用的是namesilo的。"
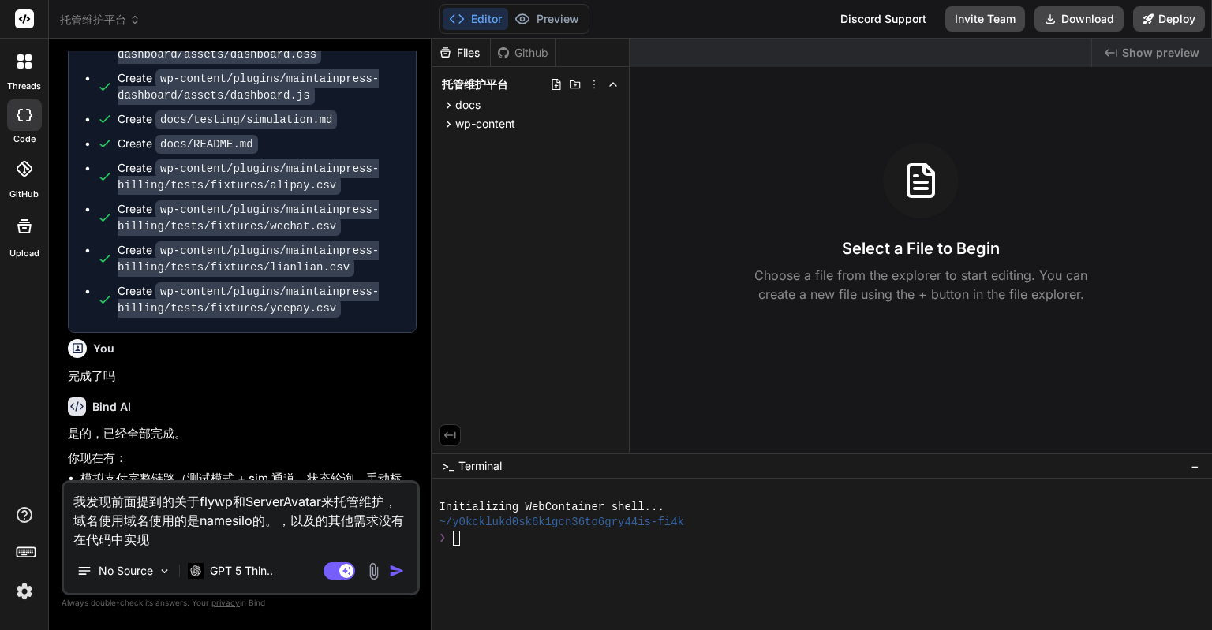
drag, startPoint x: 198, startPoint y: 520, endPoint x: 123, endPoint y: 517, distance: 75.0
click at [123, 517] on textarea "我发现前面提到的关于flywp和ServerAvatar来托管维护，域名使用域名使用的是namesilo的。，以及的其他需求没有在代码中实现" at bounding box center [240, 516] width 353 height 66
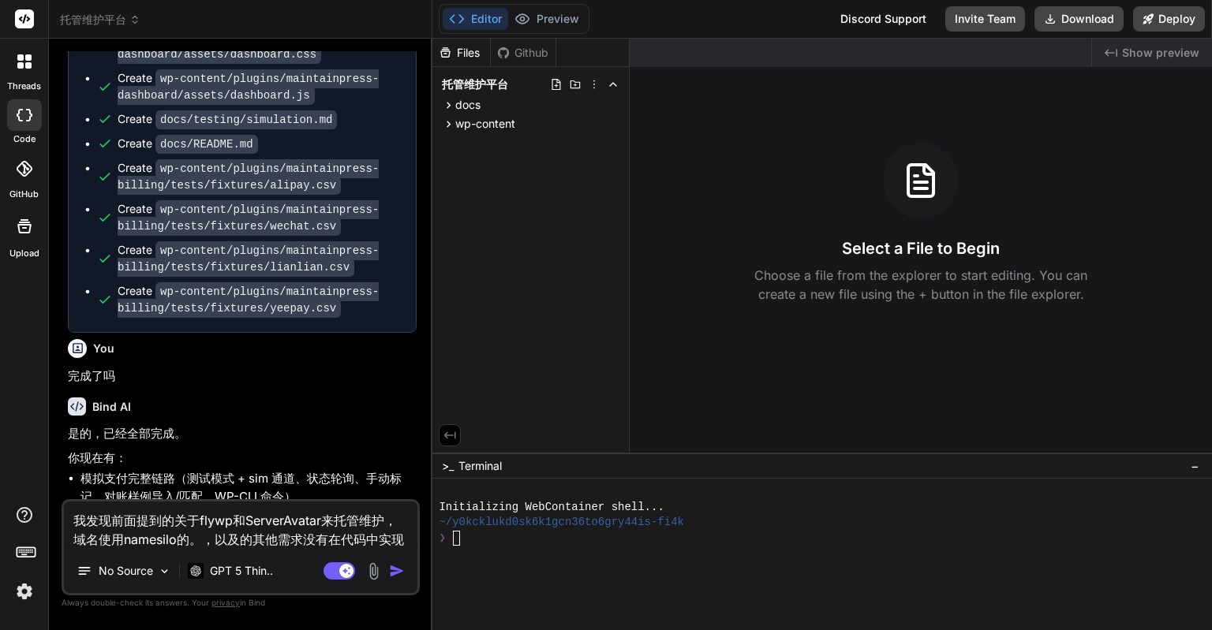
click at [186, 536] on textarea "我发现前面提到的关于flywp和ServerAvatar来托管维护，域名使用namesilo的。，以及的其他需求没有在代码中实现" at bounding box center [240, 525] width 353 height 47
click at [197, 536] on textarea "我发现前面提到的关于flywp和ServerAvatar来托管维护，域名使用namesilo的。，以及的其他需求没有在代码中实现" at bounding box center [240, 525] width 353 height 47
drag, startPoint x: 186, startPoint y: 536, endPoint x: 267, endPoint y: 539, distance: 81.3
click at [267, 539] on textarea "我发现前面提到的关于flywp和ServerAvatar来托管维护，域名使用namesilo的。，以及的其他需求没有在代码中实现" at bounding box center [240, 525] width 353 height 47
click at [394, 569] on img "button" at bounding box center [397, 571] width 16 height 16
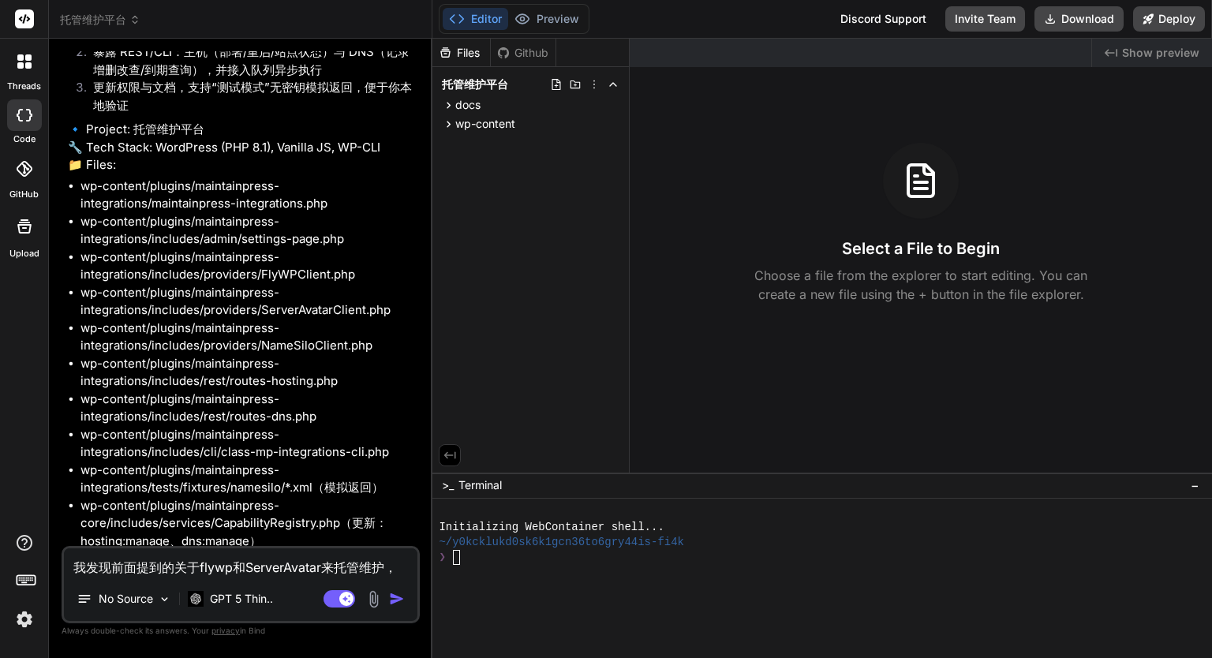
scroll to position [6877, 0]
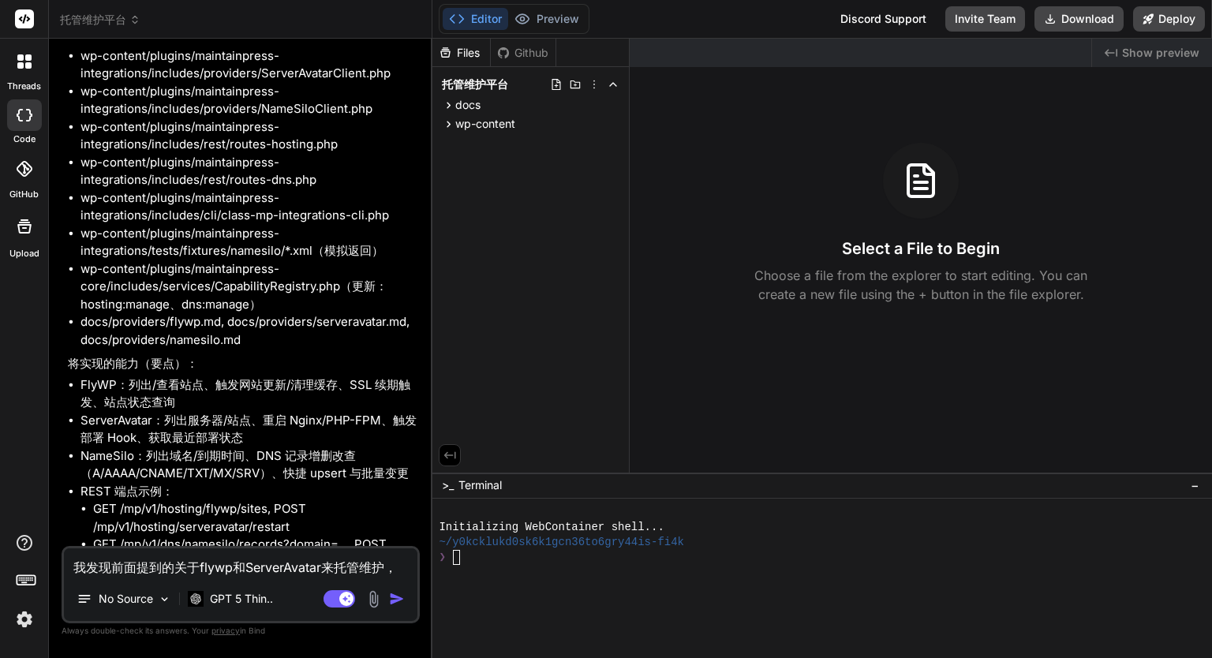
click at [245, 576] on textarea "我发现前面提到的关于flywp和ServerAvatar来托管维护，域名使用namesilo的需求没有在代码中实现" at bounding box center [240, 562] width 353 height 28
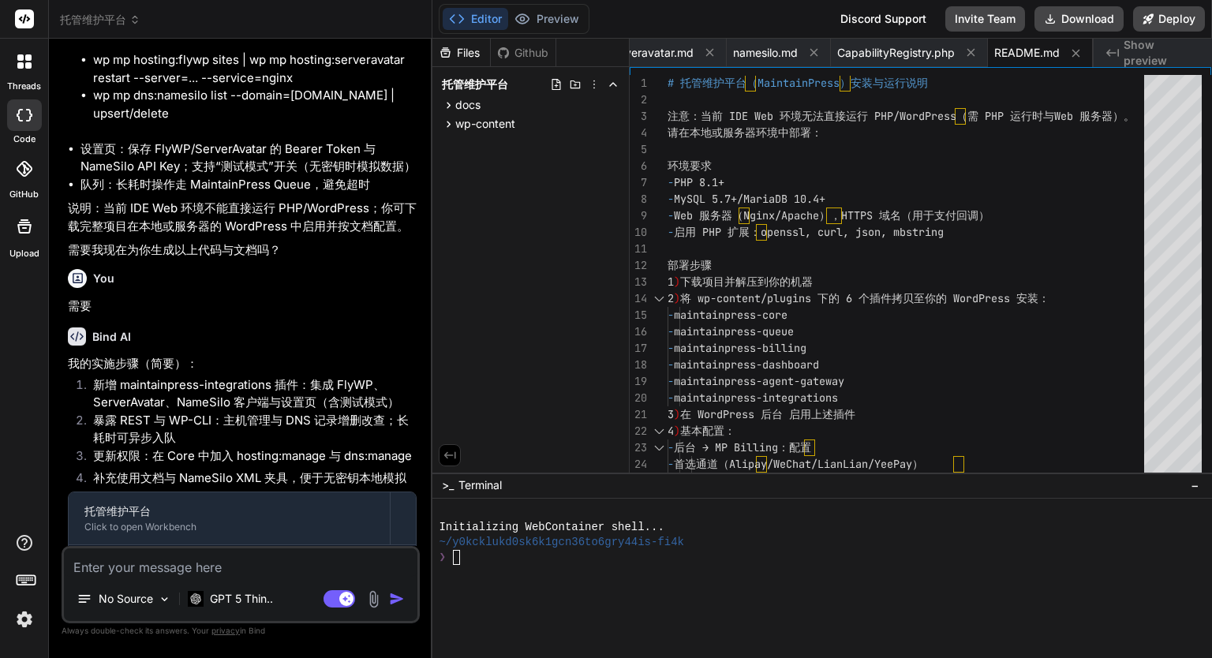
scroll to position [7275, 0]
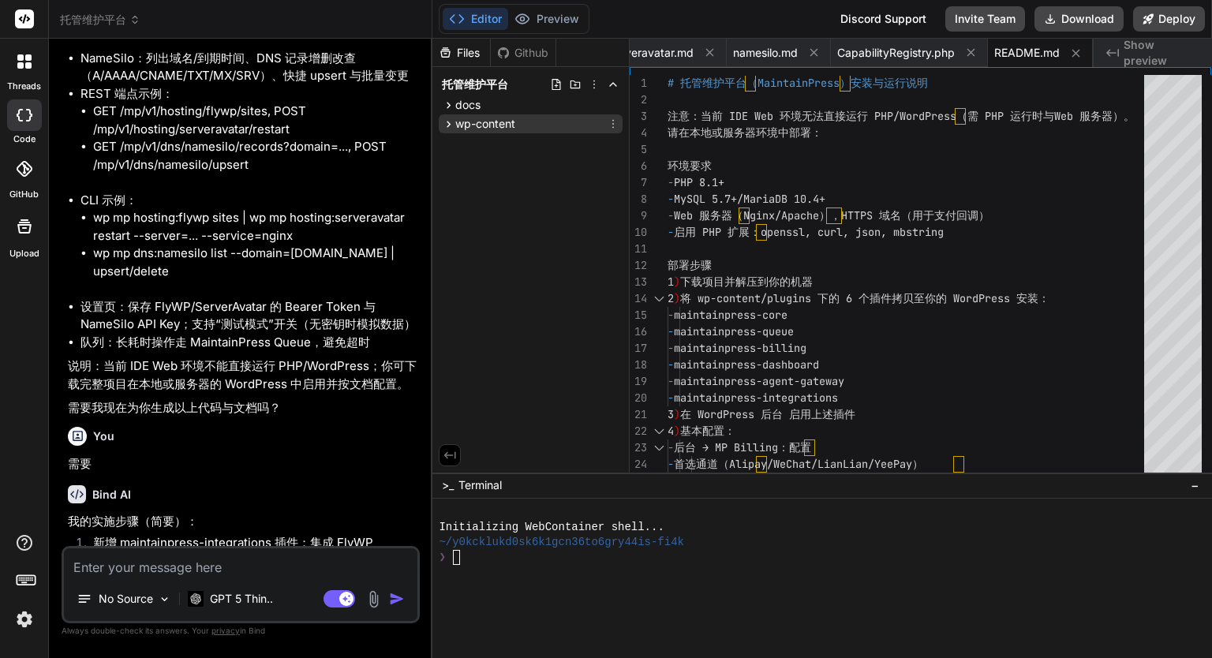
click at [485, 122] on span "wp-content" at bounding box center [485, 124] width 60 height 16
click at [486, 140] on span "plugins" at bounding box center [487, 144] width 37 height 16
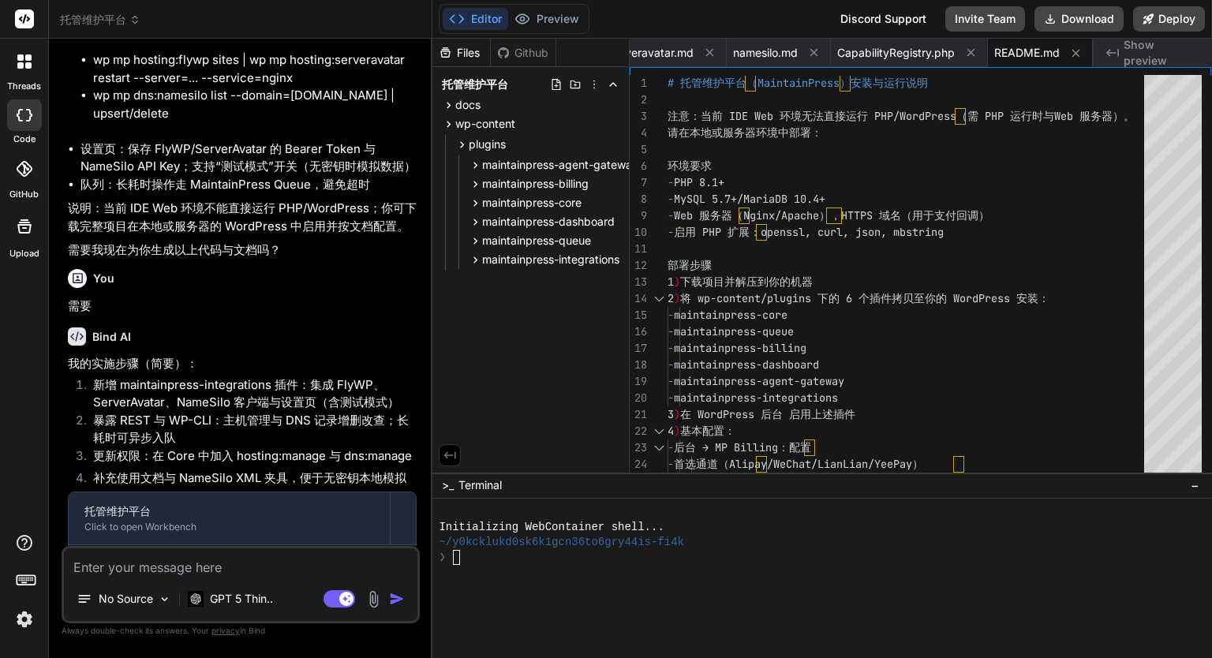
scroll to position [7827, 0]
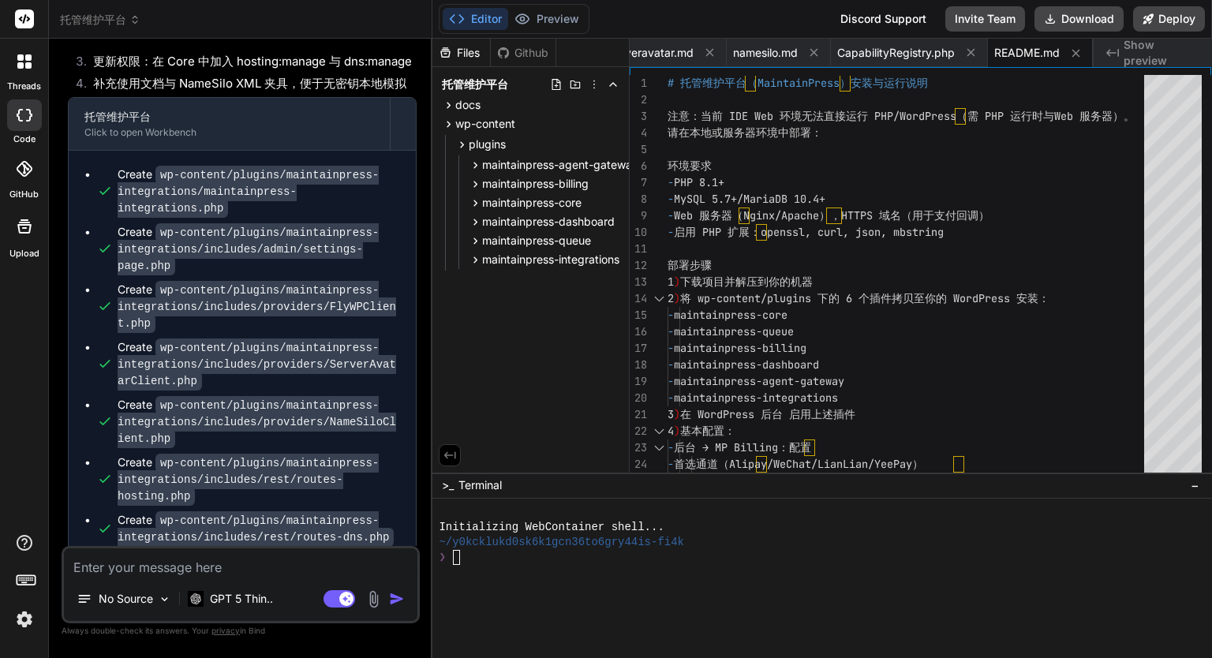
click at [279, 559] on textarea at bounding box center [240, 562] width 353 height 28
click at [1073, 22] on button "Download" at bounding box center [1078, 18] width 89 height 25
